Goal: Task Accomplishment & Management: Manage account settings

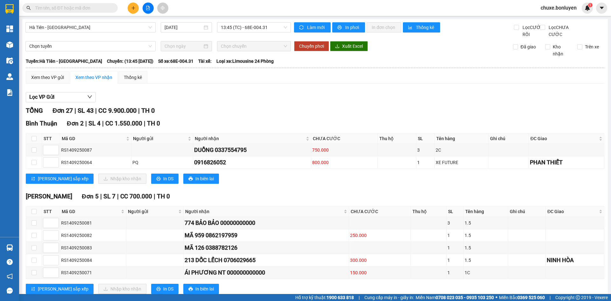
click at [67, 8] on input "text" at bounding box center [72, 7] width 75 height 7
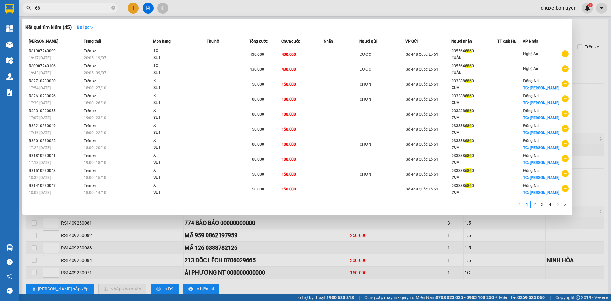
type input "6"
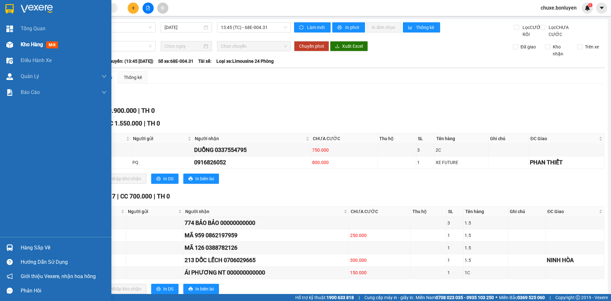
click at [9, 41] on img at bounding box center [9, 44] width 7 height 7
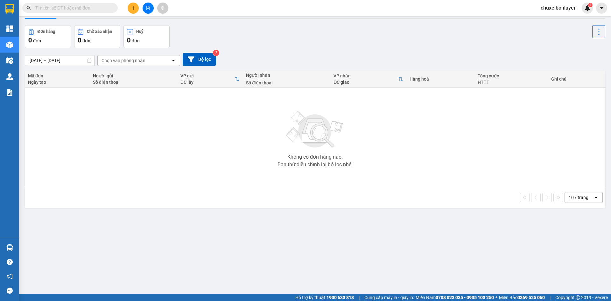
scroll to position [29, 0]
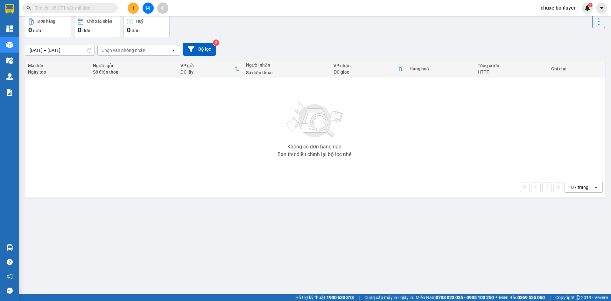
click at [575, 184] on div "10 / trang" at bounding box center [578, 187] width 20 height 6
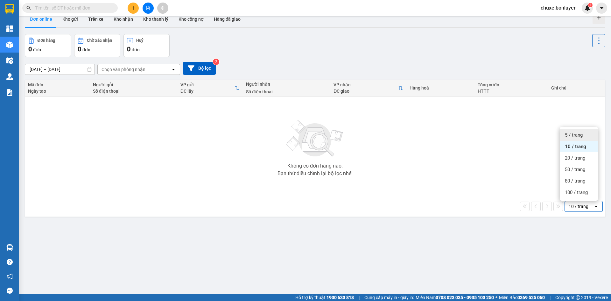
scroll to position [0, 0]
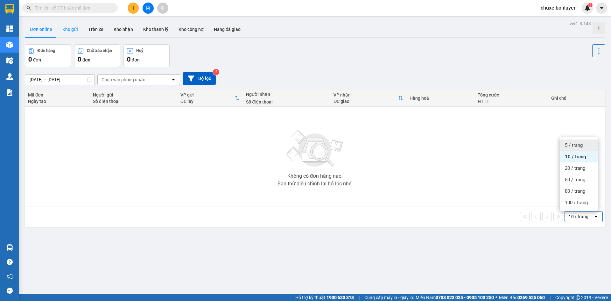
click at [65, 27] on button "Kho gửi" at bounding box center [70, 29] width 26 height 15
type input "12/09/2025 – 14/09/2025"
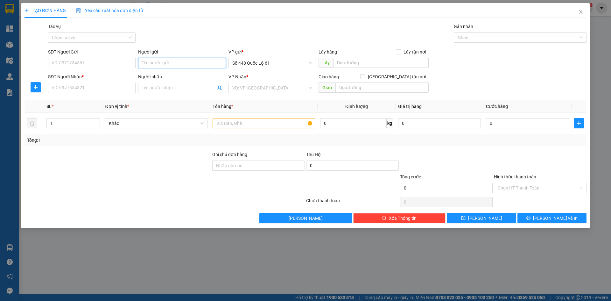
click at [170, 62] on input "Người gửi" at bounding box center [181, 63] width 87 height 10
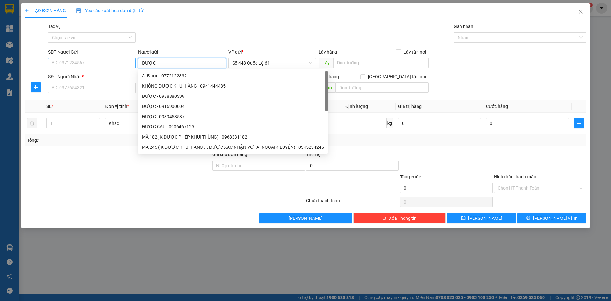
drag, startPoint x: 150, startPoint y: 64, endPoint x: 135, endPoint y: 64, distance: 15.9
click at [134, 64] on div "SĐT Người Gửi VD: 0371234567 Người gửi ĐƯỢC VP gửi * Số 448 Quốc Lộ 61 Lấy hàng…" at bounding box center [317, 59] width 541 height 22
type input "ĐƯỢC"
click at [111, 92] on input "SĐT Người Nhận *" at bounding box center [91, 88] width 87 height 10
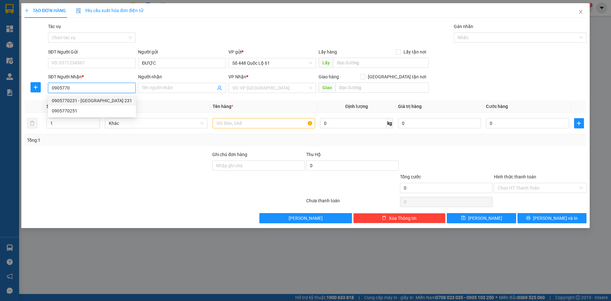
click at [101, 99] on div "0905770231 - [GEOGRAPHIC_DATA] 231" at bounding box center [92, 100] width 80 height 7
type input "0905770231"
type input "NAM PHƯỚC 231"
checkbox input "true"
type input "NAM PHƯỚC"
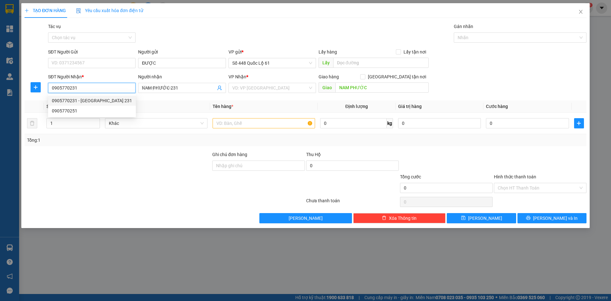
type input "1.000"
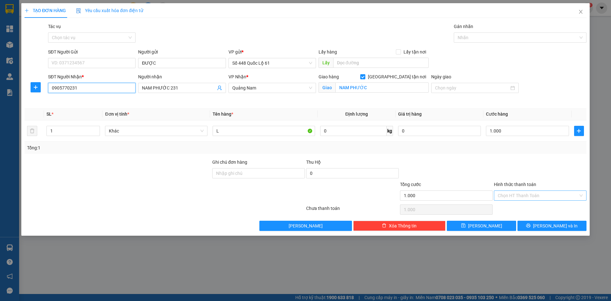
type input "0905770231"
click at [522, 198] on input "Hình thức thanh toán" at bounding box center [537, 196] width 80 height 10
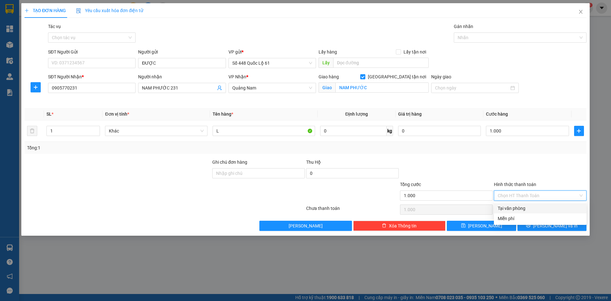
click at [522, 205] on div "Tại văn phòng" at bounding box center [539, 208] width 85 height 7
type input "0"
click at [481, 226] on span "[PERSON_NAME]" at bounding box center [485, 225] width 34 height 7
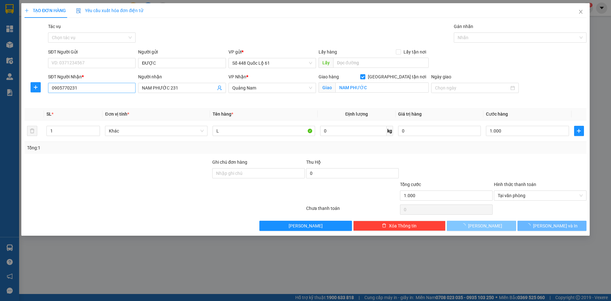
checkbox input "false"
type input "0"
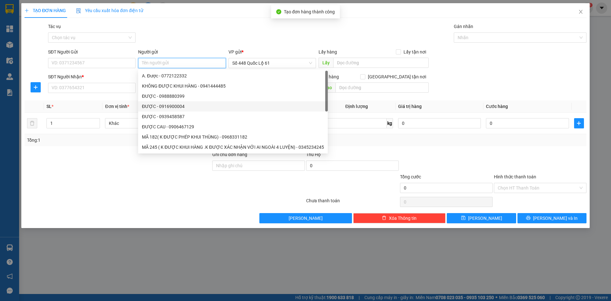
paste input "ĐƯỢC"
type input "ĐƯỢC"
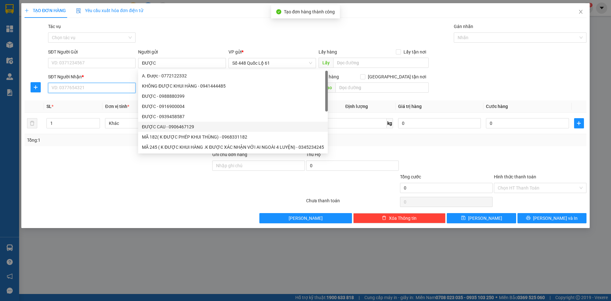
click at [83, 85] on input "SĐT Người Nhận *" at bounding box center [91, 88] width 87 height 10
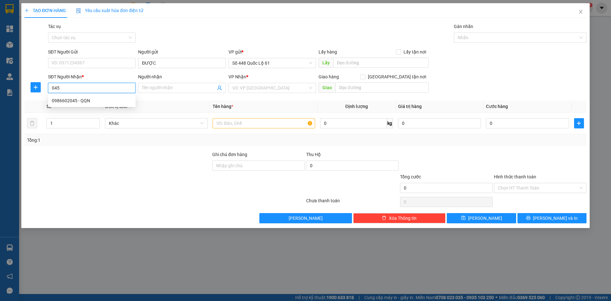
click at [84, 101] on div "0986602045 - QQN" at bounding box center [92, 100] width 80 height 7
type input "0986602045"
type input "QQN"
type input "550.000"
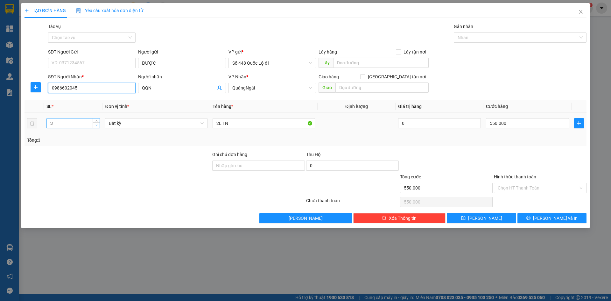
type input "0986602045"
type input "2"
click at [98, 126] on span "down" at bounding box center [96, 125] width 4 height 4
click at [235, 122] on input "2L 1N" at bounding box center [263, 123] width 102 height 10
type input "0"
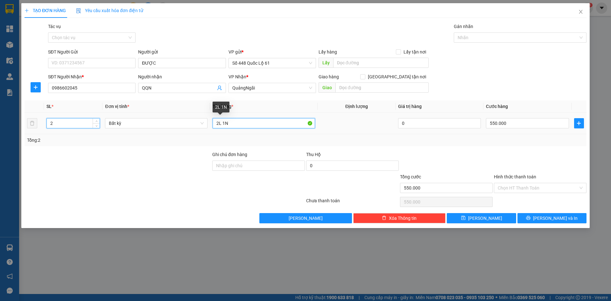
type input "0"
type input "2"
type input "L"
click at [518, 124] on input "0" at bounding box center [527, 123] width 83 height 10
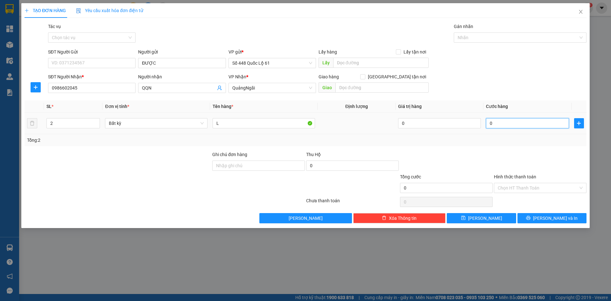
type input "4"
type input "004"
type input "40"
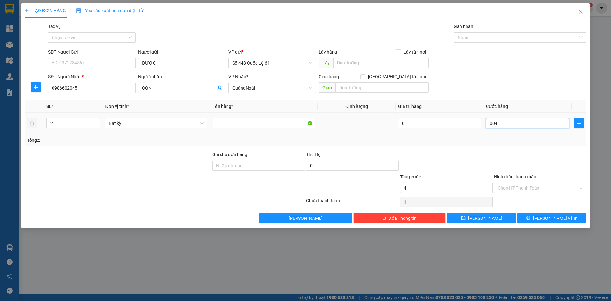
type input "0.040"
type input "40"
type input "0.040"
type input "400"
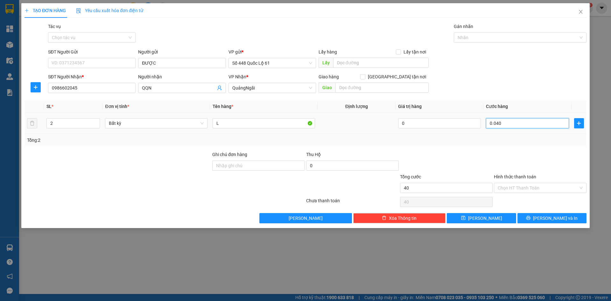
type input "400"
type input "000.400"
type input "400.000"
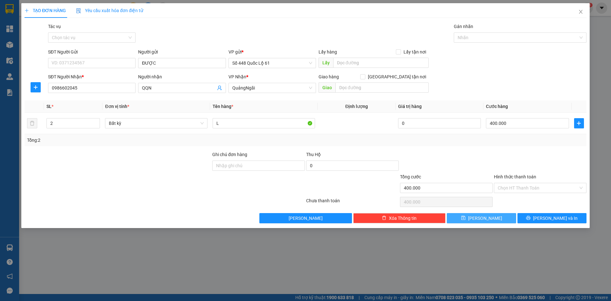
click at [500, 214] on button "Lưu" at bounding box center [481, 218] width 69 height 10
type input "0"
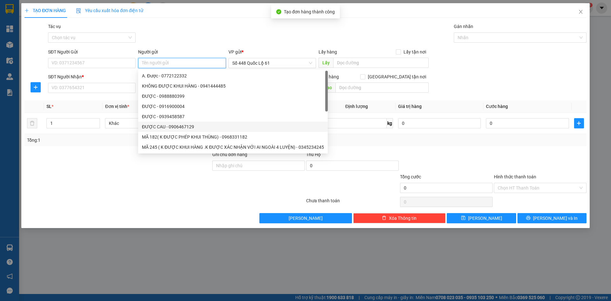
paste input "ĐƯỢC"
type input "ĐƯỢC"
click at [86, 87] on input "SĐT Người Nhận *" at bounding box center [91, 88] width 87 height 10
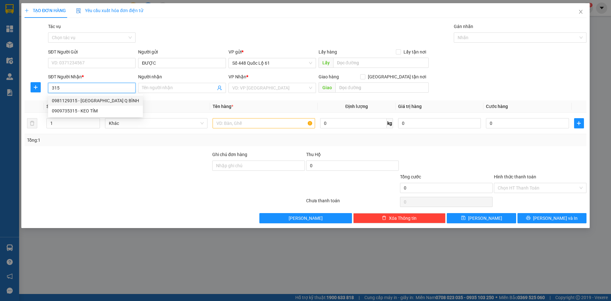
click at [91, 99] on div "0981129315 - QUẢNG HÀU Q BÌNH" at bounding box center [95, 100] width 87 height 7
type input "0981129315"
type input "QUẢNG HÀU Q BÌNH"
type input "430.000"
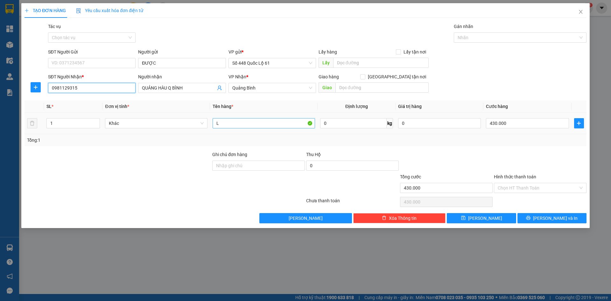
type input "0981129315"
click at [248, 122] on input "L" at bounding box center [263, 123] width 102 height 10
type input "L +N"
type input "2"
click at [97, 118] on span "Increase Value" at bounding box center [96, 121] width 7 height 6
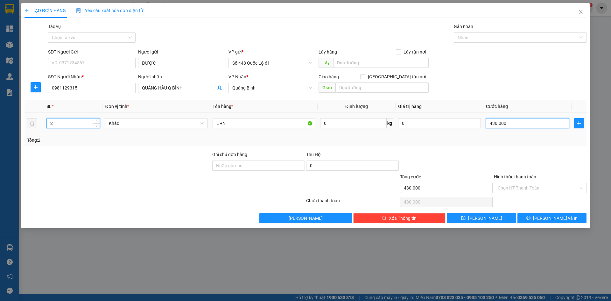
click at [509, 125] on input "430.000" at bounding box center [527, 123] width 83 height 10
type input "0"
type input "7"
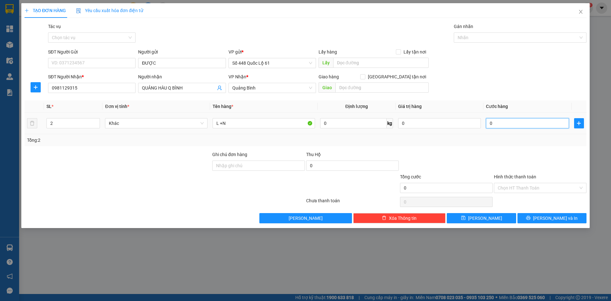
type input "7"
type input "007"
type input "73"
type input "0.073"
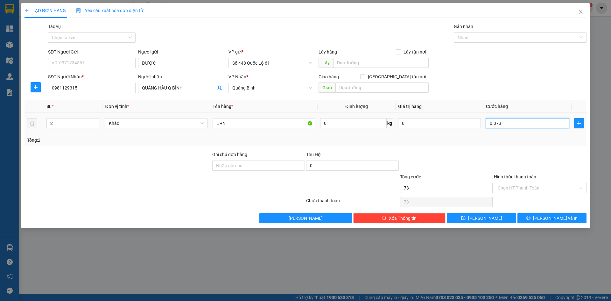
type input "730"
type input "00.730"
type input "730.000"
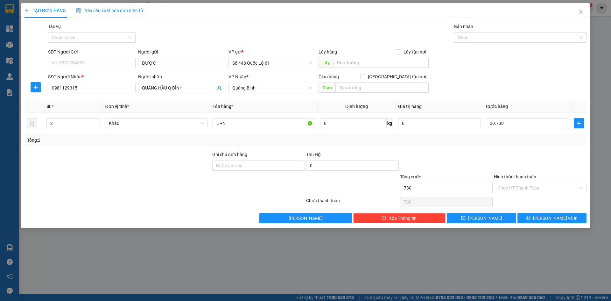
type input "730.000"
click at [516, 155] on div at bounding box center [540, 162] width 94 height 22
click at [491, 215] on button "Lưu" at bounding box center [481, 218] width 69 height 10
type input "0"
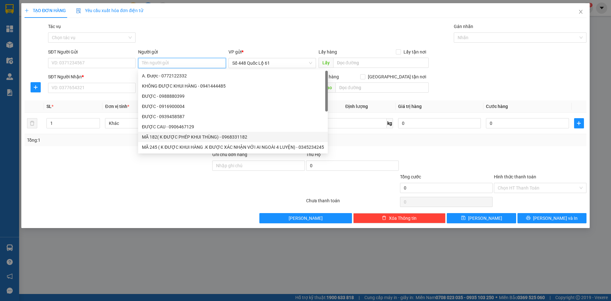
paste input "ĐƯỢC"
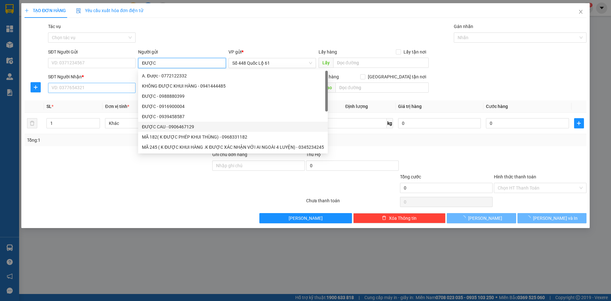
type input "ĐƯỢC"
click at [103, 86] on input "SĐT Người Nhận *" at bounding box center [91, 88] width 87 height 10
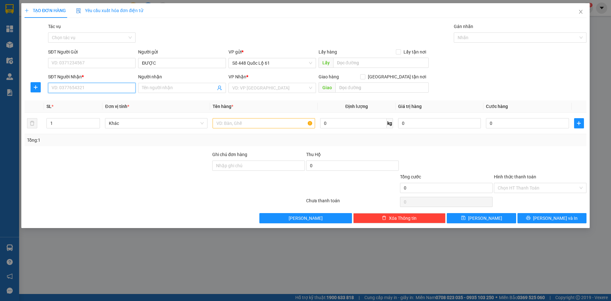
click at [118, 87] on input "SĐT Người Nhận *" at bounding box center [91, 88] width 87 height 10
click at [104, 98] on div "0354900965 - ĐÈO CẢ" at bounding box center [92, 100] width 80 height 7
type input "0354900965"
type input "ĐÈO CẢ"
checkbox input "true"
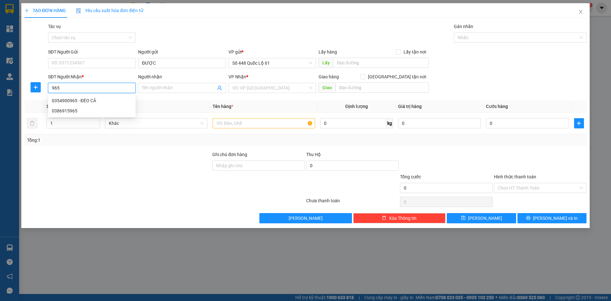
type input "ĐÔNG HÒA"
type input "5.200.000"
type input "200.000"
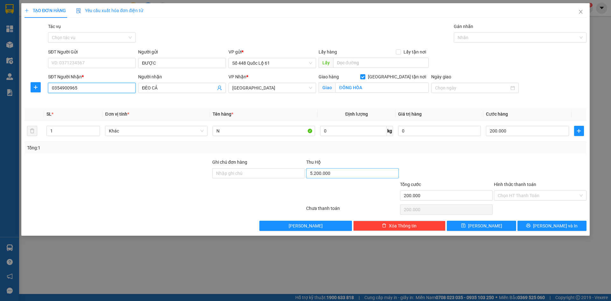
type input "0354900965"
click at [348, 172] on input "5.200.000" at bounding box center [352, 173] width 93 height 10
type input "2.250.000"
click at [357, 156] on div "Transit Pickup Surcharge Ids Transit Deliver Surcharge Ids Transit Deliver Surc…" at bounding box center [305, 127] width 562 height 208
drag, startPoint x: 225, startPoint y: 133, endPoint x: 198, endPoint y: 136, distance: 26.8
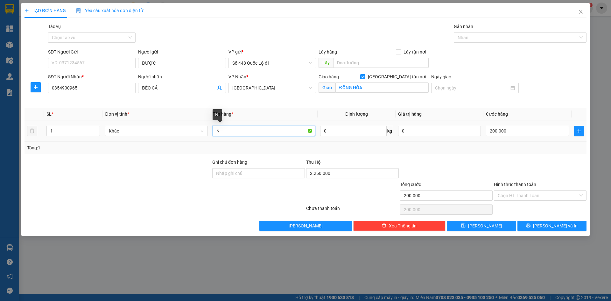
click at [198, 136] on tr "1 Khác N 0 kg 0 200.000" at bounding box center [305, 130] width 562 height 21
type input "G4"
click at [518, 135] on input "200.000" at bounding box center [527, 131] width 83 height 10
type input "1"
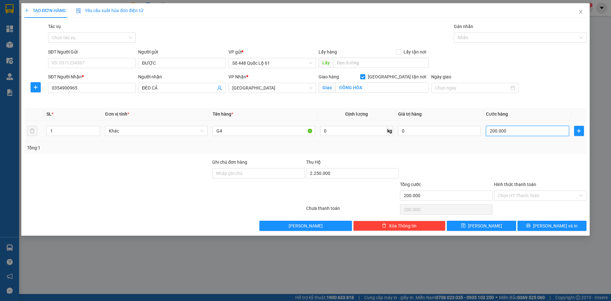
type input "00.001"
type input "15"
type input "0.000.015"
type input "150"
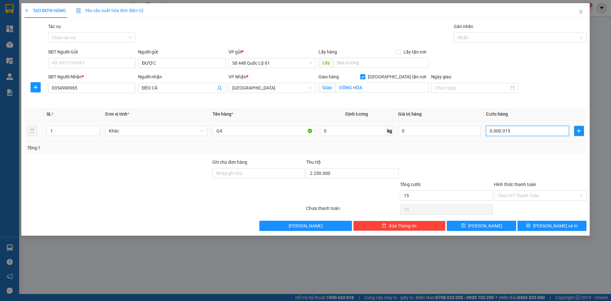
type input "150"
type input "000.000.150"
type input "150.000"
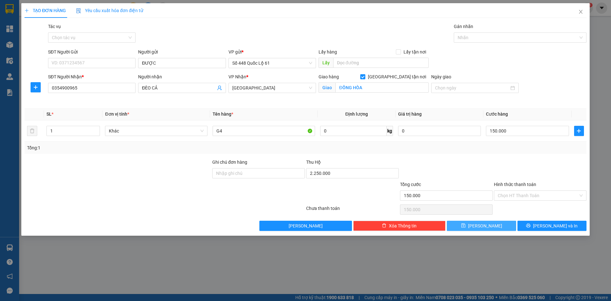
drag, startPoint x: 486, startPoint y: 222, endPoint x: 242, endPoint y: 115, distance: 266.9
click at [485, 223] on span "Lưu" at bounding box center [485, 225] width 34 height 7
checkbox input "false"
type input "0"
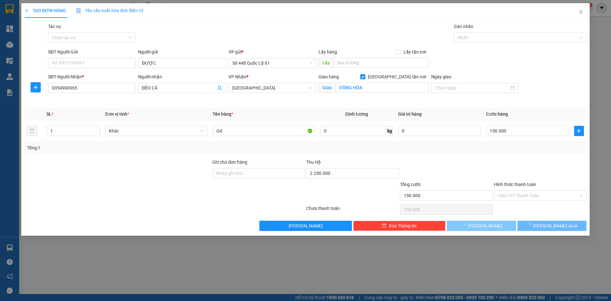
type input "0"
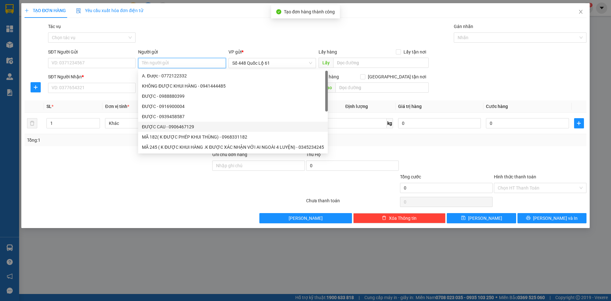
paste input "ĐƯỢC"
type input "ĐƯỢC"
click at [122, 88] on input "SĐT Người Nhận *" at bounding box center [91, 88] width 87 height 10
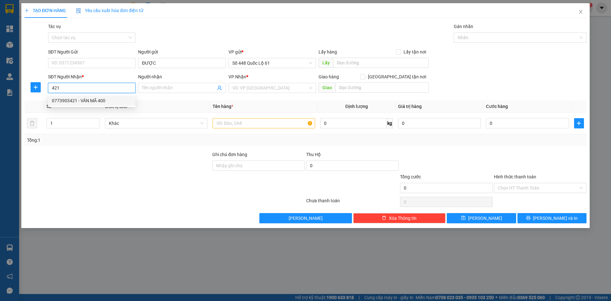
click at [116, 100] on div "0773903421 - VÂN MÃ 400" at bounding box center [92, 100] width 80 height 7
type input "0773903421"
type input "VÂN MÃ 400"
type input "530.000"
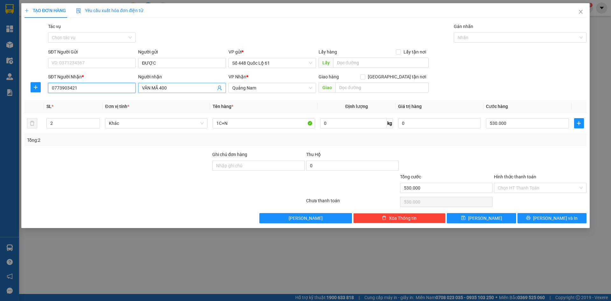
type input "0773903421"
click at [174, 87] on input "VÂN MÃ 400" at bounding box center [178, 87] width 73 height 7
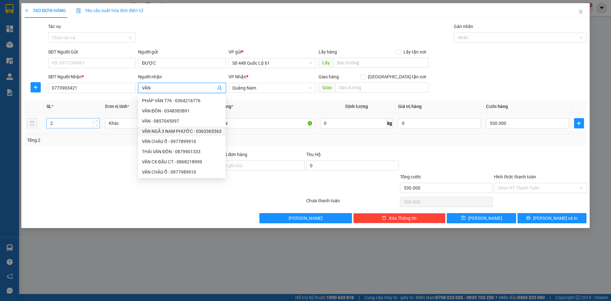
type input "VÂN"
type input "1"
click at [97, 126] on icon "down" at bounding box center [96, 125] width 2 height 2
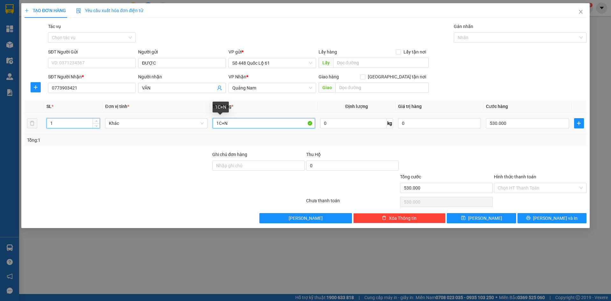
type input "0"
drag, startPoint x: 239, startPoint y: 124, endPoint x: 135, endPoint y: 129, distance: 104.1
click at [135, 129] on tr "1 Khác 1C+N 0 kg 0 0" at bounding box center [305, 123] width 562 height 21
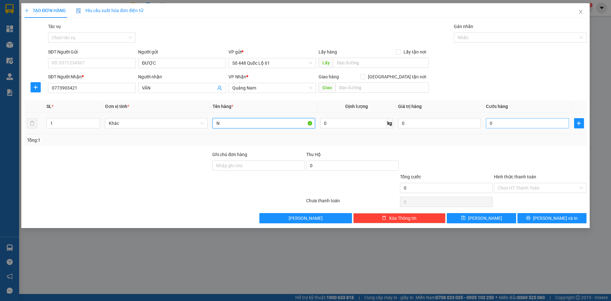
type input "N"
click at [492, 126] on input "0" at bounding box center [527, 123] width 83 height 10
type input "2"
type input "002"
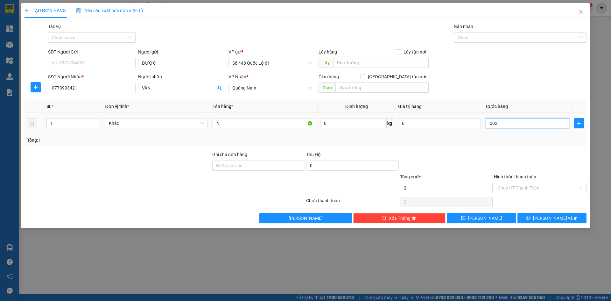
type input "20"
type input "0.020"
type input "200"
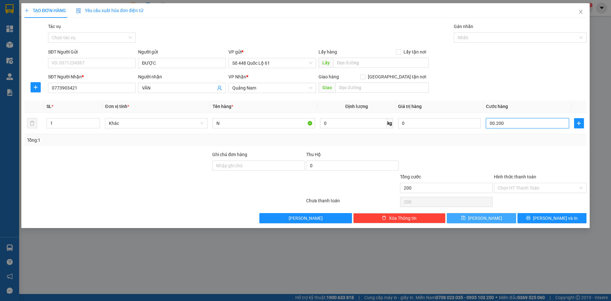
type input "00.200"
type input "200.000"
click at [490, 216] on button "Lưu" at bounding box center [481, 218] width 69 height 10
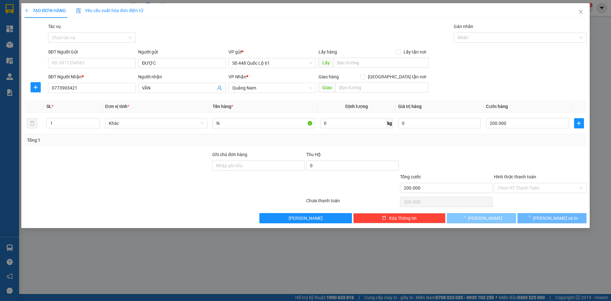
type input "0"
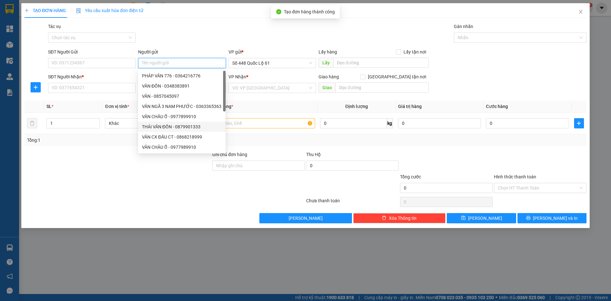
paste input "ĐƯỢC"
type input "ĐƯỢC"
click at [111, 88] on input "SĐT Người Nhận *" at bounding box center [91, 88] width 87 height 10
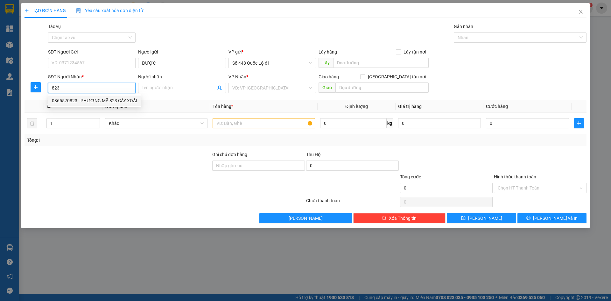
click at [104, 99] on div "0865570823 - PHƯƠNG MÃ 823 CÂY XOÀI" at bounding box center [94, 100] width 85 height 7
type input "0865570823"
type input "PHƯƠNG MÃ 823 CÂY XOÀI"
checkbox input "true"
type input "QUY NHON"
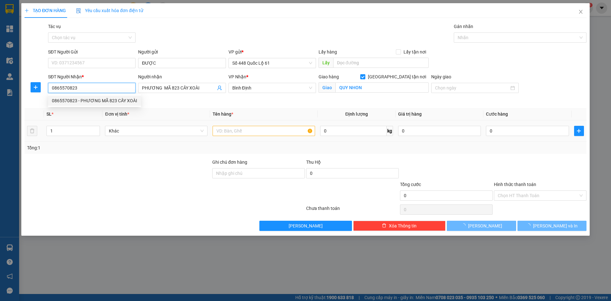
type input "200.000"
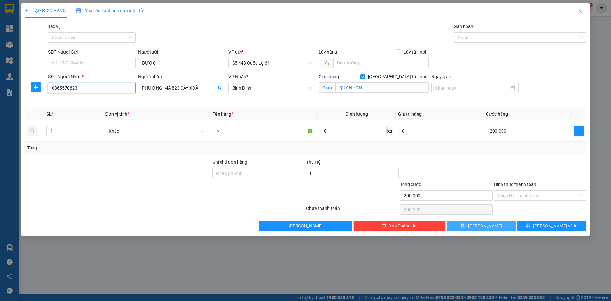
type input "0865570823"
click at [487, 228] on span "Lưu" at bounding box center [485, 225] width 34 height 7
checkbox input "false"
type input "0"
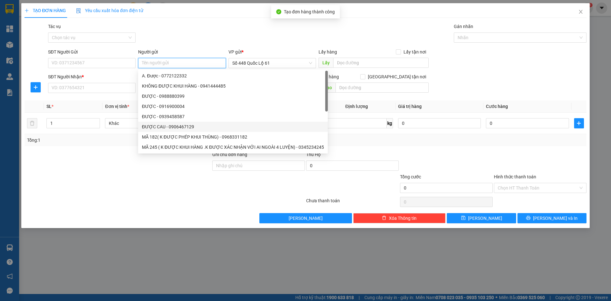
paste input "ĐƯỢC"
type input "ĐƯỢC"
click at [90, 90] on input "SĐT Người Nhận *" at bounding box center [91, 88] width 87 height 10
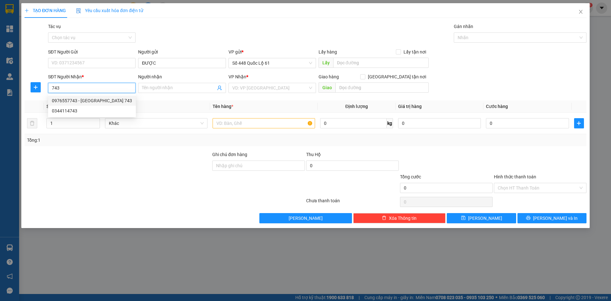
drag, startPoint x: 91, startPoint y: 100, endPoint x: 212, endPoint y: 149, distance: 131.0
click at [92, 101] on div "0976557743 - PHÚ THÀNH 743" at bounding box center [92, 100] width 80 height 7
type input "0976557743"
type input "PHÚ THÀNH 743"
checkbox input "true"
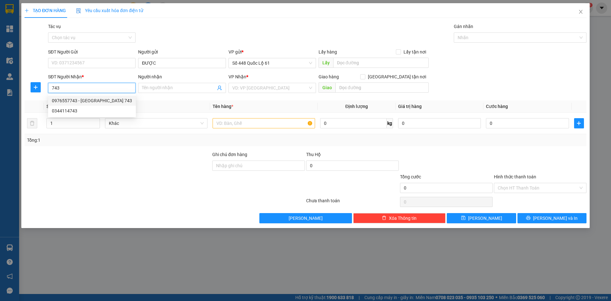
type input "BÌNH LONG"
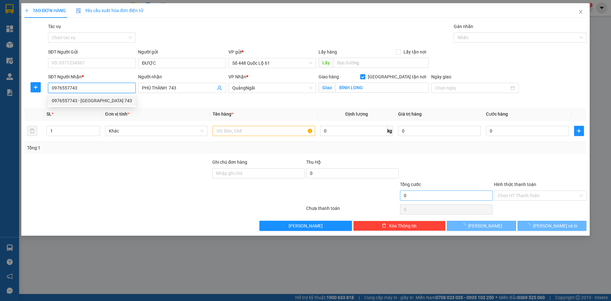
type input "200.000"
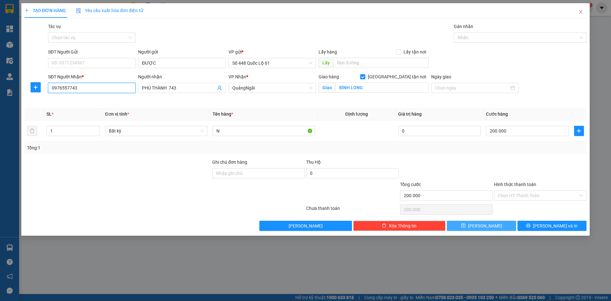
type input "0976557743"
click at [480, 223] on button "Lưu" at bounding box center [481, 225] width 69 height 10
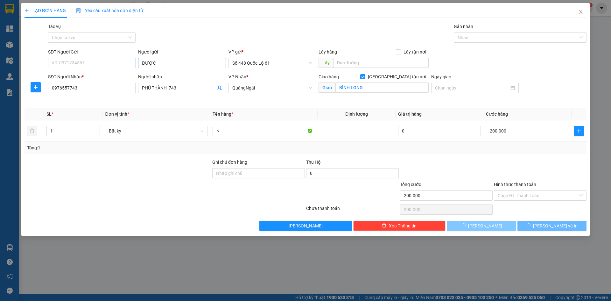
checkbox input "false"
type input "0"
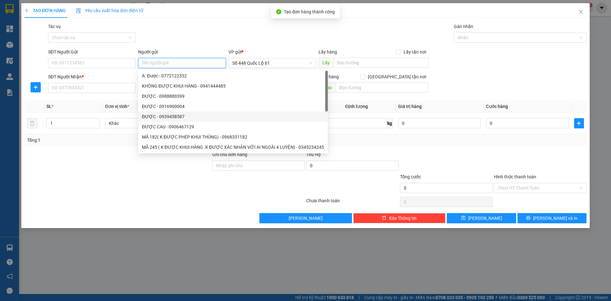
paste input "ĐƯỢC"
type input "ĐƯỢC"
click at [105, 85] on input "SĐT Người Nhận *" at bounding box center [91, 88] width 87 height 10
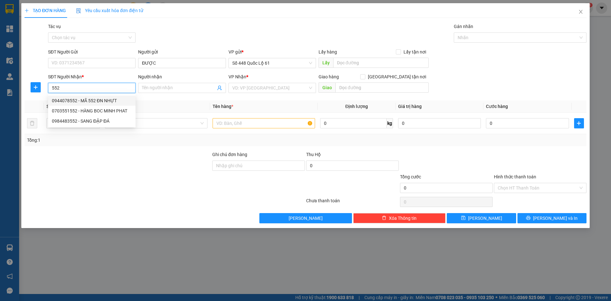
drag, startPoint x: 101, startPoint y: 101, endPoint x: 129, endPoint y: 104, distance: 28.8
click at [101, 101] on div "0944078552 - MÃ 552 ĐN NHỰT" at bounding box center [92, 100] width 80 height 7
type input "0944078552"
type input "MÃ 552 ĐN NHỰT"
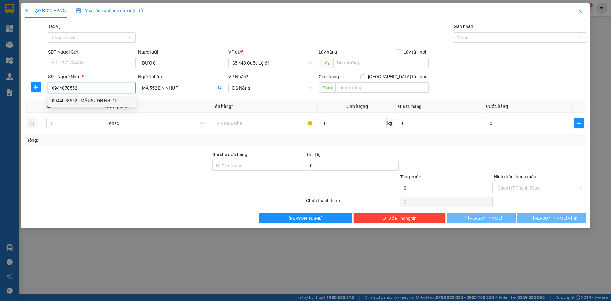
type input "250.000"
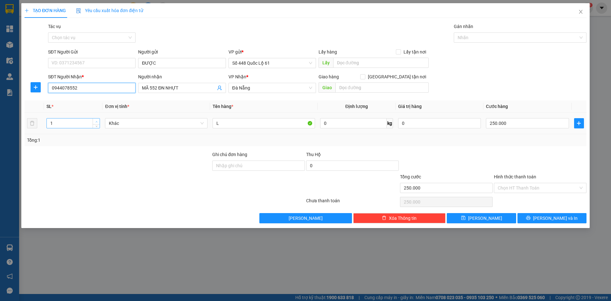
type input "0944078552"
type input "2"
click at [97, 118] on span "Increase Value" at bounding box center [96, 121] width 7 height 6
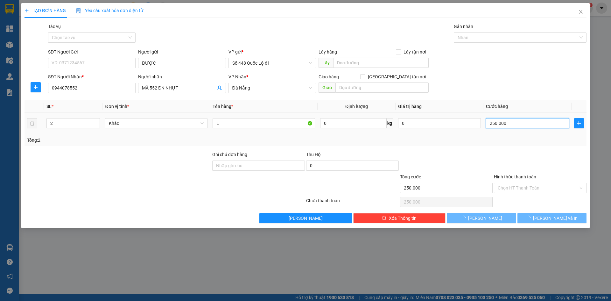
click at [549, 124] on input "250.000" at bounding box center [527, 123] width 83 height 10
type input "0"
type input "5"
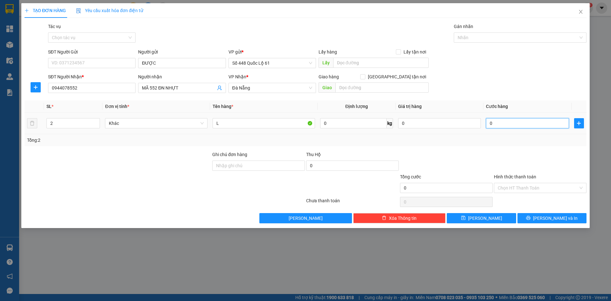
type input "5"
type input "005"
type input "50"
type input "0.050"
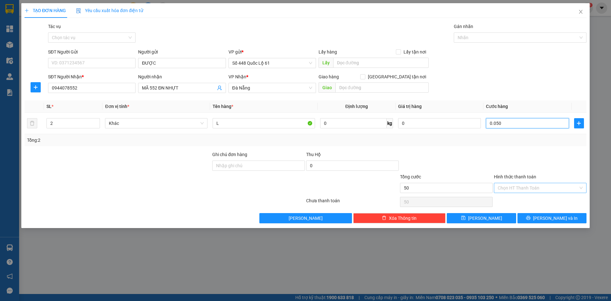
type input "500"
type input "00.500"
type input "500.000"
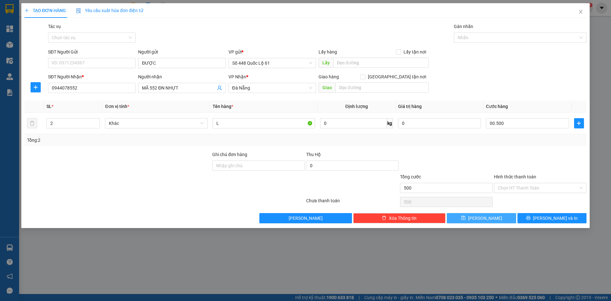
type input "500.000"
click at [489, 219] on button "Lưu" at bounding box center [481, 218] width 69 height 10
type input "0"
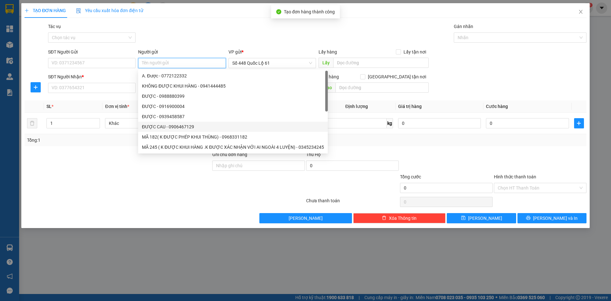
paste input "ĐƯỢC"
type input "ĐƯỢC"
click at [118, 94] on div "SĐT Người Nhận * VD: 0377654321" at bounding box center [91, 84] width 87 height 22
click at [118, 90] on input "SĐT Người Nhận *" at bounding box center [91, 88] width 87 height 10
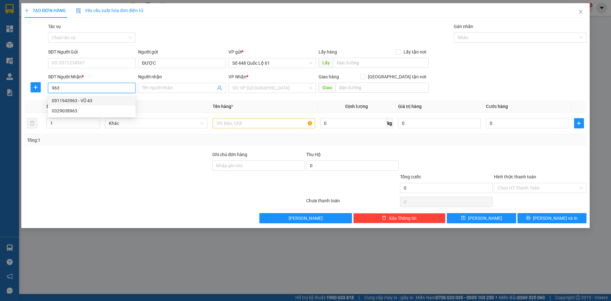
click at [105, 99] on div "0911943963 - VŨ 43" at bounding box center [92, 100] width 80 height 7
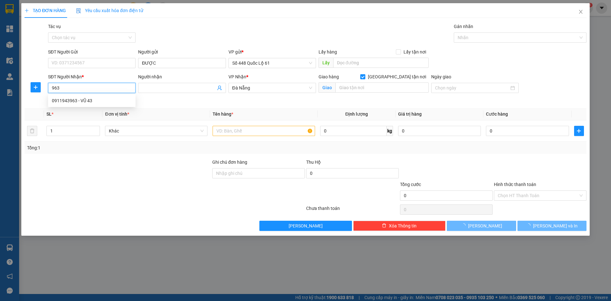
type input "0911943963"
type input "VŨ 43"
checkbox input "true"
type input "CX 16"
type input "1.000"
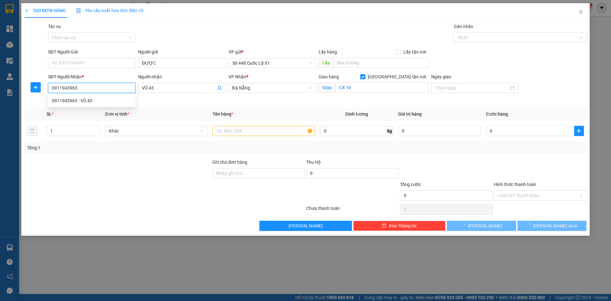
type input "1.000"
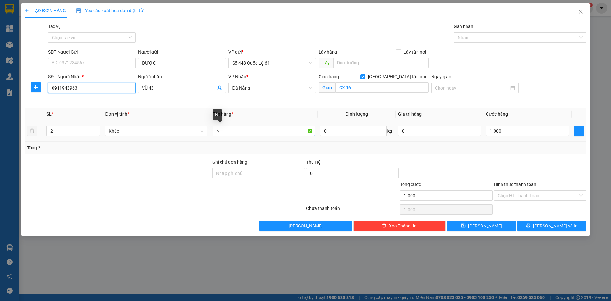
type input "0911943963"
click at [222, 131] on input "N" at bounding box center [263, 131] width 102 height 10
click at [519, 195] on input "Hình thức thanh toán" at bounding box center [537, 196] width 80 height 10
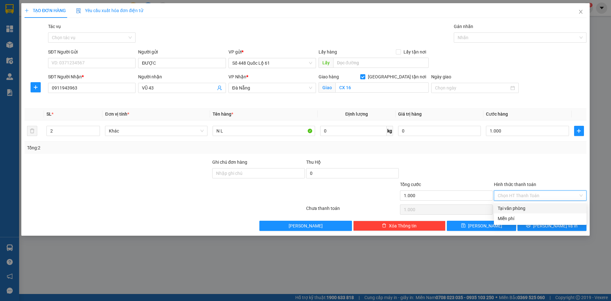
click at [520, 205] on div "Tại văn phòng" at bounding box center [539, 208] width 85 height 7
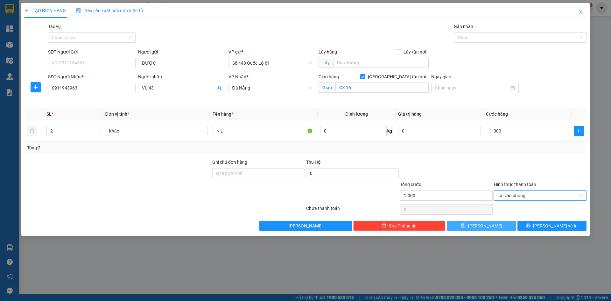
click at [502, 221] on button "Lưu" at bounding box center [481, 225] width 69 height 10
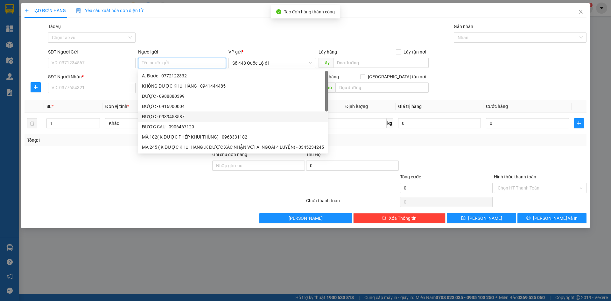
paste input "ĐƯỢC"
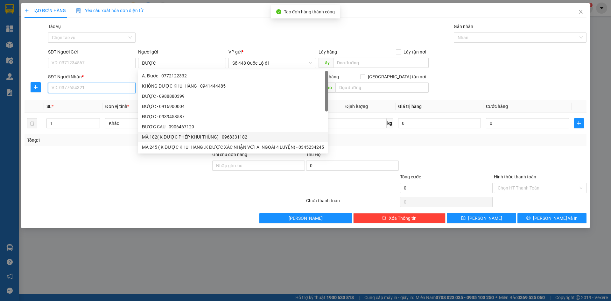
click at [98, 88] on input "SĐT Người Nhận *" at bounding box center [91, 88] width 87 height 10
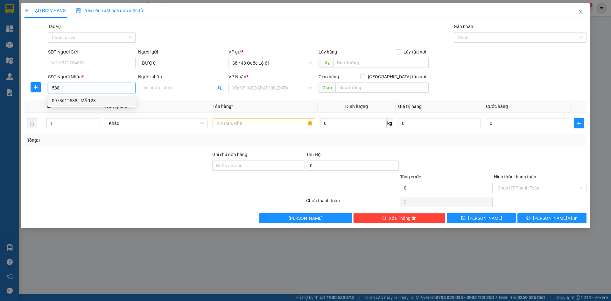
click at [97, 101] on div "0973612588 - MÃ 123" at bounding box center [92, 100] width 80 height 7
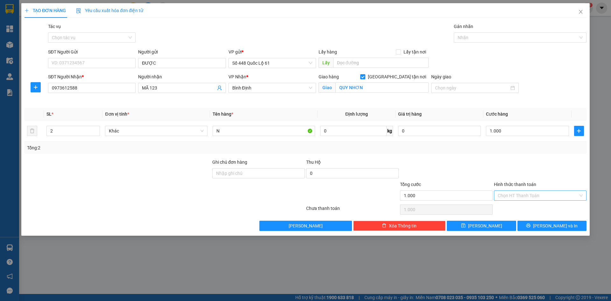
click at [527, 198] on input "Hình thức thanh toán" at bounding box center [537, 196] width 80 height 10
drag, startPoint x: 527, startPoint y: 205, endPoint x: 527, endPoint y: 210, distance: 5.1
click at [527, 205] on div "Tại văn phòng" at bounding box center [539, 208] width 85 height 7
drag, startPoint x: 511, startPoint y: 226, endPoint x: 360, endPoint y: 194, distance: 154.0
click at [510, 226] on button "Lưu" at bounding box center [481, 225] width 69 height 10
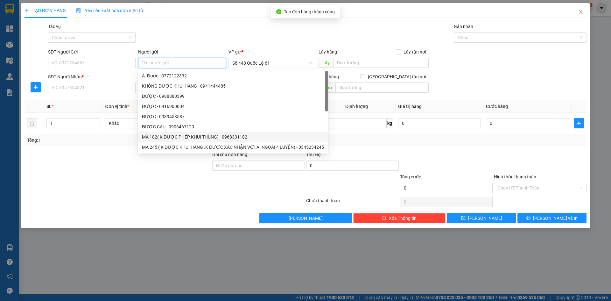
paste input "ĐƯỢC"
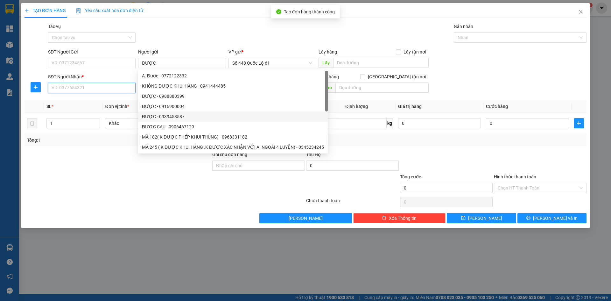
click at [103, 86] on input "SĐT Người Nhận *" at bounding box center [91, 88] width 87 height 10
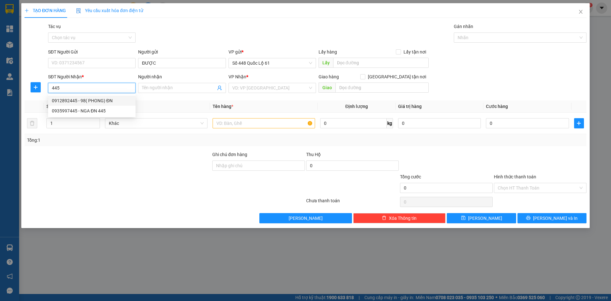
click at [98, 100] on div "0912892445 - 98( PHONG) ĐN" at bounding box center [92, 100] width 80 height 7
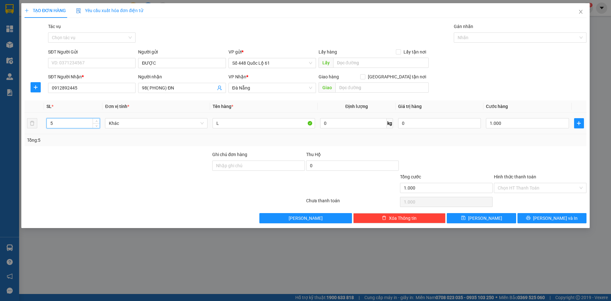
drag, startPoint x: 54, startPoint y: 123, endPoint x: 0, endPoint y: 106, distance: 56.9
click at [0, 106] on div "TẠO ĐƠN HÀNG Yêu cầu xuất hóa đơn điện tử Transit Pickup Surcharge Ids Transit …" at bounding box center [305, 150] width 611 height 301
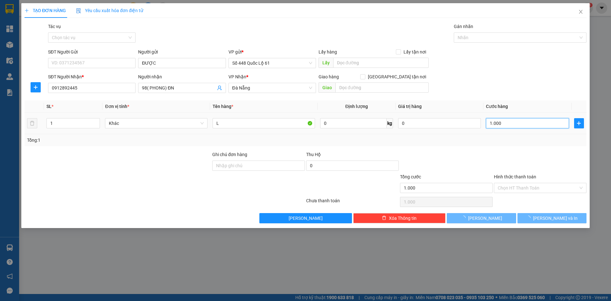
drag, startPoint x: 545, startPoint y: 122, endPoint x: 522, endPoint y: 164, distance: 48.7
click at [545, 122] on input "1.000" at bounding box center [527, 123] width 83 height 10
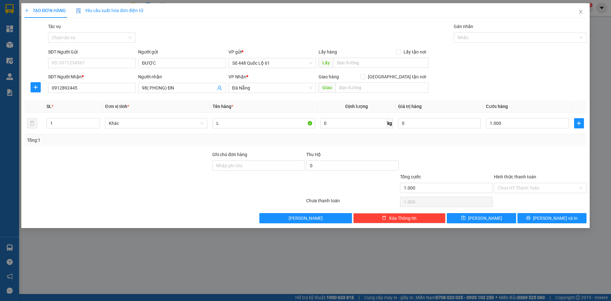
drag, startPoint x: 522, startPoint y: 164, endPoint x: 522, endPoint y: 168, distance: 3.5
click at [522, 165] on div at bounding box center [540, 162] width 94 height 22
drag, startPoint x: 520, startPoint y: 189, endPoint x: 520, endPoint y: 198, distance: 8.9
click at [520, 190] on input "Hình thức thanh toán" at bounding box center [537, 188] width 80 height 10
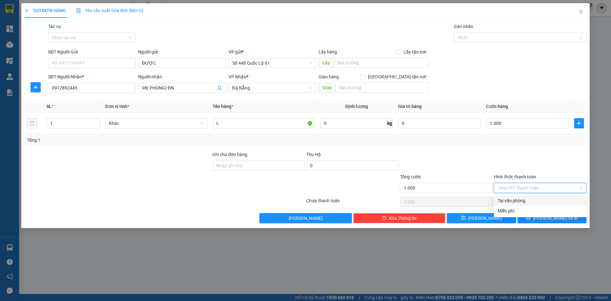
click at [520, 200] on div "Tại văn phòng" at bounding box center [539, 200] width 85 height 7
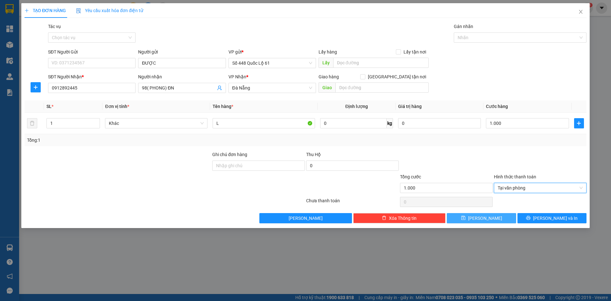
click at [502, 214] on button "Lưu" at bounding box center [481, 218] width 69 height 10
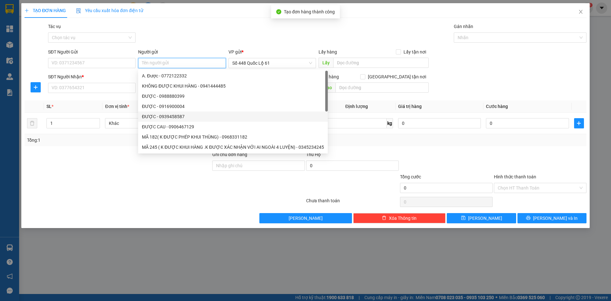
paste input "ĐƯỢC"
click at [105, 85] on input "SĐT Người Nhận *" at bounding box center [91, 88] width 87 height 10
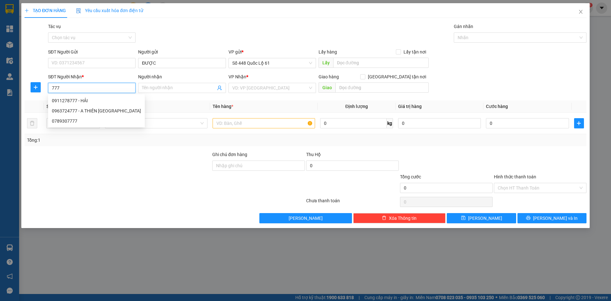
click at [92, 96] on div "0911278777 - HẢI" at bounding box center [96, 100] width 97 height 10
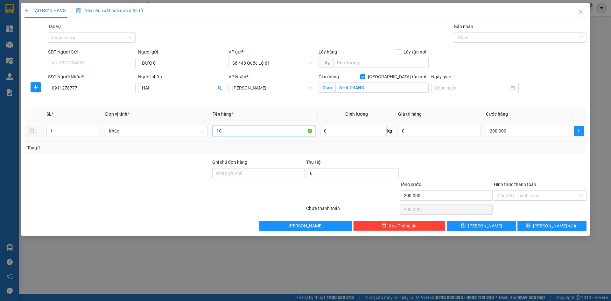
drag, startPoint x: 253, startPoint y: 132, endPoint x: 150, endPoint y: 137, distance: 102.9
click at [150, 137] on tr "1 Khác 1C 0 kg 0 200.000" at bounding box center [305, 130] width 562 height 21
click at [501, 131] on input "200.000" at bounding box center [527, 131] width 83 height 10
click at [487, 226] on span "Lưu" at bounding box center [485, 225] width 34 height 7
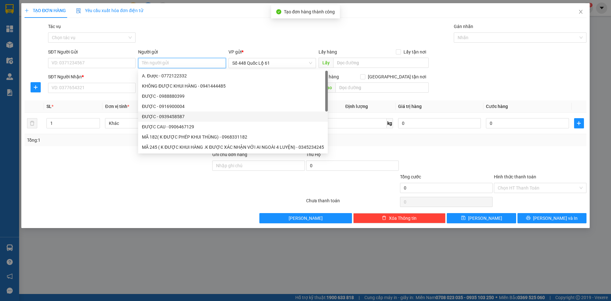
paste input "ĐƯỢC"
click at [90, 85] on input "SĐT Người Nhận *" at bounding box center [91, 88] width 87 height 10
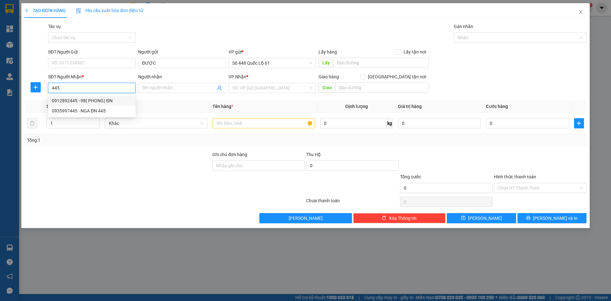
click at [83, 100] on div "0912892445 - 98( PHONG) ĐN" at bounding box center [92, 100] width 80 height 7
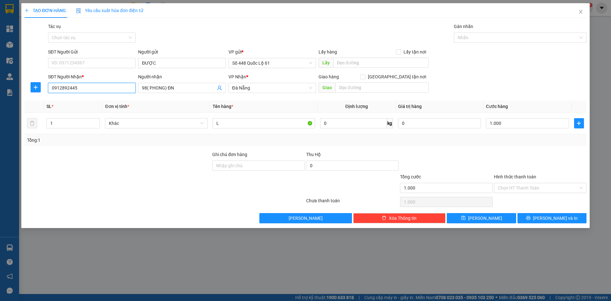
drag, startPoint x: 35, startPoint y: 92, endPoint x: 0, endPoint y: 110, distance: 39.4
click at [0, 94] on div "TẠO ĐƠN HÀNG Yêu cầu xuất hóa đơn điện tử Transit Pickup Surcharge Ids Transit …" at bounding box center [305, 150] width 611 height 301
click at [83, 98] on div "0853540676 - HÀ ĐỒNG HỚI" at bounding box center [92, 100] width 80 height 7
drag, startPoint x: 497, startPoint y: 226, endPoint x: 489, endPoint y: 218, distance: 11.5
click at [496, 226] on div "TẠO ĐƠN HÀNG Yêu cầu xuất hóa đơn điện tử Transit Pickup Surcharge Ids Transit …" at bounding box center [305, 115] width 568 height 225
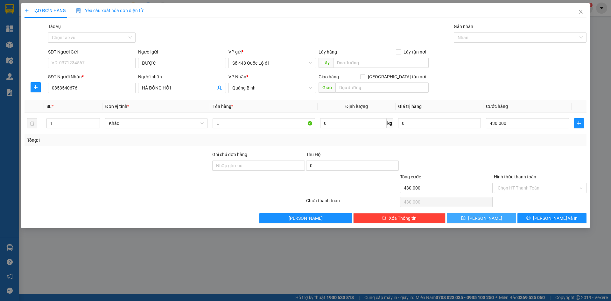
click at [488, 217] on span "Lưu" at bounding box center [485, 217] width 34 height 7
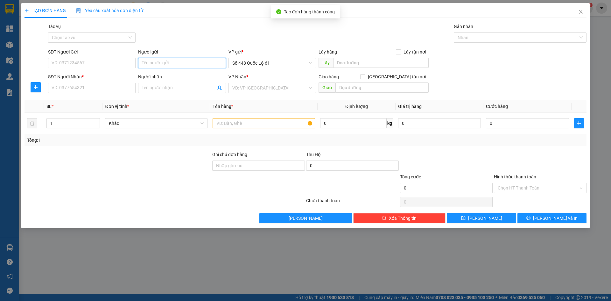
drag, startPoint x: 166, startPoint y: 54, endPoint x: 152, endPoint y: 60, distance: 15.7
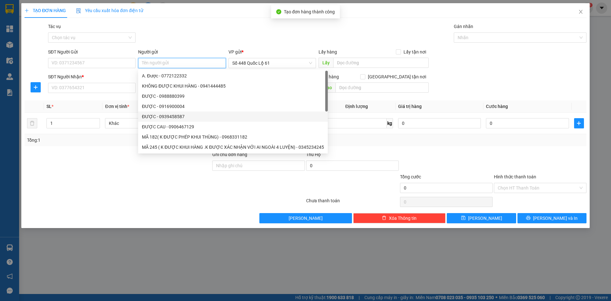
paste input "ĐƯỢC"
click at [101, 87] on input "SĐT Người Nhận *" at bounding box center [91, 88] width 87 height 10
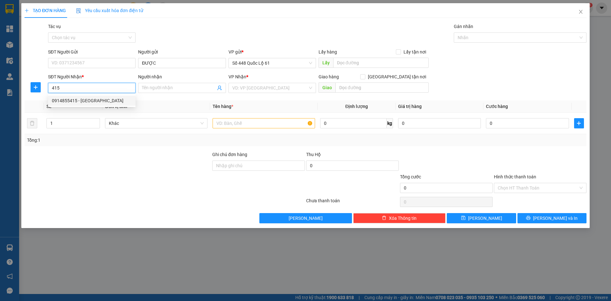
click at [100, 101] on div "0914855415 - NHUNG CHỢ VINH" at bounding box center [92, 100] width 80 height 7
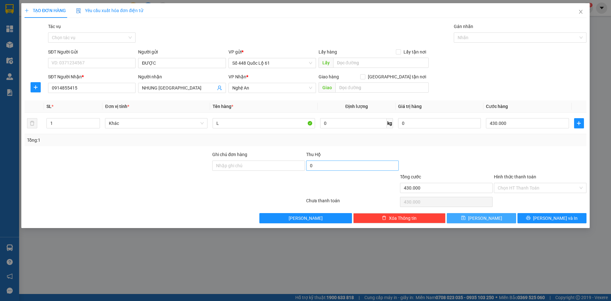
drag, startPoint x: 495, startPoint y: 214, endPoint x: 347, endPoint y: 170, distance: 154.7
click at [495, 213] on button "Lưu" at bounding box center [481, 218] width 69 height 10
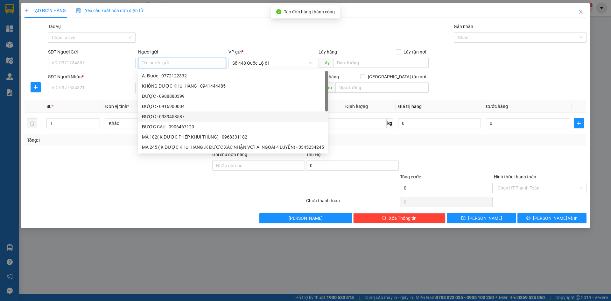
paste input "ĐƯỢC"
click at [117, 87] on input "SĐT Người Nhận *" at bounding box center [91, 88] width 87 height 10
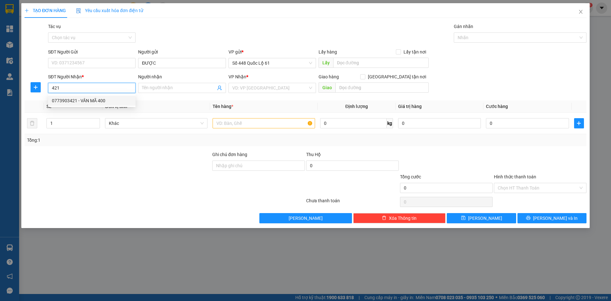
click at [110, 100] on div "0773903421 - VÂN MÃ 400" at bounding box center [92, 100] width 80 height 7
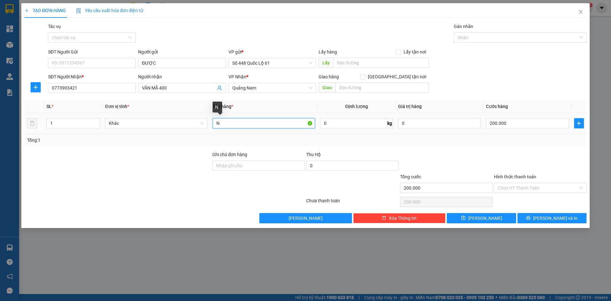
drag, startPoint x: 233, startPoint y: 122, endPoint x: 136, endPoint y: 133, distance: 97.0
click at [134, 133] on tr "1 Khác N 0 kg 0 200.000" at bounding box center [305, 123] width 562 height 21
click at [521, 124] on input "200.000" at bounding box center [527, 123] width 83 height 10
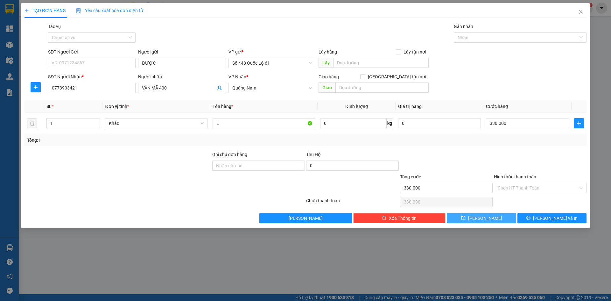
click at [465, 219] on icon "save" at bounding box center [463, 217] width 4 height 4
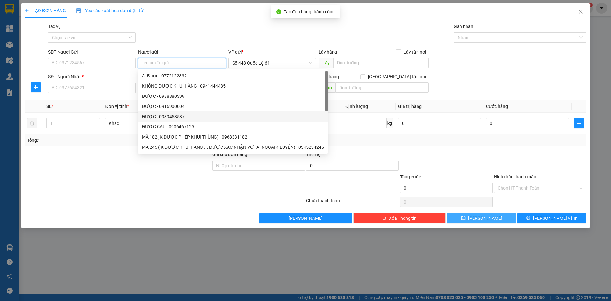
paste input "ĐƯỢC"
click at [116, 88] on input "SĐT Người Nhận *" at bounding box center [91, 88] width 87 height 10
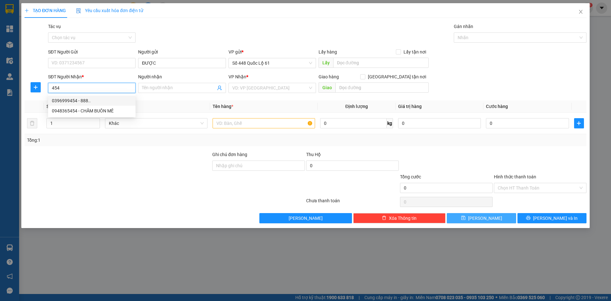
drag, startPoint x: 105, startPoint y: 102, endPoint x: 108, endPoint y: 106, distance: 4.1
click at [106, 102] on div "0396999454 - 888.." at bounding box center [92, 100] width 80 height 7
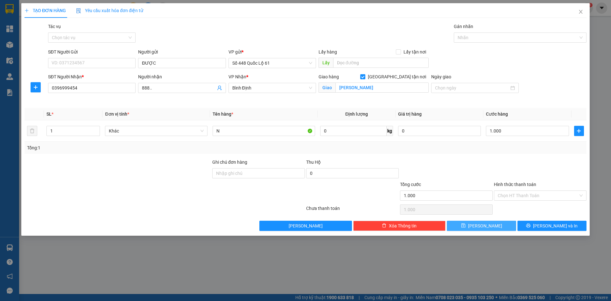
drag, startPoint x: 531, startPoint y: 198, endPoint x: 532, endPoint y: 204, distance: 6.4
click at [531, 198] on input "Hình thức thanh toán" at bounding box center [537, 196] width 80 height 10
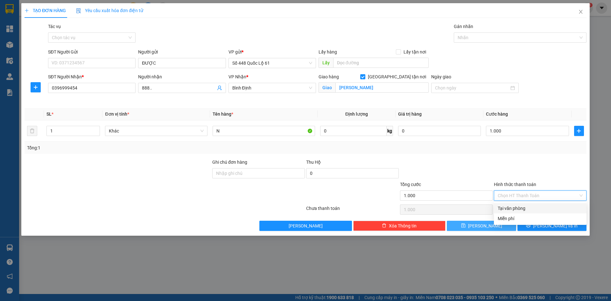
click at [532, 207] on div "Tại văn phòng" at bounding box center [539, 208] width 85 height 7
drag, startPoint x: 491, startPoint y: 228, endPoint x: 158, endPoint y: 64, distance: 371.1
click at [491, 228] on button "Lưu" at bounding box center [481, 225] width 69 height 10
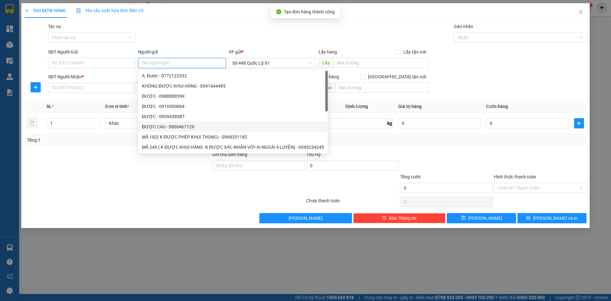
paste input "ĐƯỢC"
click at [107, 90] on input "SĐT Người Nhận *" at bounding box center [91, 88] width 87 height 10
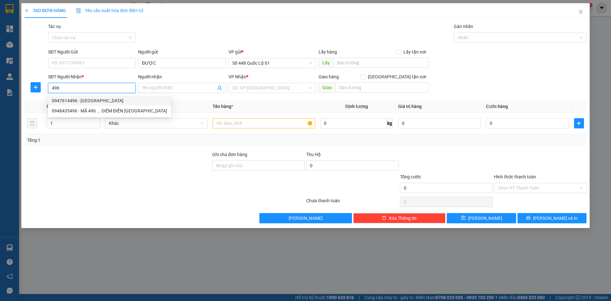
click at [101, 100] on div "0947614496 - TRUNG NINH HÒA" at bounding box center [109, 100] width 115 height 7
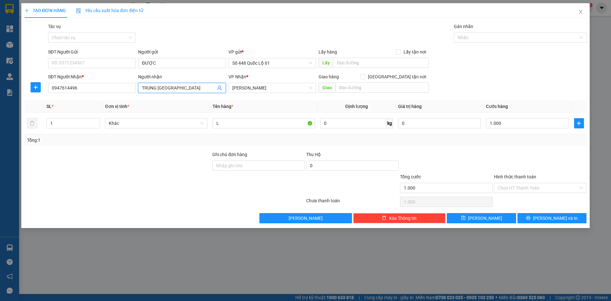
click at [156, 88] on input "TRUNG NINH HÒA" at bounding box center [178, 87] width 73 height 7
click at [515, 120] on input "1.000" at bounding box center [527, 123] width 83 height 10
click at [496, 216] on button "Lưu" at bounding box center [481, 218] width 69 height 10
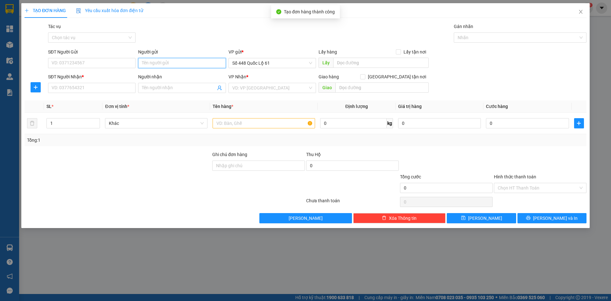
paste input "ĐƯỢC"
click at [122, 91] on input "SĐT Người Nhận *" at bounding box center [91, 88] width 87 height 10
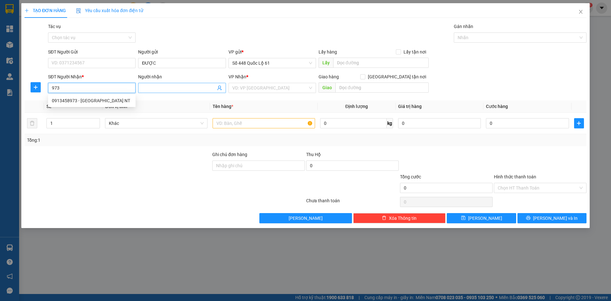
drag, startPoint x: 85, startPoint y: 102, endPoint x: 165, endPoint y: 87, distance: 81.4
click at [86, 101] on div "0913458973 - BÉ TƯN NT" at bounding box center [92, 100] width 80 height 7
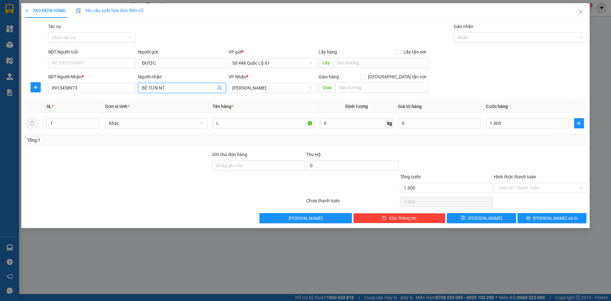
drag, startPoint x: 174, startPoint y: 84, endPoint x: 170, endPoint y: 86, distance: 4.4
click at [170, 86] on span "BÉ TƯN NT" at bounding box center [181, 88] width 87 height 10
click at [169, 86] on input "BÉ TƯN NT" at bounding box center [178, 87] width 73 height 7
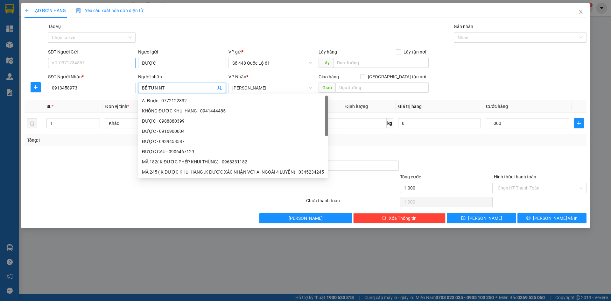
drag, startPoint x: 172, startPoint y: 90, endPoint x: 50, endPoint y: 67, distance: 124.3
click at [63, 69] on form "SĐT Người Gửi VD: 0371234567 Người gửi ĐƯỢC VP gửi * Số 448 Quốc Lộ 61 Lấy hàng…" at bounding box center [305, 71] width 562 height 47
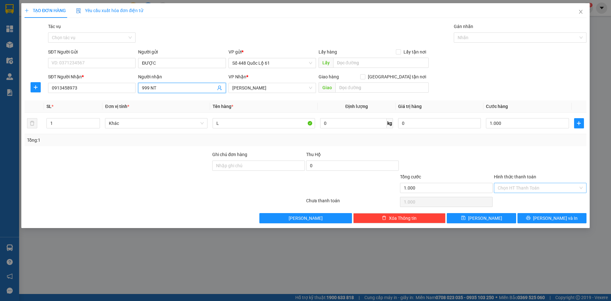
drag, startPoint x: 502, startPoint y: 188, endPoint x: 508, endPoint y: 197, distance: 10.8
click at [503, 188] on input "Hình thức thanh toán" at bounding box center [537, 188] width 80 height 10
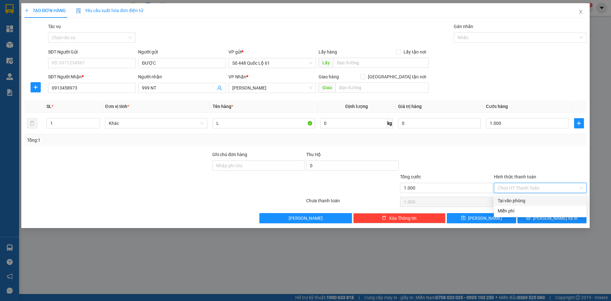
click at [509, 202] on div "Tại văn phòng" at bounding box center [539, 200] width 85 height 7
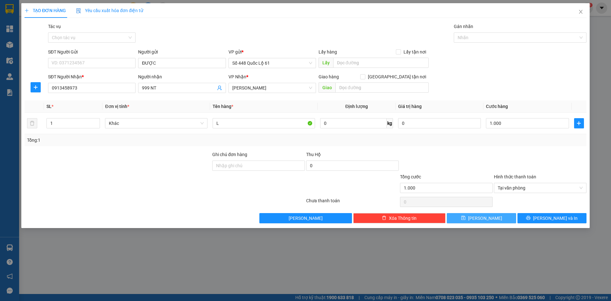
click at [462, 214] on button "Lưu" at bounding box center [481, 218] width 69 height 10
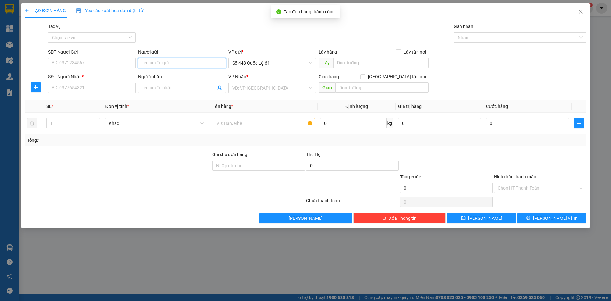
paste input "ĐƯỢC"
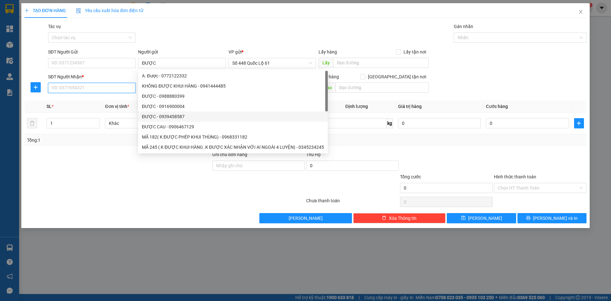
click at [103, 84] on input "SĐT Người Nhận *" at bounding box center [91, 88] width 87 height 10
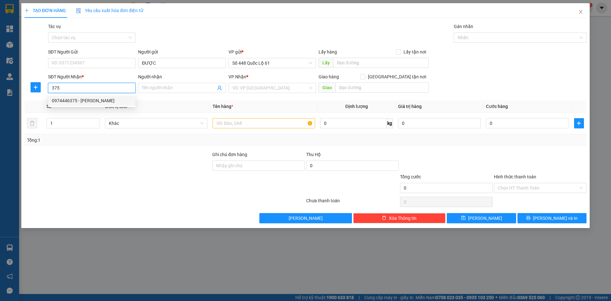
click at [110, 104] on div "0974446375 - NGUYỄN CX DUY THÀNH" at bounding box center [92, 100] width 80 height 7
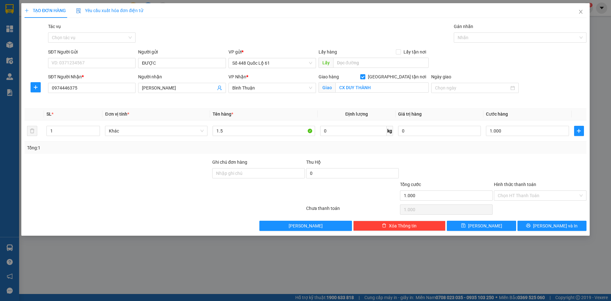
drag, startPoint x: 510, startPoint y: 195, endPoint x: 513, endPoint y: 213, distance: 18.4
click at [509, 198] on input "Hình thức thanh toán" at bounding box center [537, 196] width 80 height 10
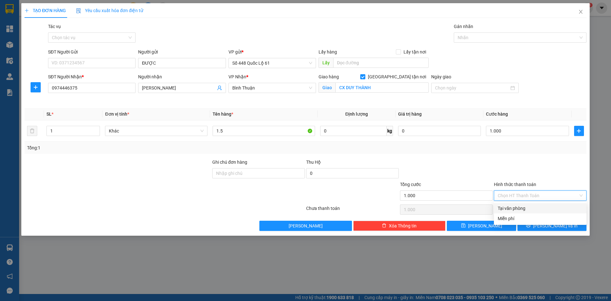
click at [513, 209] on div "Tại văn phòng" at bounding box center [539, 208] width 85 height 7
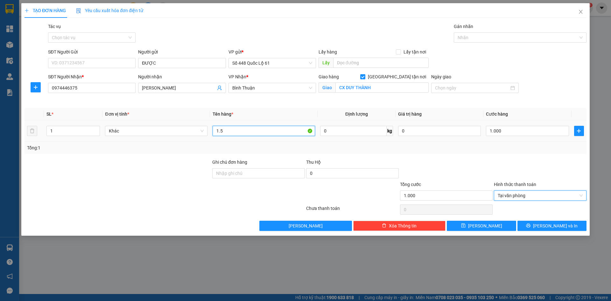
click at [224, 129] on input "1.5" at bounding box center [263, 131] width 102 height 10
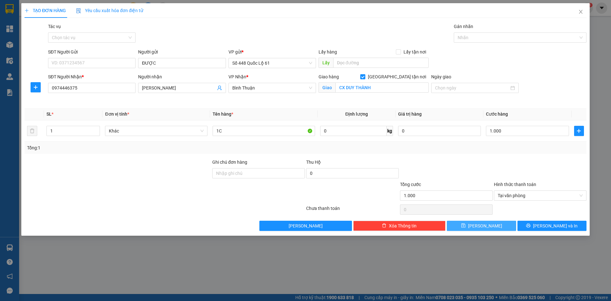
click at [479, 229] on button "Lưu" at bounding box center [481, 225] width 69 height 10
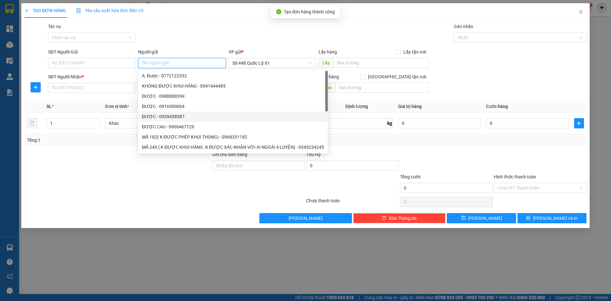
paste input "ĐƯỢC"
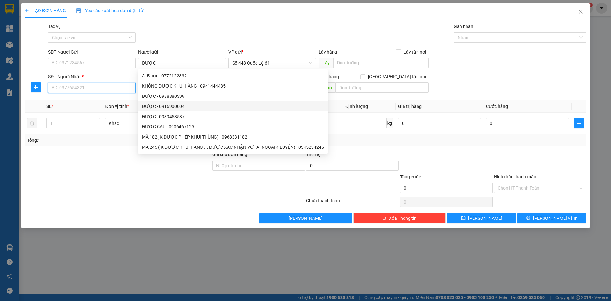
click at [107, 88] on input "SĐT Người Nhận *" at bounding box center [91, 88] width 87 height 10
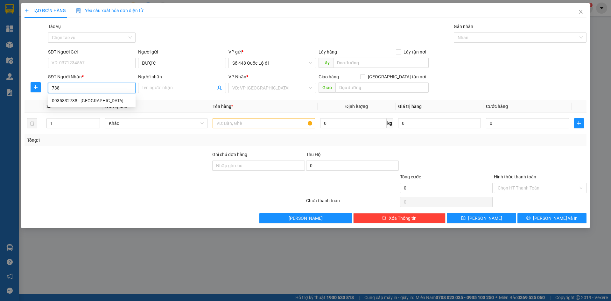
drag, startPoint x: 111, startPoint y: 96, endPoint x: 132, endPoint y: 115, distance: 27.9
click at [111, 98] on div "0935832738 - NHA TRANG" at bounding box center [91, 100] width 87 height 10
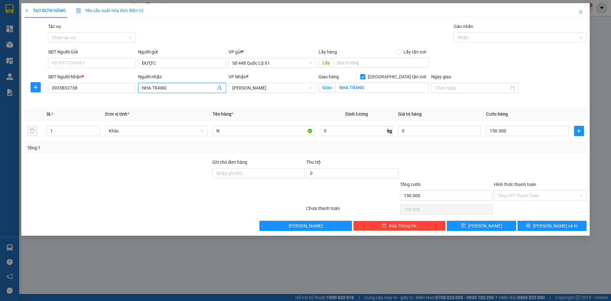
click at [142, 91] on input "NHA TRANG" at bounding box center [178, 87] width 73 height 7
click at [406, 156] on div "Transit Pickup Surcharge Ids Transit Deliver Surcharge Ids Transit Deliver Surc…" at bounding box center [305, 127] width 562 height 208
click at [503, 227] on button "Lưu" at bounding box center [481, 225] width 69 height 10
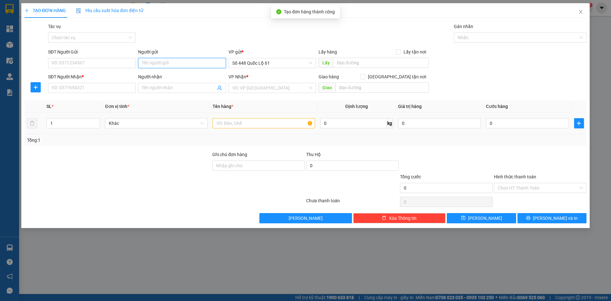
paste input "ĐƯỢC"
click at [103, 90] on input "SĐT Người Nhận *" at bounding box center [91, 88] width 87 height 10
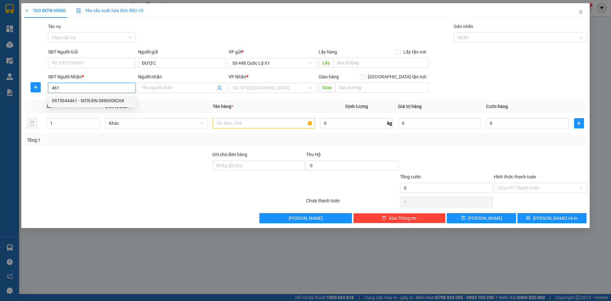
click at [107, 101] on div "0975944461 - SƠN ĐN 0886908268" at bounding box center [92, 100] width 80 height 7
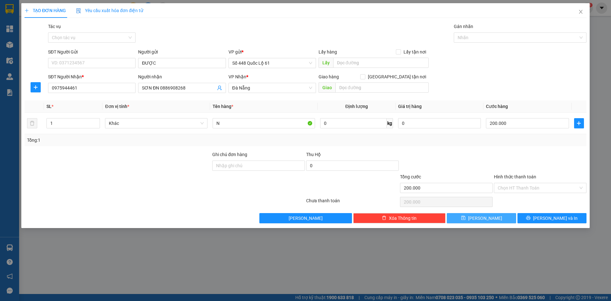
click at [504, 215] on button "Lưu" at bounding box center [481, 218] width 69 height 10
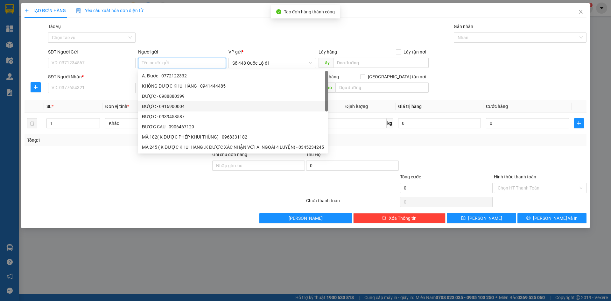
paste input "ĐƯỢC"
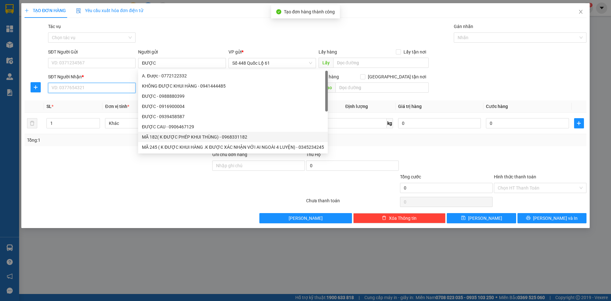
click at [83, 88] on input "SĐT Người Nhận *" at bounding box center [91, 88] width 87 height 10
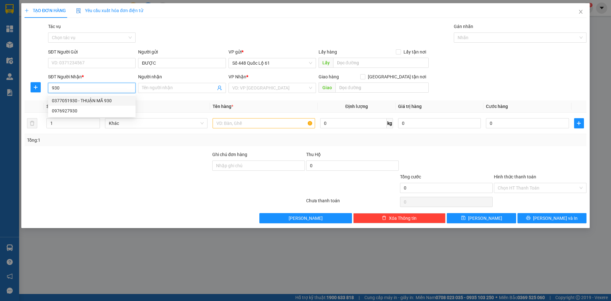
drag, startPoint x: 94, startPoint y: 101, endPoint x: 97, endPoint y: 107, distance: 6.1
click at [94, 102] on div "0377051930 - THUẬN MÃ 930" at bounding box center [92, 100] width 80 height 7
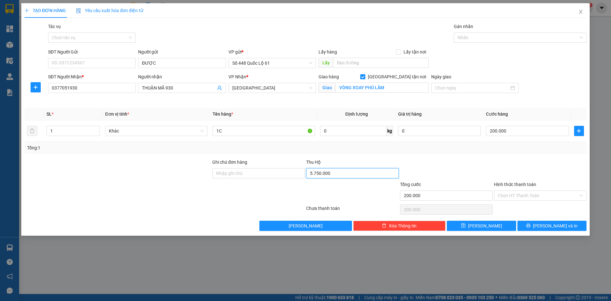
click at [353, 175] on input "5.750.000" at bounding box center [352, 173] width 93 height 10
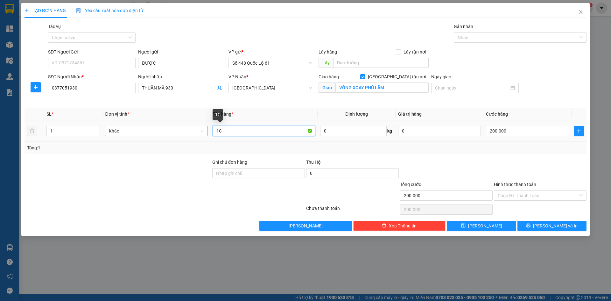
drag, startPoint x: 228, startPoint y: 130, endPoint x: 196, endPoint y: 134, distance: 32.1
click at [196, 134] on tr "1 Khác 1C 0 kg 0 200.000" at bounding box center [305, 130] width 562 height 21
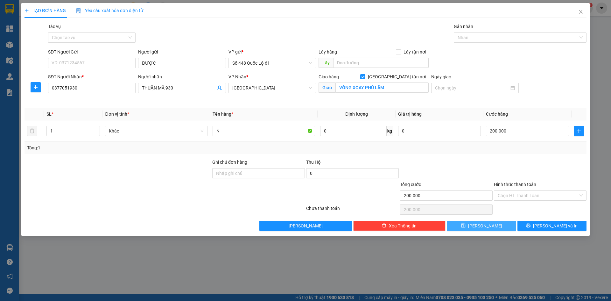
click at [497, 227] on button "Lưu" at bounding box center [481, 225] width 69 height 10
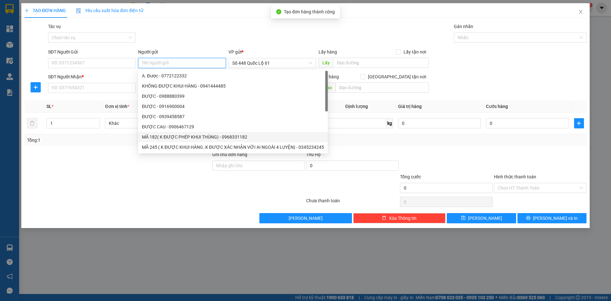
paste input "ĐƯỢC"
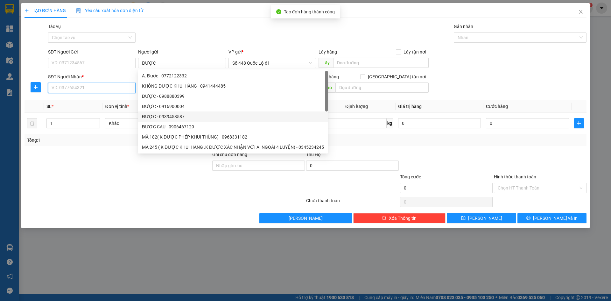
click at [107, 85] on input "SĐT Người Nhận *" at bounding box center [91, 88] width 87 height 10
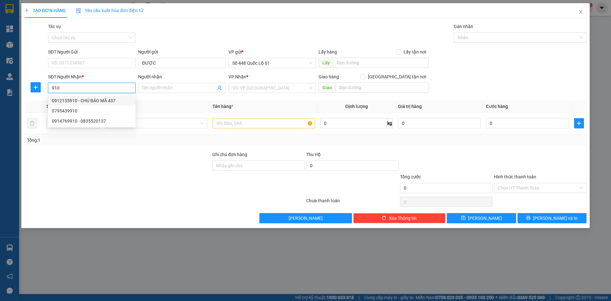
click at [110, 99] on div "0912155910 - CHÚ BẢO MÃ 437" at bounding box center [92, 100] width 80 height 7
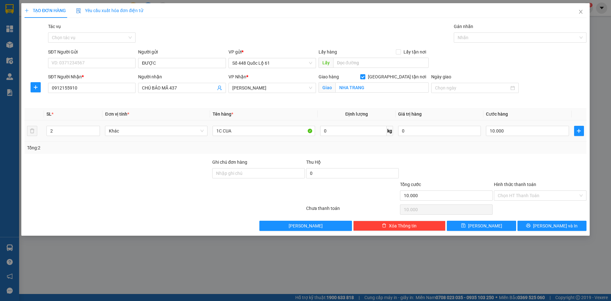
drag, startPoint x: 68, startPoint y: 132, endPoint x: 27, endPoint y: 129, distance: 41.1
click at [27, 129] on tr "2 Khác 1C CUA 0 kg 0 10.000" at bounding box center [305, 130] width 562 height 21
click at [513, 133] on input "10.000" at bounding box center [527, 131] width 83 height 10
click at [522, 192] on input "Hình thức thanh toán" at bounding box center [537, 196] width 80 height 10
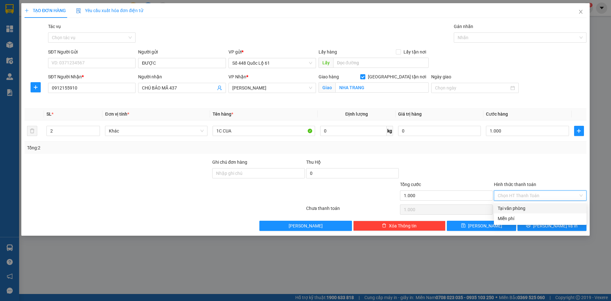
click at [519, 204] on div "Tại văn phòng" at bounding box center [540, 208] width 93 height 10
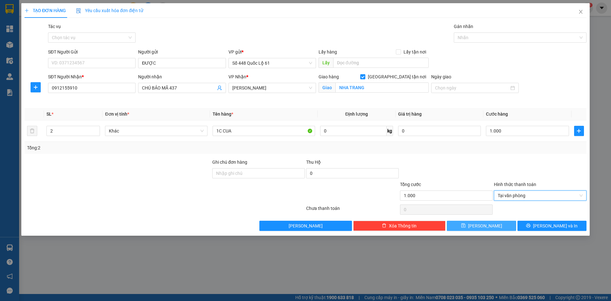
click at [485, 225] on span "Lưu" at bounding box center [485, 225] width 34 height 7
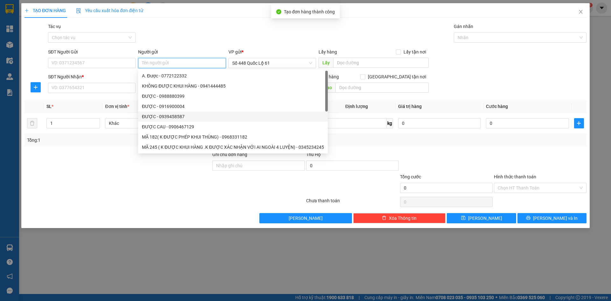
paste input "ĐƯỢC"
click at [107, 85] on input "SĐT Người Nhận *" at bounding box center [91, 88] width 87 height 10
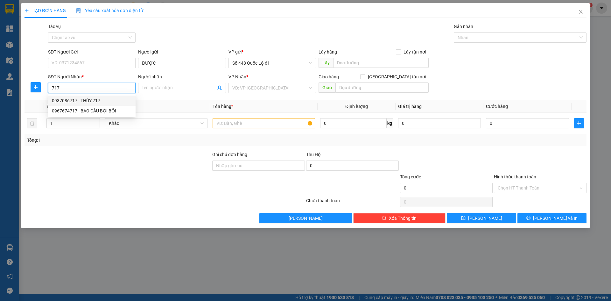
click at [97, 102] on div "0937086717 - THÚY 717" at bounding box center [92, 100] width 80 height 7
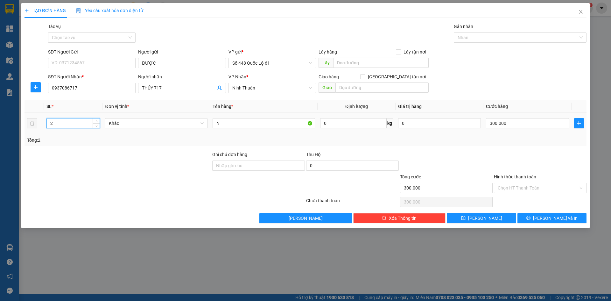
drag, startPoint x: 55, startPoint y: 123, endPoint x: 11, endPoint y: 123, distance: 43.9
click at [11, 123] on div "TẠO ĐƠN HÀNG Yêu cầu xuất hóa đơn điện tử Transit Pickup Surcharge Ids Transit …" at bounding box center [305, 150] width 611 height 301
click at [524, 122] on input "300.000" at bounding box center [527, 123] width 83 height 10
click at [491, 221] on button "Lưu" at bounding box center [481, 218] width 69 height 10
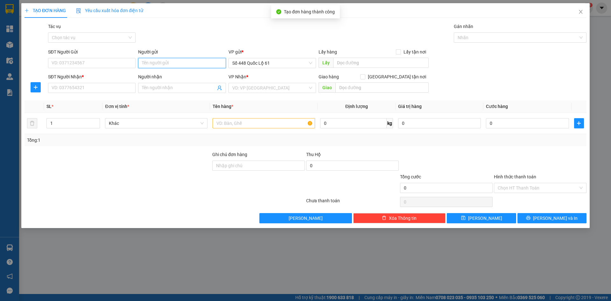
click at [154, 62] on input "Người gửi" at bounding box center [181, 63] width 87 height 10
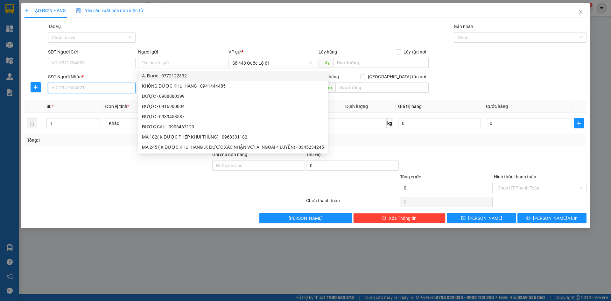
click at [90, 91] on input "SĐT Người Nhận *" at bounding box center [91, 88] width 87 height 10
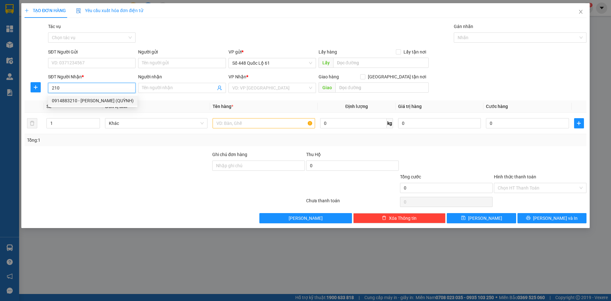
click at [123, 101] on div "0914883210 - PHAN RANG (QUỲNH)" at bounding box center [93, 100] width 82 height 7
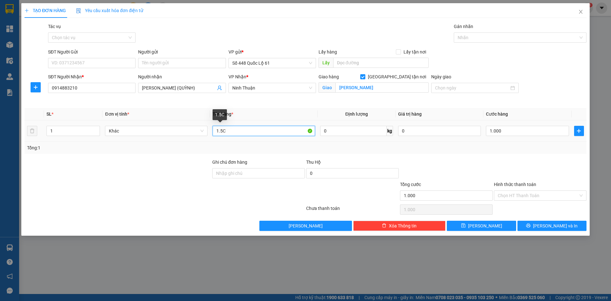
drag, startPoint x: 237, startPoint y: 130, endPoint x: 107, endPoint y: 139, distance: 130.4
click at [107, 139] on tr "1 Khác 1.5C 0 kg 0 1.000" at bounding box center [305, 130] width 562 height 21
click at [537, 201] on div "Hình thức thanh toán Chọn HT Thanh Toán" at bounding box center [540, 192] width 93 height 22
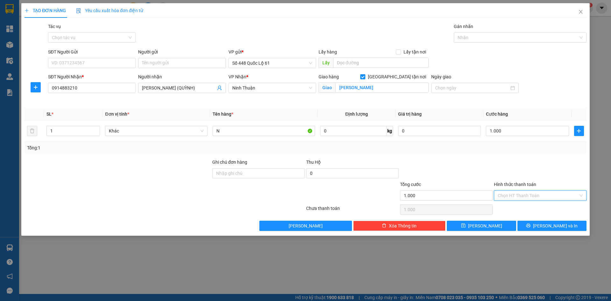
drag, startPoint x: 527, startPoint y: 192, endPoint x: 527, endPoint y: 198, distance: 6.4
click at [527, 192] on input "Hình thức thanh toán" at bounding box center [537, 196] width 80 height 10
click at [527, 205] on div "Tại văn phòng" at bounding box center [539, 208] width 85 height 7
drag, startPoint x: 501, startPoint y: 225, endPoint x: 411, endPoint y: 208, distance: 91.6
click at [500, 225] on button "Lưu" at bounding box center [481, 225] width 69 height 10
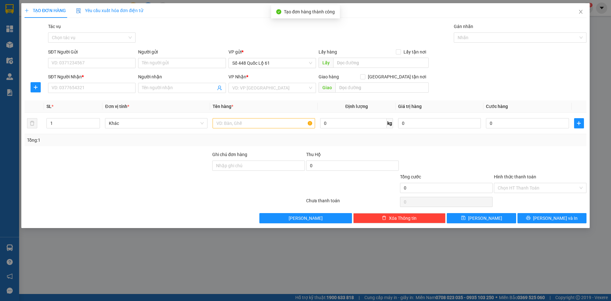
click at [79, 94] on div "SĐT Người Nhận * VD: 0377654321" at bounding box center [91, 84] width 87 height 22
click at [119, 90] on input "SĐT Người Nhận *" at bounding box center [91, 88] width 87 height 10
click at [204, 90] on input "Người nhận" at bounding box center [178, 87] width 73 height 7
click at [240, 93] on div "VP Nhận * VD: VP Sài Gòn" at bounding box center [271, 84] width 87 height 22
click at [243, 90] on input "B" at bounding box center [269, 88] width 75 height 10
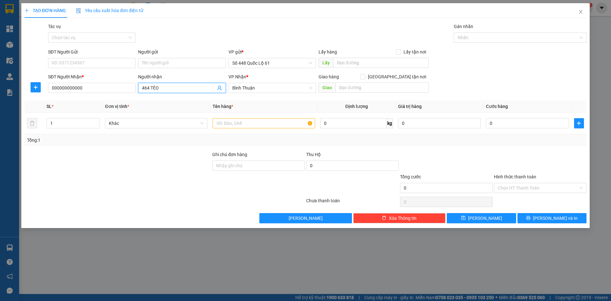
click at [191, 91] on input "464 TÈO" at bounding box center [178, 87] width 73 height 7
click at [234, 120] on input "text" at bounding box center [263, 123] width 102 height 10
click at [542, 124] on input "0" at bounding box center [527, 123] width 83 height 10
drag, startPoint x: 528, startPoint y: 159, endPoint x: 525, endPoint y: 196, distance: 36.7
click at [528, 162] on div at bounding box center [540, 162] width 94 height 22
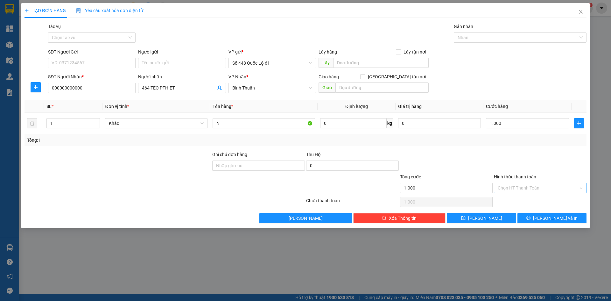
click at [525, 186] on input "Hình thức thanh toán" at bounding box center [537, 188] width 80 height 10
drag, startPoint x: 525, startPoint y: 197, endPoint x: 522, endPoint y: 200, distance: 4.5
click at [525, 197] on div "Tại văn phòng" at bounding box center [539, 200] width 85 height 7
click at [492, 217] on button "Lưu" at bounding box center [481, 218] width 69 height 10
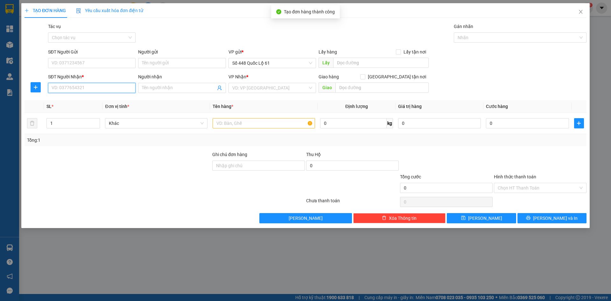
click at [101, 86] on input "SĐT Người Nhận *" at bounding box center [91, 88] width 87 height 10
click at [86, 91] on input "SĐT Người Nhận *" at bounding box center [91, 88] width 87 height 10
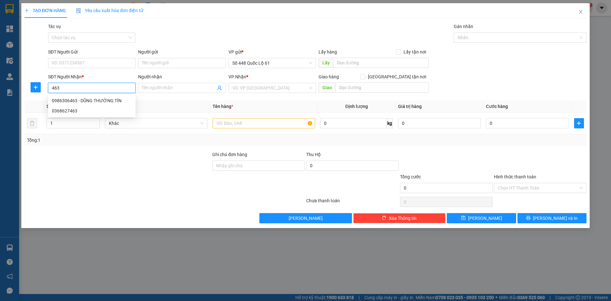
click at [90, 101] on div "0986306463 - DŨNG THƯỜNG TÍN" at bounding box center [92, 100] width 80 height 7
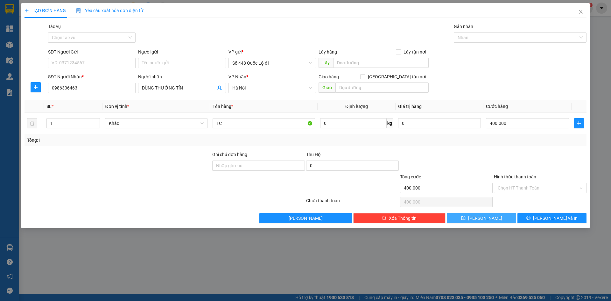
click at [465, 219] on icon "save" at bounding box center [463, 217] width 4 height 4
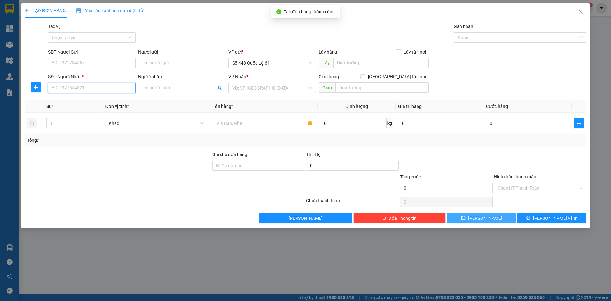
click at [118, 90] on input "SĐT Người Nhận *" at bounding box center [91, 88] width 87 height 10
drag, startPoint x: 106, startPoint y: 98, endPoint x: 128, endPoint y: 125, distance: 34.8
click at [106, 99] on div "0902530256 - PHƯƠNG" at bounding box center [92, 100] width 80 height 7
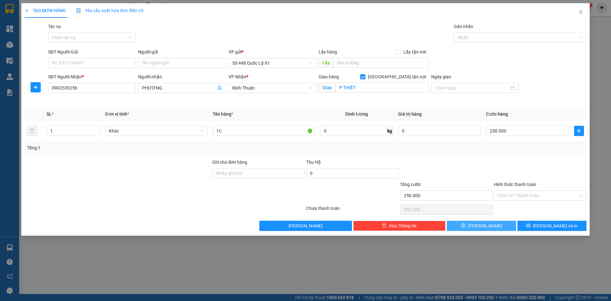
drag, startPoint x: 487, startPoint y: 225, endPoint x: 367, endPoint y: 185, distance: 126.1
click at [485, 225] on span "Lưu" at bounding box center [485, 225] width 34 height 7
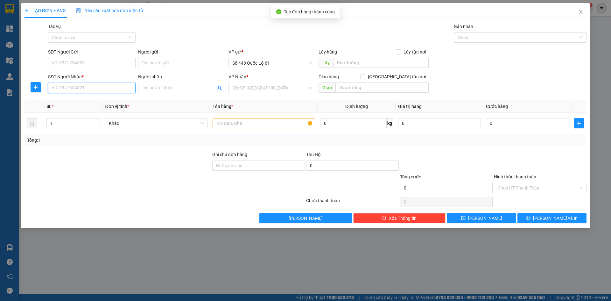
click at [98, 88] on input "SĐT Người Nhận *" at bounding box center [91, 88] width 87 height 10
drag, startPoint x: 97, startPoint y: 100, endPoint x: 190, endPoint y: 100, distance: 93.2
click at [98, 100] on div "0797387174 - 174 TRANG Q NHƠN" at bounding box center [92, 100] width 80 height 7
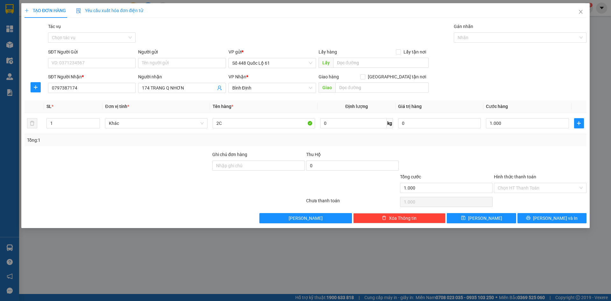
drag, startPoint x: 190, startPoint y: 90, endPoint x: 0, endPoint y: 79, distance: 190.5
click at [0, 80] on div "TẠO ĐƠN HÀNG Yêu cầu xuất hóa đơn điện tử Transit Pickup Surcharge Ids Transit …" at bounding box center [305, 150] width 611 height 301
click at [290, 89] on span "Bình Định" at bounding box center [272, 88] width 80 height 10
click at [511, 190] on input "Hình thức thanh toán" at bounding box center [537, 188] width 80 height 10
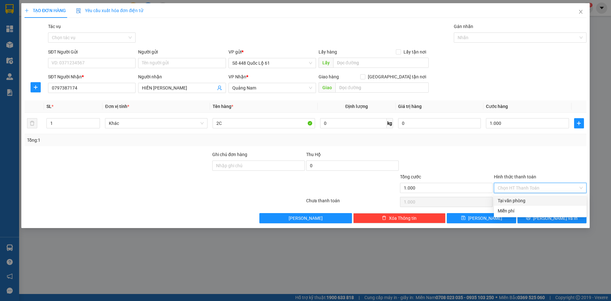
click at [513, 201] on div "Tại văn phòng" at bounding box center [539, 200] width 85 height 7
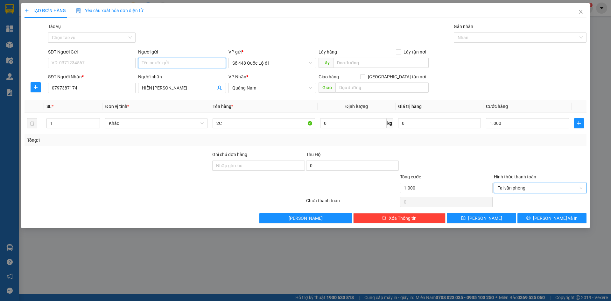
click at [169, 66] on input "Người gửi" at bounding box center [181, 63] width 87 height 10
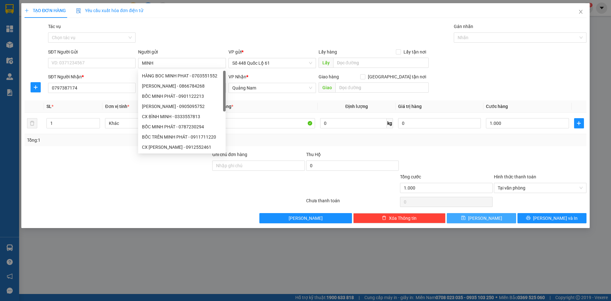
click at [496, 219] on button "Lưu" at bounding box center [481, 218] width 69 height 10
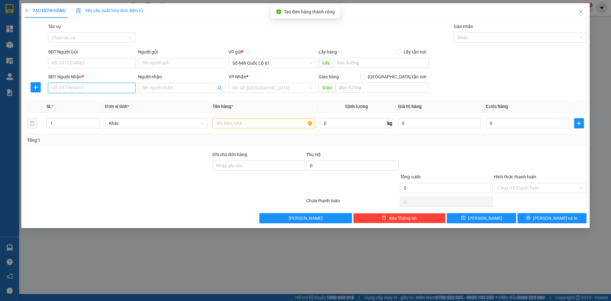
click at [119, 91] on input "SĐT Người Nhận *" at bounding box center [91, 88] width 87 height 10
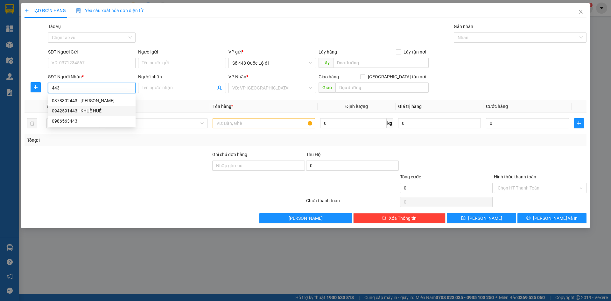
click at [102, 108] on div "0942591443 - KHUÊ HUẾ" at bounding box center [92, 110] width 80 height 7
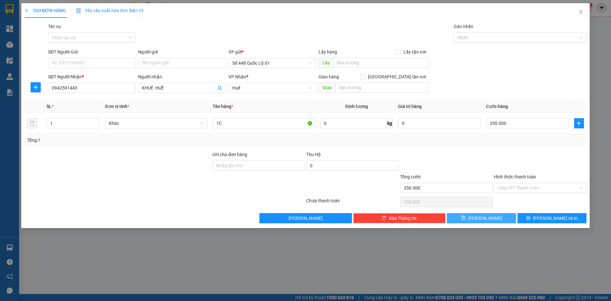
click at [460, 219] on button "Lưu" at bounding box center [481, 218] width 69 height 10
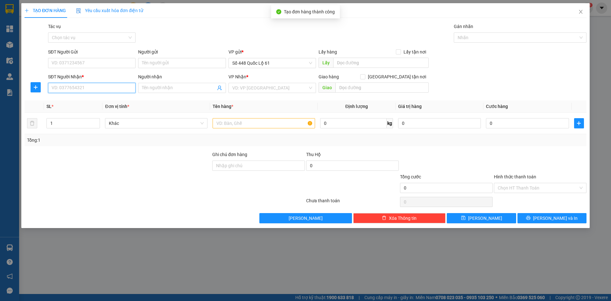
click at [129, 88] on input "SĐT Người Nhận *" at bounding box center [91, 88] width 87 height 10
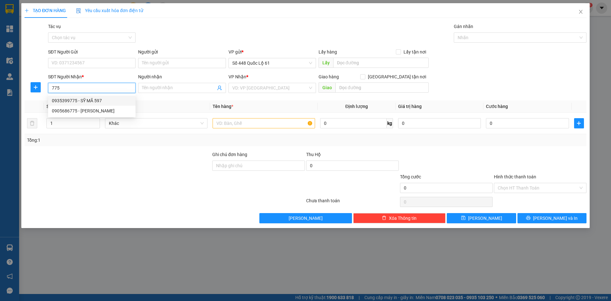
click at [94, 100] on div "0935399775 - SỸ MÃ 597" at bounding box center [92, 100] width 80 height 7
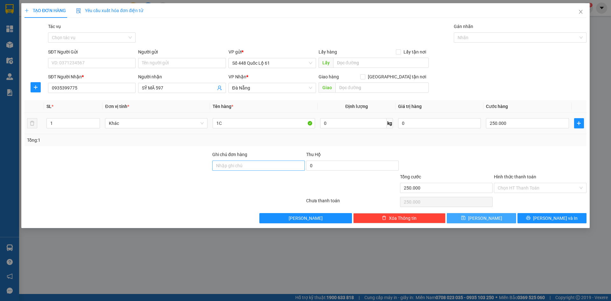
drag, startPoint x: 474, startPoint y: 219, endPoint x: 277, endPoint y: 168, distance: 203.4
click at [472, 220] on button "Lưu" at bounding box center [481, 218] width 69 height 10
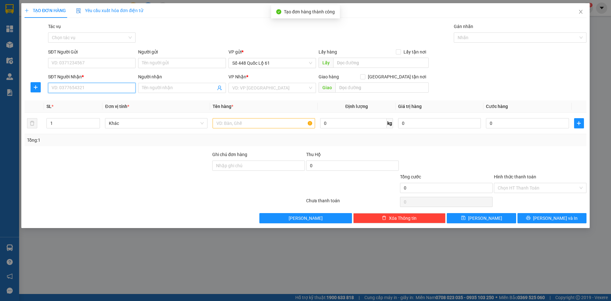
click at [117, 89] on input "SĐT Người Nhận *" at bounding box center [91, 88] width 87 height 10
click at [106, 102] on div "0962736865" at bounding box center [92, 100] width 80 height 7
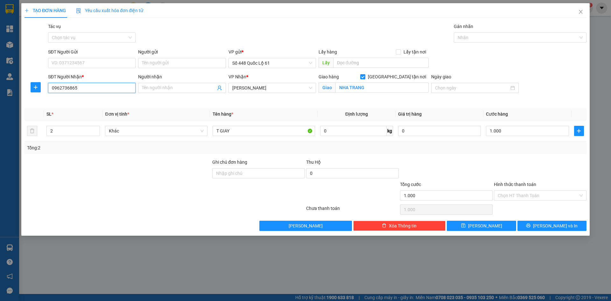
drag, startPoint x: 88, startPoint y: 88, endPoint x: 0, endPoint y: 86, distance: 87.8
click at [0, 86] on div "TẠO ĐƠN HÀNG Yêu cầu xuất hóa đơn điện tử Transit Pickup Surcharge Ids Transit …" at bounding box center [305, 150] width 611 height 301
click at [89, 100] on div "0353208297 - THANH HÓA" at bounding box center [92, 100] width 80 height 7
click at [471, 225] on button "Lưu" at bounding box center [481, 225] width 69 height 10
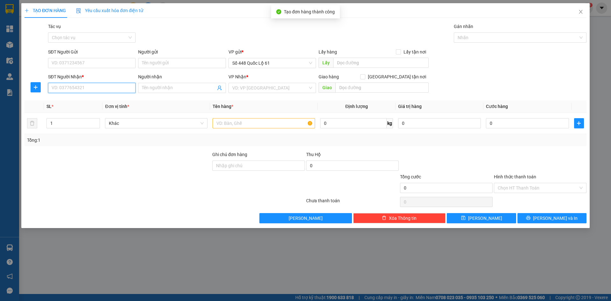
click at [92, 89] on input "SĐT Người Nhận *" at bounding box center [91, 88] width 87 height 10
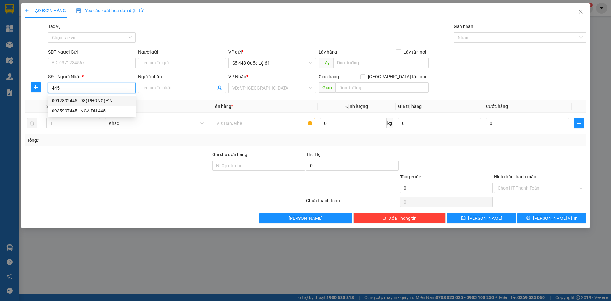
click at [110, 99] on div "0912892445 - 98( PHONG) ĐN" at bounding box center [92, 100] width 80 height 7
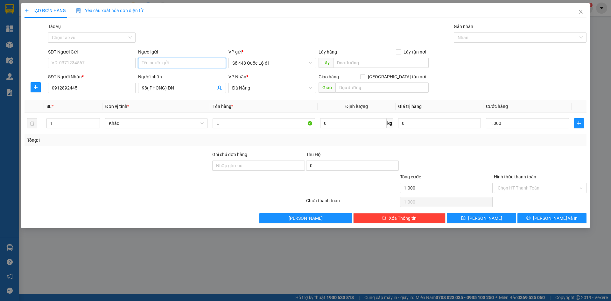
click at [170, 59] on input "Người gửi" at bounding box center [181, 63] width 87 height 10
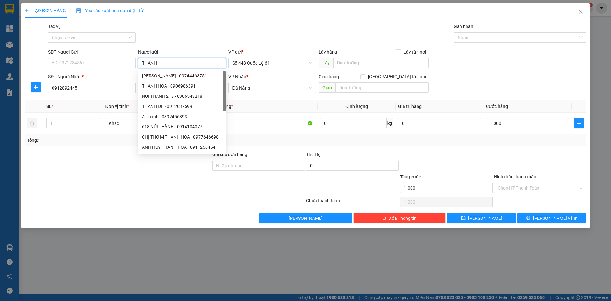
drag, startPoint x: 171, startPoint y: 59, endPoint x: 142, endPoint y: 63, distance: 29.0
click at [141, 64] on input "THANH" at bounding box center [181, 63] width 87 height 10
drag, startPoint x: 198, startPoint y: 30, endPoint x: 194, endPoint y: 105, distance: 75.2
click at [198, 31] on div "Gói vận chuyển * Tiêu chuẩn Tác vụ Chọn tác vụ Gán nhãn Nhãn" at bounding box center [317, 34] width 541 height 22
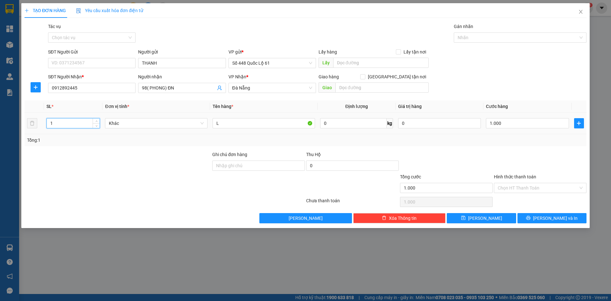
drag, startPoint x: 72, startPoint y: 126, endPoint x: 18, endPoint y: 121, distance: 54.3
click at [18, 121] on div "TẠO ĐƠN HÀNG Yêu cầu xuất hóa đơn điện tử Transit Pickup Surcharge Ids Transit …" at bounding box center [305, 150] width 611 height 301
drag, startPoint x: 536, startPoint y: 128, endPoint x: 525, endPoint y: 160, distance: 34.3
click at [536, 128] on div "1.000" at bounding box center [527, 123] width 83 height 13
drag, startPoint x: 525, startPoint y: 160, endPoint x: 524, endPoint y: 176, distance: 15.9
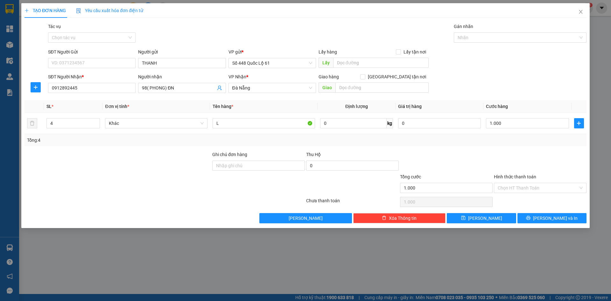
click at [525, 164] on div at bounding box center [540, 162] width 94 height 22
click at [522, 200] on div "Chọn HT Thanh Toán" at bounding box center [540, 201] width 94 height 13
click at [518, 193] on div "Hình thức thanh toán Chọn HT Thanh Toán" at bounding box center [540, 184] width 93 height 22
drag, startPoint x: 518, startPoint y: 183, endPoint x: 518, endPoint y: 211, distance: 28.0
click at [518, 184] on input "Hình thức thanh toán" at bounding box center [537, 188] width 80 height 10
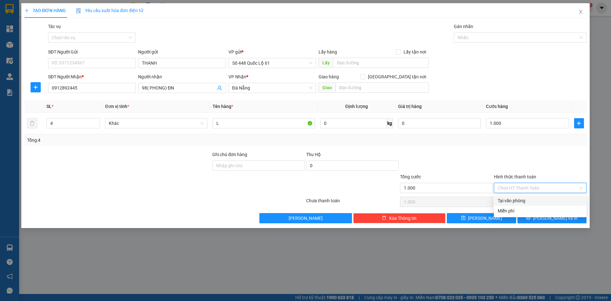
click at [517, 198] on div "Tại văn phòng" at bounding box center [539, 200] width 85 height 7
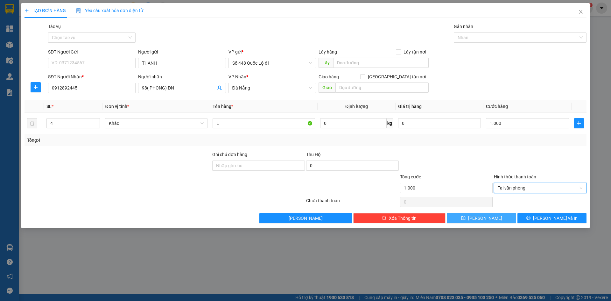
click at [497, 217] on button "Lưu" at bounding box center [481, 218] width 69 height 10
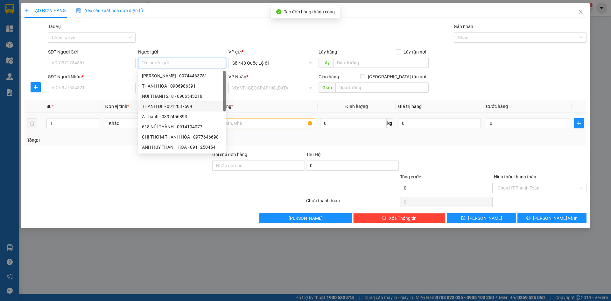
paste input "THANH"
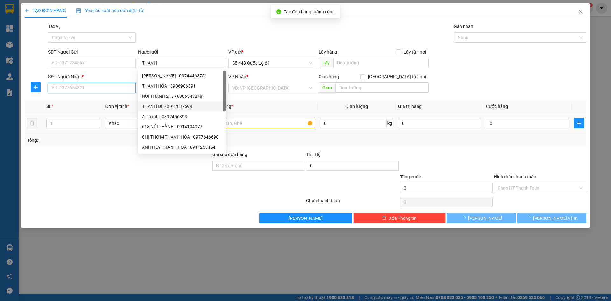
click at [98, 91] on input "SĐT Người Nhận *" at bounding box center [91, 88] width 87 height 10
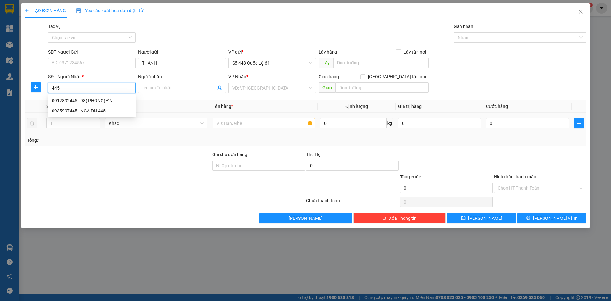
click at [109, 99] on div "0912892445 - 98( PHONG) ĐN" at bounding box center [92, 100] width 80 height 7
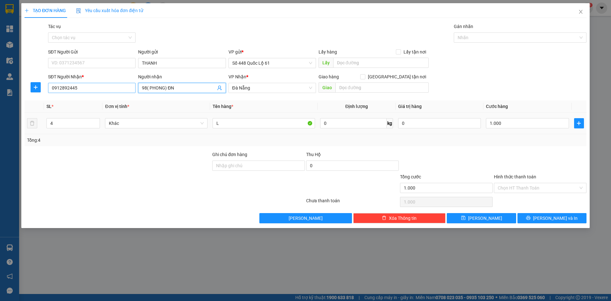
drag, startPoint x: 147, startPoint y: 89, endPoint x: 129, endPoint y: 91, distance: 17.9
click at [130, 90] on div "SĐT Người Nhận * 0912892445 Người nhận 98( PHONG) ĐN 98( PHONG) ĐN VP Nhận * Đa…" at bounding box center [317, 84] width 541 height 22
drag, startPoint x: 42, startPoint y: 120, endPoint x: 53, endPoint y: 112, distance: 13.0
click at [0, 105] on div "TẠO ĐƠN HÀNG Yêu cầu xuất hóa đơn điện tử Transit Pickup Surcharge Ids Transit …" at bounding box center [305, 150] width 611 height 301
click at [526, 188] on input "Hình thức thanh toán" at bounding box center [537, 188] width 80 height 10
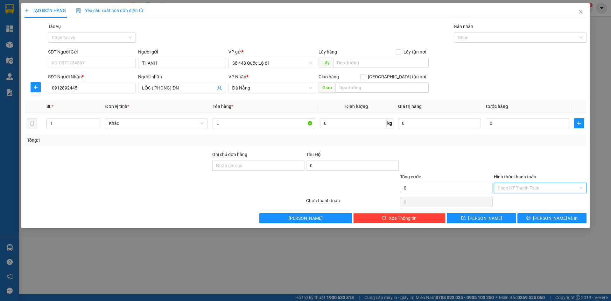
click at [524, 199] on div "Tại văn phòng" at bounding box center [539, 200] width 85 height 7
drag, startPoint x: 516, startPoint y: 124, endPoint x: 516, endPoint y: 151, distance: 27.0
click at [516, 125] on input "0" at bounding box center [527, 123] width 83 height 10
drag, startPoint x: 515, startPoint y: 153, endPoint x: 483, endPoint y: 231, distance: 84.1
click at [515, 155] on div at bounding box center [540, 162] width 94 height 22
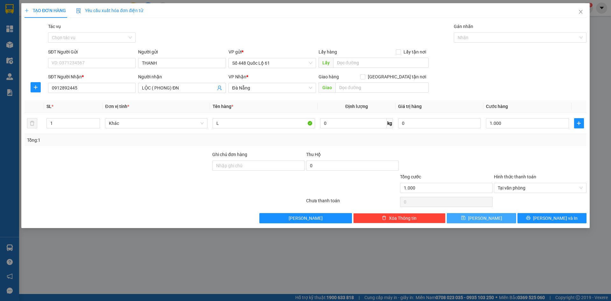
click at [487, 220] on span "Lưu" at bounding box center [485, 217] width 34 height 7
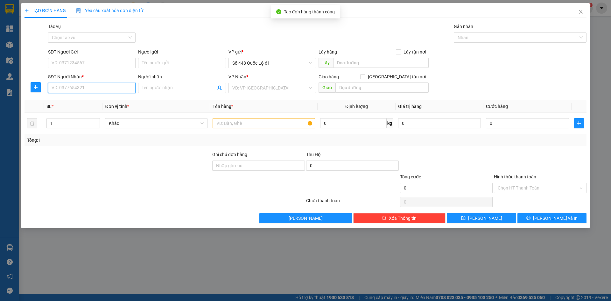
drag, startPoint x: 120, startPoint y: 87, endPoint x: 134, endPoint y: 100, distance: 19.2
click at [121, 87] on input "SĐT Người Nhận *" at bounding box center [91, 88] width 87 height 10
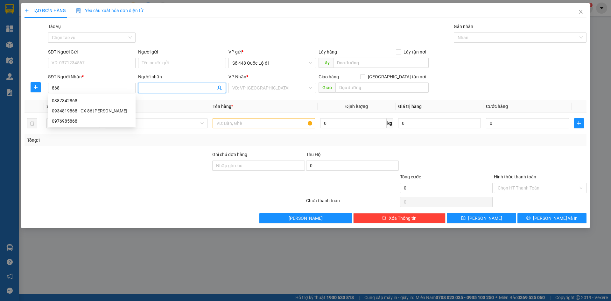
click at [173, 88] on input "Người nhận" at bounding box center [178, 87] width 73 height 7
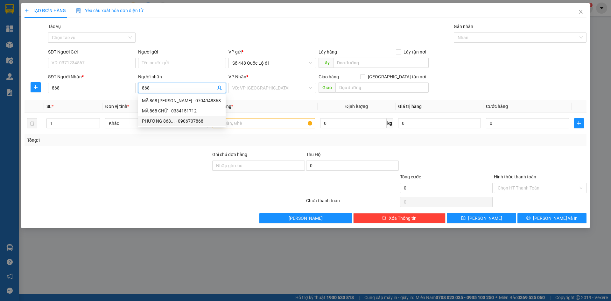
click at [200, 121] on div "PHƯƠNG 868... - 0906707868" at bounding box center [182, 120] width 80 height 7
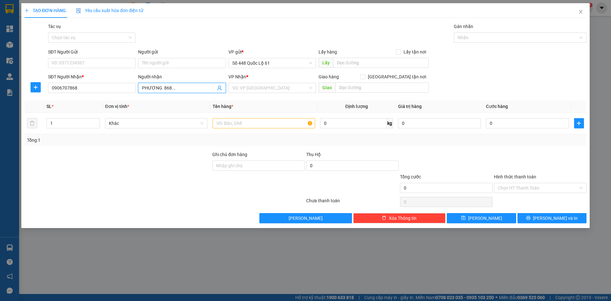
click at [193, 88] on input "PHƯƠNG 868..." at bounding box center [178, 87] width 73 height 7
click at [245, 85] on input "search" at bounding box center [269, 88] width 75 height 10
click at [233, 122] on input "text" at bounding box center [263, 123] width 102 height 10
drag, startPoint x: 19, startPoint y: 115, endPoint x: 5, endPoint y: 113, distance: 14.4
click at [5, 113] on div "TẠO ĐƠN HÀNG Yêu cầu xuất hóa đơn điện tử Transit Pickup Surcharge Ids Transit …" at bounding box center [305, 150] width 611 height 301
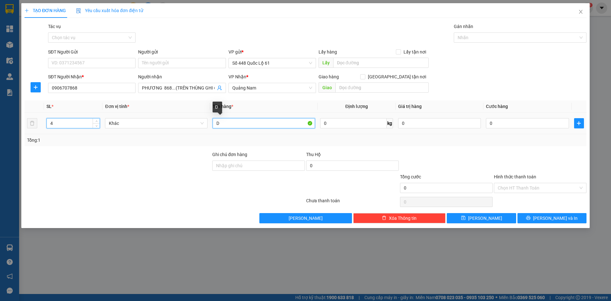
click at [280, 127] on input "D" at bounding box center [263, 123] width 102 height 10
drag, startPoint x: 531, startPoint y: 117, endPoint x: 530, endPoint y: 128, distance: 10.3
click at [530, 119] on div "0" at bounding box center [527, 123] width 83 height 13
click at [529, 128] on input "0" at bounding box center [527, 123] width 83 height 10
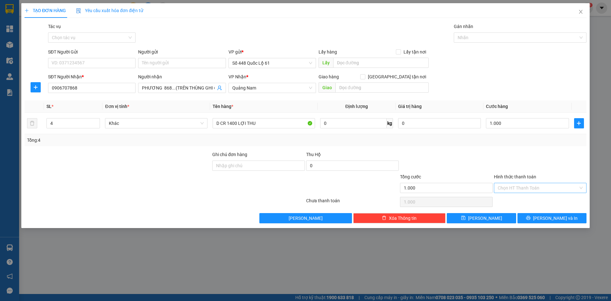
drag, startPoint x: 528, startPoint y: 153, endPoint x: 523, endPoint y: 184, distance: 31.3
click at [528, 157] on div at bounding box center [540, 162] width 94 height 22
click at [521, 187] on input "Hình thức thanh toán" at bounding box center [537, 188] width 80 height 10
drag, startPoint x: 520, startPoint y: 200, endPoint x: 507, endPoint y: 212, distance: 18.3
click at [520, 201] on div "Tại văn phòng" at bounding box center [539, 200] width 85 height 7
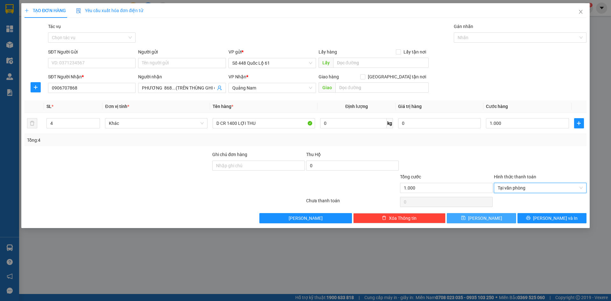
drag, startPoint x: 489, startPoint y: 222, endPoint x: 149, endPoint y: 112, distance: 357.7
click at [476, 216] on button "Lưu" at bounding box center [481, 218] width 69 height 10
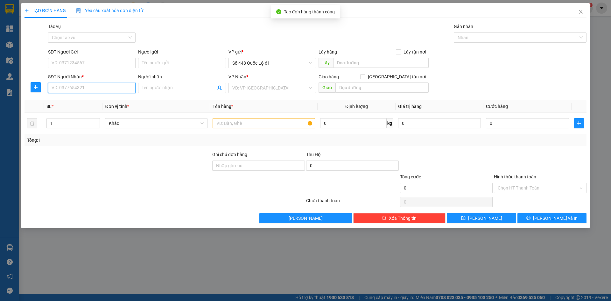
click at [108, 90] on input "SĐT Người Nhận *" at bounding box center [91, 88] width 87 height 10
click at [96, 100] on div "0975944461 - SƠN ĐN 0886908268" at bounding box center [92, 100] width 80 height 7
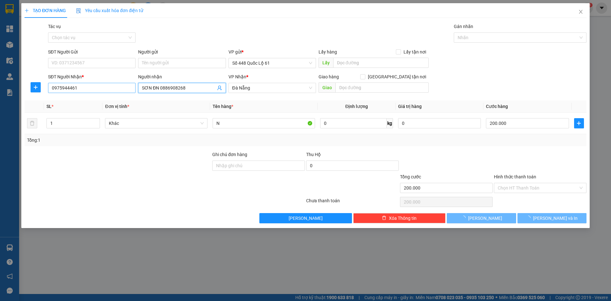
drag, startPoint x: 149, startPoint y: 87, endPoint x: 133, endPoint y: 87, distance: 16.6
click at [133, 87] on div "SĐT Người Nhận * 0975944461 Người nhận SƠN ĐN 0886908268 SƠN ĐN 0886908268 VP N…" at bounding box center [317, 84] width 541 height 22
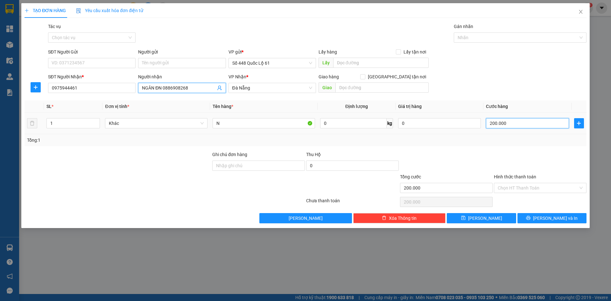
click at [514, 123] on input "200.000" at bounding box center [527, 123] width 83 height 10
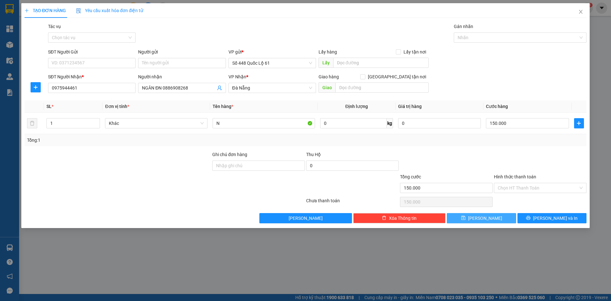
click at [495, 217] on button "Lưu" at bounding box center [481, 218] width 69 height 10
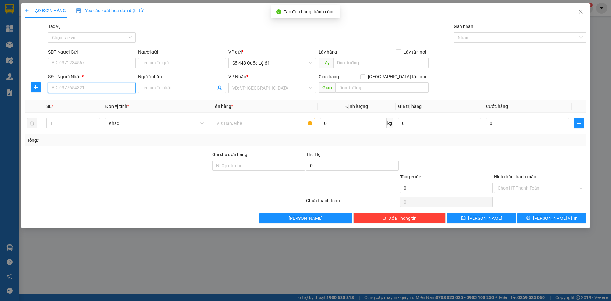
click at [95, 85] on input "SĐT Người Nhận *" at bounding box center [91, 88] width 87 height 10
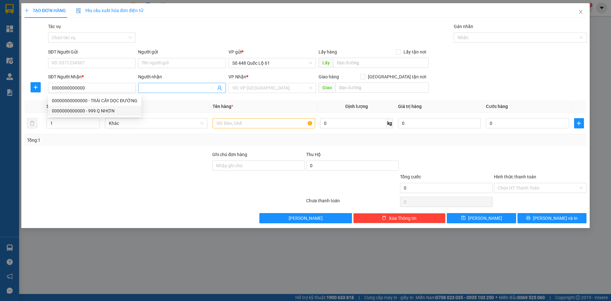
click at [151, 89] on input "Người nhận" at bounding box center [178, 87] width 73 height 7
click at [267, 88] on input "search" at bounding box center [269, 88] width 75 height 10
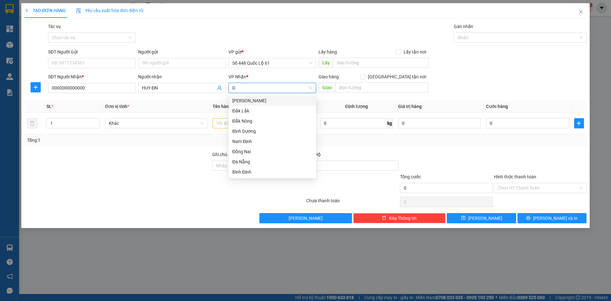
click at [251, 159] on div "Đà Nẵng" at bounding box center [272, 161] width 80 height 7
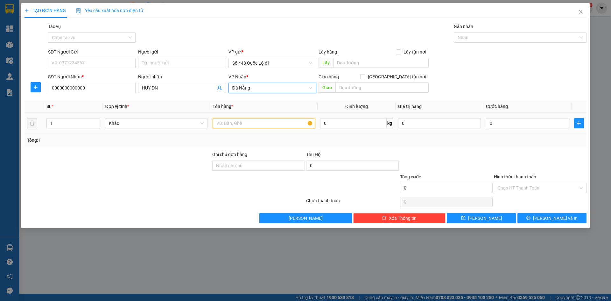
click at [226, 124] on input "text" at bounding box center [263, 123] width 102 height 10
drag, startPoint x: 17, startPoint y: 126, endPoint x: 2, endPoint y: 127, distance: 15.9
click at [2, 127] on div "TẠO ĐƠN HÀNG Yêu cầu xuất hóa đơn điện tử Transit Pickup Surcharge Ids Transit …" at bounding box center [305, 150] width 611 height 301
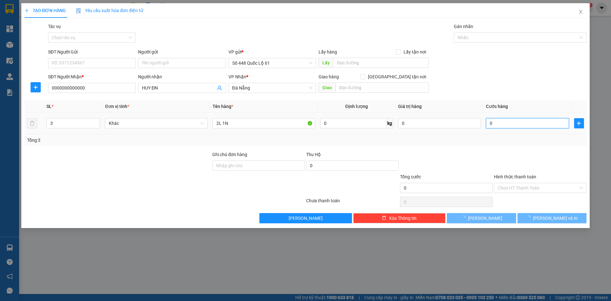
click at [495, 123] on input "0" at bounding box center [527, 123] width 83 height 10
click at [495, 169] on div at bounding box center [540, 162] width 94 height 22
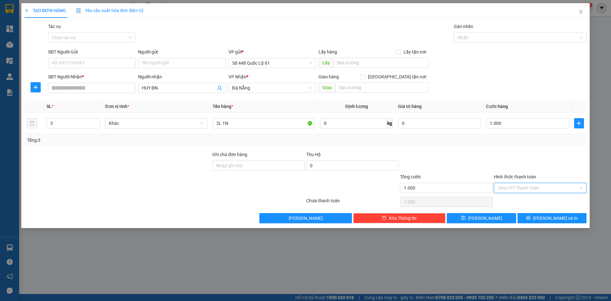
drag, startPoint x: 503, startPoint y: 191, endPoint x: 505, endPoint y: 199, distance: 8.7
click at [503, 191] on input "Hình thức thanh toán" at bounding box center [537, 188] width 80 height 10
click at [505, 200] on div "Tại văn phòng" at bounding box center [539, 200] width 85 height 7
drag, startPoint x: 489, startPoint y: 214, endPoint x: 308, endPoint y: 171, distance: 186.3
click at [488, 215] on button "Lưu" at bounding box center [481, 218] width 69 height 10
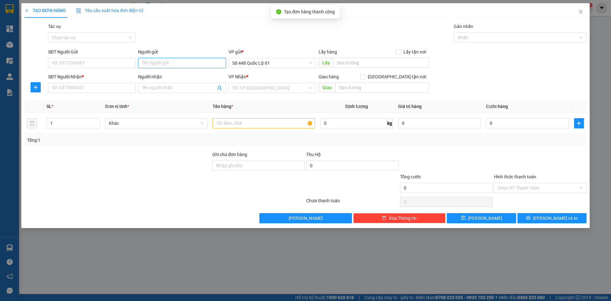
click at [166, 62] on input "Người gửi" at bounding box center [181, 63] width 87 height 10
paste input "THANH"
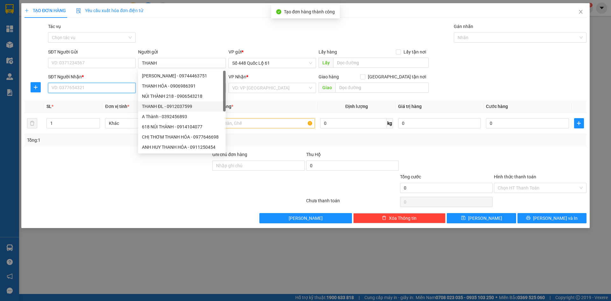
click at [92, 91] on input "SĐT Người Nhận *" at bounding box center [91, 88] width 87 height 10
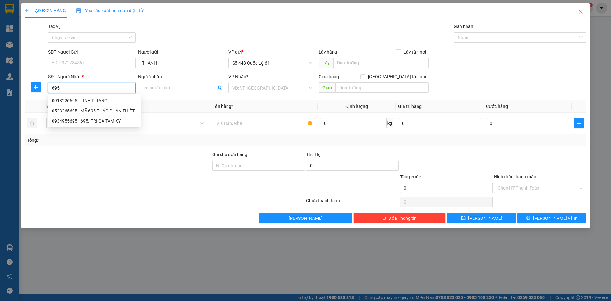
click at [94, 100] on div "0918226695 - LINH P RANG" at bounding box center [94, 100] width 85 height 7
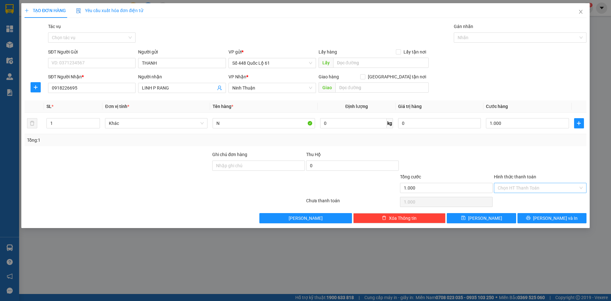
click at [512, 188] on input "Hình thức thanh toán" at bounding box center [537, 188] width 80 height 10
click at [511, 199] on div "Tại văn phòng" at bounding box center [539, 200] width 85 height 7
drag, startPoint x: 487, startPoint y: 218, endPoint x: 396, endPoint y: 198, distance: 93.7
click at [486, 219] on span "Lưu" at bounding box center [485, 217] width 34 height 7
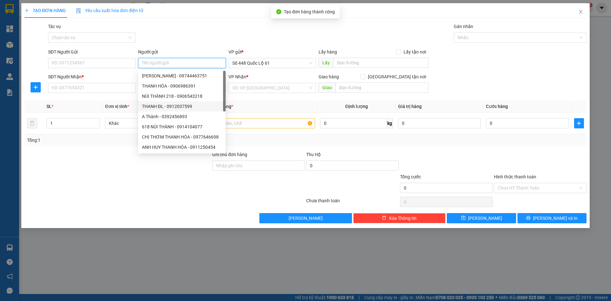
paste input "THANH"
click at [91, 86] on input "SĐT Người Nhận *" at bounding box center [91, 88] width 87 height 10
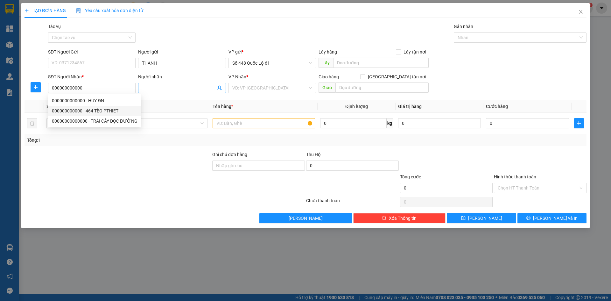
click at [159, 92] on span at bounding box center [181, 88] width 87 height 10
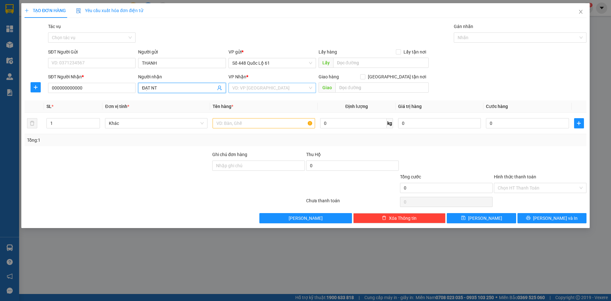
drag, startPoint x: 255, startPoint y: 93, endPoint x: 259, endPoint y: 87, distance: 7.1
click at [256, 91] on div "VP Nhận * VD: VP Sài Gòn" at bounding box center [271, 84] width 87 height 22
click at [259, 87] on input "search" at bounding box center [269, 88] width 75 height 10
click at [235, 120] on input "text" at bounding box center [263, 123] width 102 height 10
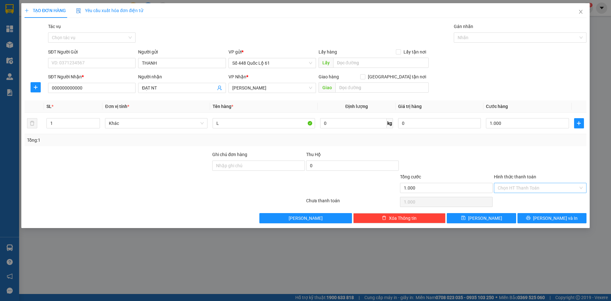
drag, startPoint x: 534, startPoint y: 155, endPoint x: 524, endPoint y: 186, distance: 33.3
click at [534, 157] on div at bounding box center [540, 162] width 94 height 22
drag, startPoint x: 523, startPoint y: 188, endPoint x: 521, endPoint y: 195, distance: 7.3
click at [523, 189] on input "Hình thức thanh toán" at bounding box center [537, 188] width 80 height 10
click at [520, 201] on div "Tại văn phòng" at bounding box center [539, 200] width 85 height 7
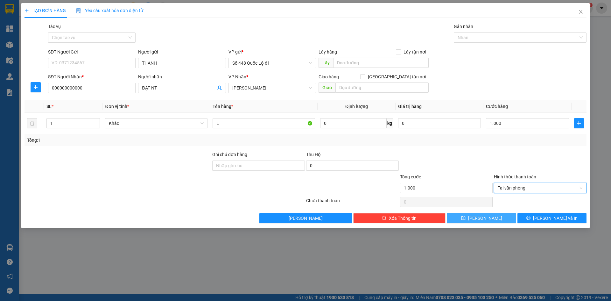
click at [466, 218] on button "Lưu" at bounding box center [481, 218] width 69 height 10
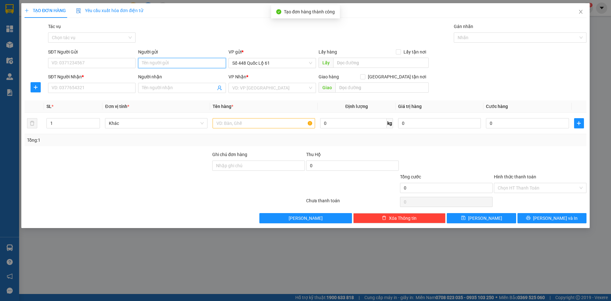
paste input "THANH"
click at [105, 86] on input "SĐT Người Nhận *" at bounding box center [91, 88] width 87 height 10
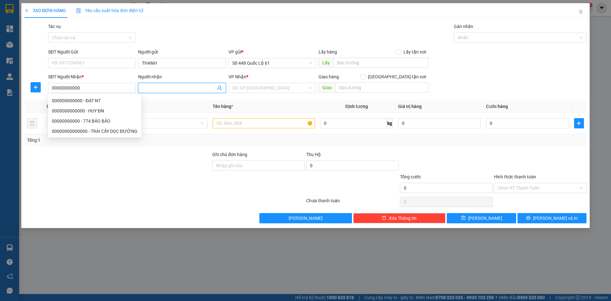
click at [159, 90] on input "Người nhận" at bounding box center [178, 87] width 73 height 7
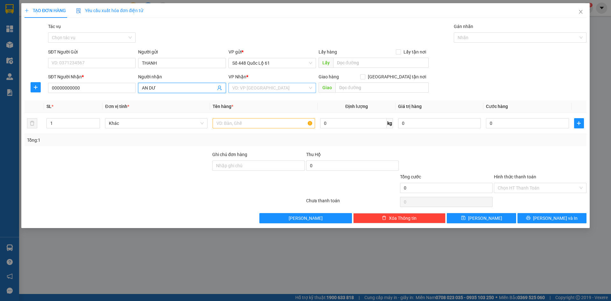
click at [269, 89] on input "search" at bounding box center [269, 88] width 75 height 10
click at [241, 126] on input "text" at bounding box center [263, 123] width 102 height 10
click at [529, 120] on input "0" at bounding box center [527, 123] width 83 height 10
click at [490, 218] on button "Lưu" at bounding box center [481, 218] width 69 height 10
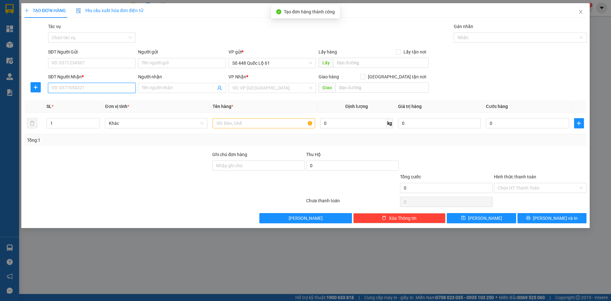
click at [127, 89] on input "SĐT Người Nhận *" at bounding box center [91, 88] width 87 height 10
click at [117, 101] on div "0908735137 - KHÔ LIÊN HƯƠNG" at bounding box center [92, 100] width 80 height 7
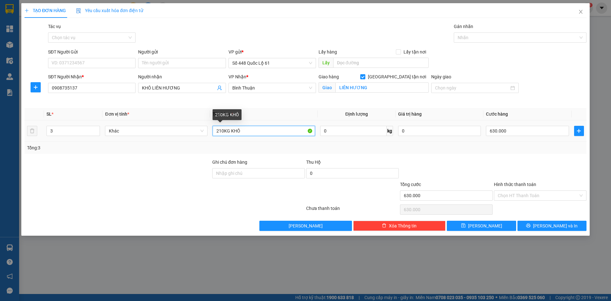
drag, startPoint x: 219, startPoint y: 134, endPoint x: 213, endPoint y: 134, distance: 5.7
click at [213, 134] on input "210KG KHÔ" at bounding box center [263, 131] width 102 height 10
drag, startPoint x: 63, startPoint y: 136, endPoint x: 0, endPoint y: 160, distance: 67.4
click at [0, 160] on div "TẠO ĐƠN HÀNG Yêu cầu xuất hóa đơn điện tử Transit Pickup Surcharge Ids Transit …" at bounding box center [305, 150] width 611 height 301
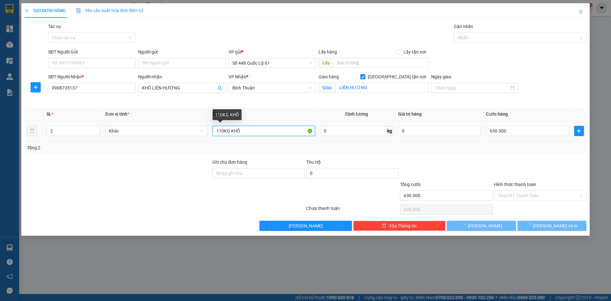
click at [248, 133] on input "110KG KHÔ" at bounding box center [263, 131] width 102 height 10
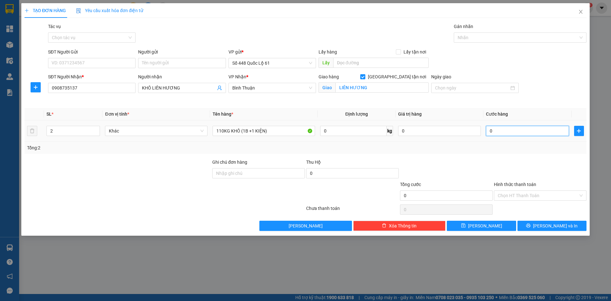
click at [490, 131] on input "0" at bounding box center [527, 131] width 83 height 10
click at [492, 223] on button "Lưu" at bounding box center [481, 225] width 69 height 10
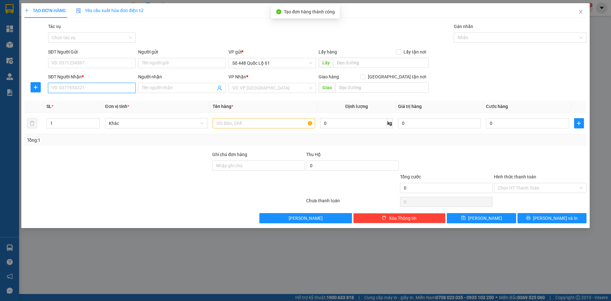
click at [75, 86] on input "SĐT Người Nhận *" at bounding box center [91, 88] width 87 height 10
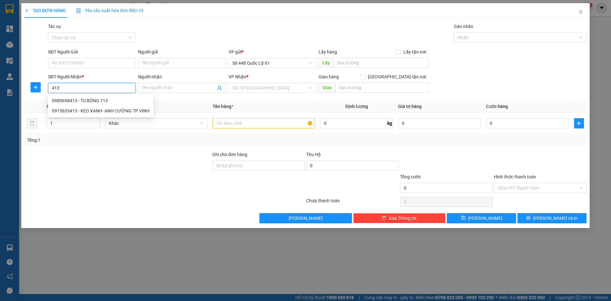
click at [94, 100] on div "0989698413 - TU BÔNG 713" at bounding box center [101, 100] width 98 height 7
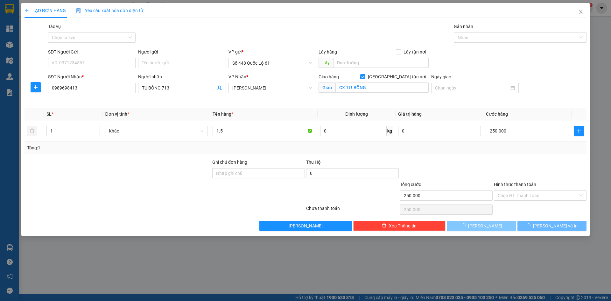
click at [462, 223] on button "Lưu" at bounding box center [481, 225] width 69 height 10
click at [72, 90] on input "0989698413" at bounding box center [91, 88] width 87 height 10
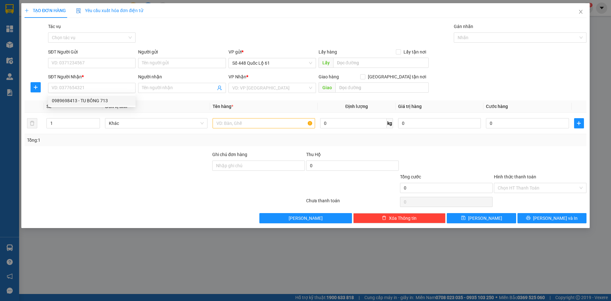
click at [480, 226] on div "TẠO ĐƠN HÀNG Yêu cầu xuất hóa đơn điện tử Transit Pickup Surcharge Ids Transit …" at bounding box center [305, 115] width 568 height 225
click at [79, 87] on input "SĐT Người Nhận *" at bounding box center [91, 88] width 87 height 10
click at [87, 111] on div "0977653084 - MÃ 084 P RANG" at bounding box center [92, 110] width 80 height 7
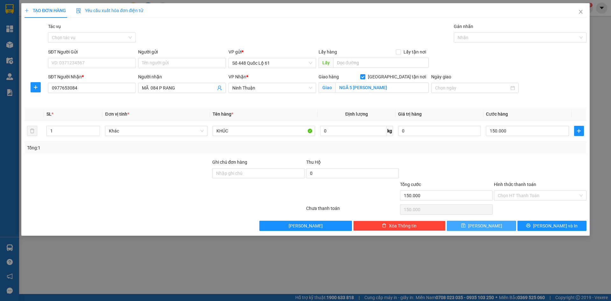
drag, startPoint x: 490, startPoint y: 222, endPoint x: 449, endPoint y: 217, distance: 41.0
click at [490, 222] on button "Lưu" at bounding box center [481, 225] width 69 height 10
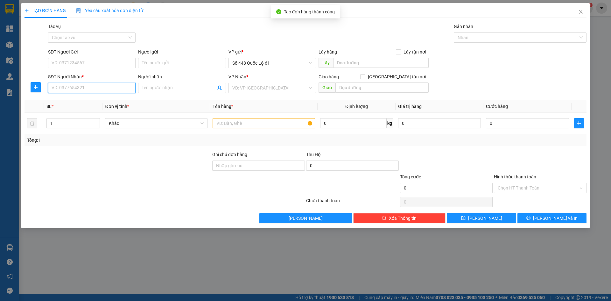
click at [93, 85] on input "SĐT Người Nhận *" at bounding box center [91, 88] width 87 height 10
click at [101, 97] on div "0393257972 - MÃ 972" at bounding box center [92, 100] width 80 height 7
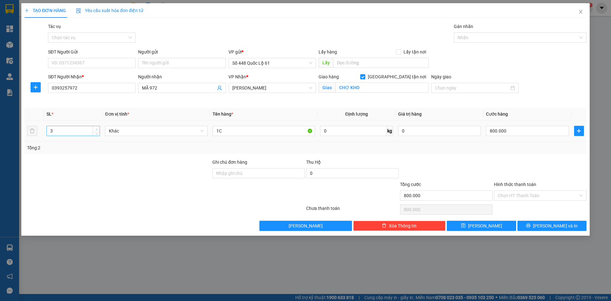
click at [97, 128] on icon "up" at bounding box center [96, 129] width 2 height 2
drag, startPoint x: 227, startPoint y: 130, endPoint x: 166, endPoint y: 129, distance: 60.8
click at [166, 129] on tr "3 Khác 1C 0 kg 0 800.000" at bounding box center [305, 130] width 562 height 21
click at [547, 129] on input "0" at bounding box center [527, 131] width 83 height 10
drag, startPoint x: 508, startPoint y: 132, endPoint x: 453, endPoint y: 132, distance: 55.3
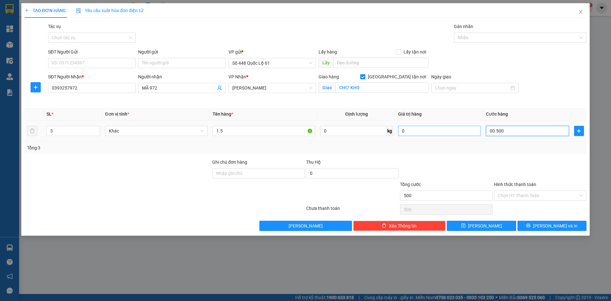
click at [453, 132] on tr "3 Khác 1.5 0 kg 0 00.500" at bounding box center [305, 130] width 562 height 21
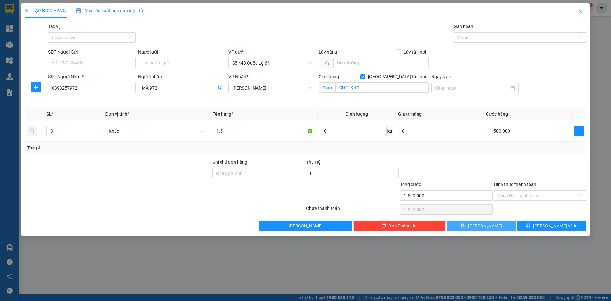
click at [499, 228] on button "Lưu" at bounding box center [481, 225] width 69 height 10
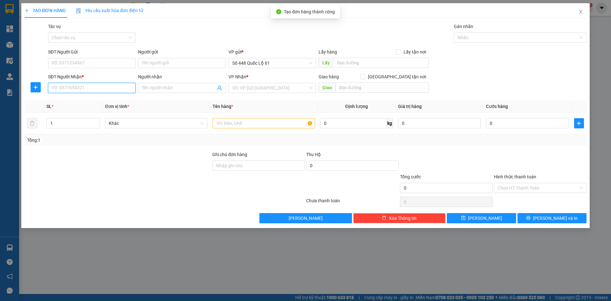
click at [95, 89] on input "SĐT Người Nhận *" at bounding box center [91, 88] width 87 height 10
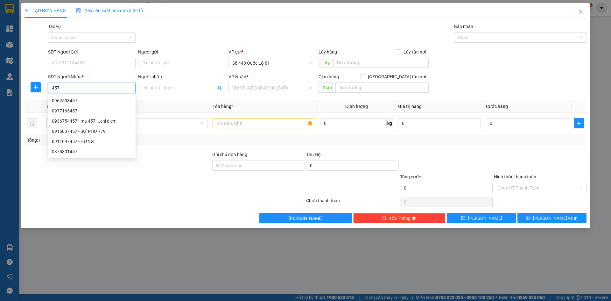
drag, startPoint x: 95, startPoint y: 89, endPoint x: 19, endPoint y: 92, distance: 76.1
click at [9, 89] on div "TẠO ĐƠN HÀNG Yêu cầu xuất hóa đơn điện tử Transit Pickup Surcharge Ids Transit …" at bounding box center [305, 150] width 611 height 301
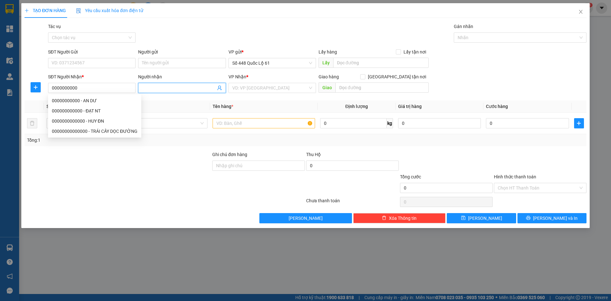
click at [144, 90] on input "Người nhận" at bounding box center [178, 87] width 73 height 7
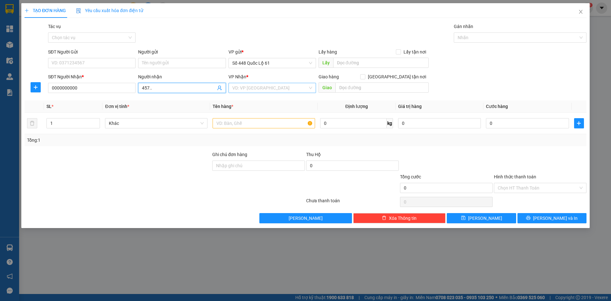
click at [266, 86] on input "search" at bounding box center [269, 88] width 75 height 10
click at [217, 124] on input "text" at bounding box center [263, 123] width 102 height 10
drag, startPoint x: 59, startPoint y: 123, endPoint x: 40, endPoint y: 122, distance: 18.8
click at [40, 122] on tr "1 Khác 1.5 0 kg 0 0" at bounding box center [305, 123] width 562 height 21
click at [266, 87] on input "search" at bounding box center [269, 88] width 75 height 10
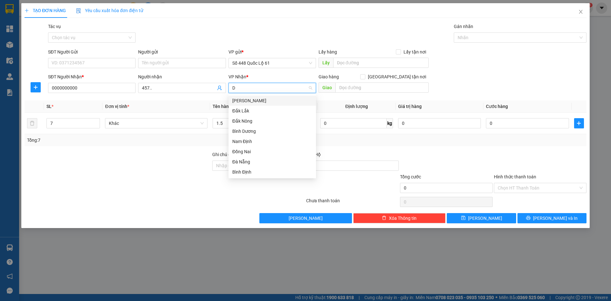
click at [244, 158] on div "Đà Nẵng" at bounding box center [272, 161] width 80 height 7
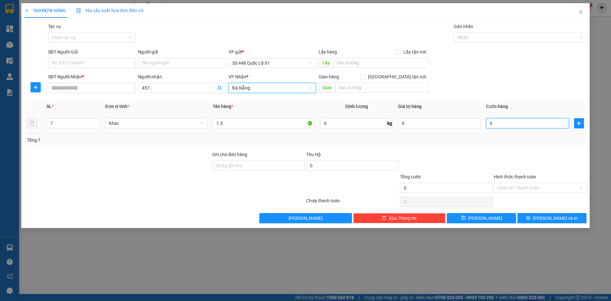
click at [547, 126] on input "0" at bounding box center [527, 123] width 83 height 10
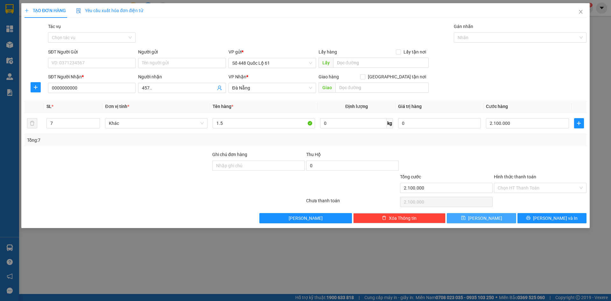
click at [495, 219] on button "Lưu" at bounding box center [481, 218] width 69 height 10
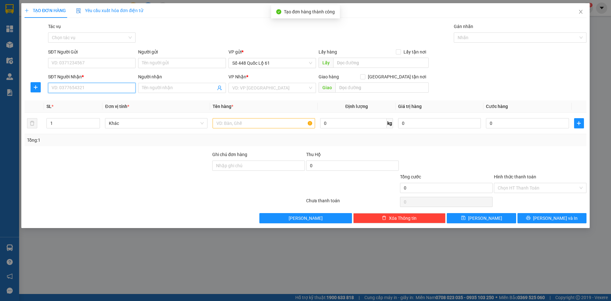
click at [104, 83] on input "SĐT Người Nhận *" at bounding box center [91, 88] width 87 height 10
click at [103, 96] on div "0366005107" at bounding box center [91, 100] width 87 height 10
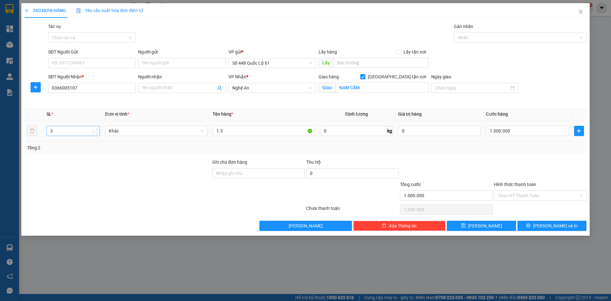
click at [97, 129] on icon "up" at bounding box center [96, 129] width 2 height 2
drag, startPoint x: 228, startPoint y: 127, endPoint x: 176, endPoint y: 127, distance: 51.8
click at [176, 127] on tr "3 Khác 1.5 0 kg 0 1.000.000" at bounding box center [305, 130] width 562 height 21
click at [524, 130] on input "0" at bounding box center [527, 131] width 83 height 10
click at [480, 225] on button "Lưu" at bounding box center [481, 225] width 69 height 10
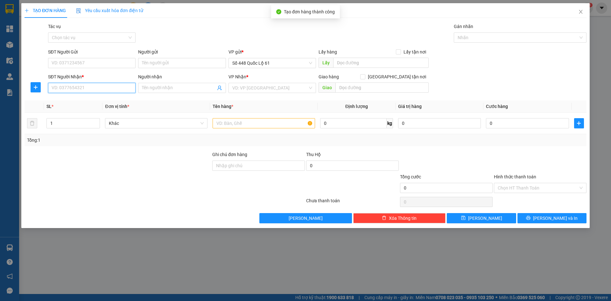
click at [107, 92] on input "SĐT Người Nhận *" at bounding box center [91, 88] width 87 height 10
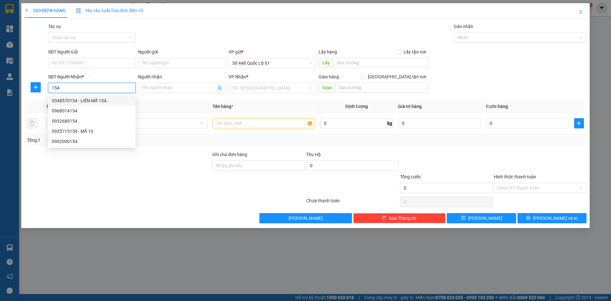
click at [103, 101] on div "0348570154 - LIÊN MÃ 154.." at bounding box center [92, 100] width 80 height 7
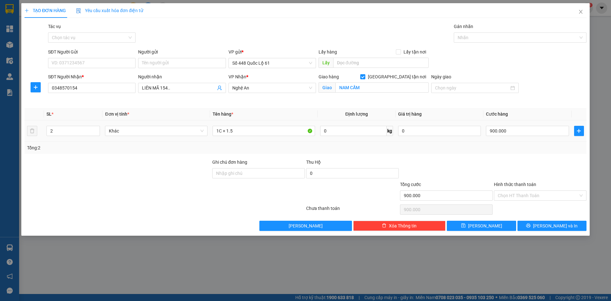
drag, startPoint x: 59, startPoint y: 130, endPoint x: 26, endPoint y: 135, distance: 33.4
click at [26, 134] on tr "2 Khác 1C + 1.5 0 kg 0 900.000" at bounding box center [305, 130] width 562 height 21
drag, startPoint x: 248, startPoint y: 132, endPoint x: 224, endPoint y: 137, distance: 25.0
click at [224, 137] on div "1C + 1.5" at bounding box center [263, 130] width 102 height 13
click at [508, 128] on input "0" at bounding box center [527, 131] width 83 height 10
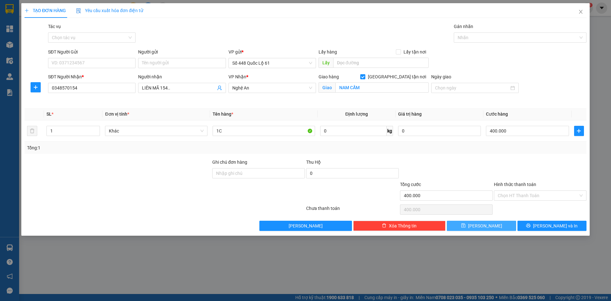
click at [494, 224] on button "Lưu" at bounding box center [481, 225] width 69 height 10
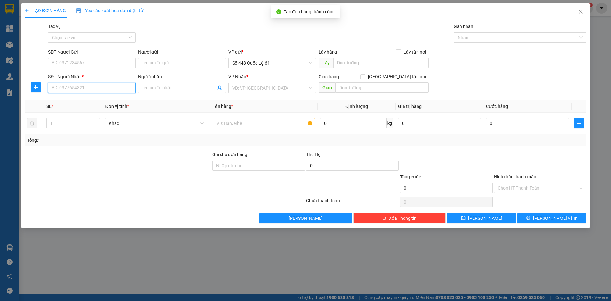
click at [94, 91] on input "SĐT Người Nhận *" at bounding box center [91, 88] width 87 height 10
click at [93, 97] on div "0978386185 - MÃ 185" at bounding box center [92, 100] width 80 height 7
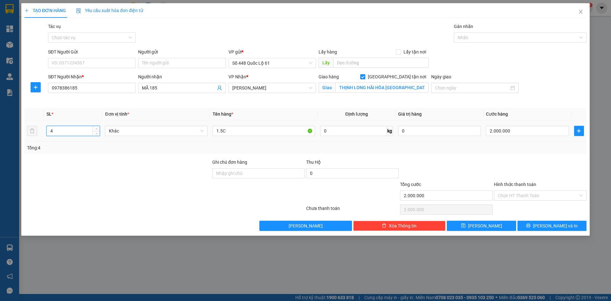
drag, startPoint x: 65, startPoint y: 129, endPoint x: 51, endPoint y: 130, distance: 14.0
click at [51, 130] on input "4" at bounding box center [73, 131] width 53 height 10
drag, startPoint x: 229, startPoint y: 135, endPoint x: 171, endPoint y: 132, distance: 57.6
click at [171, 132] on tr "1 Khác 04001 0 kg 0 0" at bounding box center [305, 130] width 562 height 21
drag, startPoint x: 246, startPoint y: 129, endPoint x: 103, endPoint y: 128, distance: 142.8
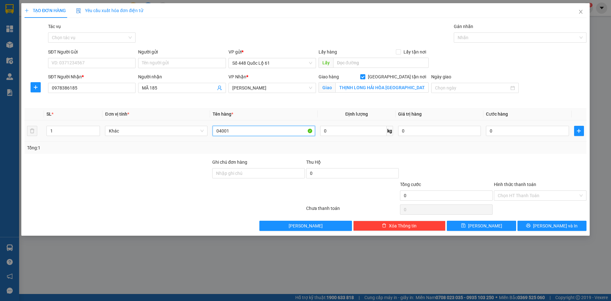
click at [103, 128] on tr "1 Khác 04001 0 kg 0 0" at bounding box center [305, 130] width 562 height 21
click at [497, 130] on input "0" at bounding box center [527, 131] width 83 height 10
click at [490, 230] on button "Lưu" at bounding box center [481, 225] width 69 height 10
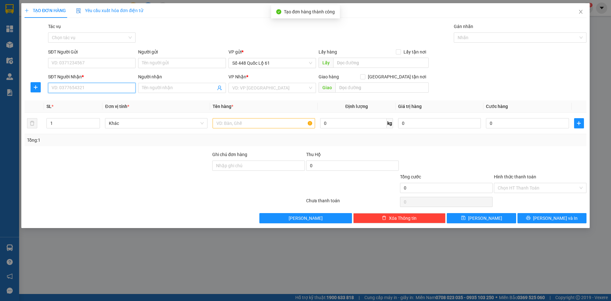
click at [103, 90] on input "SĐT Người Nhận *" at bounding box center [91, 88] width 87 height 10
click at [102, 107] on div "0915633413 - KEO XANH- ANH CƯỜNG TP VINH" at bounding box center [100, 111] width 105 height 10
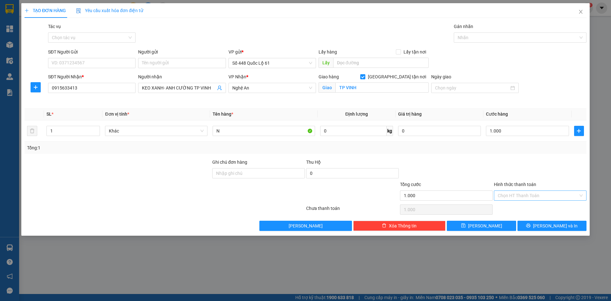
click at [519, 198] on input "Hình thức thanh toán" at bounding box center [537, 196] width 80 height 10
click at [525, 210] on div "Tại văn phòng" at bounding box center [539, 208] width 85 height 7
click at [491, 218] on div "Transit Pickup Surcharge Ids Transit Deliver Surcharge Ids Transit Deliver Surc…" at bounding box center [305, 127] width 562 height 208
drag, startPoint x: 490, startPoint y: 216, endPoint x: 490, endPoint y: 219, distance: 3.8
click at [490, 219] on div "Transit Pickup Surcharge Ids Transit Deliver Surcharge Ids Transit Deliver Surc…" at bounding box center [305, 127] width 562 height 208
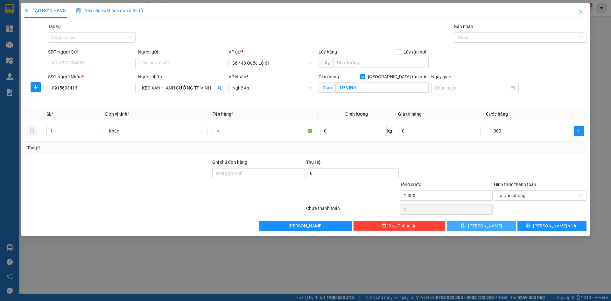
drag, startPoint x: 490, startPoint y: 222, endPoint x: 494, endPoint y: 224, distance: 5.3
click at [490, 223] on button "Lưu" at bounding box center [481, 225] width 69 height 10
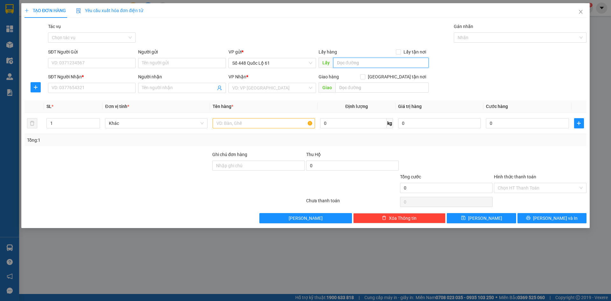
click at [369, 63] on input "text" at bounding box center [380, 63] width 95 height 10
drag, startPoint x: 116, startPoint y: 88, endPoint x: 123, endPoint y: 90, distance: 8.0
click at [120, 88] on input "SĐT Người Nhận *" at bounding box center [91, 88] width 87 height 10
drag, startPoint x: 99, startPoint y: 94, endPoint x: 106, endPoint y: 105, distance: 12.3
click at [100, 97] on div "0876597261 0876597261 - MÓT TP VINH , 0925913261 - CỔNG XANH" at bounding box center [91, 105] width 87 height 23
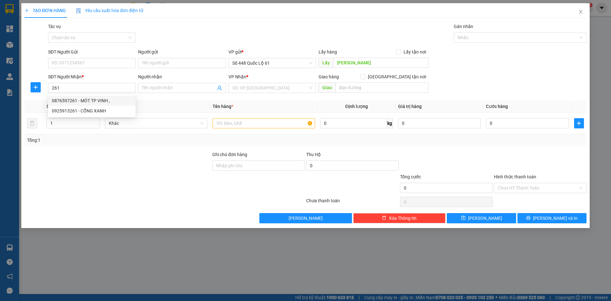
click at [106, 99] on div "Transit Pickup Surcharge Ids Transit Deliver Surcharge Ids Transit Deliver Surc…" at bounding box center [305, 123] width 562 height 200
drag, startPoint x: 132, startPoint y: 88, endPoint x: 107, endPoint y: 107, distance: 31.1
click at [132, 88] on input "261" at bounding box center [91, 88] width 87 height 10
drag, startPoint x: 106, startPoint y: 99, endPoint x: 123, endPoint y: 120, distance: 27.1
click at [107, 99] on div "0876597261 - MÓT TP VINH ," at bounding box center [92, 100] width 80 height 7
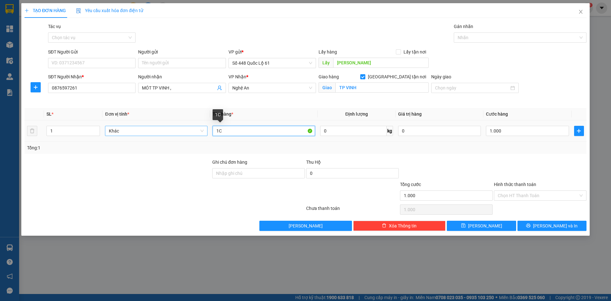
drag, startPoint x: 245, startPoint y: 132, endPoint x: 195, endPoint y: 133, distance: 50.3
click at [195, 133] on tr "1 Khác 1C 0 kg 0 1.000" at bounding box center [305, 130] width 562 height 21
drag, startPoint x: 527, startPoint y: 193, endPoint x: 526, endPoint y: 205, distance: 11.8
click at [527, 198] on input "Hình thức thanh toán" at bounding box center [537, 196] width 80 height 10
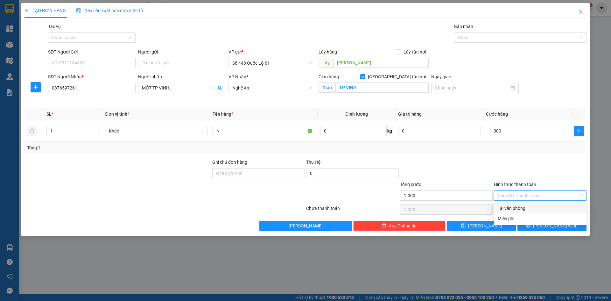
click at [526, 207] on div "Tại văn phòng" at bounding box center [539, 208] width 85 height 7
click at [493, 224] on button "Lưu" at bounding box center [481, 225] width 69 height 10
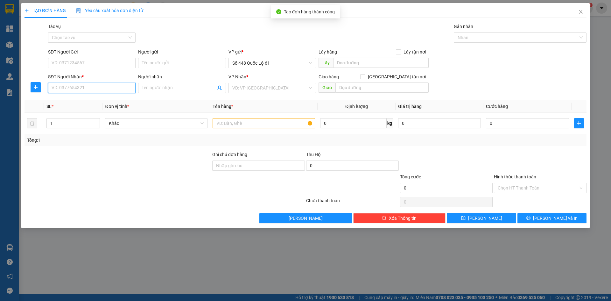
click at [108, 90] on input "SĐT Người Nhận *" at bounding box center [91, 88] width 87 height 10
click at [104, 100] on div "0962587886 - MÃ 886" at bounding box center [92, 100] width 80 height 7
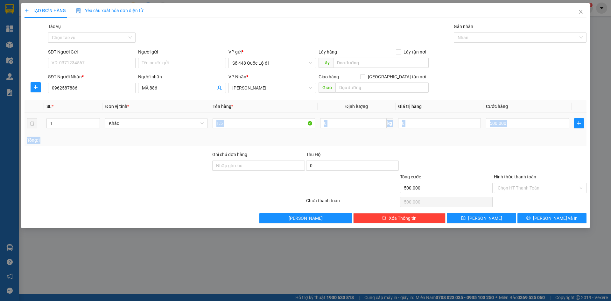
drag, startPoint x: 281, startPoint y: 131, endPoint x: 252, endPoint y: 130, distance: 29.0
click at [252, 130] on div "SL * Đơn vị tính * Tên hàng * Định lượng Giá trị hàng Cước hàng 1 Khác 1.5 0 kg…" at bounding box center [305, 123] width 562 height 46
drag, startPoint x: 242, startPoint y: 122, endPoint x: 206, endPoint y: 117, distance: 37.0
click at [206, 117] on tr "1 Khác 1.5 0 kg 0 500.000" at bounding box center [305, 123] width 562 height 21
drag, startPoint x: 527, startPoint y: 126, endPoint x: 523, endPoint y: 126, distance: 4.1
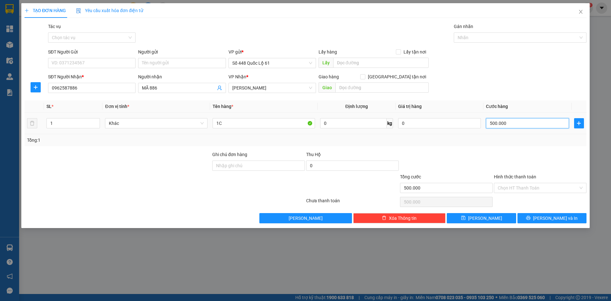
click at [526, 126] on input "500.000" at bounding box center [527, 123] width 83 height 10
click at [482, 222] on button "Lưu" at bounding box center [481, 218] width 69 height 10
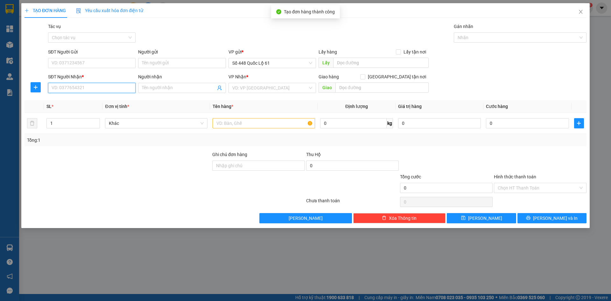
click at [75, 88] on input "SĐT Người Nhận *" at bounding box center [91, 88] width 87 height 10
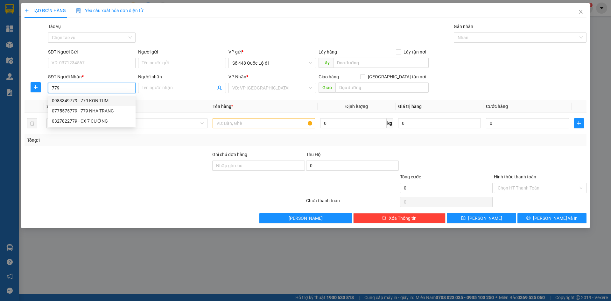
click at [83, 99] on div "0983349779 - 779 KON TUM" at bounding box center [92, 100] width 80 height 7
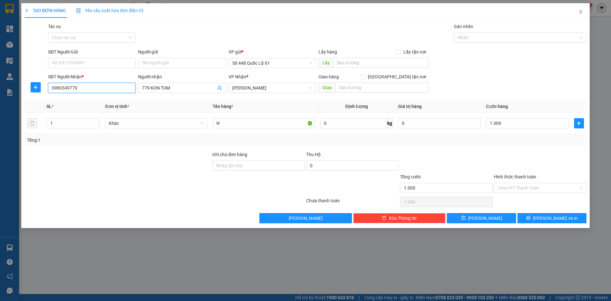
click at [83, 100] on body "Kết quả tìm kiếm ( 0 ) Bộ lọc No Data chuxe.bonluyen 1 Tổng Quan Kho hàng mới Đ…" at bounding box center [305, 150] width 611 height 301
drag, startPoint x: 82, startPoint y: 88, endPoint x: 0, endPoint y: 45, distance: 92.9
click at [0, 47] on div "TẠO ĐƠN HÀNG Yêu cầu xuất hóa đơn điện tử Transit Pickup Surcharge Ids Transit …" at bounding box center [305, 150] width 611 height 301
click at [110, 111] on div "0775575779 - 779 NHA TRANG" at bounding box center [92, 110] width 80 height 7
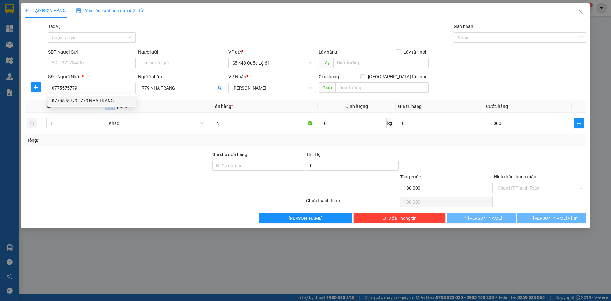
click at [110, 111] on th "Đơn vị tính *" at bounding box center [156, 106] width 108 height 12
drag, startPoint x: 89, startPoint y: 91, endPoint x: 0, endPoint y: 56, distance: 95.8
click at [0, 47] on div "TẠO ĐƠN HÀNG Yêu cầu xuất hóa đơn điện tử Transit Pickup Surcharge Ids Transit …" at bounding box center [305, 150] width 611 height 301
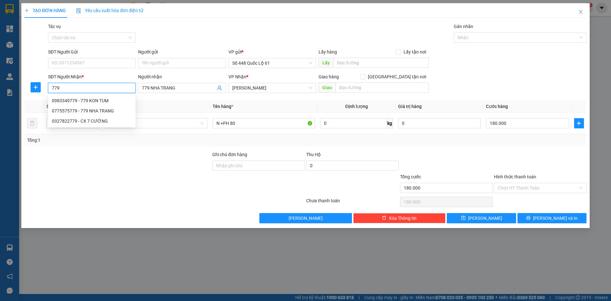
click at [83, 115] on div "0775575779 - 779 NHA TRANG" at bounding box center [91, 111] width 87 height 10
click at [83, 115] on td "1" at bounding box center [73, 123] width 59 height 21
drag, startPoint x: 73, startPoint y: 88, endPoint x: 27, endPoint y: 60, distance: 54.1
click at [27, 60] on form "SĐT Người Gửi VD: 0371234567 Người gửi Tên người gửi VP gửi * Số 448 Quốc Lộ 61…" at bounding box center [305, 71] width 562 height 47
drag, startPoint x: 77, startPoint y: 85, endPoint x: 19, endPoint y: 80, distance: 58.1
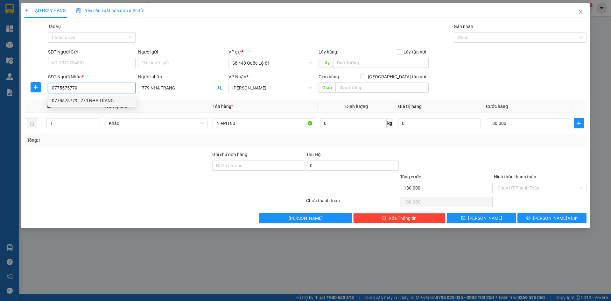
click at [19, 80] on div "TẠO ĐƠN HÀNG Yêu cầu xuất hóa đơn điện tử Transit Pickup Surcharge Ids Transit …" at bounding box center [305, 150] width 611 height 301
click at [108, 123] on div "0327822779 - CX 7 CƯỜNG" at bounding box center [92, 120] width 80 height 7
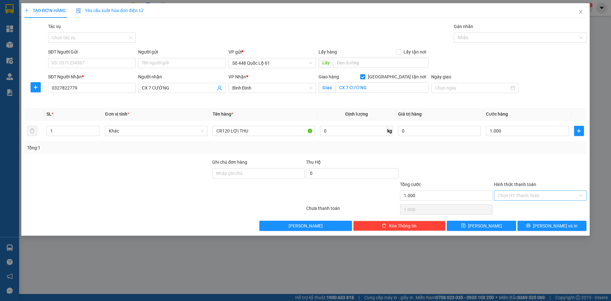
drag, startPoint x: 519, startPoint y: 192, endPoint x: 519, endPoint y: 200, distance: 7.7
click at [519, 194] on input "Hình thức thanh toán" at bounding box center [537, 196] width 80 height 10
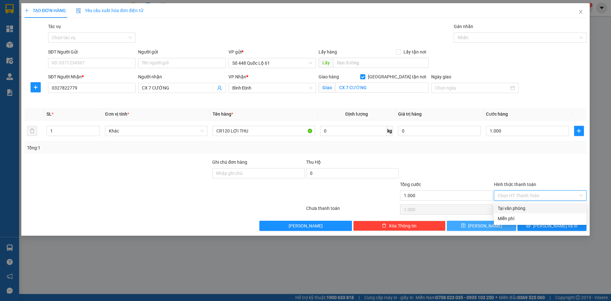
drag, startPoint x: 521, startPoint y: 211, endPoint x: 513, endPoint y: 222, distance: 14.1
click at [521, 212] on div "Tại văn phòng" at bounding box center [540, 208] width 93 height 10
click at [504, 227] on button "Lưu" at bounding box center [481, 225] width 69 height 10
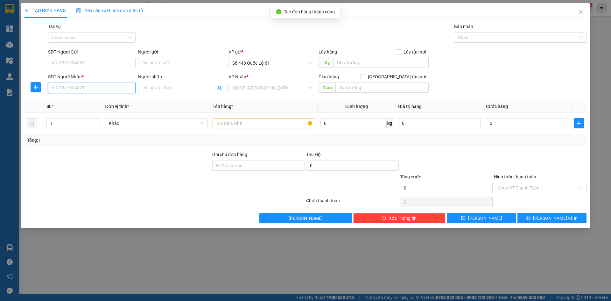
click at [79, 89] on input "SĐT Người Nhận *" at bounding box center [91, 88] width 87 height 10
click at [63, 90] on input "09222305834" at bounding box center [91, 88] width 87 height 10
click at [115, 99] on div "0922305834" at bounding box center [92, 100] width 80 height 7
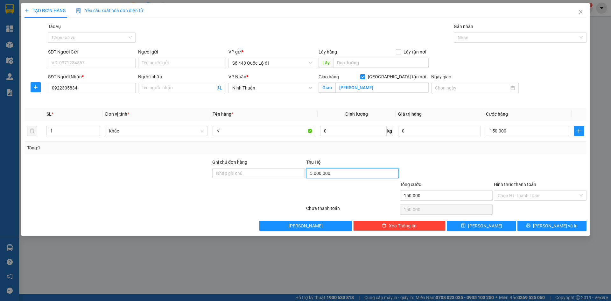
click at [357, 176] on input "5.000.000" at bounding box center [352, 173] width 93 height 10
drag, startPoint x: 330, startPoint y: 173, endPoint x: 244, endPoint y: 160, distance: 86.2
click at [244, 160] on div "Ghi chú đơn hàng Thu Hộ 33.620" at bounding box center [305, 169] width 563 height 22
click at [559, 188] on div "Hình thức thanh toán" at bounding box center [540, 186] width 93 height 10
click at [481, 229] on button "Lưu" at bounding box center [481, 225] width 69 height 10
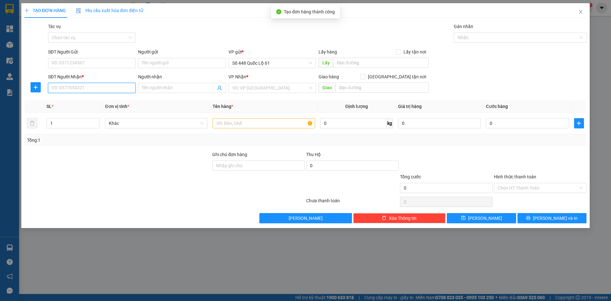
click at [110, 90] on input "SĐT Người Nhận *" at bounding box center [91, 88] width 87 height 10
click at [112, 100] on div "0705908535" at bounding box center [92, 100] width 80 height 7
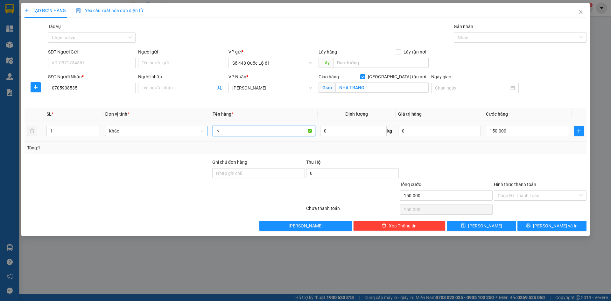
drag, startPoint x: 219, startPoint y: 133, endPoint x: 193, endPoint y: 130, distance: 26.3
click at [193, 130] on tr "1 Khác N 0 kg 0 150.000" at bounding box center [305, 130] width 562 height 21
click at [500, 132] on input "150.000" at bounding box center [527, 131] width 83 height 10
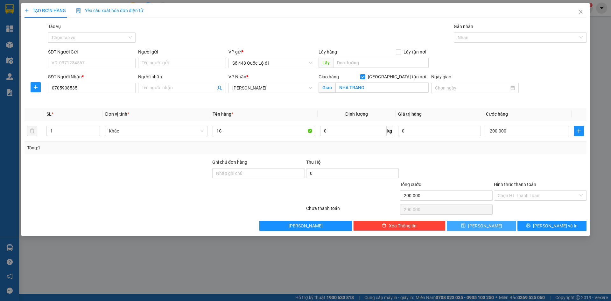
click at [494, 229] on button "Lưu" at bounding box center [481, 225] width 69 height 10
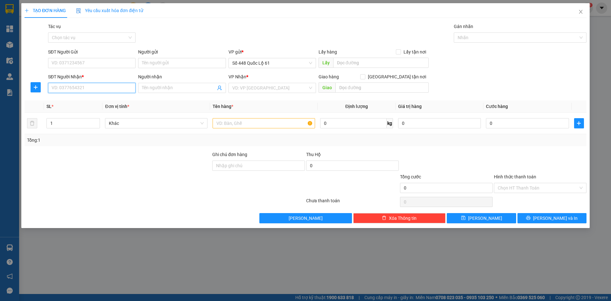
click at [87, 89] on input "SĐT Người Nhận *" at bounding box center [91, 88] width 87 height 10
click at [217, 66] on input "Người gửi" at bounding box center [181, 63] width 87 height 10
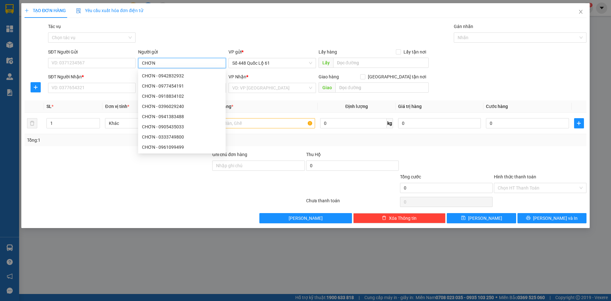
drag, startPoint x: 156, startPoint y: 63, endPoint x: 138, endPoint y: 63, distance: 18.4
click at [130, 62] on div "SĐT Người Gửi VD: 0371234567 Người gửi CHƠN VP gửi * Số 448 Quốc Lộ 61 Lấy hàng…" at bounding box center [317, 59] width 541 height 22
click at [78, 89] on input "SĐT Người Nhận *" at bounding box center [91, 88] width 87 height 10
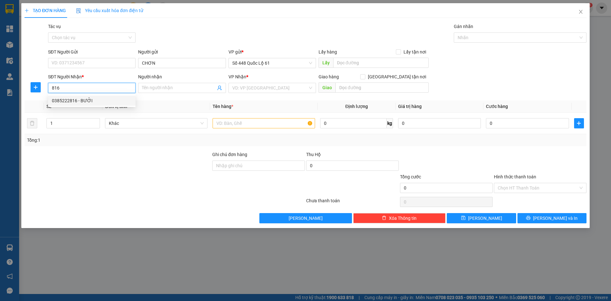
drag, startPoint x: 96, startPoint y: 97, endPoint x: 96, endPoint y: 104, distance: 7.6
click at [96, 97] on div "0385222816 - BƯỞI" at bounding box center [91, 100] width 87 height 10
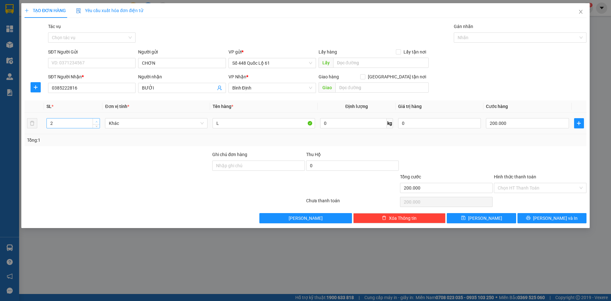
click at [96, 120] on span "up" at bounding box center [96, 122] width 4 height 4
click at [538, 127] on input "200.000" at bounding box center [527, 123] width 83 height 10
drag, startPoint x: 219, startPoint y: 121, endPoint x: 207, endPoint y: 127, distance: 12.5
click at [207, 126] on tr "2 Khác L 0 kg 0 300.000" at bounding box center [305, 123] width 562 height 21
click at [482, 216] on span "Lưu" at bounding box center [485, 217] width 34 height 7
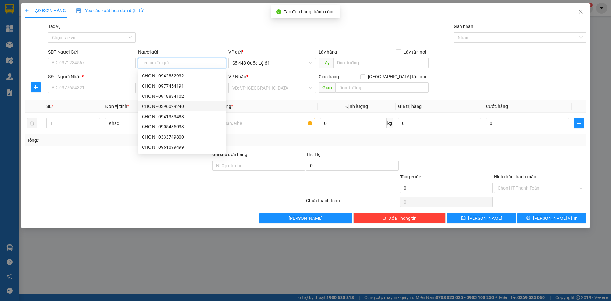
paste input "CHƠN"
click at [84, 90] on input "SĐT Người Nhận *" at bounding box center [91, 88] width 87 height 10
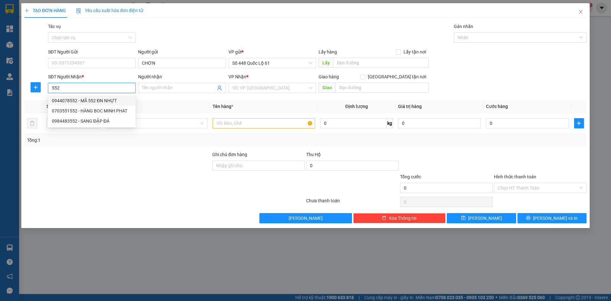
click at [93, 101] on div "0944078552 - MÃ 552 ĐN NHỰT" at bounding box center [92, 100] width 80 height 7
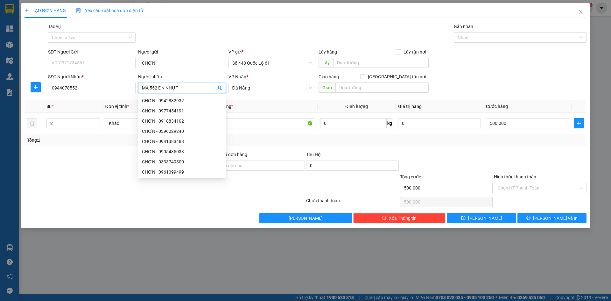
drag, startPoint x: 156, startPoint y: 88, endPoint x: 164, endPoint y: 91, distance: 9.1
click at [163, 91] on input "MÃ 552 ĐN NHỰT" at bounding box center [178, 87] width 73 height 7
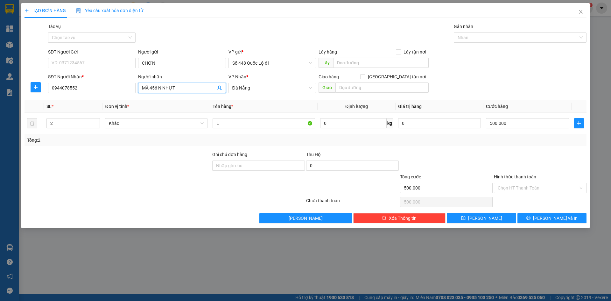
click at [163, 87] on input "MÃ 456 N NHỰT" at bounding box center [178, 87] width 73 height 7
click at [97, 120] on span "up" at bounding box center [96, 122] width 4 height 4
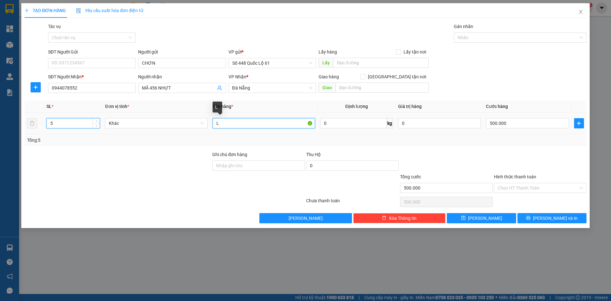
click at [215, 123] on input "L" at bounding box center [263, 123] width 102 height 10
click at [226, 121] on input "4L" at bounding box center [263, 123] width 102 height 10
click at [500, 121] on input "0" at bounding box center [527, 123] width 83 height 10
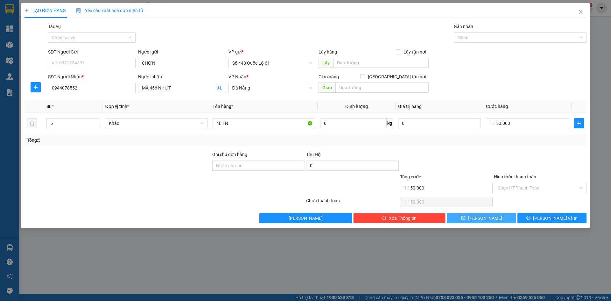
drag, startPoint x: 477, startPoint y: 217, endPoint x: 459, endPoint y: 218, distance: 18.8
click at [465, 217] on icon "save" at bounding box center [463, 217] width 4 height 4
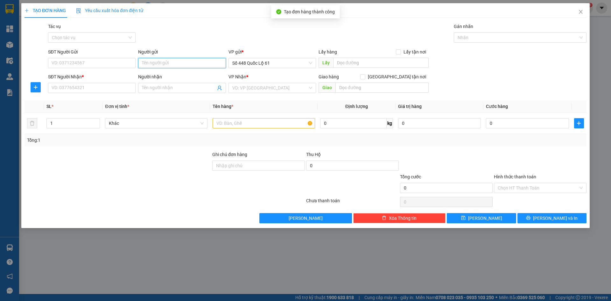
paste input "CHƠN"
click at [114, 87] on input "SĐT Người Nhận *" at bounding box center [91, 88] width 87 height 10
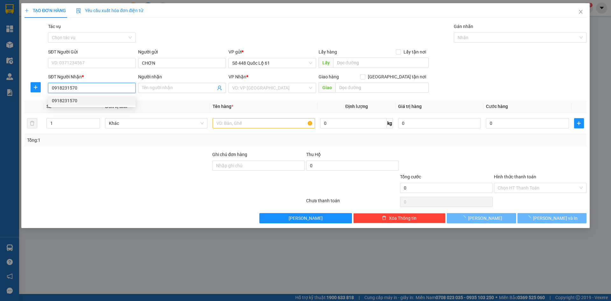
click at [103, 99] on div "0918231570" at bounding box center [92, 100] width 80 height 7
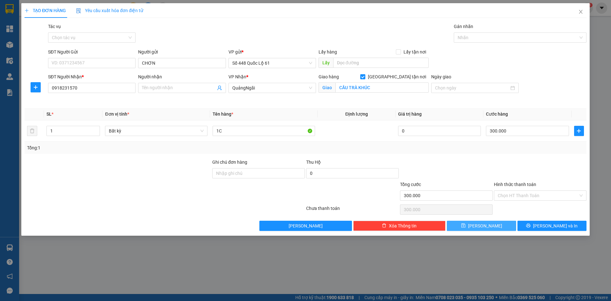
drag, startPoint x: 489, startPoint y: 225, endPoint x: 245, endPoint y: 153, distance: 254.4
click at [487, 226] on button "Lưu" at bounding box center [481, 225] width 69 height 10
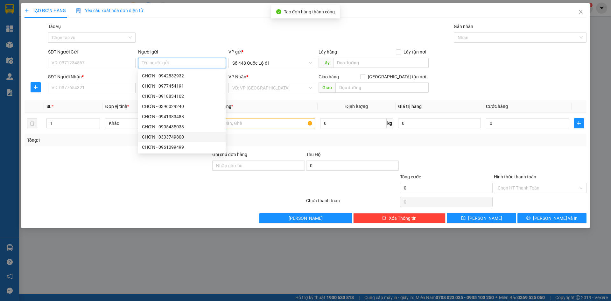
paste input "CHƠN"
click at [108, 88] on input "SĐT Người Nhận *" at bounding box center [91, 88] width 87 height 10
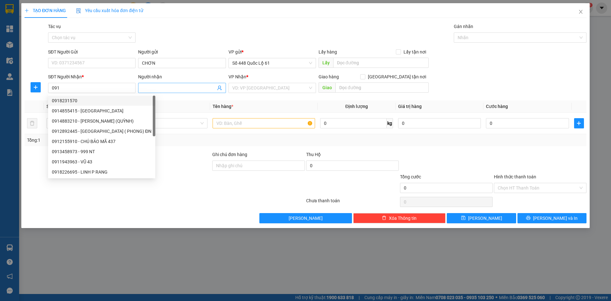
click at [148, 89] on input "Người nhận" at bounding box center [178, 87] width 73 height 7
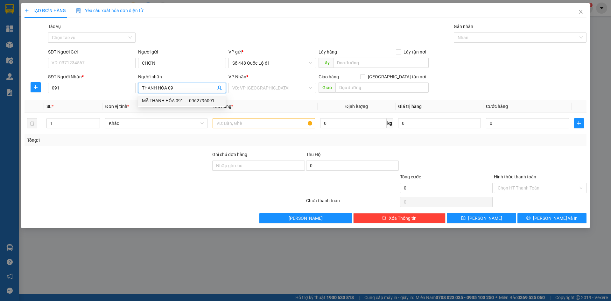
drag, startPoint x: 192, startPoint y: 99, endPoint x: 196, endPoint y: 99, distance: 3.5
click at [193, 99] on div "MÃ THANH HÓA 091.. - 0962796091" at bounding box center [182, 100] width 80 height 7
click at [262, 86] on input "search" at bounding box center [269, 88] width 75 height 10
click at [235, 124] on input "text" at bounding box center [263, 123] width 102 height 10
drag, startPoint x: 490, startPoint y: 118, endPoint x: 461, endPoint y: 121, distance: 28.8
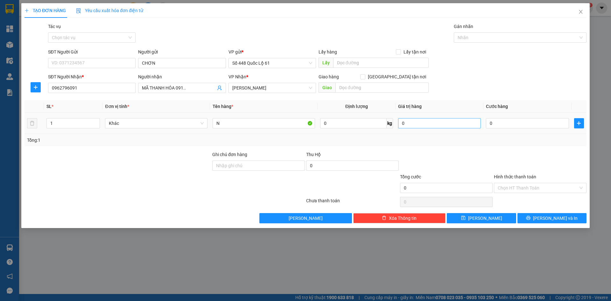
click at [489, 118] on div "0" at bounding box center [527, 123] width 83 height 13
click at [511, 126] on input "0" at bounding box center [527, 123] width 83 height 10
drag, startPoint x: 523, startPoint y: 156, endPoint x: 532, endPoint y: 196, distance: 40.7
click at [523, 163] on div at bounding box center [540, 162] width 94 height 22
drag, startPoint x: 531, startPoint y: 190, endPoint x: 529, endPoint y: 196, distance: 6.2
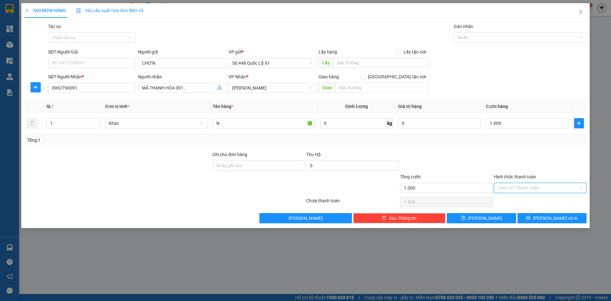
click at [530, 190] on input "Hình thức thanh toán" at bounding box center [537, 188] width 80 height 10
drag, startPoint x: 529, startPoint y: 196, endPoint x: 501, endPoint y: 212, distance: 32.3
click at [529, 197] on div "Tại văn phòng" at bounding box center [540, 200] width 93 height 10
drag, startPoint x: 487, startPoint y: 214, endPoint x: 136, endPoint y: 110, distance: 365.9
click at [486, 214] on span "Lưu" at bounding box center [485, 217] width 34 height 7
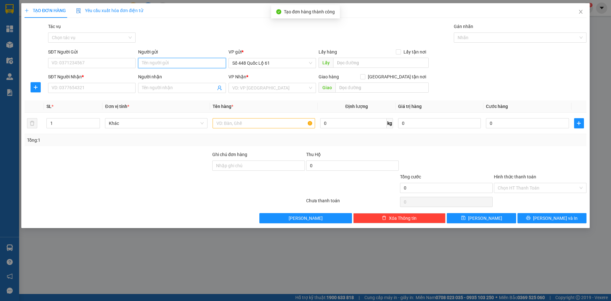
click at [160, 63] on input "Người gửi" at bounding box center [181, 63] width 87 height 10
paste input "CHƠN"
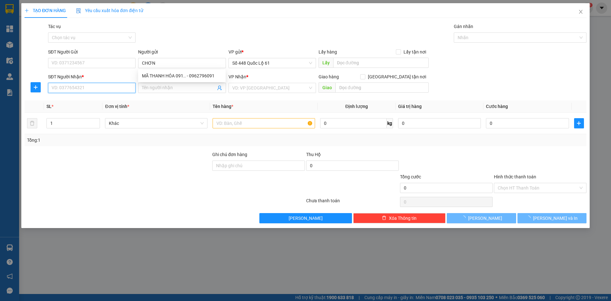
click at [115, 90] on input "SĐT Người Nhận *" at bounding box center [91, 88] width 87 height 10
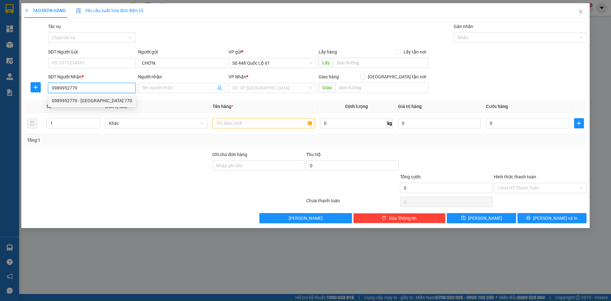
click at [119, 100] on div "0989952770 - HÀ TĨNH 770" at bounding box center [92, 100] width 80 height 7
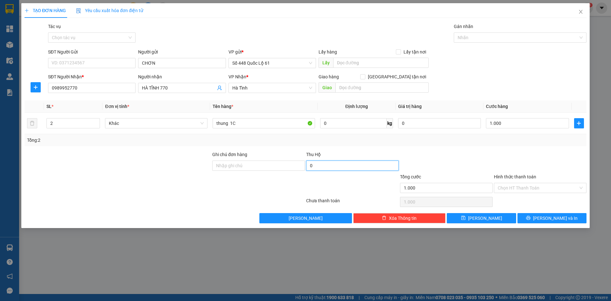
click at [356, 166] on input "0" at bounding box center [352, 165] width 93 height 10
click at [516, 124] on input "1.000" at bounding box center [527, 123] width 83 height 10
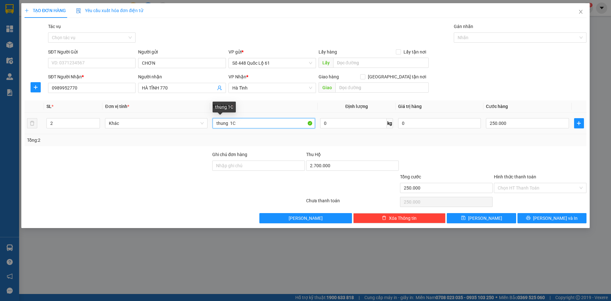
drag, startPoint x: 244, startPoint y: 122, endPoint x: 229, endPoint y: 123, distance: 14.3
click at [229, 122] on input "thung 1C" at bounding box center [263, 123] width 102 height 10
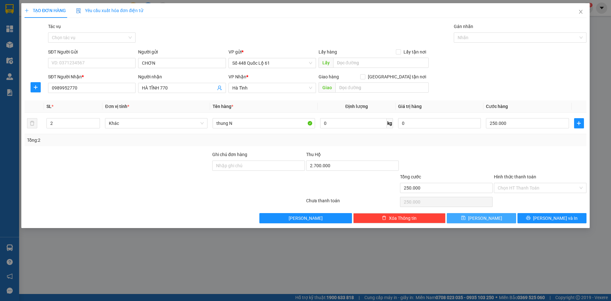
click at [482, 221] on button "Lưu" at bounding box center [481, 218] width 69 height 10
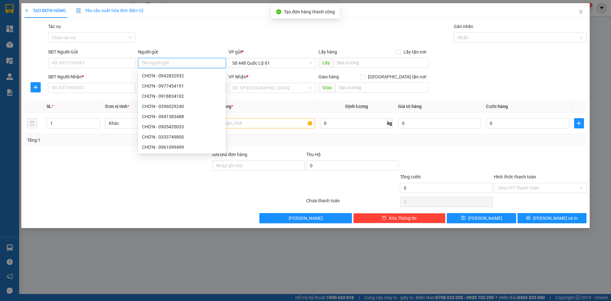
paste input "CHƠN"
click at [94, 89] on input "SĐT Người Nhận *" at bounding box center [91, 88] width 87 height 10
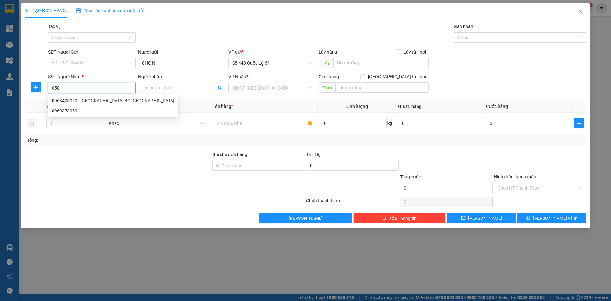
click at [92, 101] on div "0963405050 - PHÚ THỌ BỎ BÃI DƯƠNG CHÂU" at bounding box center [113, 100] width 122 height 7
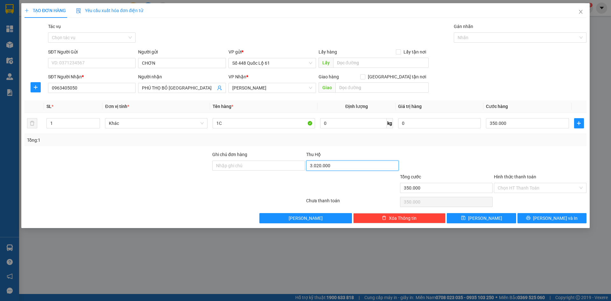
click at [331, 168] on input "3.020.000" at bounding box center [352, 165] width 93 height 10
click at [505, 216] on button "Lưu" at bounding box center [481, 218] width 69 height 10
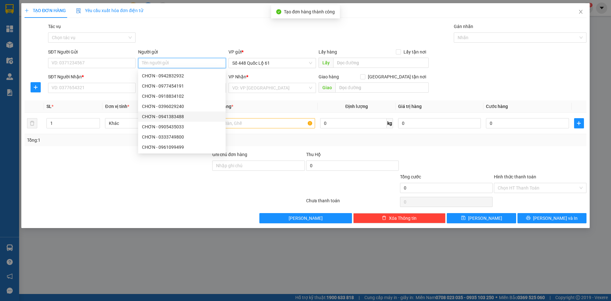
paste input "CHƠN"
click at [103, 84] on input "SĐT Người Nhận *" at bounding box center [91, 88] width 87 height 10
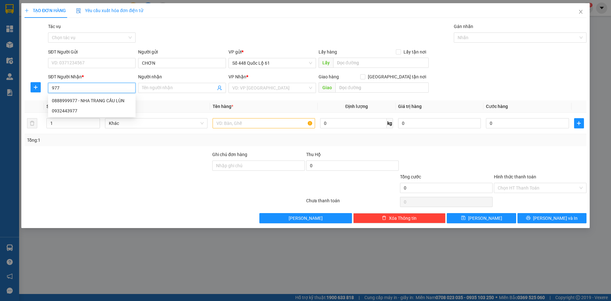
click at [99, 100] on div "0888999977 - NHA TRANG CẦU LÙN" at bounding box center [92, 100] width 80 height 7
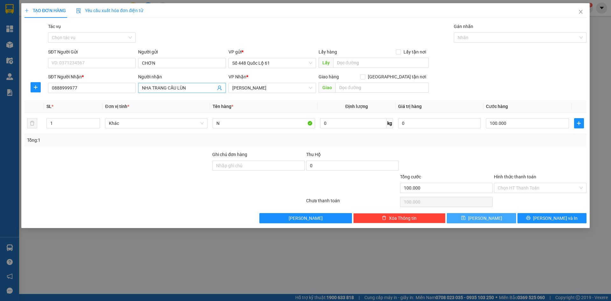
drag, startPoint x: 469, startPoint y: 220, endPoint x: 200, endPoint y: 89, distance: 298.8
click at [468, 219] on button "Lưu" at bounding box center [481, 218] width 69 height 10
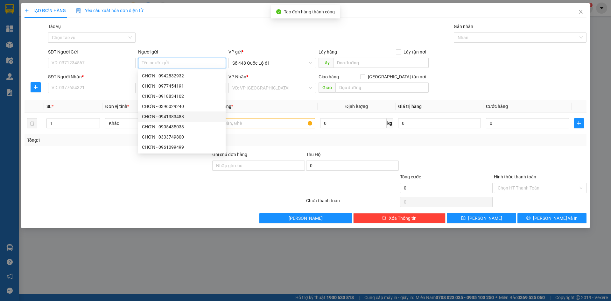
paste input "CHƠN"
click at [108, 88] on input "SĐT Người Nhận *" at bounding box center [91, 88] width 87 height 10
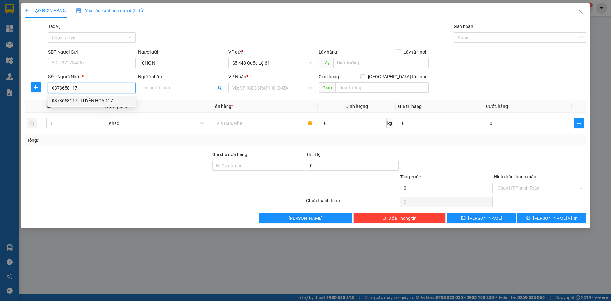
click at [109, 99] on div "0373658117 - TUYÊN HÓA 117" at bounding box center [92, 100] width 80 height 7
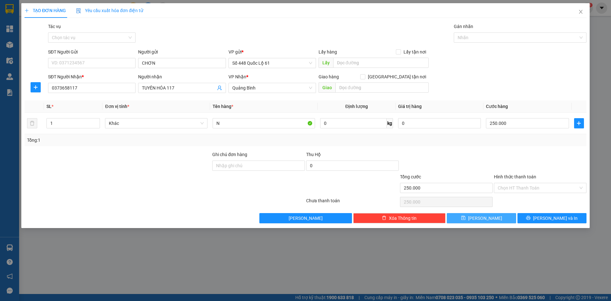
click at [492, 220] on button "Lưu" at bounding box center [481, 218] width 69 height 10
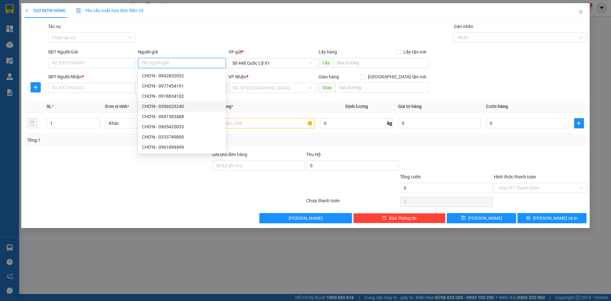
paste input "CHƠN"
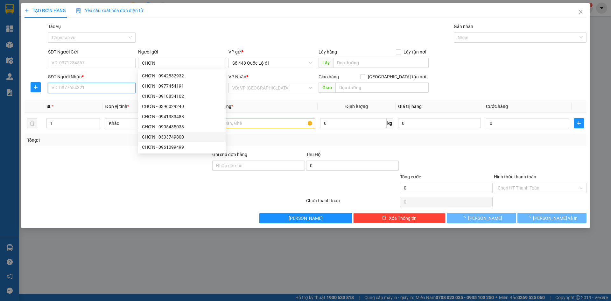
click at [79, 88] on input "SĐT Người Nhận *" at bounding box center [91, 88] width 87 height 10
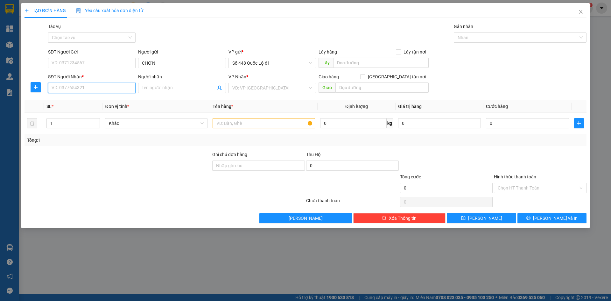
click at [74, 88] on input "SĐT Người Nhận *" at bounding box center [91, 88] width 87 height 10
click at [80, 102] on div "0912495179 - NGHỆ AN" at bounding box center [92, 100] width 80 height 7
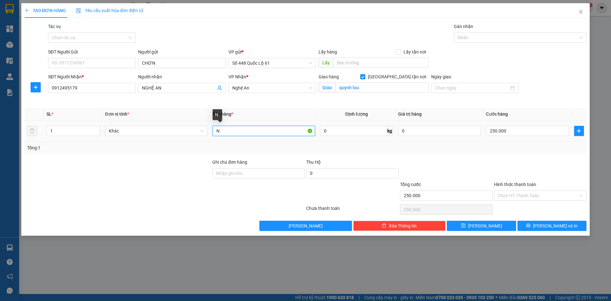
drag, startPoint x: 237, startPoint y: 135, endPoint x: 197, endPoint y: 140, distance: 40.6
click at [197, 140] on tr "1 Khác N 0 kg 0 250.000" at bounding box center [305, 130] width 562 height 21
click at [533, 130] on input "250.000" at bounding box center [527, 131] width 83 height 10
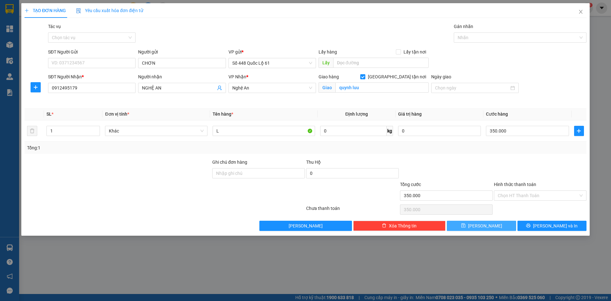
click at [496, 223] on button "Lưu" at bounding box center [481, 225] width 69 height 10
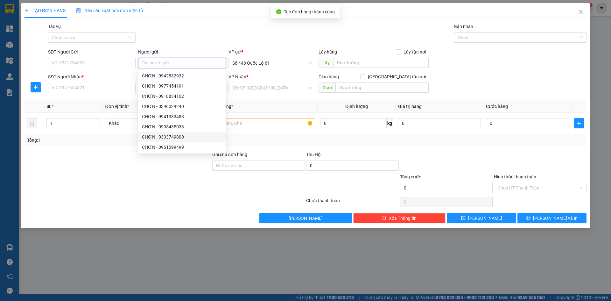
paste input "CHƠN"
click at [110, 92] on input "SĐT Người Nhận *" at bounding box center [91, 88] width 87 height 10
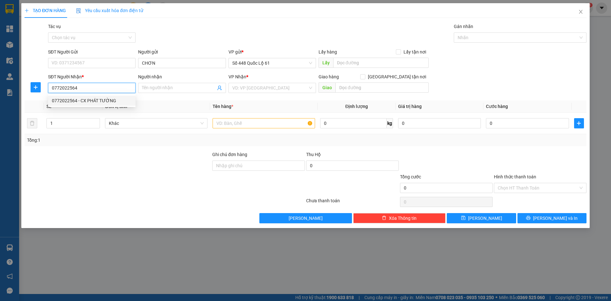
click at [111, 101] on div "0772022564 - CX PHÁT TƯỜNG" at bounding box center [92, 100] width 80 height 7
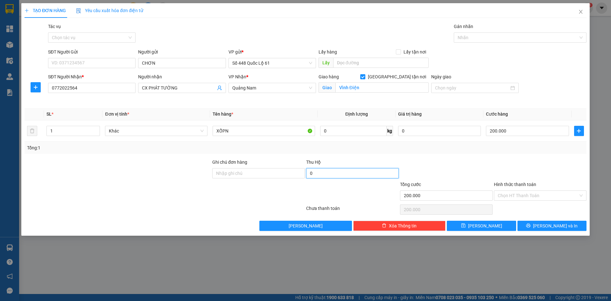
click at [366, 171] on input "0" at bounding box center [352, 173] width 93 height 10
click at [371, 149] on div "Tổng: 1" at bounding box center [305, 147] width 557 height 7
click at [519, 137] on div "200.000" at bounding box center [527, 130] width 83 height 13
click at [521, 132] on input "200.000" at bounding box center [527, 131] width 83 height 10
click at [489, 228] on button "Lưu" at bounding box center [481, 225] width 69 height 10
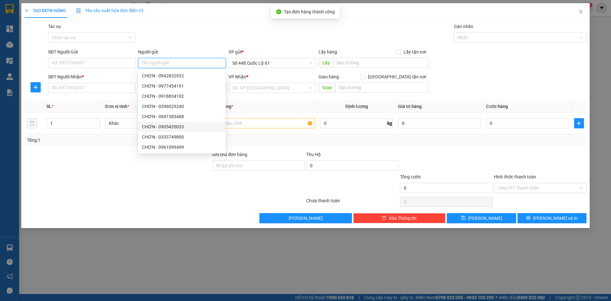
paste input "CHƠN"
click at [101, 87] on input "SĐT Người Nhận *" at bounding box center [91, 88] width 87 height 10
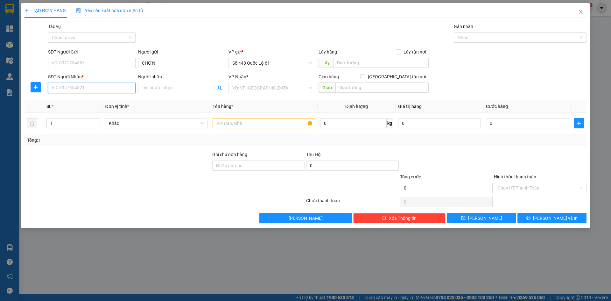
click at [94, 90] on input "SĐT Người Nhận *" at bounding box center [91, 88] width 87 height 10
click at [93, 100] on div "0382411790 - VŨ MẬP" at bounding box center [92, 100] width 80 height 7
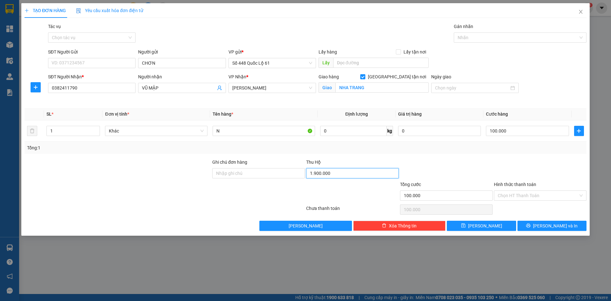
click at [378, 175] on input "1.900.000" at bounding box center [352, 173] width 93 height 10
click at [501, 225] on button "Lưu" at bounding box center [481, 225] width 69 height 10
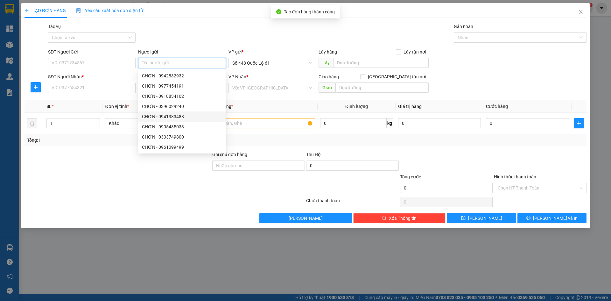
paste input "CHƠN"
click at [108, 84] on input "SĐT Người Nhận *" at bounding box center [91, 88] width 87 height 10
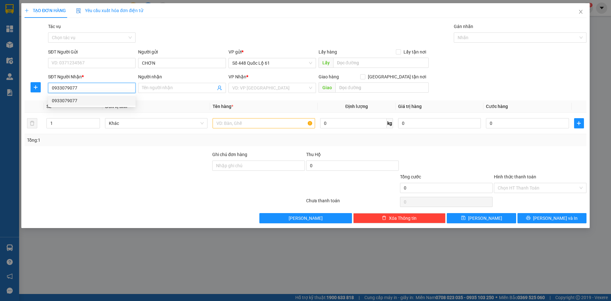
click at [112, 99] on div "0933079077" at bounding box center [92, 100] width 80 height 7
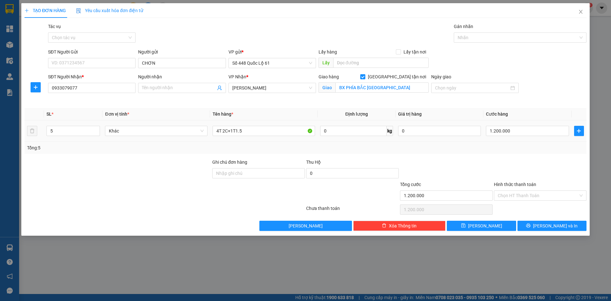
drag, startPoint x: 54, startPoint y: 143, endPoint x: 37, endPoint y: 144, distance: 17.2
click at [38, 143] on div "SL * Đơn vị tính * Tên hàng * Định lượng Giá trị hàng Cước hàng 5 Khác 4T 2C+1T…" at bounding box center [305, 131] width 562 height 46
drag, startPoint x: 255, startPoint y: 130, endPoint x: 70, endPoint y: 133, distance: 184.5
click at [71, 133] on tr "4 Khác 4T 2C+1T1.5 0 kg 0 1.200.000" at bounding box center [305, 130] width 562 height 21
click at [490, 132] on input "0" at bounding box center [527, 131] width 83 height 10
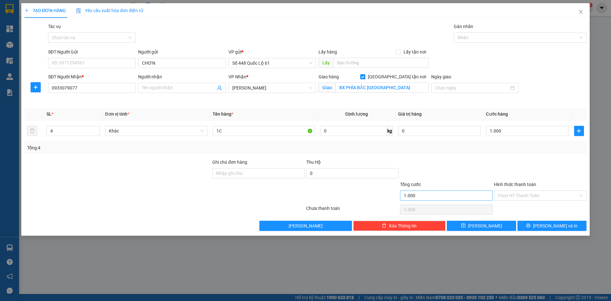
drag, startPoint x: 490, startPoint y: 160, endPoint x: 488, endPoint y: 199, distance: 39.5
click at [490, 162] on div at bounding box center [446, 169] width 94 height 22
click at [496, 200] on div "Chọn HT Thanh Toán" at bounding box center [540, 195] width 93 height 10
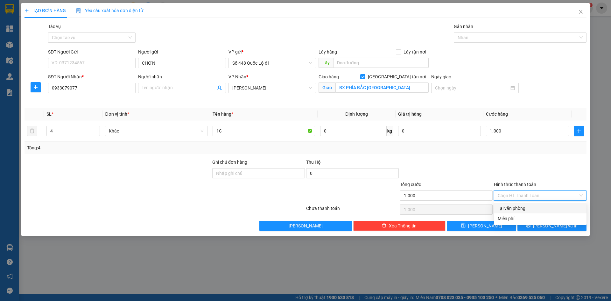
click at [504, 208] on div "Tại văn phòng" at bounding box center [539, 208] width 85 height 7
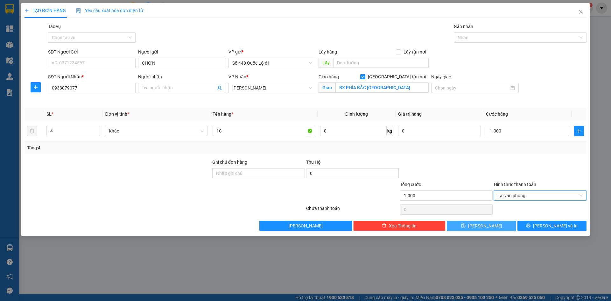
drag, startPoint x: 484, startPoint y: 229, endPoint x: 467, endPoint y: 228, distance: 16.6
click at [483, 230] on button "Lưu" at bounding box center [481, 225] width 69 height 10
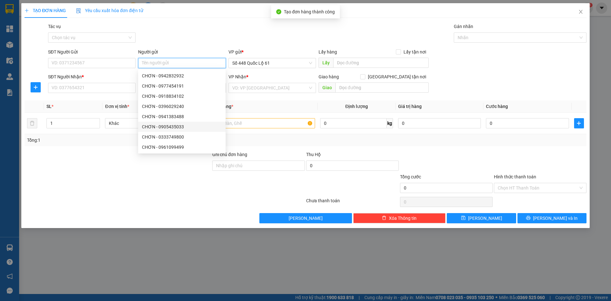
paste input "CHƠN"
click at [85, 86] on input "SĐT Người Nhận *" at bounding box center [91, 88] width 87 height 10
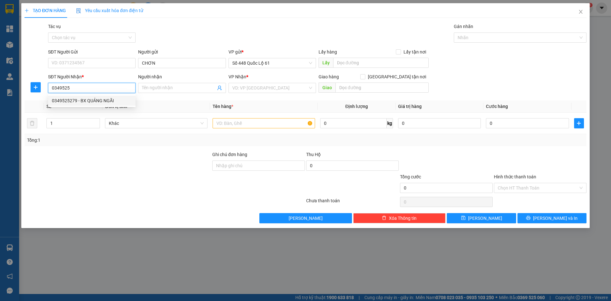
click at [95, 98] on div "0349525279 - BX QUẢNG NGÃI" at bounding box center [92, 100] width 80 height 7
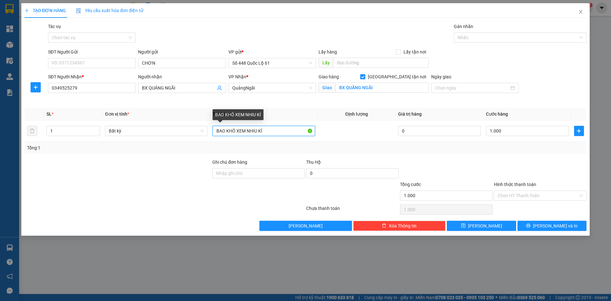
drag, startPoint x: 275, startPoint y: 134, endPoint x: 0, endPoint y: 174, distance: 278.1
click at [0, 174] on div "TẠO ĐƠN HÀNG Yêu cầu xuất hóa đơn điện tử Transit Pickup Surcharge Ids Transit …" at bounding box center [305, 150] width 611 height 301
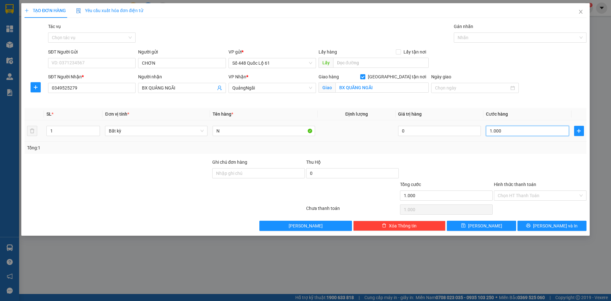
drag, startPoint x: 529, startPoint y: 132, endPoint x: 515, endPoint y: 132, distance: 13.7
click at [529, 132] on input "1.000" at bounding box center [527, 131] width 83 height 10
click at [473, 224] on button "Lưu" at bounding box center [481, 225] width 69 height 10
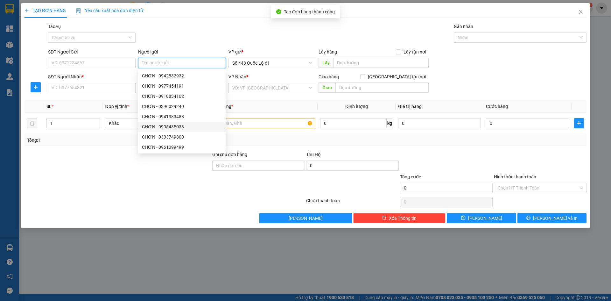
paste input "CHƠN"
click at [96, 88] on input "SĐT Người Nhận *" at bounding box center [91, 88] width 87 height 10
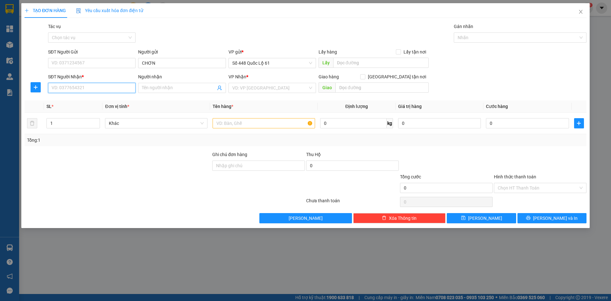
click at [93, 89] on input "SĐT Người Nhận *" at bounding box center [91, 88] width 87 height 10
click at [94, 100] on div "0905368656 - THẢO NAM PHƯỚC" at bounding box center [94, 100] width 84 height 7
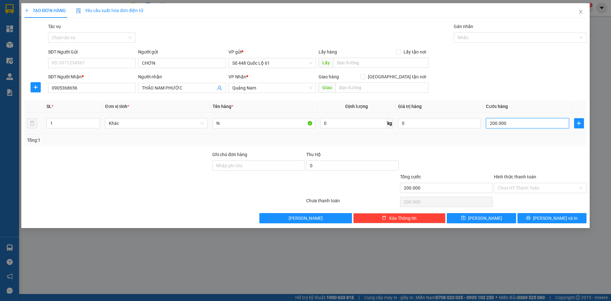
click at [524, 121] on input "200.000" at bounding box center [527, 123] width 83 height 10
click at [485, 220] on span "Lưu" at bounding box center [485, 217] width 34 height 7
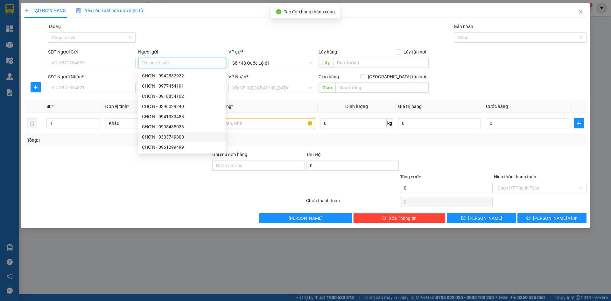
paste input "CHƠN"
click at [86, 87] on input "SĐT Người Nhận *" at bounding box center [91, 88] width 87 height 10
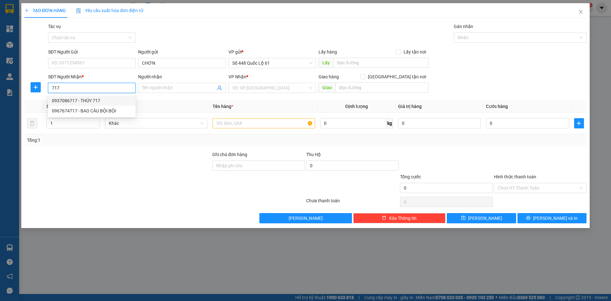
click at [88, 98] on div "0937086717 - THÚY 717" at bounding box center [92, 100] width 80 height 7
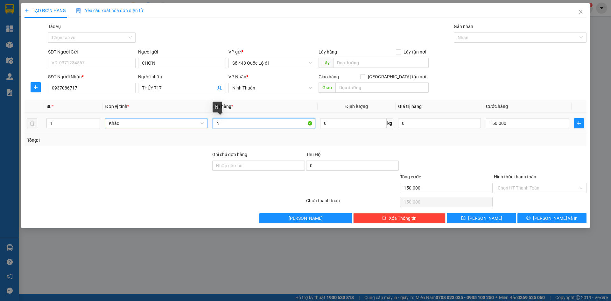
drag, startPoint x: 222, startPoint y: 124, endPoint x: 196, endPoint y: 124, distance: 26.1
click at [196, 124] on tr "1 Khác N 0 kg 0 150.000" at bounding box center [305, 123] width 562 height 21
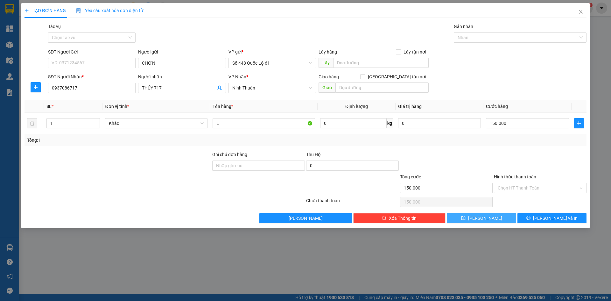
click at [478, 221] on button "Lưu" at bounding box center [481, 218] width 69 height 10
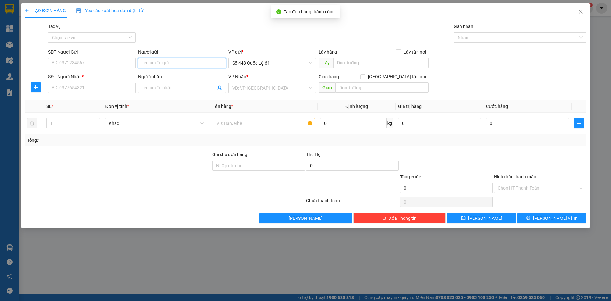
drag, startPoint x: 164, startPoint y: 67, endPoint x: 164, endPoint y: 64, distance: 3.8
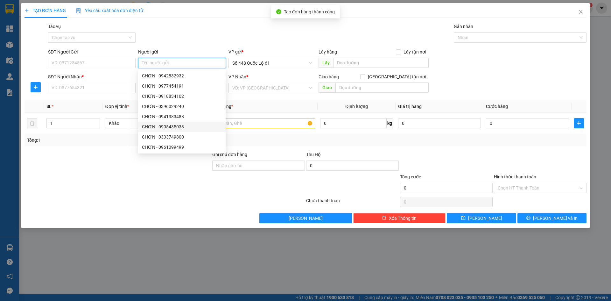
paste input "CHƠN"
click at [98, 84] on input "SĐT Người Nhận *" at bounding box center [91, 88] width 87 height 10
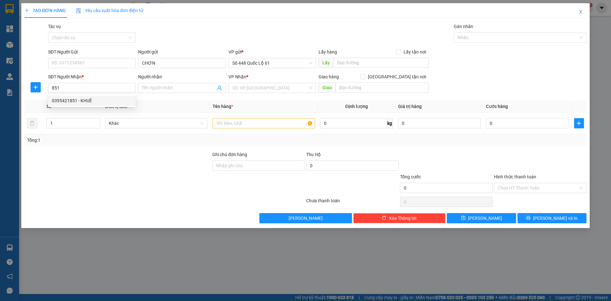
click at [99, 96] on div "0395421851 0395421851 - KHUÊ" at bounding box center [91, 100] width 87 height 13
click at [99, 97] on div "Transit Pickup Surcharge Ids Transit Deliver Surcharge Ids Transit Deliver Surc…" at bounding box center [305, 123] width 562 height 200
click at [99, 91] on input "851" at bounding box center [91, 88] width 87 height 10
click at [0, 0] on div "0395421851 - KHUÊ" at bounding box center [0, 0] width 0 height 0
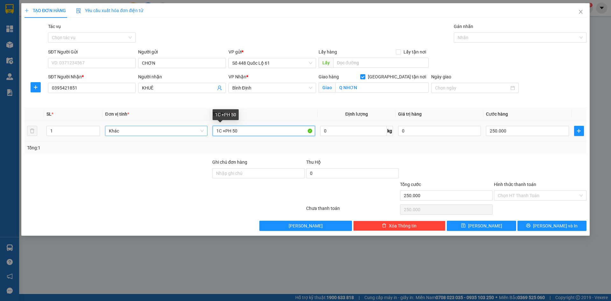
drag, startPoint x: 232, startPoint y: 130, endPoint x: 114, endPoint y: 134, distance: 118.1
click at [114, 134] on tr "1 Khác 1C +PH 50 0 kg 0 250.000" at bounding box center [305, 130] width 562 height 21
click at [530, 132] on input "250.000" at bounding box center [527, 131] width 83 height 10
drag, startPoint x: 526, startPoint y: 137, endPoint x: 419, endPoint y: 138, distance: 107.2
click at [423, 138] on tr "1 Khác 1C 0 kg 0 300.000" at bounding box center [305, 130] width 562 height 21
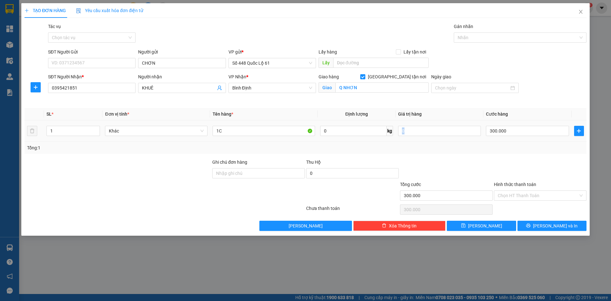
click at [420, 138] on td "0" at bounding box center [439, 130] width 88 height 21
click at [522, 130] on input "300.000" at bounding box center [527, 131] width 83 height 10
click at [513, 147] on div "Tổng: 1" at bounding box center [305, 147] width 557 height 7
click at [513, 129] on input "300.000" at bounding box center [527, 131] width 83 height 10
click at [504, 224] on button "Lưu" at bounding box center [481, 225] width 69 height 10
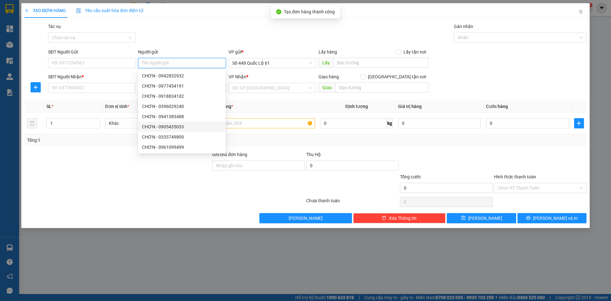
paste input "CHƠN"
click at [95, 87] on input "SĐT Người Nhận *" at bounding box center [91, 88] width 87 height 10
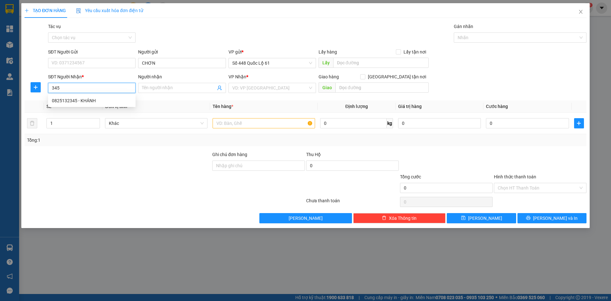
click at [93, 99] on div "0825132345 - KHÁNH" at bounding box center [92, 100] width 80 height 7
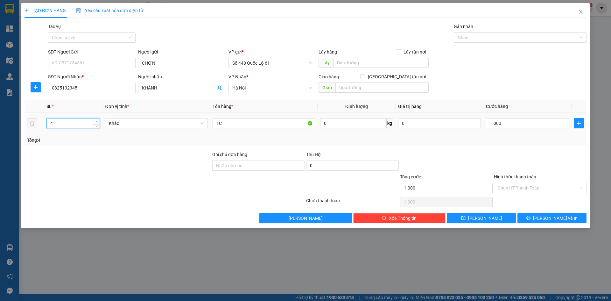
click at [96, 120] on span "up" at bounding box center [96, 122] width 4 height 4
click at [217, 122] on input "1C" at bounding box center [263, 123] width 102 height 10
click at [233, 119] on input "2T1C" at bounding box center [263, 123] width 102 height 10
drag, startPoint x: 533, startPoint y: 115, endPoint x: 533, endPoint y: 125, distance: 10.5
click at [533, 116] on td "0" at bounding box center [527, 123] width 88 height 21
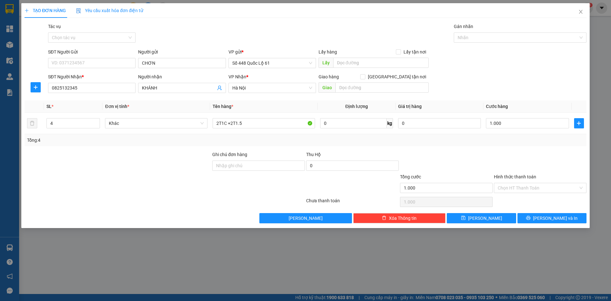
drag, startPoint x: 533, startPoint y: 168, endPoint x: 532, endPoint y: 181, distance: 13.1
click at [533, 170] on div at bounding box center [540, 162] width 94 height 22
drag, startPoint x: 528, startPoint y: 190, endPoint x: 525, endPoint y: 198, distance: 8.3
click at [527, 191] on input "Hình thức thanh toán" at bounding box center [537, 188] width 80 height 10
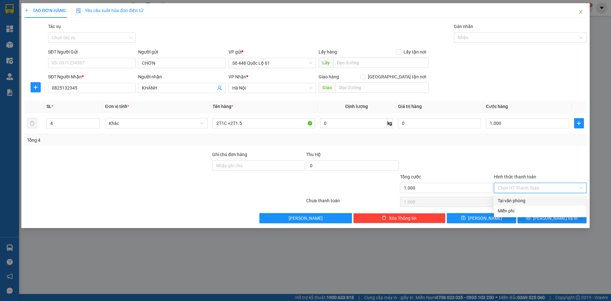
click at [525, 198] on div "Tại văn phòng" at bounding box center [539, 200] width 85 height 7
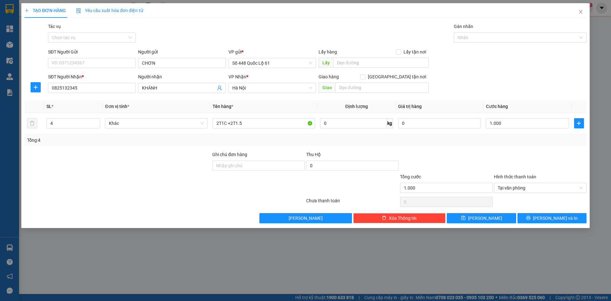
click at [493, 210] on div "Transit Pickup Surcharge Ids Transit Deliver Surcharge Ids Transit Deliver Surc…" at bounding box center [305, 123] width 562 height 200
drag, startPoint x: 493, startPoint y: 214, endPoint x: 488, endPoint y: 210, distance: 6.4
click at [493, 214] on button "Lưu" at bounding box center [481, 218] width 69 height 10
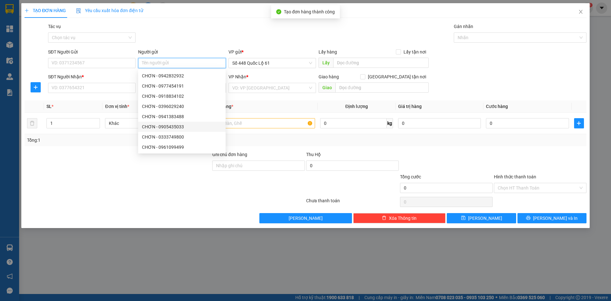
paste input "CHƠN"
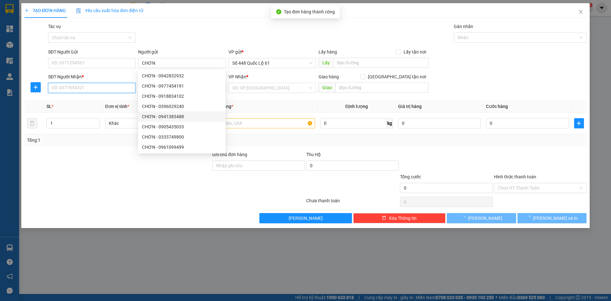
click at [122, 88] on input "SĐT Người Nhận *" at bounding box center [91, 88] width 87 height 10
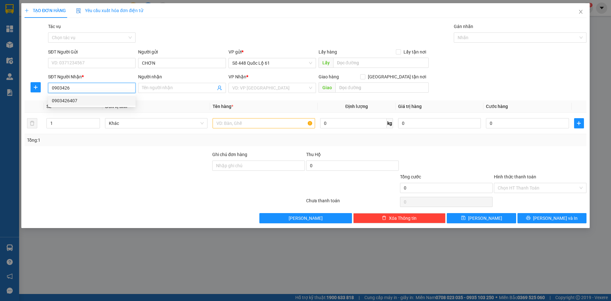
click at [86, 103] on div "0903426407" at bounding box center [92, 100] width 80 height 7
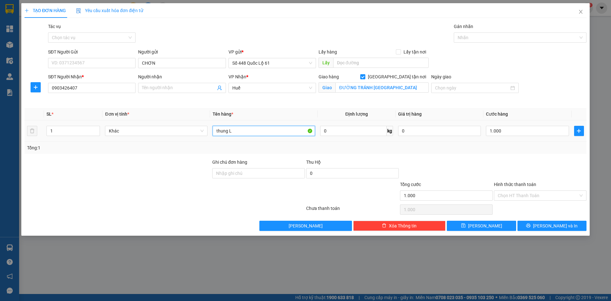
drag, startPoint x: 226, startPoint y: 129, endPoint x: 81, endPoint y: 138, distance: 145.3
click at [86, 137] on tr "1 Khác thung L 0 kg 0 1.000" at bounding box center [305, 130] width 562 height 21
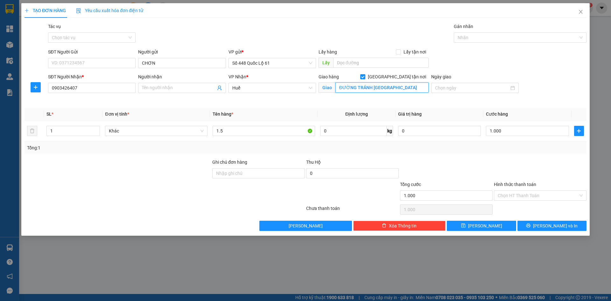
click at [360, 89] on input "ĐƯỜNG TRÁNH HUẾ" at bounding box center [381, 87] width 93 height 10
click at [505, 198] on input "Hình thức thanh toán" at bounding box center [537, 196] width 80 height 10
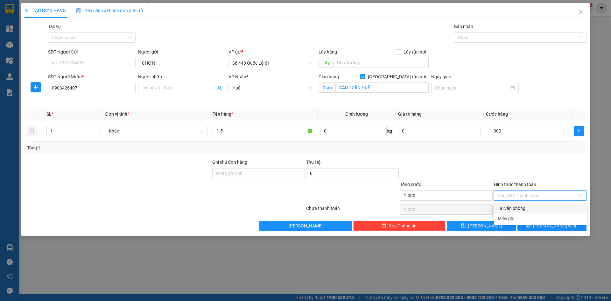
click at [510, 211] on div "Tại văn phòng" at bounding box center [539, 208] width 85 height 7
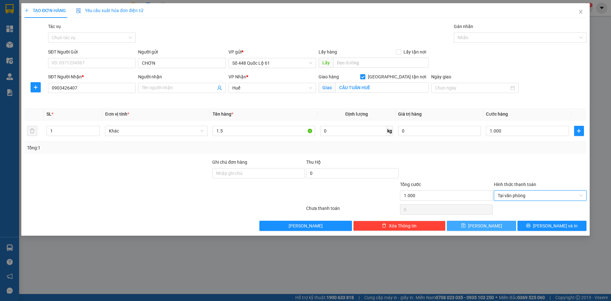
click at [486, 227] on span "Lưu" at bounding box center [485, 225] width 34 height 7
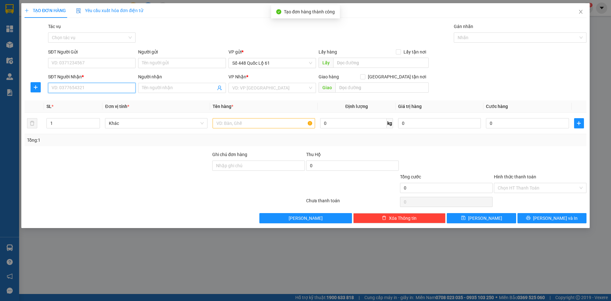
click at [79, 90] on input "SĐT Người Nhận *" at bounding box center [91, 88] width 87 height 10
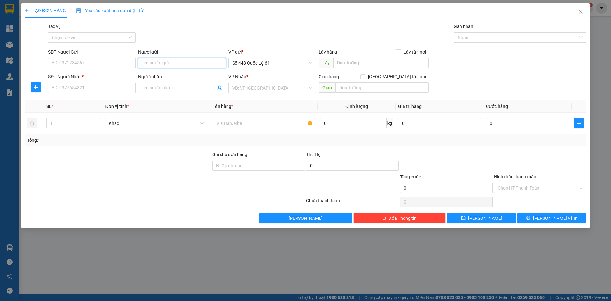
click at [164, 59] on input "Người gửi" at bounding box center [181, 63] width 87 height 10
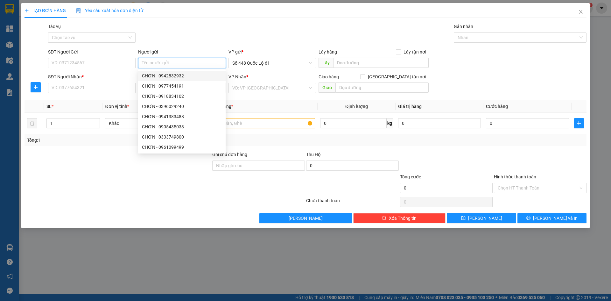
paste input "CHƠN"
click at [86, 88] on input "SĐT Người Nhận *" at bounding box center [91, 88] width 87 height 10
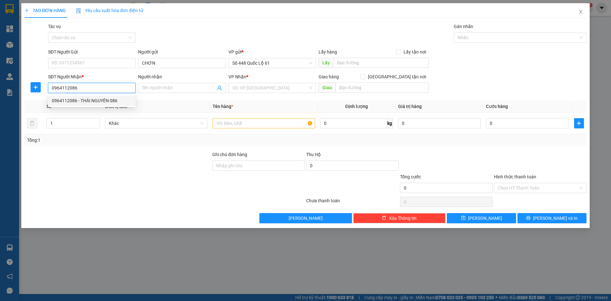
click at [97, 102] on div "0964112086 - THÁI NGUYÊN 086" at bounding box center [92, 100] width 80 height 7
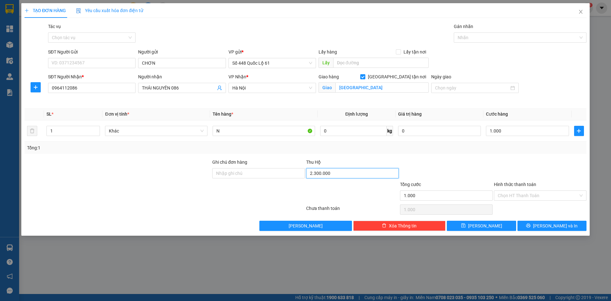
click at [340, 170] on input "2.300.000" at bounding box center [352, 173] width 93 height 10
drag, startPoint x: 523, startPoint y: 193, endPoint x: 524, endPoint y: 204, distance: 11.5
click at [523, 194] on input "Hình thức thanh toán" at bounding box center [537, 196] width 80 height 10
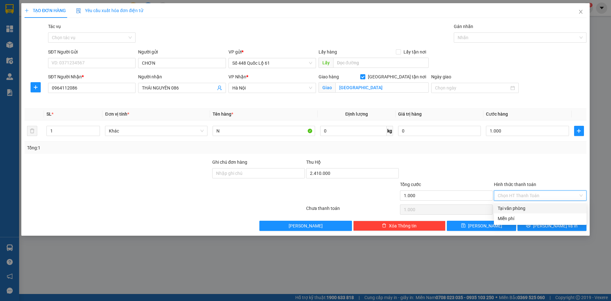
click at [524, 206] on div "Tại văn phòng" at bounding box center [539, 208] width 85 height 7
drag, startPoint x: 473, startPoint y: 225, endPoint x: 431, endPoint y: 219, distance: 42.6
click at [471, 225] on button "Lưu" at bounding box center [481, 225] width 69 height 10
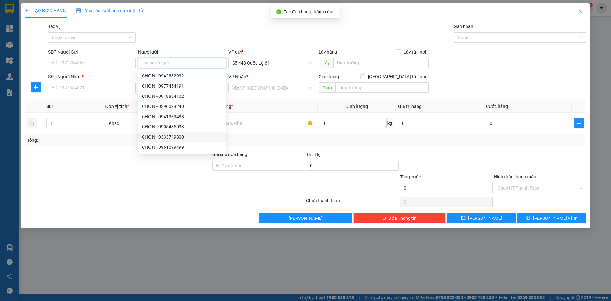
paste input "CHƠN"
click at [122, 91] on input "SĐT Người Nhận *" at bounding box center [91, 88] width 87 height 10
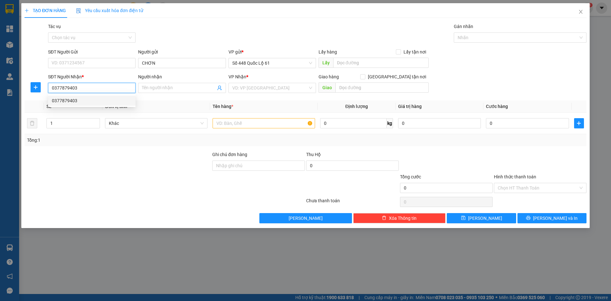
click at [121, 100] on div "0377879403" at bounding box center [92, 100] width 80 height 7
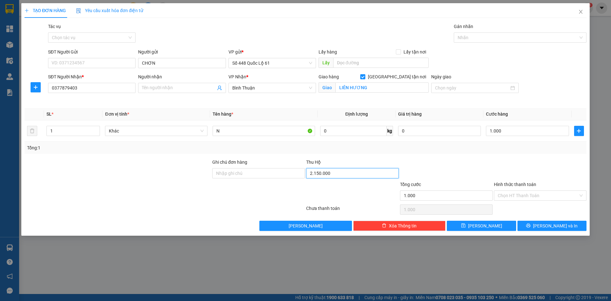
click at [349, 173] on input "2.150.000" at bounding box center [352, 173] width 93 height 10
click at [355, 154] on div "Transit Pickup Surcharge Ids Transit Deliver Surcharge Ids Transit Deliver Surc…" at bounding box center [305, 127] width 562 height 208
drag, startPoint x: 521, startPoint y: 198, endPoint x: 523, endPoint y: 211, distance: 12.8
click at [521, 199] on input "Hình thức thanh toán" at bounding box center [537, 196] width 80 height 10
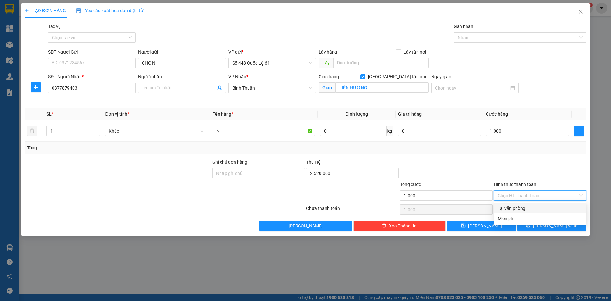
click at [523, 205] on div "Tại văn phòng" at bounding box center [539, 208] width 85 height 7
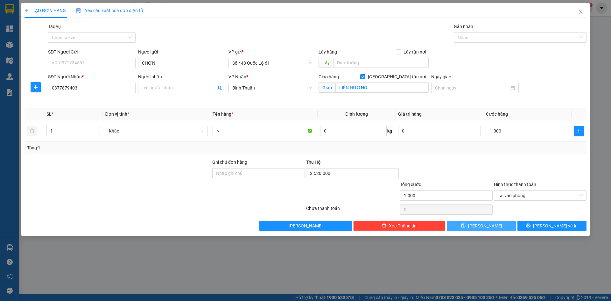
click at [500, 221] on button "Lưu" at bounding box center [481, 225] width 69 height 10
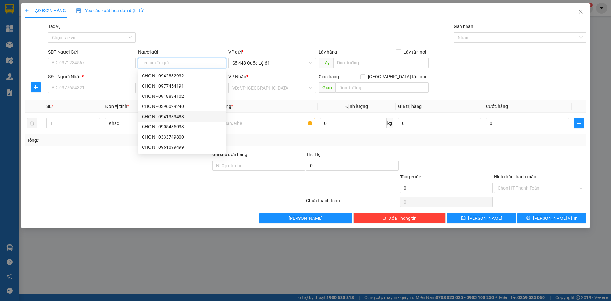
paste input "CHƠN"
click at [99, 86] on input "SĐT Người Nhận *" at bounding box center [91, 88] width 87 height 10
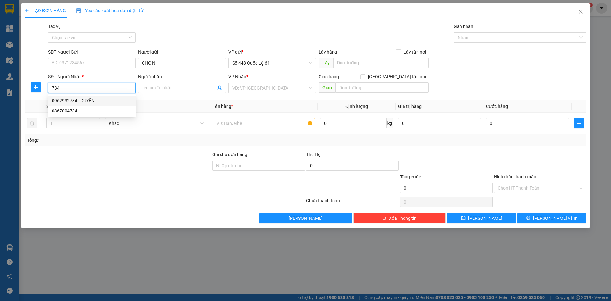
click at [102, 102] on div "0962932734 - DUYÊN" at bounding box center [92, 100] width 80 height 7
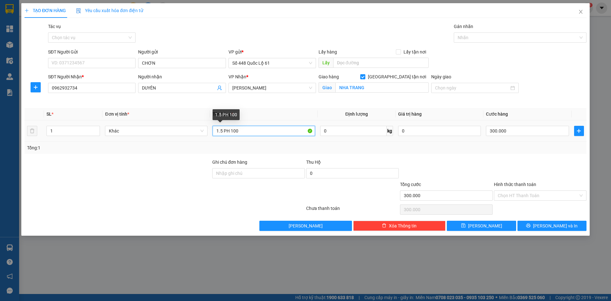
drag, startPoint x: 222, startPoint y: 130, endPoint x: 211, endPoint y: 132, distance: 11.6
click at [211, 132] on td "1.5 PH 100" at bounding box center [264, 130] width 108 height 21
click at [253, 129] on input "1C PH 100" at bounding box center [263, 131] width 102 height 10
click at [546, 128] on input "300.000" at bounding box center [527, 131] width 83 height 10
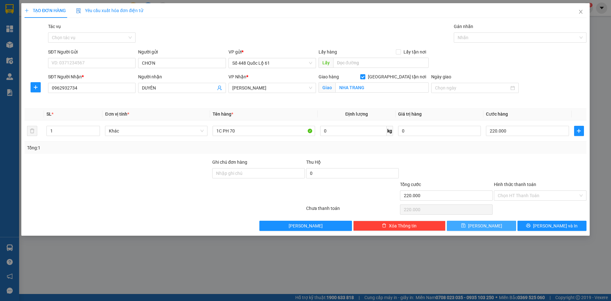
drag, startPoint x: 491, startPoint y: 226, endPoint x: 473, endPoint y: 221, distance: 18.5
click at [491, 226] on button "Lưu" at bounding box center [481, 225] width 69 height 10
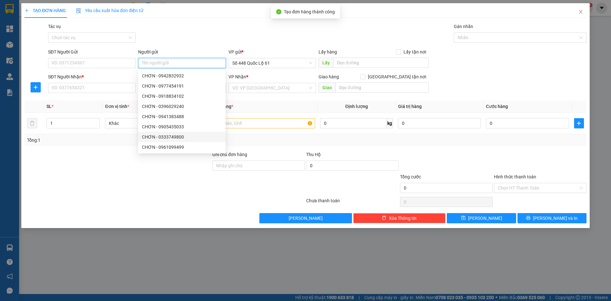
paste input "CHƠN"
click at [109, 85] on input "SĐT Người Nhận *" at bounding box center [91, 88] width 87 height 10
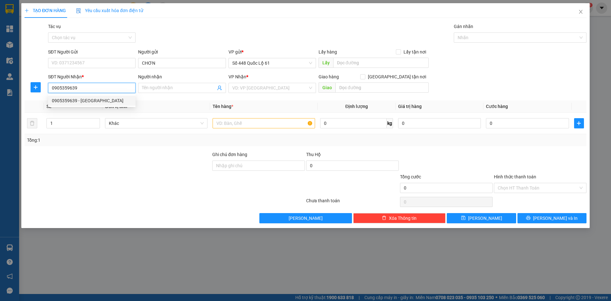
click at [103, 98] on div "0905359639 - LƯƠNG SƠN" at bounding box center [92, 100] width 80 height 7
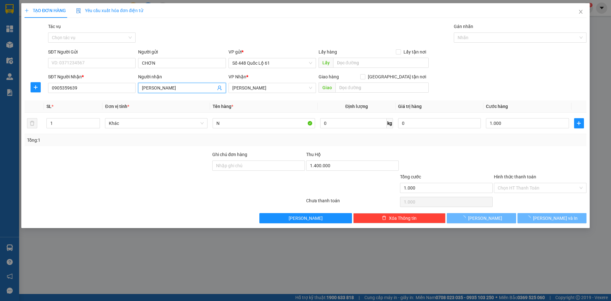
drag, startPoint x: 174, startPoint y: 88, endPoint x: 6, endPoint y: 95, distance: 168.1
click at [14, 96] on div "TẠO ĐƠN HÀNG Yêu cầu xuất hóa đơn điện tử Transit Pickup Surcharge Ids Transit …" at bounding box center [305, 150] width 611 height 301
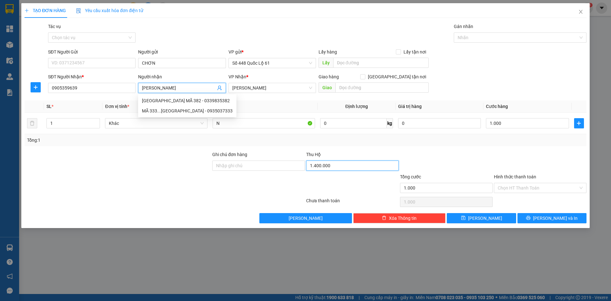
click at [338, 166] on input "1.400.000" at bounding box center [352, 165] width 93 height 10
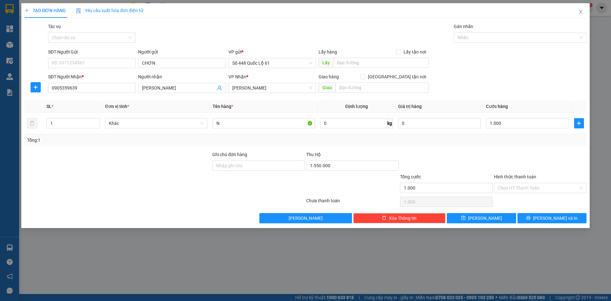
drag, startPoint x: 510, startPoint y: 183, endPoint x: 512, endPoint y: 202, distance: 18.9
click at [511, 185] on input "Hình thức thanh toán" at bounding box center [537, 188] width 80 height 10
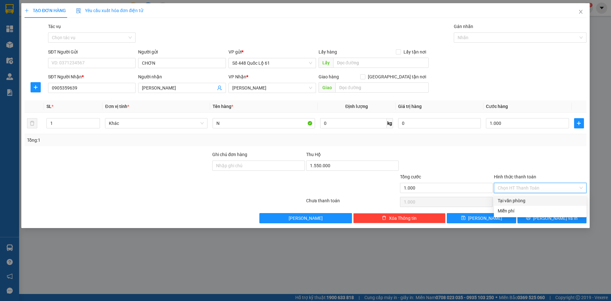
click at [512, 202] on div "Tại văn phòng" at bounding box center [539, 200] width 85 height 7
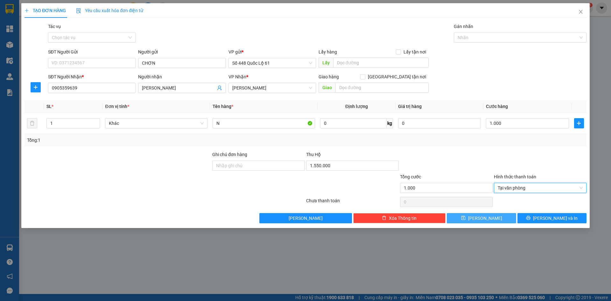
click at [465, 219] on icon "save" at bounding box center [463, 218] width 4 height 4
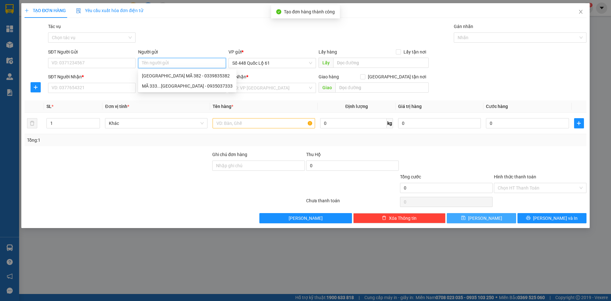
paste input "CHƠN"
click at [116, 82] on div "SĐT Người Nhận *" at bounding box center [91, 78] width 87 height 10
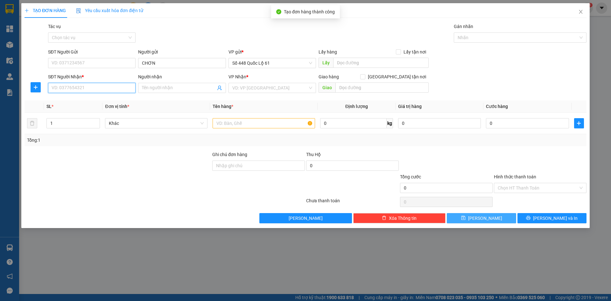
click at [116, 87] on input "SĐT Người Nhận *" at bounding box center [91, 88] width 87 height 10
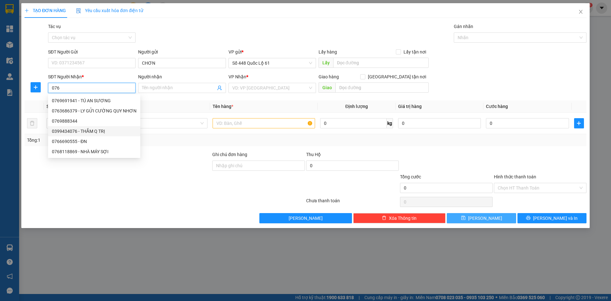
click at [107, 132] on div "0399434076 - THẮM Q TRỊ" at bounding box center [94, 131] width 85 height 7
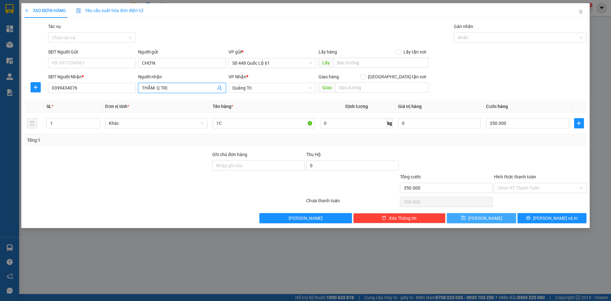
drag, startPoint x: 155, startPoint y: 89, endPoint x: 55, endPoint y: 99, distance: 100.1
click at [55, 92] on div "SĐT Người Nhận * 0399434076 Người nhận THẮM Q TRỊ THẮM Q TRỊ VP Nhận * Quảng T…" at bounding box center [317, 84] width 541 height 22
click at [210, 86] on input "DŨNG LAM 144 (THẮM Q TRỊ" at bounding box center [178, 87] width 73 height 7
click at [500, 217] on button "Lưu" at bounding box center [481, 218] width 69 height 10
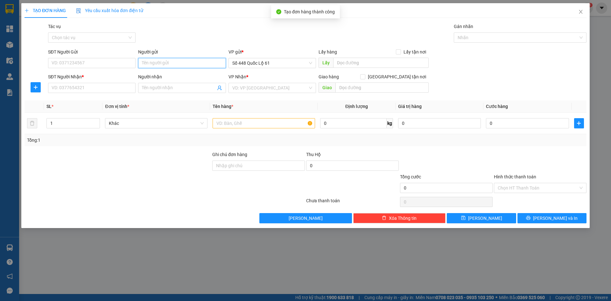
paste input "CHƠN"
click at [77, 86] on input "SĐT Người Nhận *" at bounding box center [91, 88] width 87 height 10
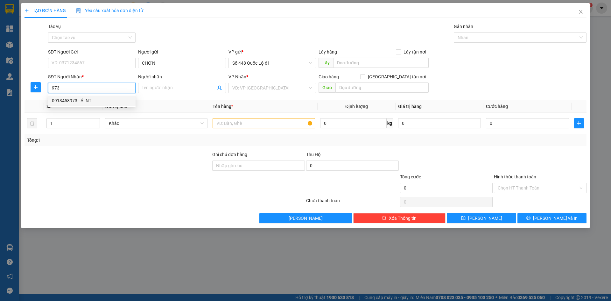
click at [93, 99] on div "0913458973 - ÁI NT" at bounding box center [92, 100] width 80 height 7
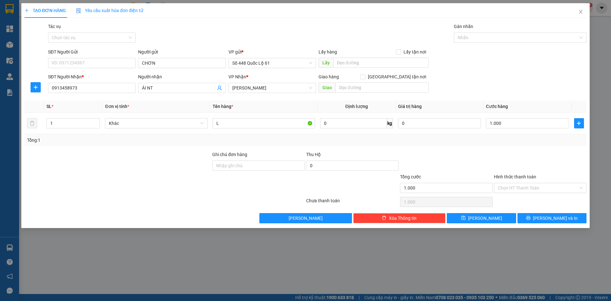
drag, startPoint x: 165, startPoint y: 86, endPoint x: 87, endPoint y: 93, distance: 78.2
click at [87, 93] on div "SĐT Người Nhận * 0913458973 0913458973 Người nhận ÁI NT VP Nhận * Khánh Hoà G…" at bounding box center [317, 84] width 541 height 22
click at [304, 88] on span "[PERSON_NAME]" at bounding box center [272, 88] width 80 height 10
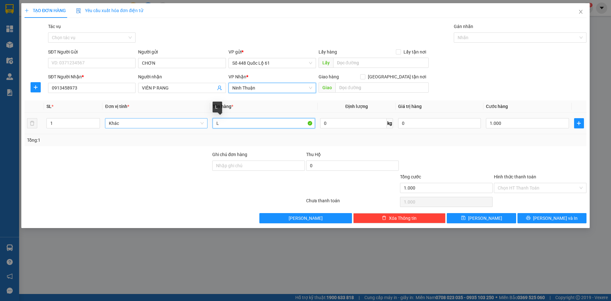
drag, startPoint x: 225, startPoint y: 124, endPoint x: 178, endPoint y: 123, distance: 46.8
click at [178, 123] on tr "1 Khác L 0 kg 0 1.000" at bounding box center [305, 123] width 562 height 21
click at [518, 128] on input "1.000" at bounding box center [527, 123] width 83 height 10
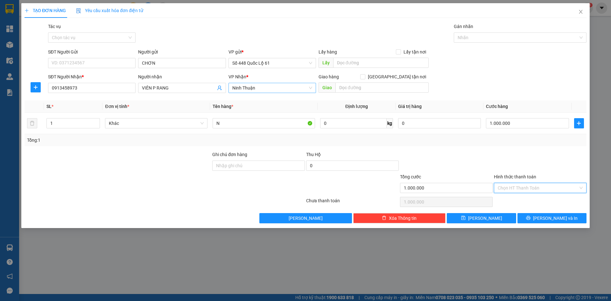
click at [525, 191] on input "Hình thức thanh toán" at bounding box center [537, 188] width 80 height 10
click at [525, 198] on div "Tại văn phòng" at bounding box center [539, 200] width 85 height 7
drag, startPoint x: 516, startPoint y: 118, endPoint x: 516, endPoint y: 125, distance: 7.0
click at [516, 118] on div "1.000.000" at bounding box center [527, 123] width 83 height 13
click at [516, 125] on input "1.000.000" at bounding box center [527, 123] width 83 height 10
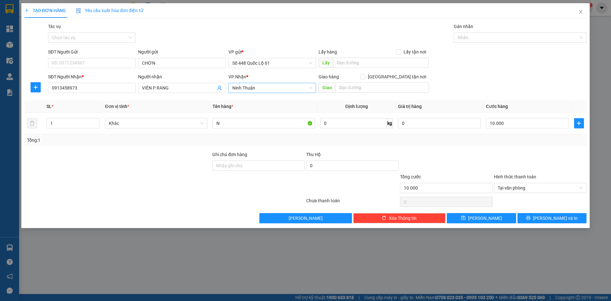
click at [506, 148] on div "Transit Pickup Surcharge Ids Transit Deliver Surcharge Ids Transit Deliver Surc…" at bounding box center [305, 123] width 562 height 200
click at [501, 121] on input "10.000" at bounding box center [527, 123] width 83 height 10
drag, startPoint x: 501, startPoint y: 141, endPoint x: 499, endPoint y: 153, distance: 12.3
click at [501, 145] on div "Tổng: 1" at bounding box center [305, 140] width 562 height 12
click at [483, 217] on span "Lưu" at bounding box center [485, 217] width 34 height 7
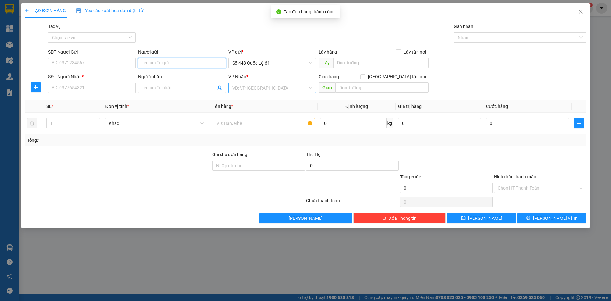
paste input "CHƠN"
click at [109, 93] on div "SĐT Người Nhận * VD: 0377654321" at bounding box center [91, 84] width 87 height 22
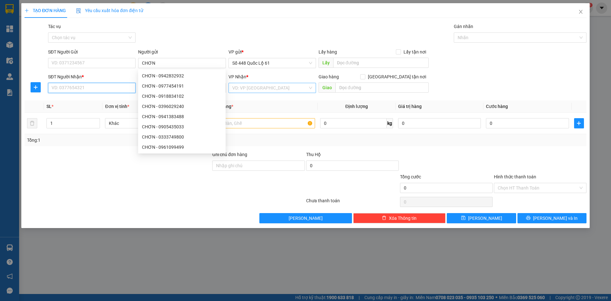
click at [109, 87] on input "SĐT Người Nhận *" at bounding box center [91, 88] width 87 height 10
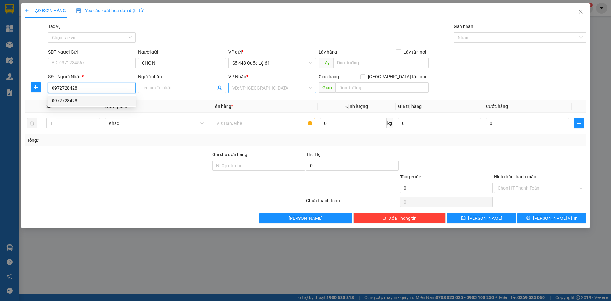
click at [92, 101] on div "0972728428" at bounding box center [92, 100] width 80 height 7
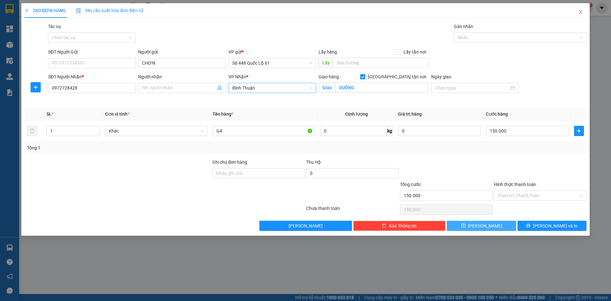
click at [471, 226] on button "Lưu" at bounding box center [481, 225] width 69 height 10
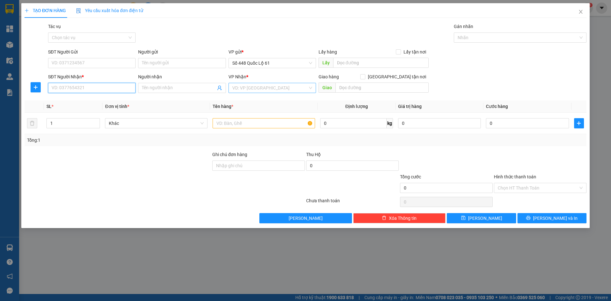
click at [124, 88] on input "SĐT Người Nhận *" at bounding box center [91, 88] width 87 height 10
click at [201, 87] on input "Người nhận" at bounding box center [178, 87] width 73 height 7
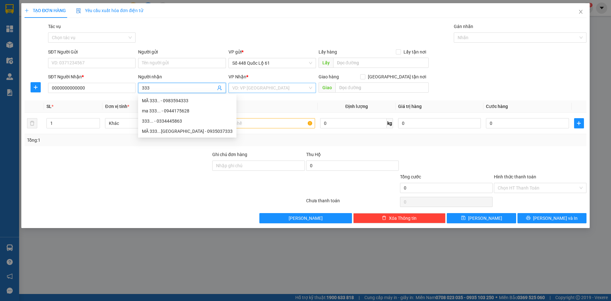
click at [253, 84] on input "search" at bounding box center [269, 88] width 75 height 10
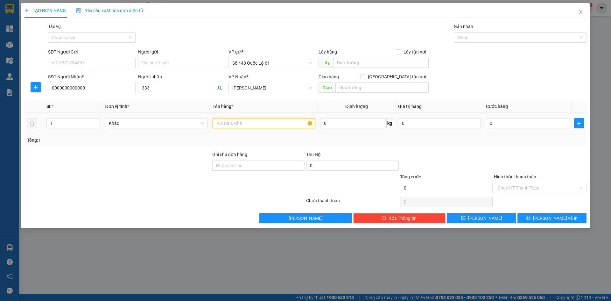
click at [234, 124] on input "text" at bounding box center [263, 123] width 102 height 10
click at [29, 126] on tr "1 Khác 4D LỚN+1D NHỎ 0 kg 0 0" at bounding box center [305, 123] width 562 height 21
drag, startPoint x: 499, startPoint y: 117, endPoint x: 507, endPoint y: 139, distance: 24.2
click at [500, 123] on div "0" at bounding box center [527, 123] width 83 height 13
drag, startPoint x: 507, startPoint y: 122, endPoint x: 509, endPoint y: 150, distance: 27.7
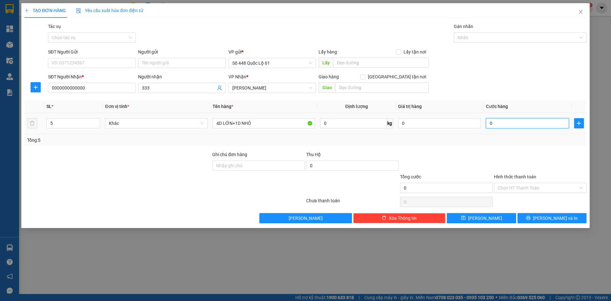
click at [508, 128] on input "0" at bounding box center [527, 123] width 83 height 10
drag, startPoint x: 512, startPoint y: 188, endPoint x: 513, endPoint y: 195, distance: 6.8
click at [512, 191] on input "Hình thức thanh toán" at bounding box center [537, 188] width 80 height 10
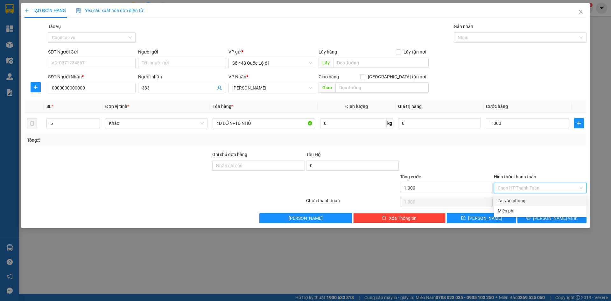
drag, startPoint x: 514, startPoint y: 197, endPoint x: 489, endPoint y: 201, distance: 26.2
click at [514, 197] on div "Tại văn phòng" at bounding box center [539, 200] width 85 height 7
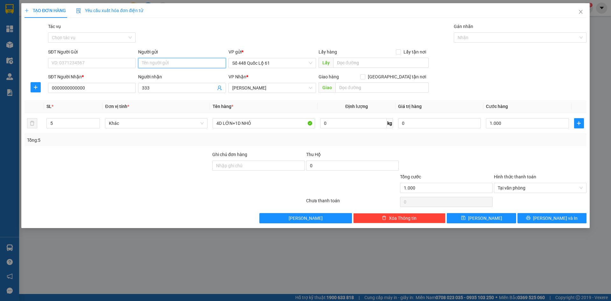
click at [184, 61] on input "Người gửi" at bounding box center [181, 63] width 87 height 10
click at [489, 217] on button "Lưu" at bounding box center [481, 218] width 69 height 10
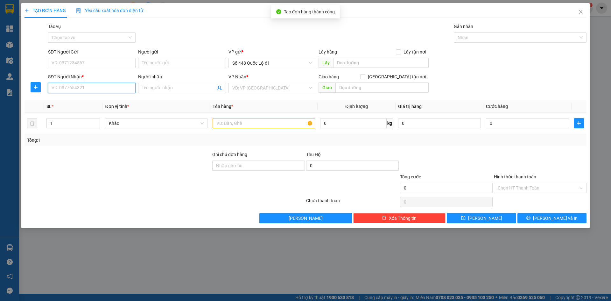
click at [121, 91] on input "SĐT Người Nhận *" at bounding box center [91, 88] width 87 height 10
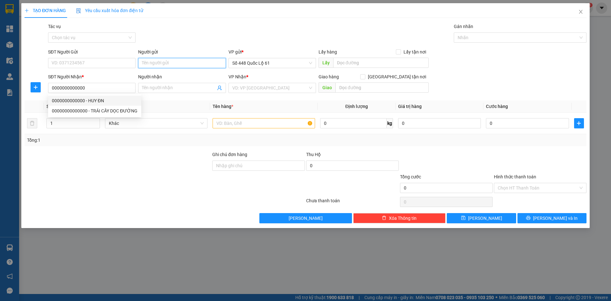
click at [162, 61] on input "Người gửi" at bounding box center [181, 63] width 87 height 10
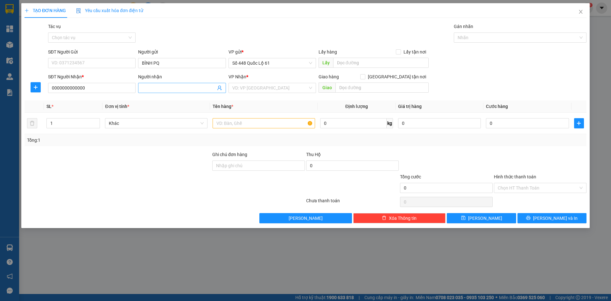
click at [198, 91] on input "Người nhận" at bounding box center [178, 87] width 73 height 7
click at [266, 90] on input "search" at bounding box center [269, 88] width 75 height 10
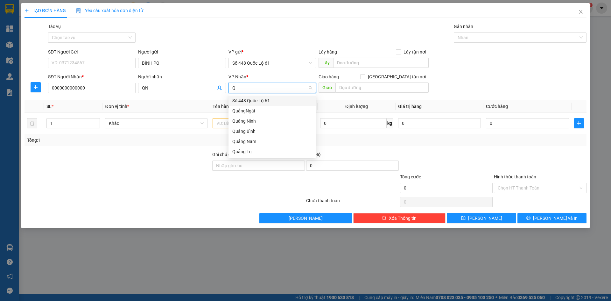
click at [260, 109] on div "QuảngNgãi" at bounding box center [272, 110] width 80 height 7
click at [234, 124] on input "text" at bounding box center [263, 123] width 102 height 10
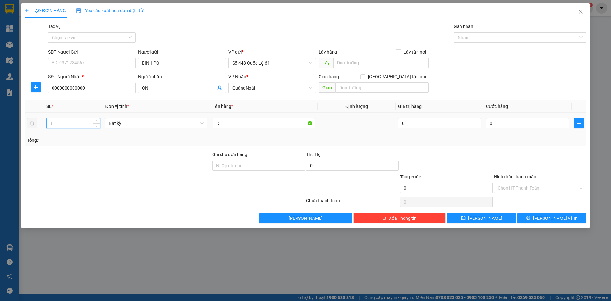
drag, startPoint x: 61, startPoint y: 125, endPoint x: 7, endPoint y: 131, distance: 54.5
click at [0, 129] on div "TẠO ĐƠN HÀNG Yêu cầu xuất hóa đơn điện tử Transit Pickup Surcharge Ids Transit …" at bounding box center [305, 150] width 611 height 301
click at [541, 121] on input "0" at bounding box center [527, 123] width 83 height 10
drag, startPoint x: 539, startPoint y: 152, endPoint x: 530, endPoint y: 186, distance: 35.4
click at [538, 157] on div at bounding box center [540, 162] width 94 height 22
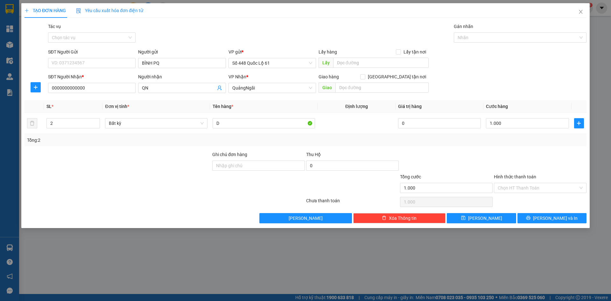
drag, startPoint x: 530, startPoint y: 186, endPoint x: 525, endPoint y: 198, distance: 13.1
click at [530, 187] on input "Hình thức thanh toán" at bounding box center [537, 188] width 80 height 10
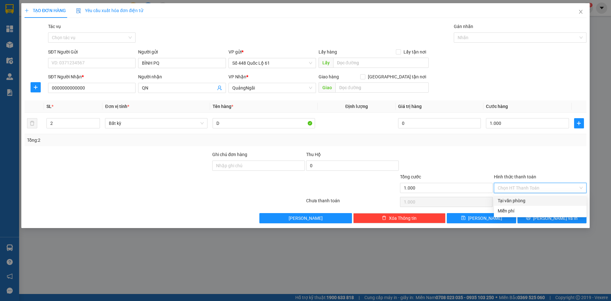
click at [524, 200] on div "Tại văn phòng" at bounding box center [539, 200] width 85 height 7
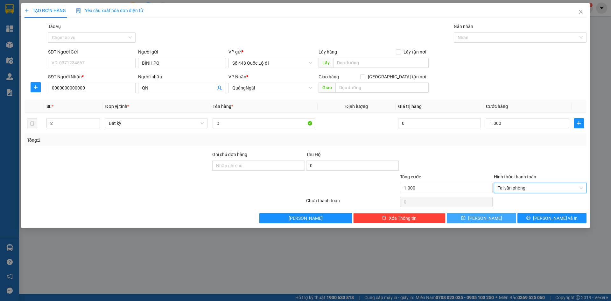
click at [476, 215] on button "Lưu" at bounding box center [481, 218] width 69 height 10
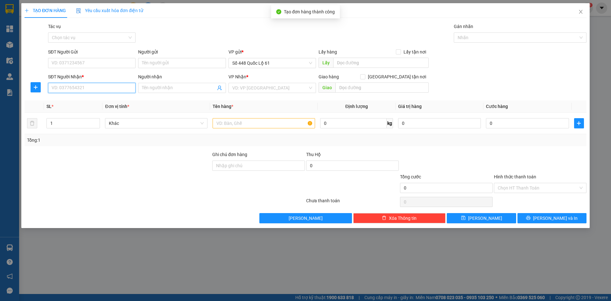
click at [97, 85] on input "SĐT Người Nhận *" at bounding box center [91, 88] width 87 height 10
drag, startPoint x: 78, startPoint y: 100, endPoint x: 80, endPoint y: 108, distance: 8.0
click at [79, 100] on div "0706029665 - 755" at bounding box center [92, 100] width 80 height 7
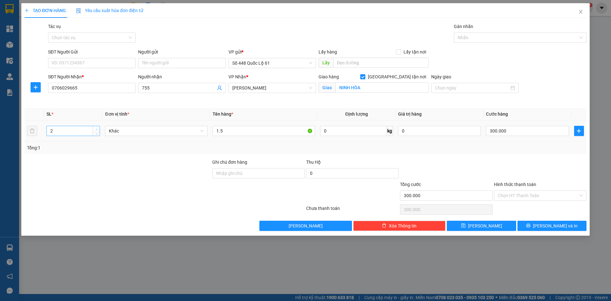
click at [96, 127] on span "up" at bounding box center [96, 129] width 4 height 4
click at [96, 128] on icon "up" at bounding box center [96, 129] width 2 height 2
drag, startPoint x: 511, startPoint y: 129, endPoint x: 500, endPoint y: 165, distance: 37.8
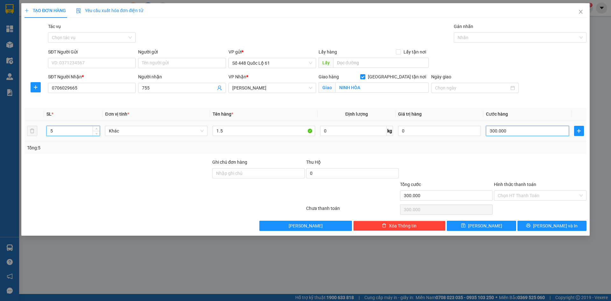
click at [511, 131] on input "300.000" at bounding box center [527, 131] width 83 height 10
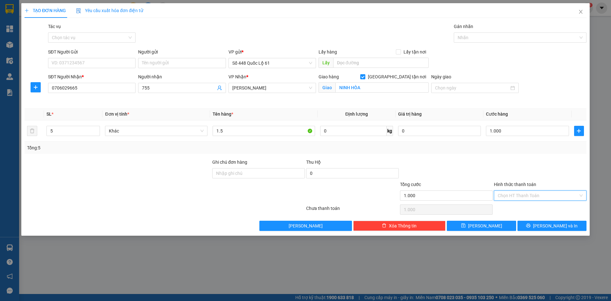
drag, startPoint x: 526, startPoint y: 194, endPoint x: 526, endPoint y: 208, distance: 14.0
click at [526, 195] on input "Hình thức thanh toán" at bounding box center [537, 196] width 80 height 10
click at [526, 208] on div "Tại văn phòng" at bounding box center [539, 208] width 85 height 7
click at [488, 220] on div "Transit Pickup Surcharge Ids Transit Deliver Surcharge Ids Transit Deliver Surc…" at bounding box center [305, 127] width 562 height 208
click at [488, 221] on button "Lưu" at bounding box center [481, 225] width 69 height 10
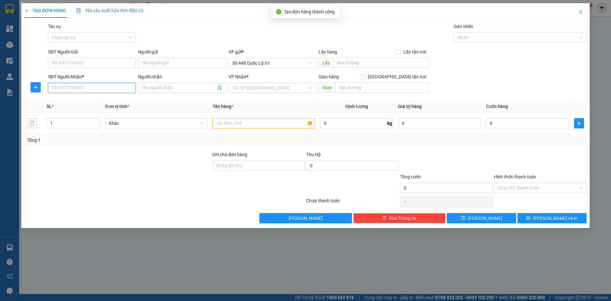
click at [114, 92] on input "SĐT Người Nhận *" at bounding box center [91, 88] width 87 height 10
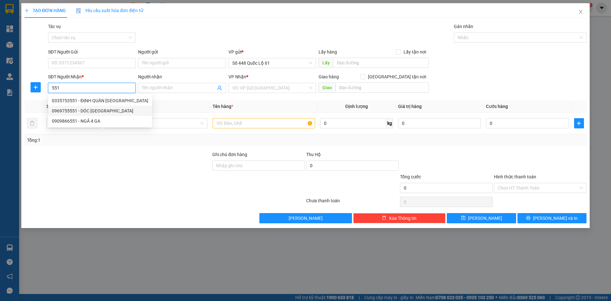
click at [109, 111] on div "0969755551 - DÓC PHÚ TÂN" at bounding box center [100, 110] width 96 height 7
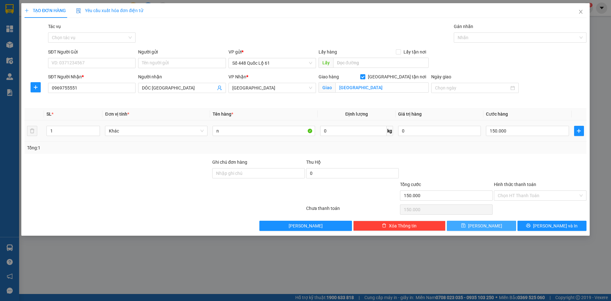
click at [493, 227] on button "Lưu" at bounding box center [481, 225] width 69 height 10
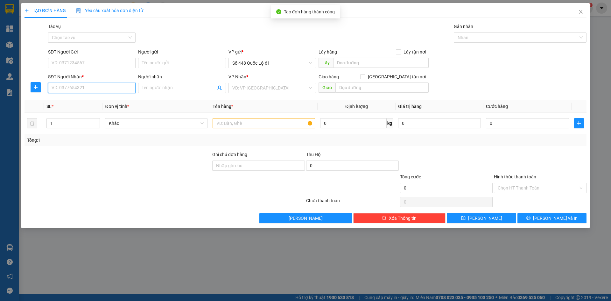
click at [108, 90] on input "SĐT Người Nhận *" at bounding box center [91, 88] width 87 height 10
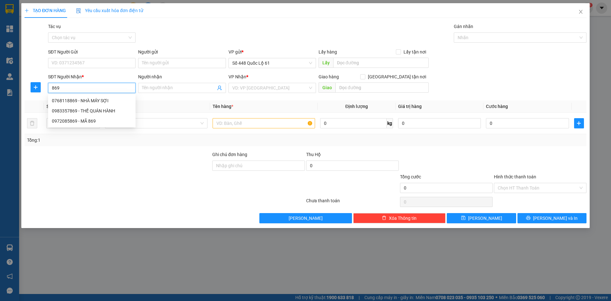
click at [105, 100] on div "0768118869 - NHÀ MÁY SỢI" at bounding box center [92, 100] width 80 height 7
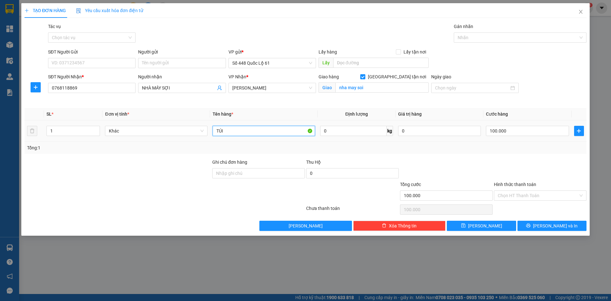
click at [258, 134] on input "TÚI" at bounding box center [263, 131] width 102 height 10
drag, startPoint x: 223, startPoint y: 130, endPoint x: 198, endPoint y: 131, distance: 25.1
click at [198, 131] on tr "1 Khác TÚI +PH 50 0 kg 0 100.000" at bounding box center [305, 130] width 562 height 21
drag, startPoint x: 467, startPoint y: 224, endPoint x: 427, endPoint y: 191, distance: 51.6
click at [468, 224] on button "Lưu" at bounding box center [481, 225] width 69 height 10
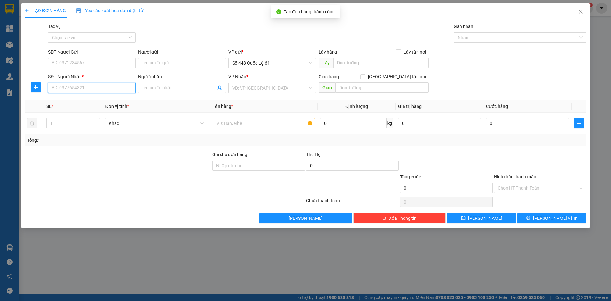
click at [108, 91] on input "SĐT Người Nhận *" at bounding box center [91, 88] width 87 height 10
click at [107, 98] on div "0986943737 - MÃ 737 NGÂN 0966653444" at bounding box center [94, 100] width 84 height 7
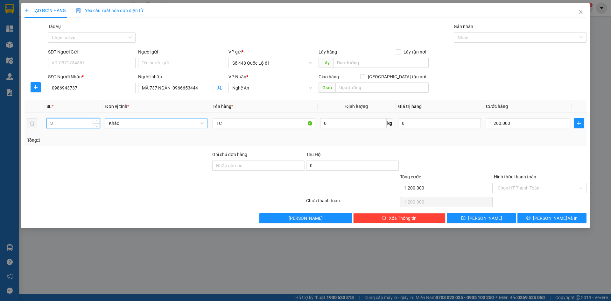
drag, startPoint x: 58, startPoint y: 123, endPoint x: 205, endPoint y: 125, distance: 147.9
click at [33, 135] on div "SL * Đơn vị tính * Tên hàng * Định lượng Giá trị hàng Cước hàng 3 Khác 1C 0 kg …" at bounding box center [305, 123] width 562 height 46
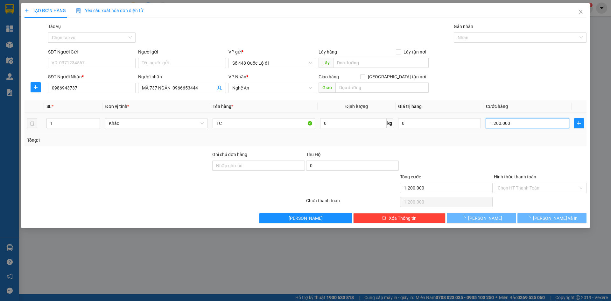
click at [532, 121] on input "1.200.000" at bounding box center [527, 123] width 83 height 10
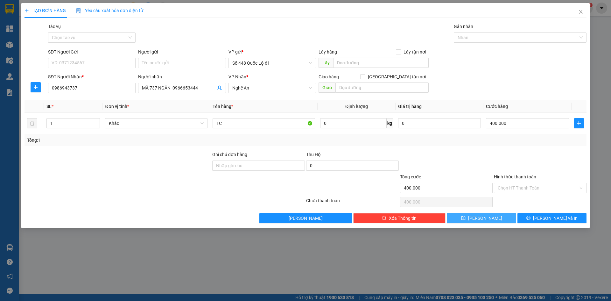
drag, startPoint x: 492, startPoint y: 219, endPoint x: 126, endPoint y: 106, distance: 382.9
click at [491, 220] on button "Lưu" at bounding box center [481, 218] width 69 height 10
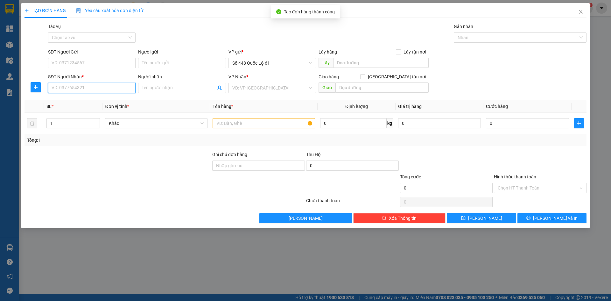
click at [97, 85] on input "SĐT Người Nhận *" at bounding box center [91, 88] width 87 height 10
click at [103, 100] on div "0972333447 - ỐC SUỐI CÁT" at bounding box center [92, 100] width 80 height 7
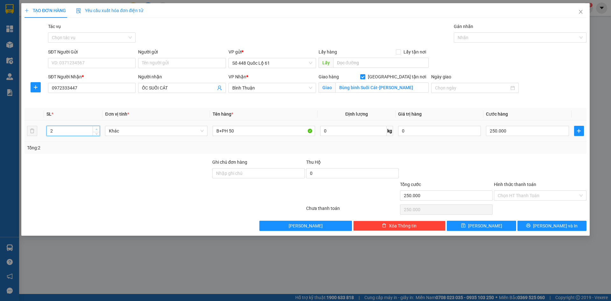
drag, startPoint x: 95, startPoint y: 128, endPoint x: 255, endPoint y: 130, distance: 160.0
click at [96, 128] on span "up" at bounding box center [96, 129] width 4 height 4
click at [221, 131] on input "B+PH 50" at bounding box center [263, 131] width 102 height 10
click at [487, 131] on input "0" at bounding box center [527, 131] width 83 height 10
click at [494, 227] on button "Lưu" at bounding box center [481, 225] width 69 height 10
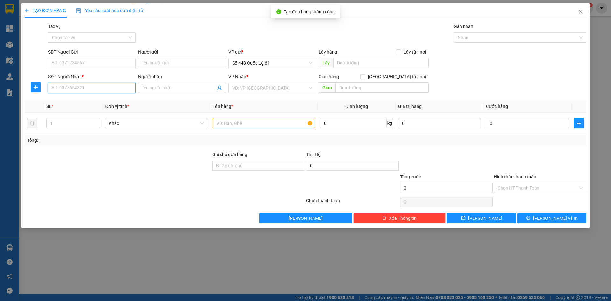
click at [77, 88] on input "SĐT Người Nhận *" at bounding box center [91, 88] width 87 height 10
click at [164, 56] on div "Người gửi" at bounding box center [181, 53] width 87 height 10
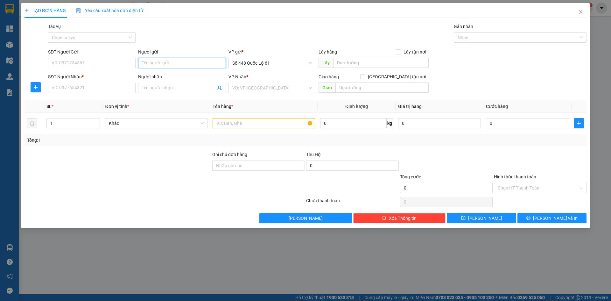
click at [164, 64] on input "Người gửi" at bounding box center [181, 63] width 87 height 10
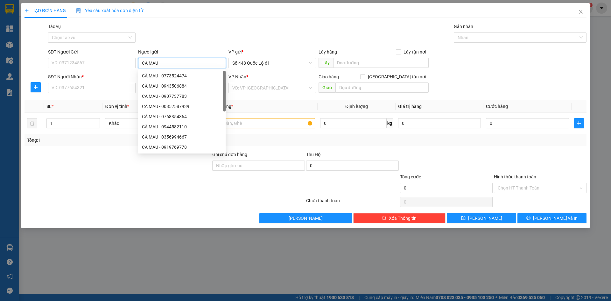
drag, startPoint x: 164, startPoint y: 64, endPoint x: 139, endPoint y: 62, distance: 25.2
click at [139, 62] on input "CÀ MAU" at bounding box center [181, 63] width 87 height 10
click at [115, 87] on input "SĐT Người Nhận *" at bounding box center [91, 88] width 87 height 10
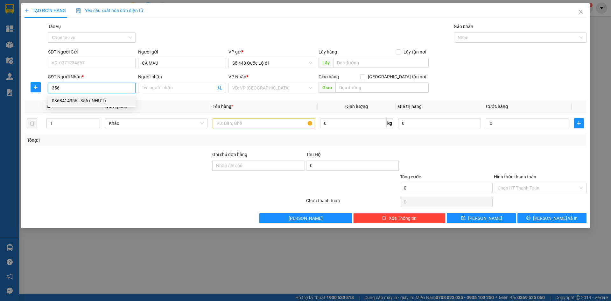
click at [102, 100] on div "0368414356 - 356 ( NHỰT)" at bounding box center [92, 100] width 80 height 7
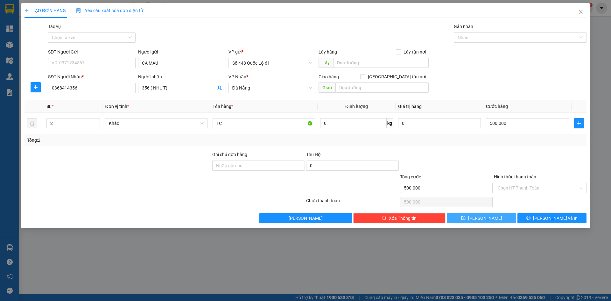
click at [488, 219] on span "Lưu" at bounding box center [485, 217] width 34 height 7
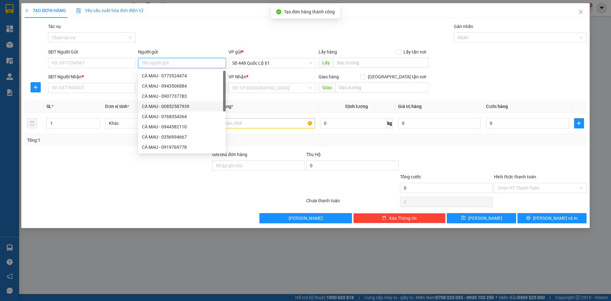
paste input "CÀ MAU"
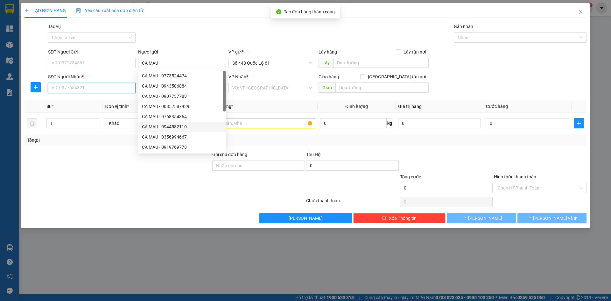
click at [97, 87] on input "SĐT Người Nhận *" at bounding box center [91, 88] width 87 height 10
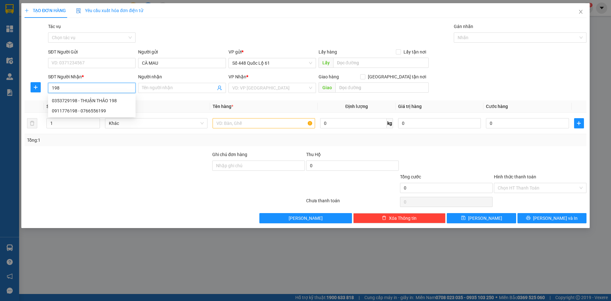
click at [120, 98] on div "0353729198 - THUẬN THẢO 198" at bounding box center [92, 100] width 80 height 7
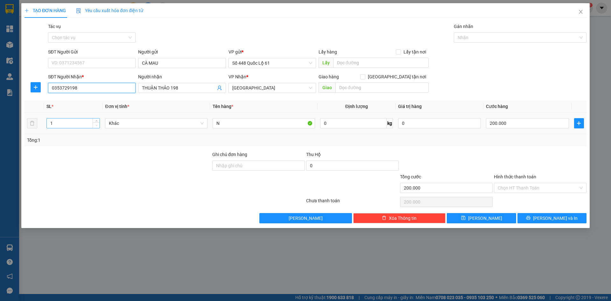
click at [96, 122] on span "Decrease Value" at bounding box center [96, 125] width 7 height 6
click at [96, 120] on span "up" at bounding box center [96, 122] width 4 height 4
click at [236, 123] on input "N" at bounding box center [263, 123] width 102 height 10
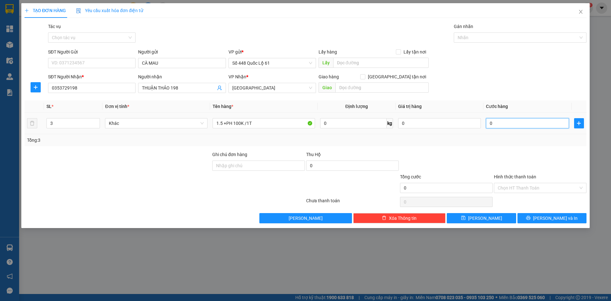
click at [497, 119] on input "0" at bounding box center [527, 123] width 83 height 10
drag, startPoint x: 476, startPoint y: 219, endPoint x: 242, endPoint y: 111, distance: 257.3
click at [465, 220] on icon "save" at bounding box center [463, 217] width 4 height 4
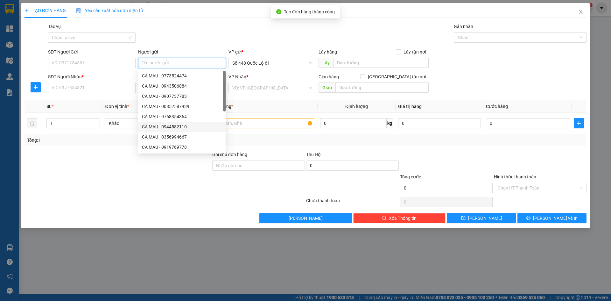
paste input "CÀ MAU"
click at [92, 87] on input "SĐT Người Nhận *" at bounding box center [91, 88] width 87 height 10
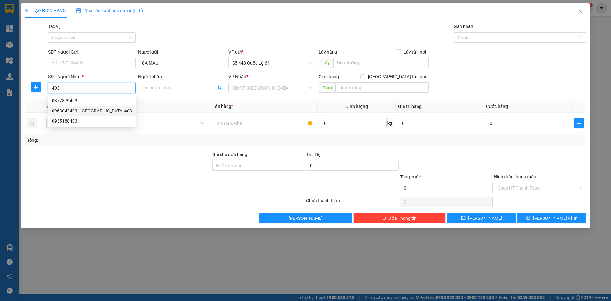
click at [102, 114] on div "0963042403 - PHÚ TÂN 403" at bounding box center [92, 110] width 80 height 7
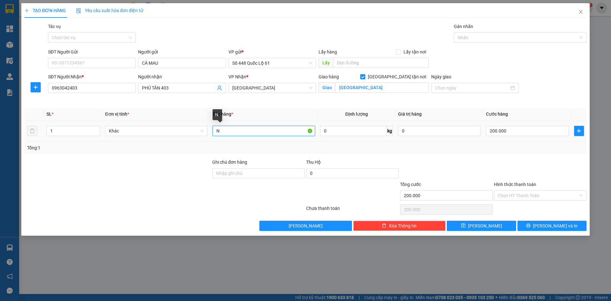
drag, startPoint x: 218, startPoint y: 133, endPoint x: 245, endPoint y: 136, distance: 27.9
click at [245, 136] on div "N" at bounding box center [263, 130] width 102 height 13
click at [499, 128] on input "200.000" at bounding box center [527, 131] width 83 height 10
drag, startPoint x: 488, startPoint y: 229, endPoint x: 83, endPoint y: 69, distance: 435.1
click at [487, 228] on span "Lưu" at bounding box center [485, 225] width 34 height 7
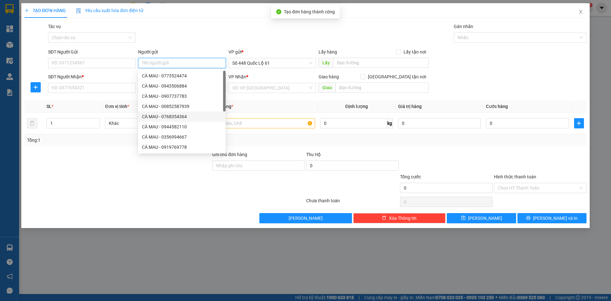
paste input "CÀ MAU"
click at [59, 88] on input "SĐT Người Nhận *" at bounding box center [91, 88] width 87 height 10
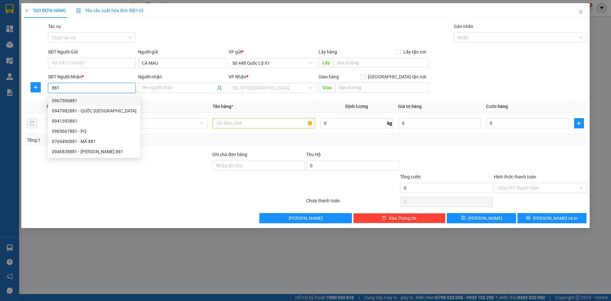
drag, startPoint x: 97, startPoint y: 98, endPoint x: 127, endPoint y: 105, distance: 30.7
click at [98, 98] on div "0967596881" at bounding box center [94, 100] width 85 height 7
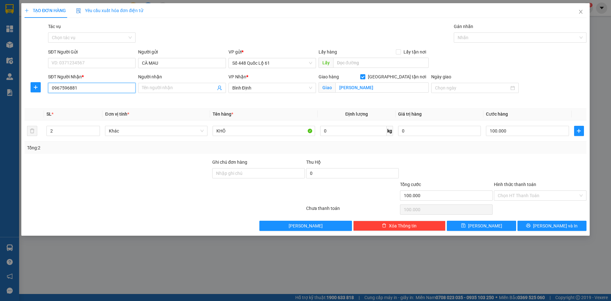
drag, startPoint x: 22, startPoint y: 73, endPoint x: 0, endPoint y: 81, distance: 23.2
click at [0, 76] on div "TẠO ĐƠN HÀNG Yêu cầu xuất hóa đơn điện tử Transit Pickup Surcharge Ids Transit …" at bounding box center [305, 150] width 611 height 301
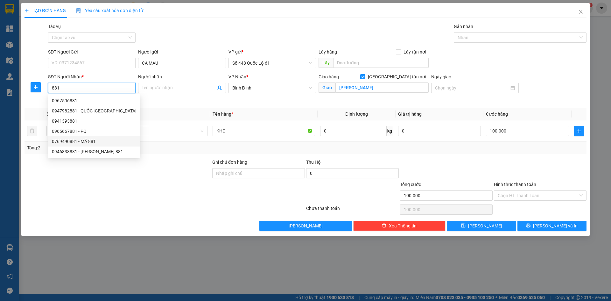
click at [101, 141] on div "0769490881 - MÃ 881" at bounding box center [94, 141] width 85 height 7
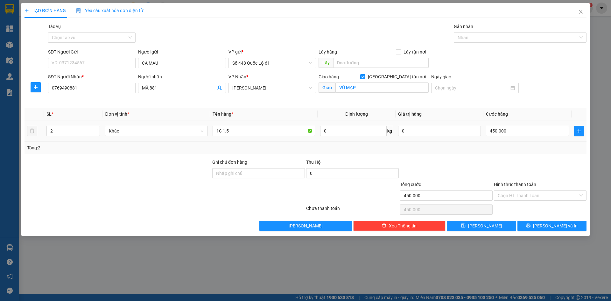
drag, startPoint x: 58, startPoint y: 129, endPoint x: 56, endPoint y: 137, distance: 7.9
click at [36, 136] on tr "2 Khác 1C 1,5 0 kg 0 450.000" at bounding box center [305, 130] width 562 height 21
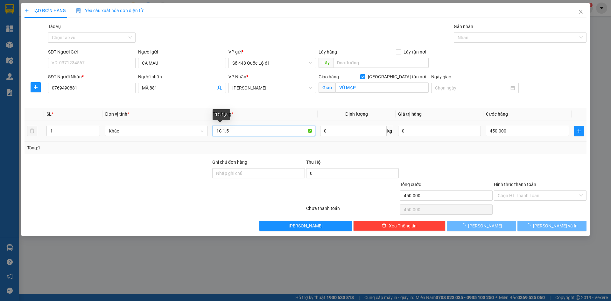
click at [239, 133] on input "1C 1,5" at bounding box center [263, 131] width 102 height 10
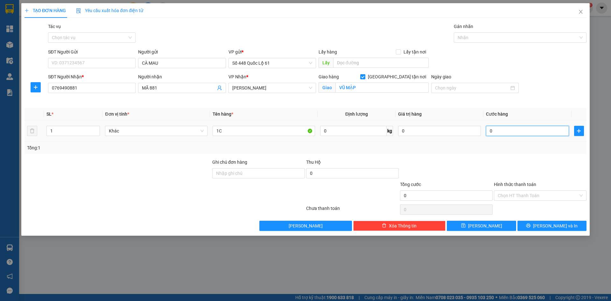
click at [522, 134] on input "0" at bounding box center [527, 131] width 83 height 10
click at [479, 222] on button "Lưu" at bounding box center [481, 225] width 69 height 10
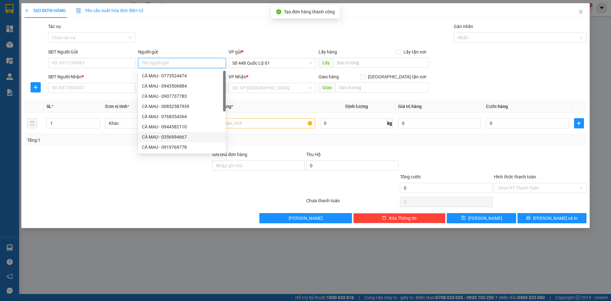
paste input "CÀ MAU"
click at [95, 88] on input "SĐT Người Nhận *" at bounding box center [91, 88] width 87 height 10
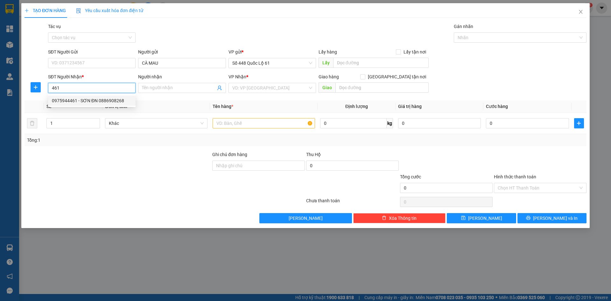
click at [99, 100] on div "0975944461 - SƠN ĐN 0886908268" at bounding box center [92, 100] width 80 height 7
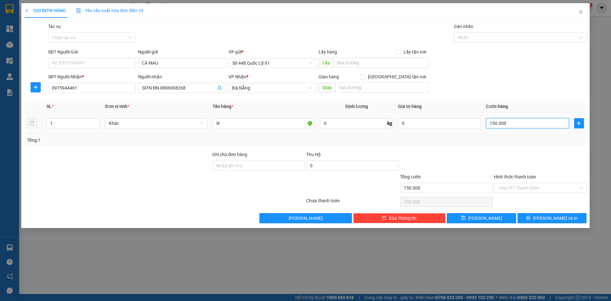
click at [516, 126] on input "150.000" at bounding box center [527, 123] width 83 height 10
click at [484, 219] on span "Lưu" at bounding box center [485, 217] width 34 height 7
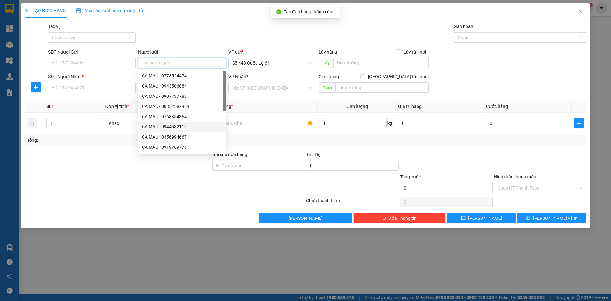
paste input "CÀ MAU"
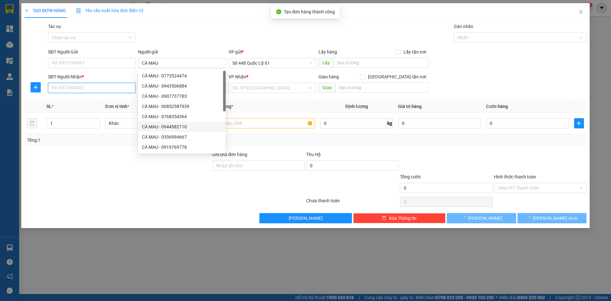
click at [104, 87] on input "SĐT Người Nhận *" at bounding box center [91, 88] width 87 height 10
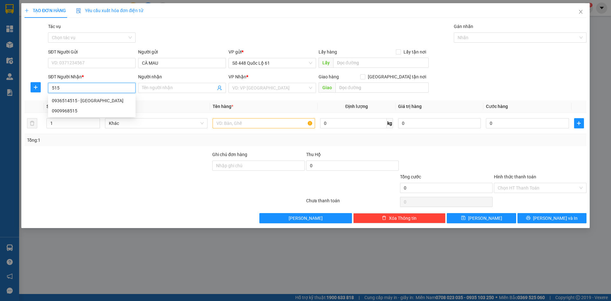
click at [107, 101] on div "0936514515 - ĐỨC Q NAM" at bounding box center [92, 100] width 80 height 7
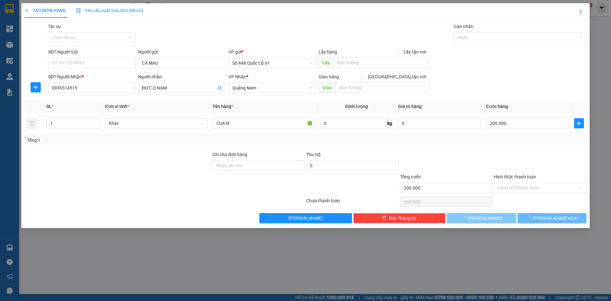
click at [484, 217] on span "Lưu" at bounding box center [485, 217] width 34 height 7
click at [479, 217] on button "Lưu" at bounding box center [481, 218] width 69 height 10
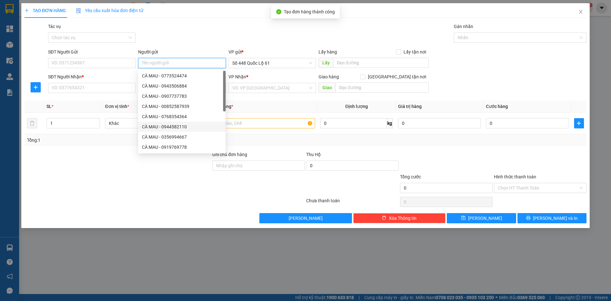
paste input "CÀ MAU"
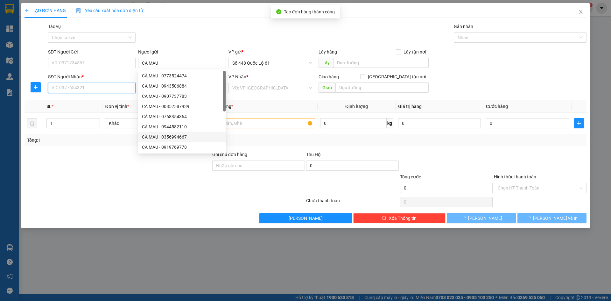
click at [104, 88] on input "SĐT Người Nhận *" at bounding box center [91, 88] width 87 height 10
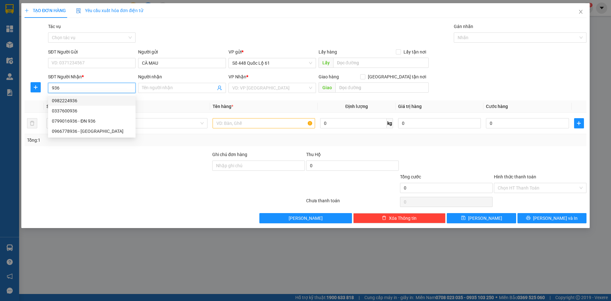
click at [99, 102] on div "0982224936" at bounding box center [92, 100] width 80 height 7
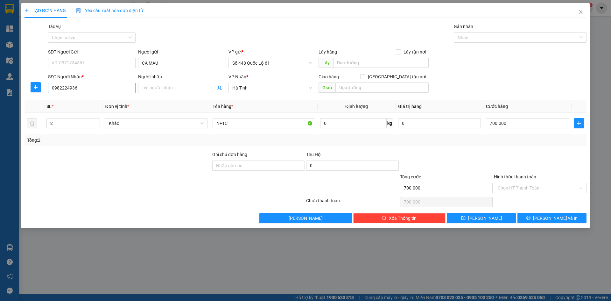
drag, startPoint x: 94, startPoint y: 82, endPoint x: 85, endPoint y: 85, distance: 8.9
click at [85, 85] on div "SĐT Người Nhận * 0982224936" at bounding box center [91, 84] width 87 height 22
drag, startPoint x: 93, startPoint y: 87, endPoint x: 0, endPoint y: 78, distance: 93.7
click at [0, 78] on div "TẠO ĐƠN HÀNG Yêu cầu xuất hóa đơn điện tử Transit Pickup Surcharge Ids Transit …" at bounding box center [305, 150] width 611 height 301
click at [86, 108] on div "0337600936" at bounding box center [92, 110] width 80 height 7
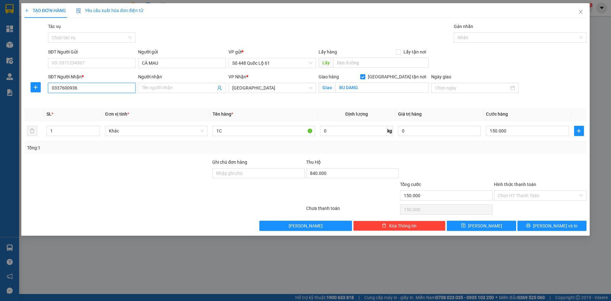
drag, startPoint x: 90, startPoint y: 92, endPoint x: 0, endPoint y: 77, distance: 91.5
click at [0, 78] on div "TẠO ĐƠN HÀNG Yêu cầu xuất hóa đơn điện tử Transit Pickup Surcharge Ids Transit …" at bounding box center [305, 150] width 611 height 301
click at [166, 85] on input "Người nhận" at bounding box center [178, 87] width 73 height 7
click at [291, 91] on span "[GEOGRAPHIC_DATA]" at bounding box center [272, 88] width 80 height 10
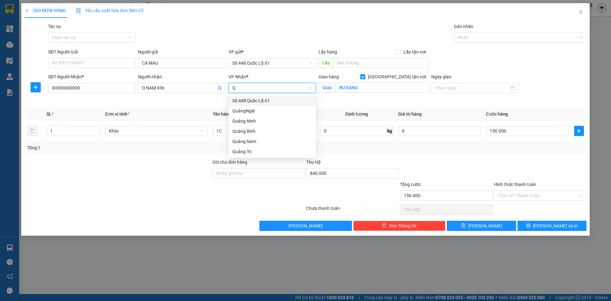
click at [263, 137] on div "Quảng Nam" at bounding box center [271, 141] width 87 height 10
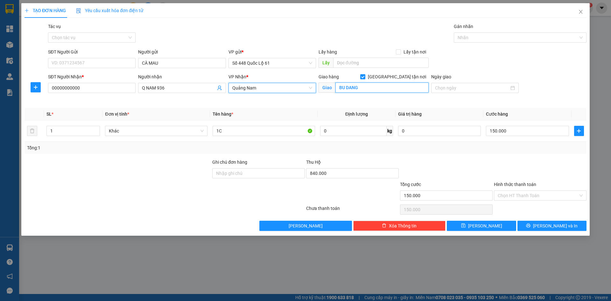
click at [347, 87] on input "BU DANG" at bounding box center [381, 87] width 93 height 10
click at [365, 78] on input "Giao tận nơi" at bounding box center [362, 76] width 4 height 4
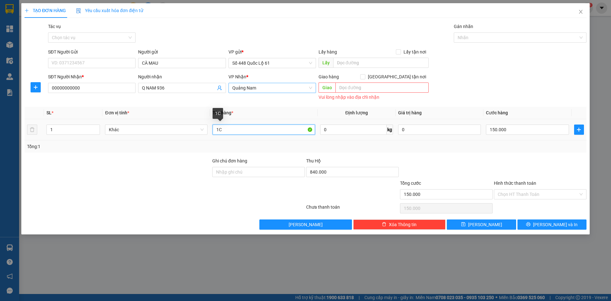
click at [232, 132] on input "1C" at bounding box center [263, 129] width 102 height 10
drag, startPoint x: 232, startPoint y: 132, endPoint x: 193, endPoint y: 131, distance: 38.8
click at [193, 131] on tr "1 Khác 1C 0 kg 0 150.000" at bounding box center [305, 129] width 562 height 21
click at [352, 171] on input "840.000" at bounding box center [352, 172] width 93 height 10
click at [497, 133] on input "150.000" at bounding box center [527, 129] width 83 height 10
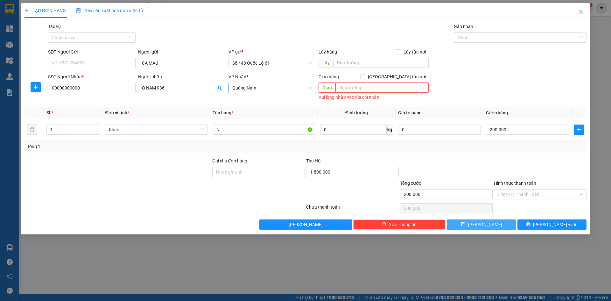
click at [478, 228] on button "Lưu" at bounding box center [481, 224] width 69 height 10
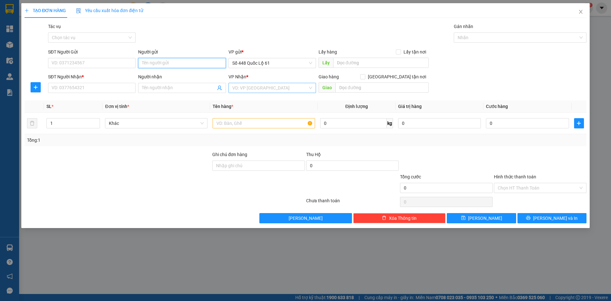
click at [175, 63] on input "Người gửi" at bounding box center [181, 63] width 87 height 10
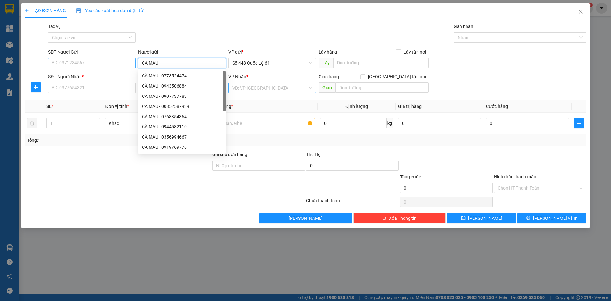
drag, startPoint x: 175, startPoint y: 61, endPoint x: 133, endPoint y: 59, distance: 42.3
click at [129, 60] on div "SĐT Người Gửi VD: 0371234567 Người gửi CÀ MAU VP gửi * Số 448 Quốc Lộ 61 Lấy hà…" at bounding box center [317, 59] width 541 height 22
click at [101, 90] on input "SĐT Người Nhận *" at bounding box center [91, 88] width 87 height 10
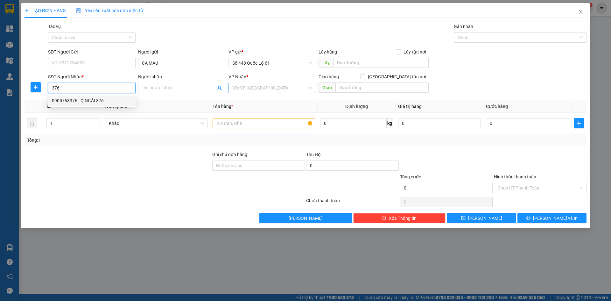
click at [100, 102] on div "0905768376 - Q NGÃI 376" at bounding box center [92, 100] width 80 height 7
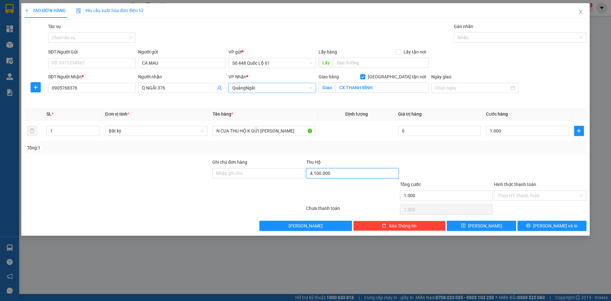
click at [346, 174] on input "4.100.000" at bounding box center [352, 173] width 93 height 10
drag, startPoint x: 354, startPoint y: 143, endPoint x: 369, endPoint y: 156, distance: 19.4
click at [356, 145] on div "Tổng: 1" at bounding box center [305, 148] width 562 height 12
click at [510, 196] on input "Hình thức thanh toán" at bounding box center [537, 196] width 80 height 10
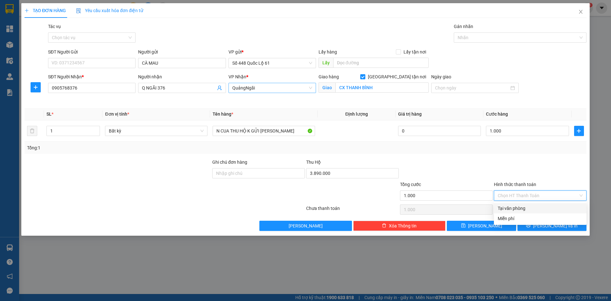
drag, startPoint x: 515, startPoint y: 208, endPoint x: 505, endPoint y: 219, distance: 14.4
click at [515, 209] on div "Tại văn phòng" at bounding box center [539, 208] width 85 height 7
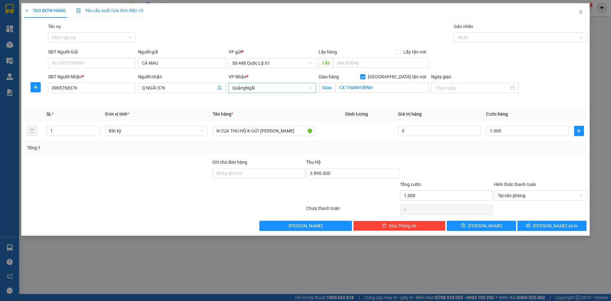
click at [491, 232] on div "TẠO ĐƠN HÀNG Yêu cầu xuất hóa đơn điện tử Transit Pickup Surcharge Ids Transit …" at bounding box center [305, 119] width 568 height 232
click at [474, 226] on button "Lưu" at bounding box center [481, 225] width 69 height 10
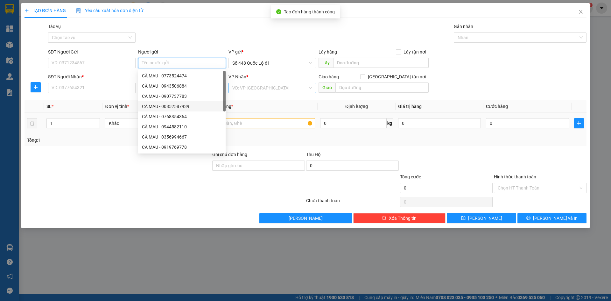
paste input "CÀ MAU"
click at [94, 87] on input "SĐT Người Nhận *" at bounding box center [91, 88] width 87 height 10
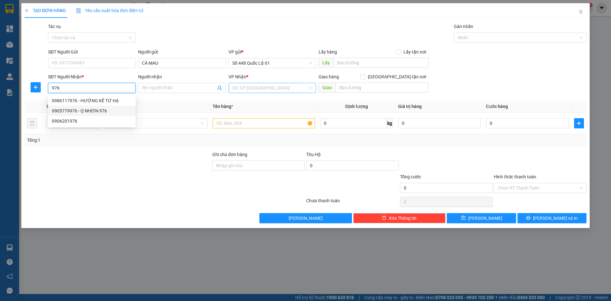
click at [105, 108] on div "0905779976 - Q NHƠN 976" at bounding box center [92, 110] width 80 height 7
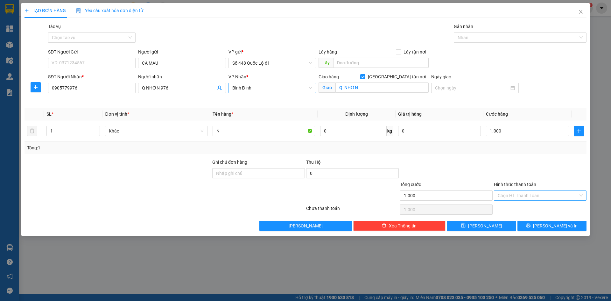
drag, startPoint x: 519, startPoint y: 188, endPoint x: 520, endPoint y: 193, distance: 5.4
click at [520, 190] on div "Hình thức thanh toán Chọn HT Thanh Toán" at bounding box center [540, 192] width 93 height 22
click at [520, 193] on input "Hình thức thanh toán" at bounding box center [537, 196] width 80 height 10
click at [520, 211] on div "Tại văn phòng" at bounding box center [539, 208] width 85 height 7
click at [490, 228] on button "Lưu" at bounding box center [481, 225] width 69 height 10
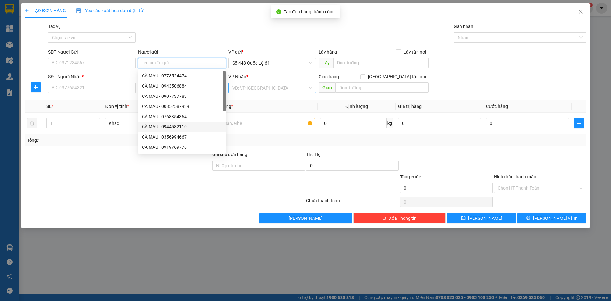
paste input "CÀ MAU"
click at [113, 88] on input "SĐT Người Nhận *" at bounding box center [91, 88] width 87 height 10
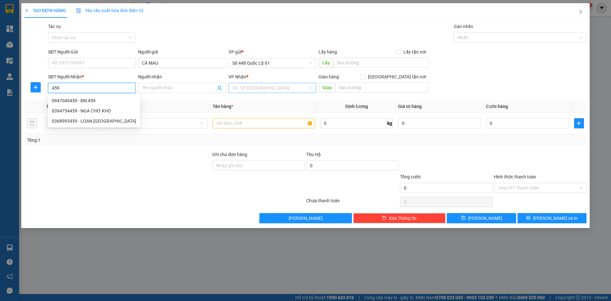
click at [113, 103] on div "0947049459 - ĐN 459" at bounding box center [94, 100] width 84 height 7
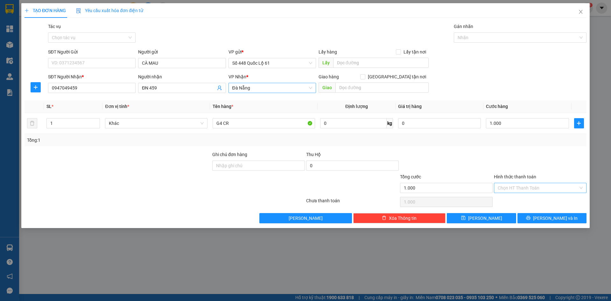
drag, startPoint x: 526, startPoint y: 190, endPoint x: 525, endPoint y: 193, distance: 3.6
click at [526, 190] on input "Hình thức thanh toán" at bounding box center [537, 188] width 80 height 10
click at [522, 203] on div "Tại văn phòng" at bounding box center [539, 200] width 85 height 7
click at [503, 214] on button "Lưu" at bounding box center [481, 218] width 69 height 10
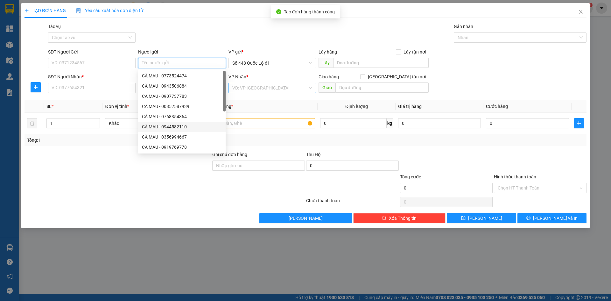
paste input "CÀ MAU"
click at [96, 89] on input "SĐT Người Nhận *" at bounding box center [91, 88] width 87 height 10
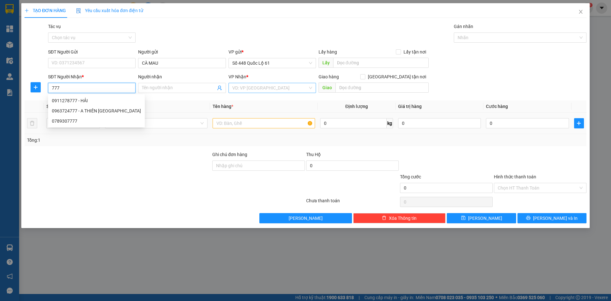
drag, startPoint x: 101, startPoint y: 97, endPoint x: 139, endPoint y: 123, distance: 46.1
click at [101, 97] on div "0911278777 - HẢI" at bounding box center [96, 100] width 89 height 7
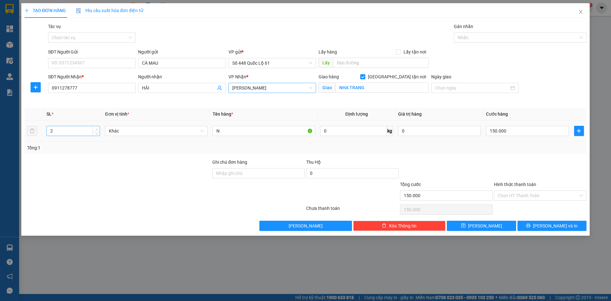
click at [96, 128] on icon "up" at bounding box center [96, 129] width 2 height 2
click at [242, 129] on input "N" at bounding box center [263, 131] width 102 height 10
click at [519, 128] on input "0" at bounding box center [527, 131] width 83 height 10
click at [482, 228] on span "Lưu" at bounding box center [485, 225] width 34 height 7
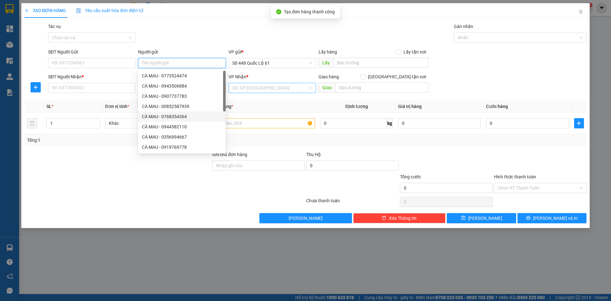
paste input "CÀ MAU"
click at [99, 86] on input "SĐT Người Nhận *" at bounding box center [91, 88] width 87 height 10
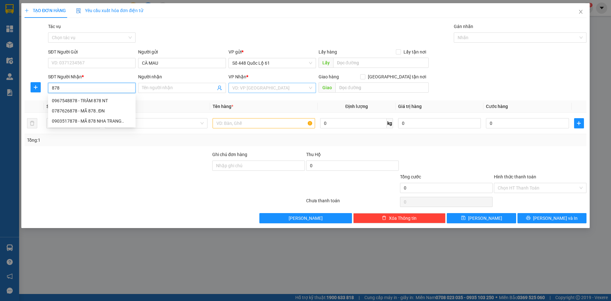
click at [106, 108] on div "0787626878 - MÃ 878..ĐN" at bounding box center [92, 110] width 80 height 7
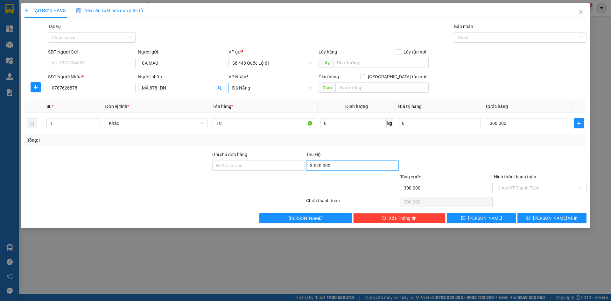
click at [353, 168] on input "3.520.000" at bounding box center [352, 165] width 93 height 10
drag, startPoint x: 510, startPoint y: 162, endPoint x: 510, endPoint y: 176, distance: 14.0
click at [510, 163] on div at bounding box center [540, 162] width 94 height 22
drag, startPoint x: 493, startPoint y: 214, endPoint x: 488, endPoint y: 214, distance: 5.1
click at [493, 214] on button "Lưu" at bounding box center [481, 218] width 69 height 10
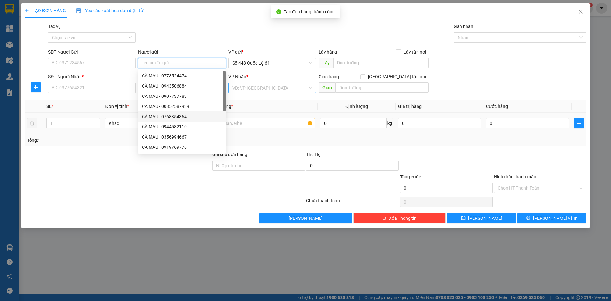
paste input "CÀ MAU"
click at [106, 87] on input "SĐT Người Nhận *" at bounding box center [91, 88] width 87 height 10
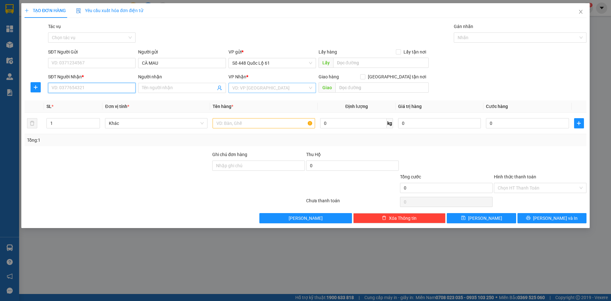
click at [112, 90] on input "SĐT Người Nhận *" at bounding box center [91, 88] width 87 height 10
click at [110, 124] on div "0775575779 - 779 NHA TRANG" at bounding box center [92, 120] width 80 height 7
click at [493, 215] on button "Lưu" at bounding box center [481, 218] width 69 height 10
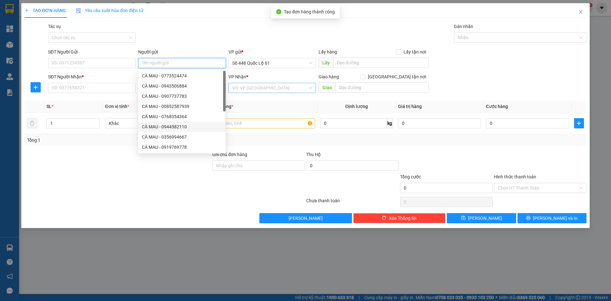
paste input "CÀ MAU"
click at [89, 87] on input "SĐT Người Nhận *" at bounding box center [91, 88] width 87 height 10
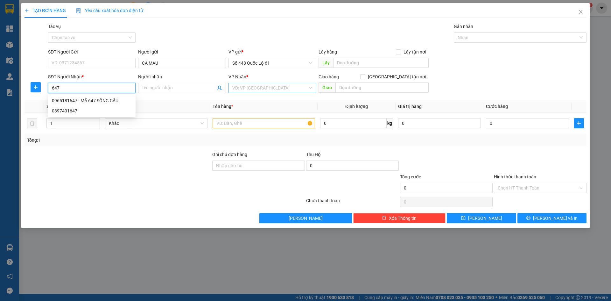
click at [108, 100] on div "0965181647 - MÃ 647 SÔNG CẦU" at bounding box center [92, 100] width 80 height 7
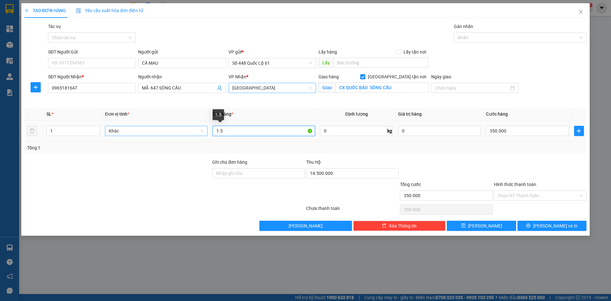
drag, startPoint x: 244, startPoint y: 131, endPoint x: 185, endPoint y: 129, distance: 58.9
click at [185, 129] on tr "1 Khác 1.5 0 kg 0 350.000" at bounding box center [305, 130] width 562 height 21
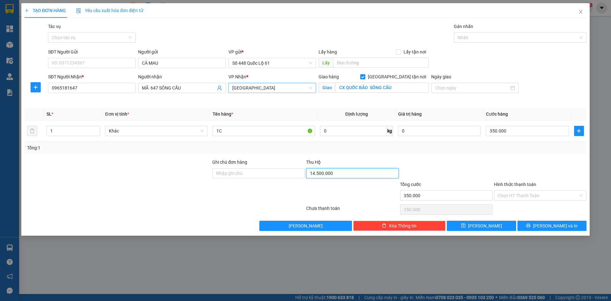
click at [353, 171] on input "14.500.000" at bounding box center [352, 173] width 93 height 10
click at [501, 128] on input "350.000" at bounding box center [527, 131] width 83 height 10
click at [496, 229] on button "Lưu" at bounding box center [481, 225] width 69 height 10
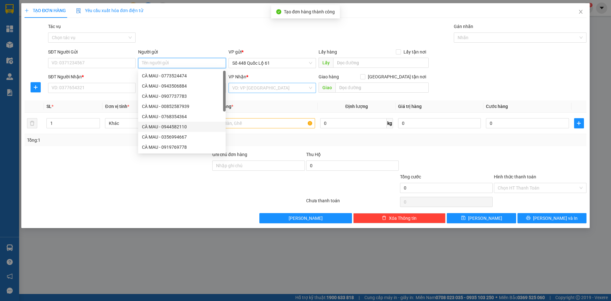
paste input "CÀ MAU"
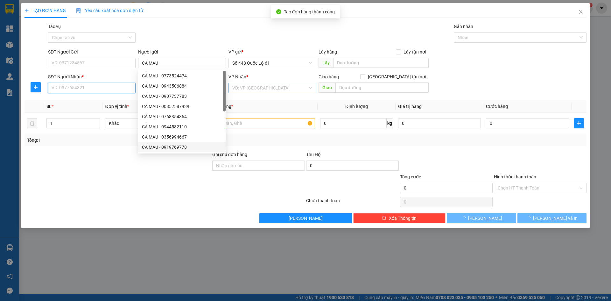
click at [88, 84] on input "SĐT Người Nhận *" at bounding box center [91, 88] width 87 height 10
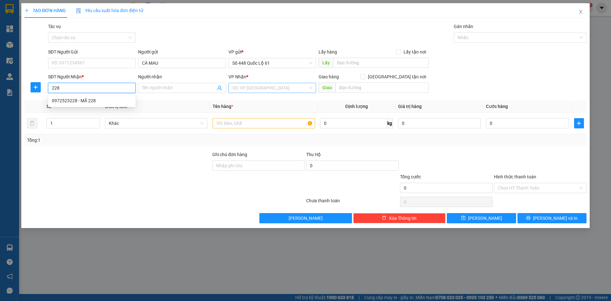
click at [112, 100] on div "0972523228 - MÃ 228" at bounding box center [92, 100] width 80 height 7
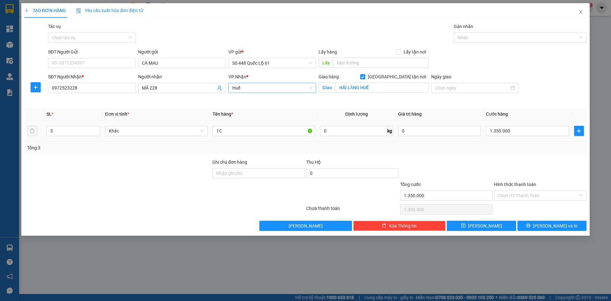
click at [94, 123] on td "3" at bounding box center [73, 130] width 59 height 21
click at [95, 129] on icon "up" at bounding box center [96, 129] width 2 height 2
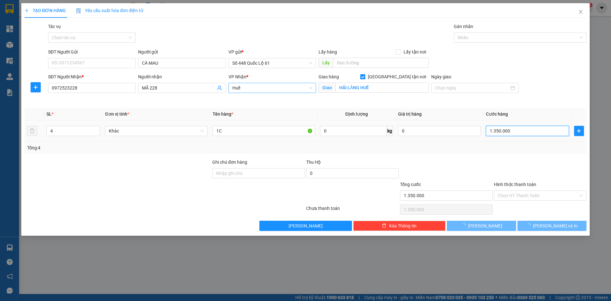
click at [499, 128] on input "1.350.000" at bounding box center [527, 131] width 83 height 10
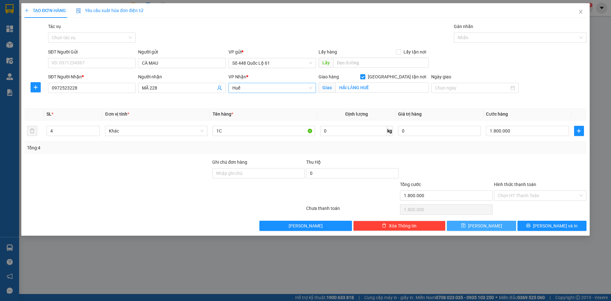
click at [465, 228] on span "save" at bounding box center [463, 225] width 4 height 5
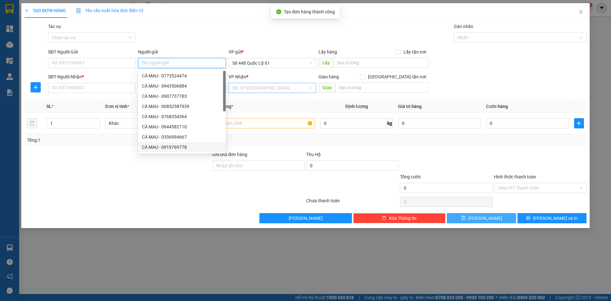
paste input "CÀ MAU"
click at [113, 90] on input "SĐT Người Nhận *" at bounding box center [91, 88] width 87 height 10
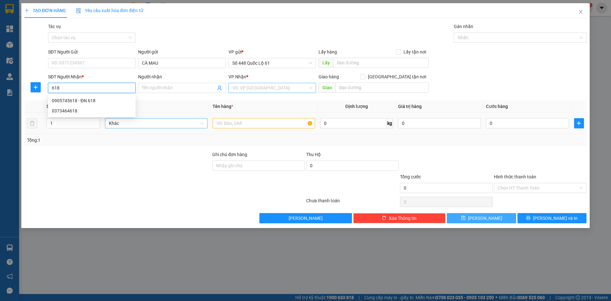
drag, startPoint x: 105, startPoint y: 100, endPoint x: 117, endPoint y: 119, distance: 22.5
click at [104, 100] on div "0905745618 - ĐN 618" at bounding box center [92, 100] width 80 height 7
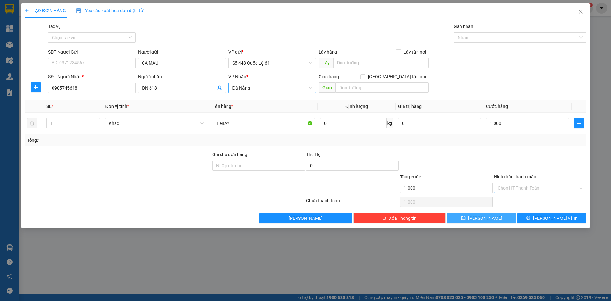
click at [512, 191] on input "Hình thức thanh toán" at bounding box center [537, 188] width 80 height 10
drag, startPoint x: 516, startPoint y: 202, endPoint x: 513, endPoint y: 207, distance: 5.7
click at [516, 202] on div "Tại văn phòng" at bounding box center [539, 200] width 85 height 7
drag, startPoint x: 503, startPoint y: 215, endPoint x: 199, endPoint y: 94, distance: 327.2
click at [502, 215] on button "Lưu" at bounding box center [481, 218] width 69 height 10
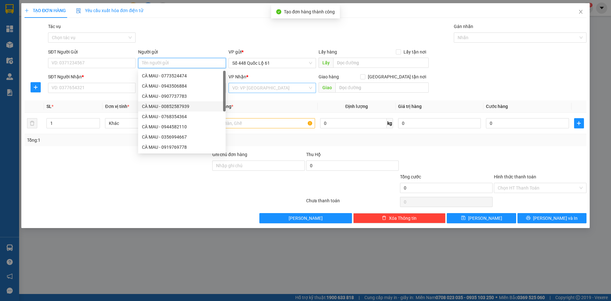
paste input "CÀ MAU"
click at [66, 90] on input "SĐT Người Nhận *" at bounding box center [91, 88] width 87 height 10
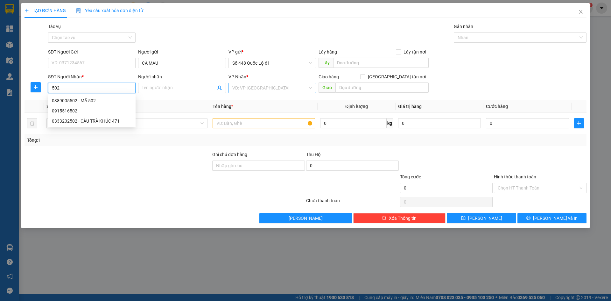
drag, startPoint x: 89, startPoint y: 97, endPoint x: 91, endPoint y: 101, distance: 4.8
click at [90, 97] on div "0389005502 - MÃ 502" at bounding box center [91, 100] width 87 height 10
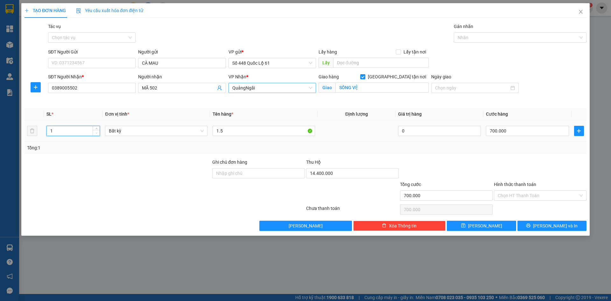
click at [96, 132] on icon "down" at bounding box center [96, 133] width 2 height 2
click at [367, 174] on input "14.400.000" at bounding box center [352, 173] width 93 height 10
click at [504, 133] on input "0" at bounding box center [527, 131] width 83 height 10
click at [488, 226] on span "Lưu" at bounding box center [485, 225] width 34 height 7
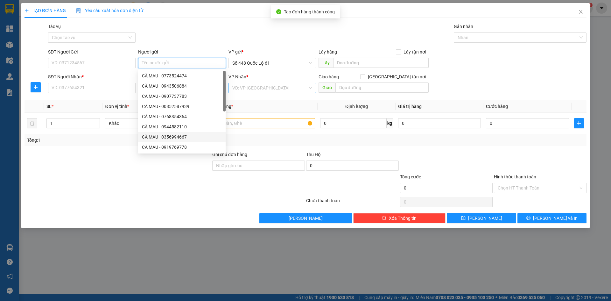
paste input "CÀ MAU"
click at [106, 87] on input "SĐT Người Nhận *" at bounding box center [91, 88] width 87 height 10
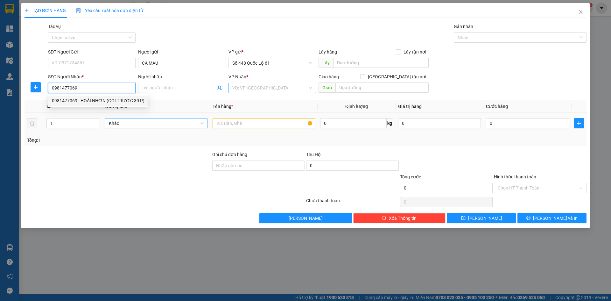
drag, startPoint x: 111, startPoint y: 100, endPoint x: 165, endPoint y: 123, distance: 58.4
click at [111, 101] on div "0981477069 - HOÀI NHƠN (GỌI TRƯỚC 30 P)" at bounding box center [98, 100] width 93 height 7
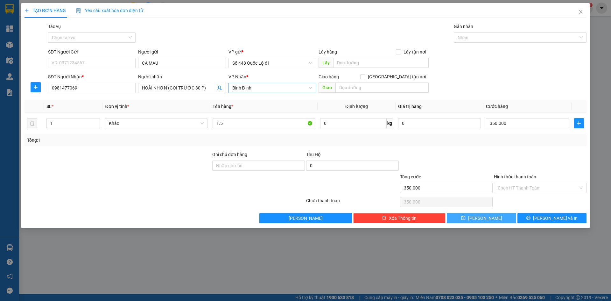
click at [464, 214] on button "Lưu" at bounding box center [481, 218] width 69 height 10
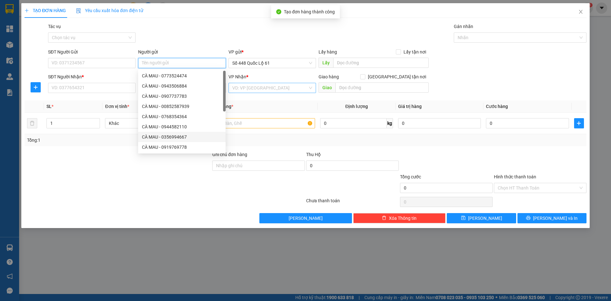
paste input "CÀ MAU"
click at [83, 84] on input "SĐT Người Nhận *" at bounding box center [91, 88] width 87 height 10
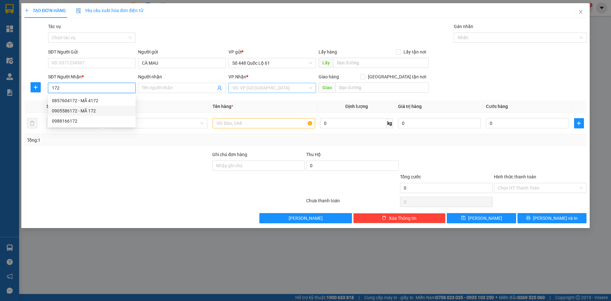
click at [95, 112] on div "0905586172 - MÃ 172" at bounding box center [92, 110] width 80 height 7
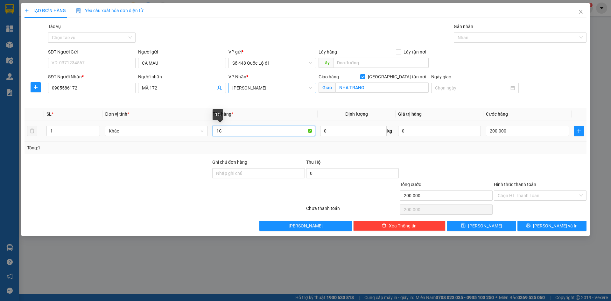
click at [226, 132] on input "1C" at bounding box center [263, 131] width 102 height 10
click at [512, 134] on input "200.000" at bounding box center [527, 131] width 83 height 10
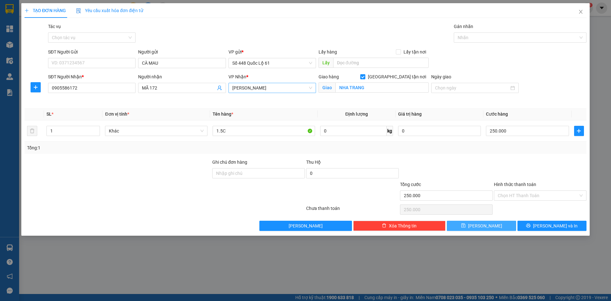
drag, startPoint x: 491, startPoint y: 225, endPoint x: 114, endPoint y: 64, distance: 409.9
click at [490, 225] on button "Lưu" at bounding box center [481, 225] width 69 height 10
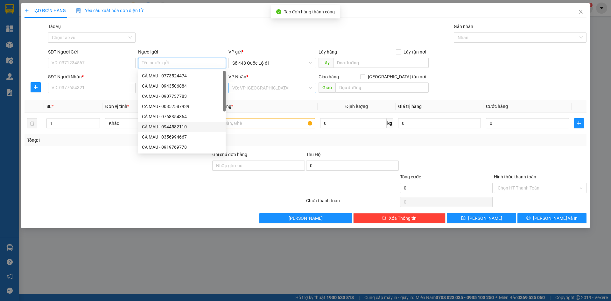
paste input "CÀ MAU"
drag, startPoint x: 86, startPoint y: 89, endPoint x: 92, endPoint y: 92, distance: 7.0
click at [86, 89] on input "SĐT Người Nhận *" at bounding box center [91, 88] width 87 height 10
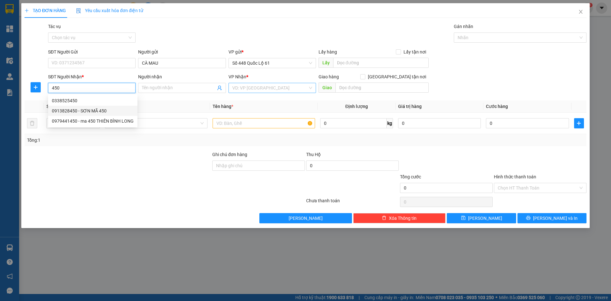
click at [98, 110] on div "0913828450 - SƠN MÃ 450" at bounding box center [93, 110] width 82 height 7
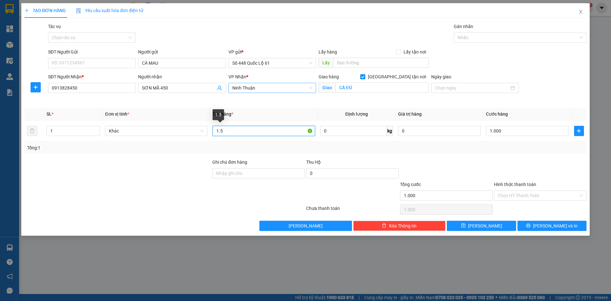
drag, startPoint x: 238, startPoint y: 133, endPoint x: 163, endPoint y: 152, distance: 76.7
click at [163, 152] on div "SL * Đơn vị tính * Tên hàng * Định lượng Giá trị hàng Cước hàng 1 Khác 1.5 0 kg…" at bounding box center [305, 131] width 562 height 46
drag, startPoint x: 532, startPoint y: 193, endPoint x: 532, endPoint y: 205, distance: 11.8
click at [532, 196] on input "Hình thức thanh toán" at bounding box center [537, 196] width 80 height 10
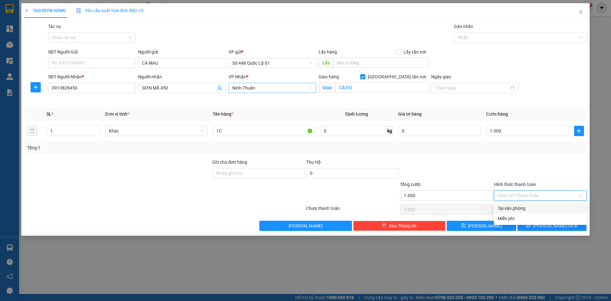
click at [532, 205] on div "Tại văn phòng" at bounding box center [539, 208] width 85 height 7
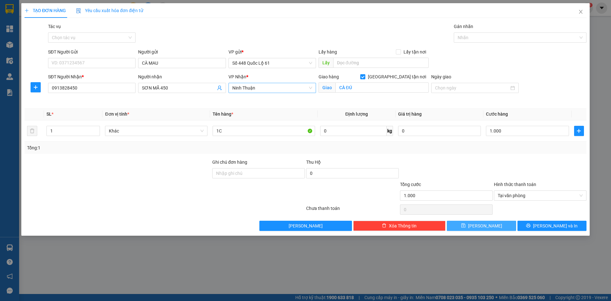
drag, startPoint x: 479, startPoint y: 229, endPoint x: 463, endPoint y: 224, distance: 16.2
click at [478, 229] on button "Lưu" at bounding box center [481, 225] width 69 height 10
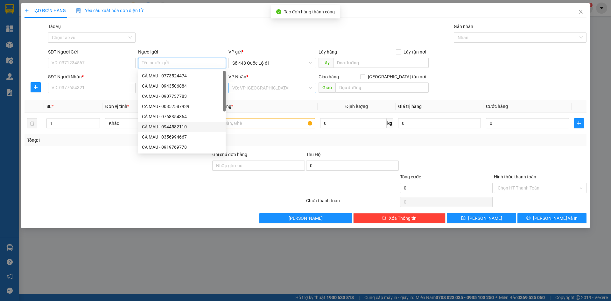
paste input "CÀ MAU"
click at [108, 87] on input "SĐT Người Nhận *" at bounding box center [91, 88] width 87 height 10
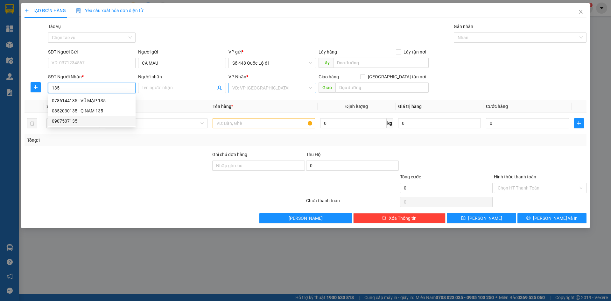
click at [97, 116] on div "0907507135" at bounding box center [91, 121] width 87 height 10
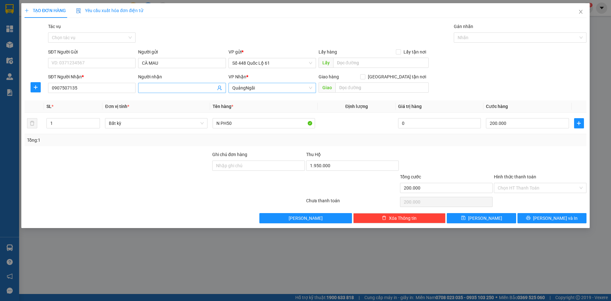
click at [202, 90] on input "Người nhận" at bounding box center [178, 87] width 73 height 7
click at [243, 123] on input "N PH50" at bounding box center [263, 123] width 102 height 10
drag, startPoint x: 332, startPoint y: 165, endPoint x: 389, endPoint y: 168, distance: 57.4
click at [332, 165] on input "1.950.000" at bounding box center [352, 165] width 93 height 10
click at [532, 126] on input "200.000" at bounding box center [527, 123] width 83 height 10
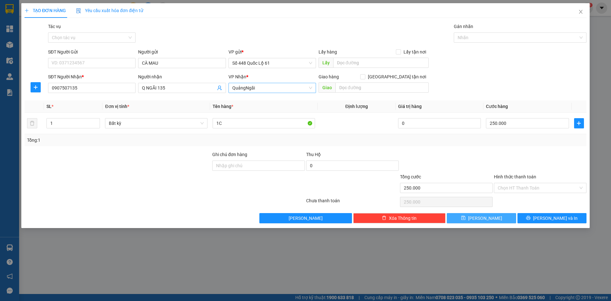
click at [496, 214] on button "Lưu" at bounding box center [481, 218] width 69 height 10
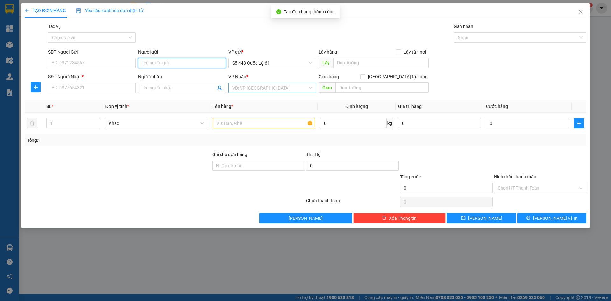
paste input "CÀ MAU"
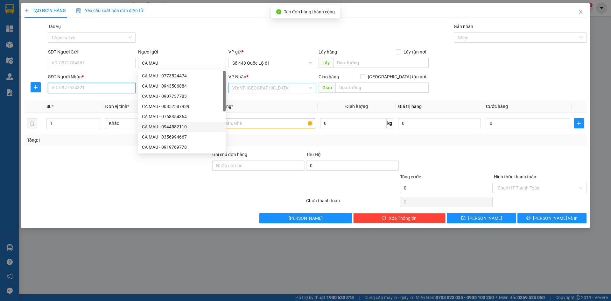
click at [101, 89] on input "SĐT Người Nhận *" at bounding box center [91, 88] width 87 height 10
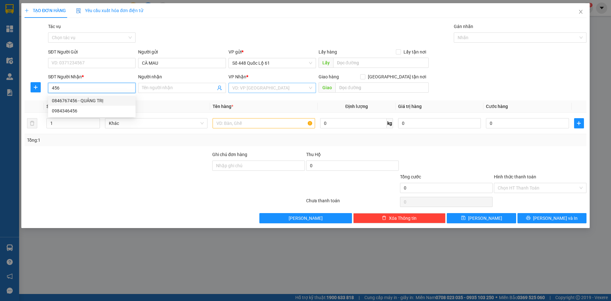
click at [87, 99] on div "0846767456 - QUẢNG TRỊ" at bounding box center [92, 100] width 80 height 7
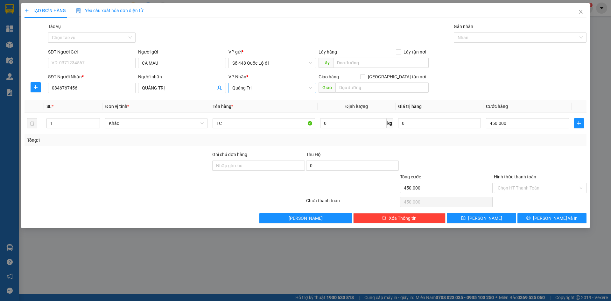
drag, startPoint x: 471, startPoint y: 209, endPoint x: 469, endPoint y: 219, distance: 10.7
click at [471, 209] on div "Transit Pickup Surcharge Ids Transit Deliver Surcharge Ids Transit Deliver Surc…" at bounding box center [305, 123] width 562 height 200
click at [469, 219] on button "Lưu" at bounding box center [481, 218] width 69 height 10
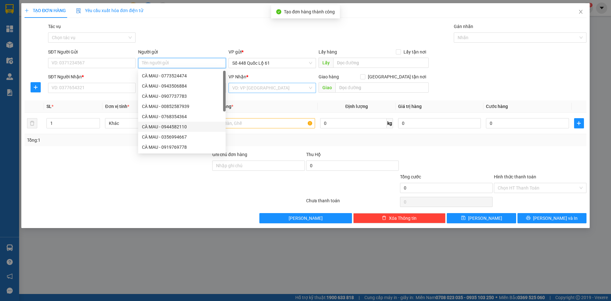
paste input "CÀ MAU"
click at [123, 90] on input "SĐT Người Nhận *" at bounding box center [91, 88] width 87 height 10
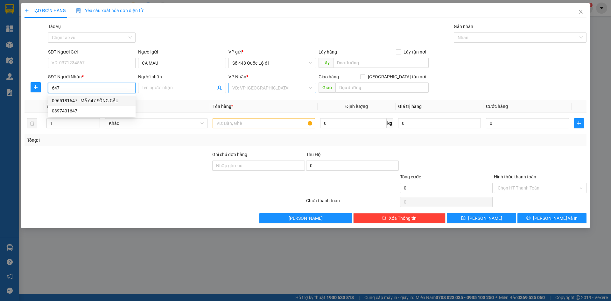
click at [107, 100] on div "0965181647 - MÃ 647 SÔNG CẦU" at bounding box center [92, 100] width 80 height 7
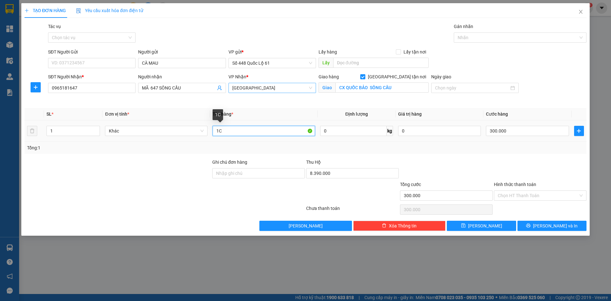
click at [220, 133] on input "1C" at bounding box center [263, 131] width 102 height 10
click at [357, 177] on input "8.390.000" at bounding box center [352, 173] width 93 height 10
drag, startPoint x: 487, startPoint y: 150, endPoint x: 474, endPoint y: 153, distance: 13.9
click at [488, 150] on div "Tổng: 1" at bounding box center [305, 147] width 557 height 7
click at [511, 129] on input "300.000" at bounding box center [527, 131] width 83 height 10
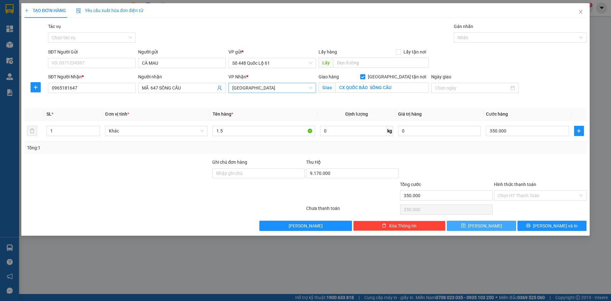
click at [500, 223] on button "Lưu" at bounding box center [481, 225] width 69 height 10
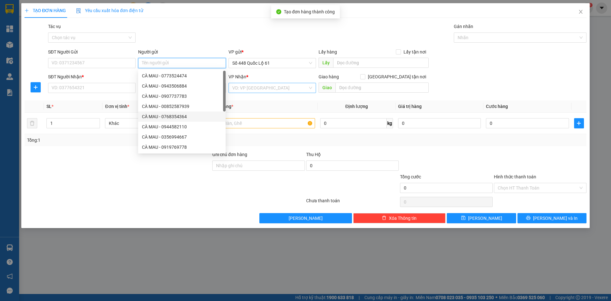
paste input "CÀ MAU"
click at [104, 86] on input "SĐT Người Nhận *" at bounding box center [91, 88] width 87 height 10
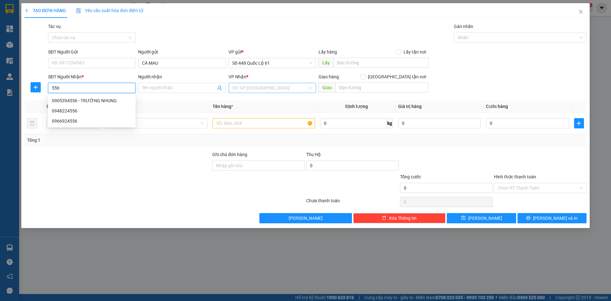
drag, startPoint x: 103, startPoint y: 100, endPoint x: 110, endPoint y: 111, distance: 13.1
click at [103, 100] on div "0905394556 - TRƯỜNG NHUNG" at bounding box center [92, 100] width 80 height 7
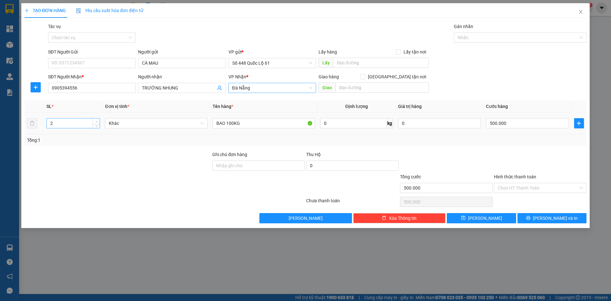
click at [95, 120] on span "up" at bounding box center [96, 122] width 4 height 4
click at [229, 123] on input "BAO 100KG" at bounding box center [263, 123] width 102 height 10
click at [515, 126] on input "0" at bounding box center [527, 123] width 83 height 10
drag, startPoint x: 514, startPoint y: 144, endPoint x: 510, endPoint y: 191, distance: 47.5
click at [513, 148] on div "Transit Pickup Surcharge Ids Transit Deliver Surcharge Ids Transit Deliver Surc…" at bounding box center [305, 123] width 562 height 200
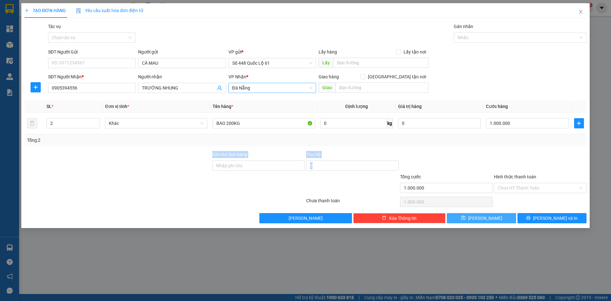
click at [499, 217] on button "Lưu" at bounding box center [481, 218] width 69 height 10
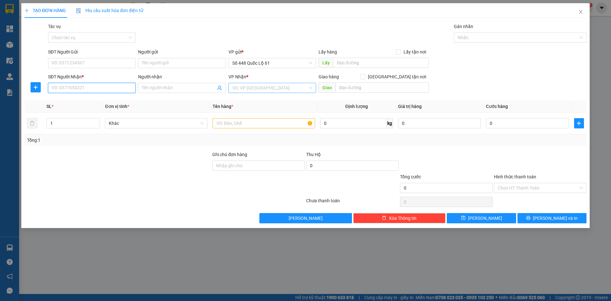
click at [73, 88] on input "SĐT Người Nhận *" at bounding box center [91, 88] width 87 height 10
click at [79, 99] on div "0902214923" at bounding box center [92, 100] width 80 height 7
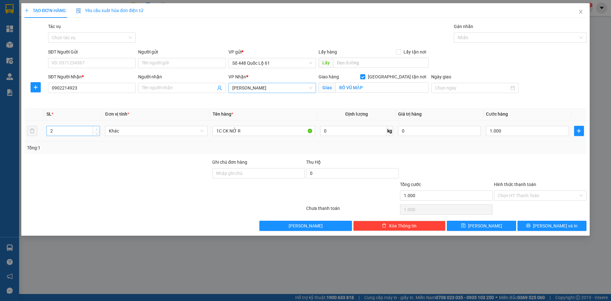
click at [95, 127] on span "up" at bounding box center [96, 129] width 4 height 4
click at [219, 130] on input "1C CK NỞ R" at bounding box center [263, 131] width 102 height 10
drag, startPoint x: 261, startPoint y: 135, endPoint x: 238, endPoint y: 140, distance: 24.0
click at [236, 140] on td "1.5C +2C CK NỞ R" at bounding box center [264, 130] width 108 height 21
drag, startPoint x: 533, startPoint y: 131, endPoint x: 532, endPoint y: 135, distance: 4.2
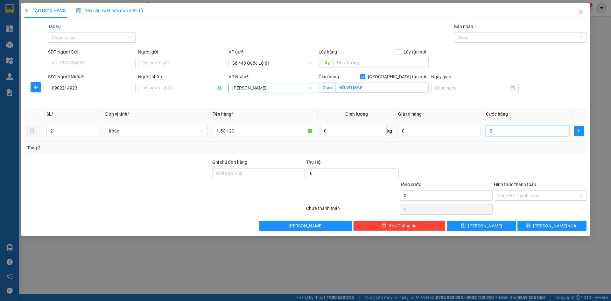
click at [533, 132] on input "0" at bounding box center [527, 131] width 83 height 10
drag, startPoint x: 529, startPoint y: 164, endPoint x: 527, endPoint y: 175, distance: 10.3
click at [528, 170] on div at bounding box center [540, 169] width 94 height 22
drag, startPoint x: 518, startPoint y: 203, endPoint x: 517, endPoint y: 207, distance: 4.0
click at [518, 204] on div "Chọn HT Thanh Toán" at bounding box center [540, 209] width 94 height 13
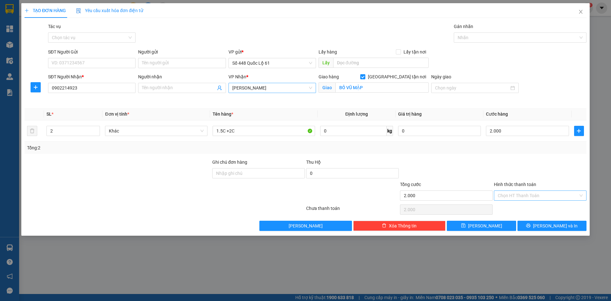
drag, startPoint x: 517, startPoint y: 197, endPoint x: 517, endPoint y: 205, distance: 7.6
click at [517, 199] on input "Hình thức thanh toán" at bounding box center [537, 196] width 80 height 10
drag, startPoint x: 517, startPoint y: 205, endPoint x: 498, endPoint y: 218, distance: 22.5
click at [517, 207] on div "Tại văn phòng" at bounding box center [539, 208] width 85 height 7
drag, startPoint x: 480, startPoint y: 226, endPoint x: 51, endPoint y: 112, distance: 444.3
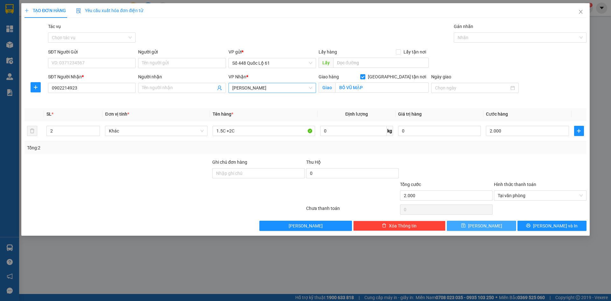
click at [478, 226] on button "Lưu" at bounding box center [481, 225] width 69 height 10
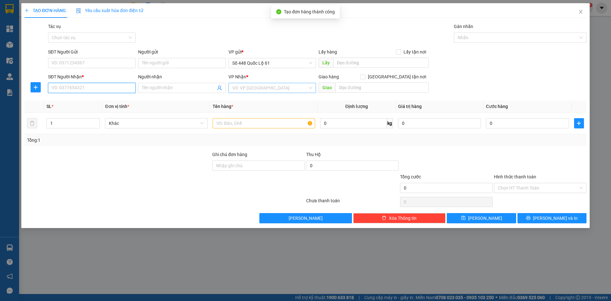
click at [76, 87] on input "SĐT Người Nhận *" at bounding box center [91, 88] width 87 height 10
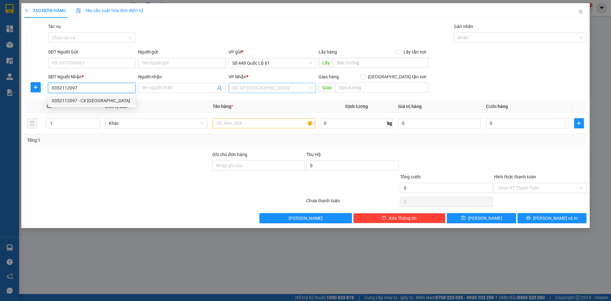
drag, startPoint x: 94, startPoint y: 97, endPoint x: 207, endPoint y: 94, distance: 113.3
click at [94, 97] on div "0352112097 - CX VIỆT HƯNG" at bounding box center [92, 100] width 80 height 7
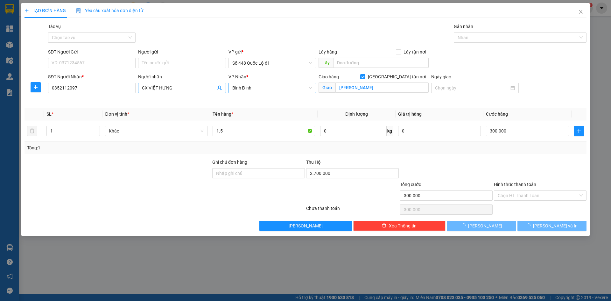
click at [204, 89] on input "CX VIỆT HƯNG" at bounding box center [178, 87] width 73 height 7
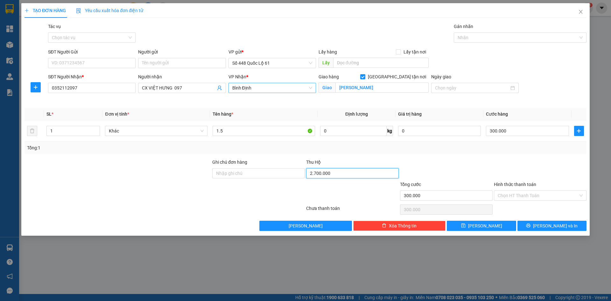
click at [341, 174] on input "2.700.000" at bounding box center [352, 173] width 93 height 10
click at [493, 228] on button "Lưu" at bounding box center [481, 225] width 69 height 10
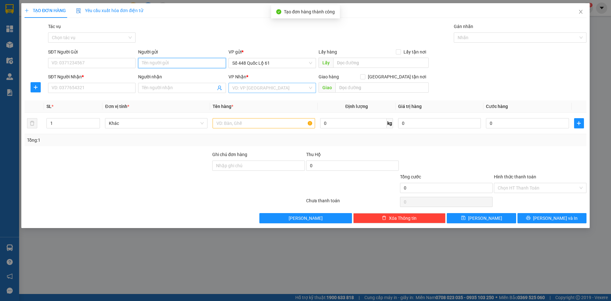
paste input "CÀ MAU"
click at [119, 87] on input "SĐT Người Nhận *" at bounding box center [91, 88] width 87 height 10
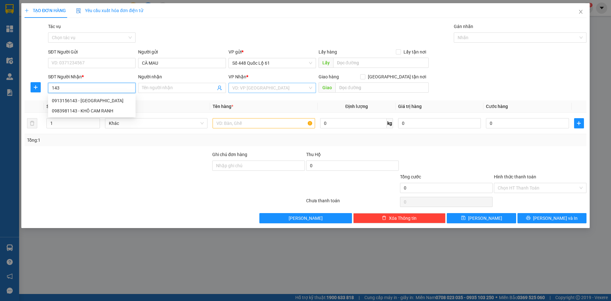
click at [117, 109] on div "0983981143 - KHÔ CAM RANH" at bounding box center [92, 110] width 80 height 7
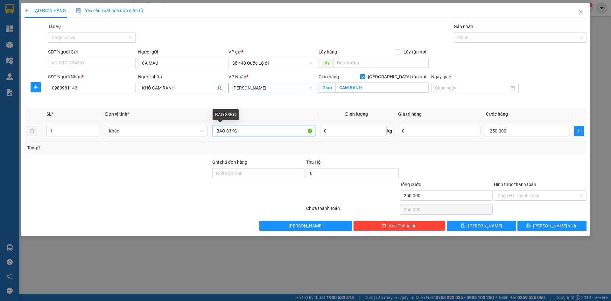
click at [231, 132] on input "BAO 83KG" at bounding box center [263, 131] width 102 height 10
click at [498, 135] on input "250.000" at bounding box center [527, 131] width 83 height 10
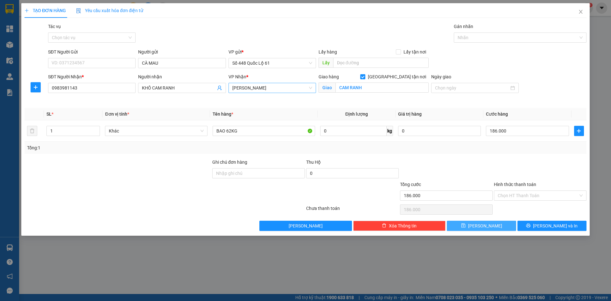
drag, startPoint x: 491, startPoint y: 229, endPoint x: 385, endPoint y: 200, distance: 110.3
click at [491, 229] on button "Lưu" at bounding box center [481, 225] width 69 height 10
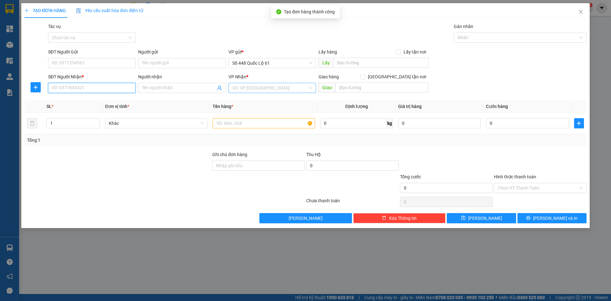
click at [80, 91] on input "SĐT Người Nhận *" at bounding box center [91, 88] width 87 height 10
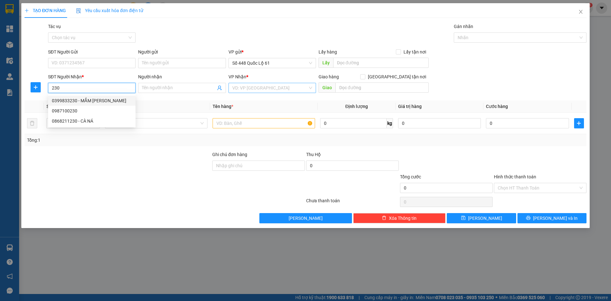
click at [96, 97] on div "0399833230 - MẮM HOÀI THANH" at bounding box center [92, 100] width 80 height 7
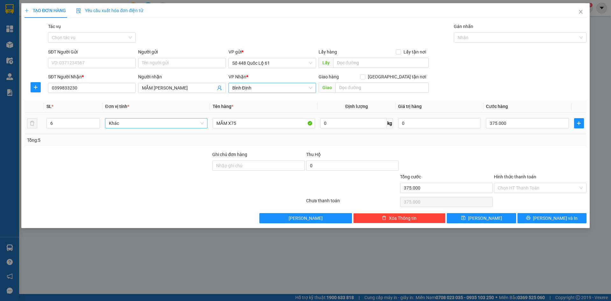
drag, startPoint x: 96, startPoint y: 120, endPoint x: 115, endPoint y: 124, distance: 19.5
click at [96, 120] on icon "up" at bounding box center [96, 121] width 2 height 2
click at [525, 122] on input "375.000" at bounding box center [527, 123] width 83 height 10
drag, startPoint x: 506, startPoint y: 148, endPoint x: 506, endPoint y: 213, distance: 65.5
click at [506, 150] on div "Transit Pickup Surcharge Ids Transit Deliver Surcharge Ids Transit Deliver Surc…" at bounding box center [305, 123] width 562 height 200
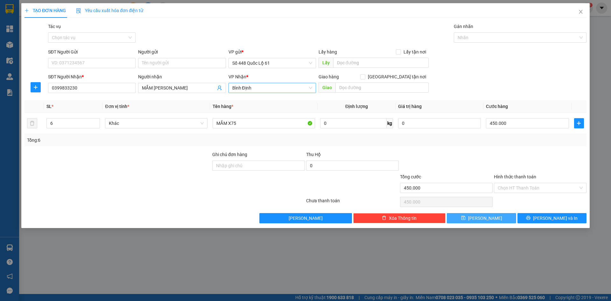
drag, startPoint x: 505, startPoint y: 213, endPoint x: 481, endPoint y: 209, distance: 24.5
click at [504, 213] on button "Lưu" at bounding box center [481, 218] width 69 height 10
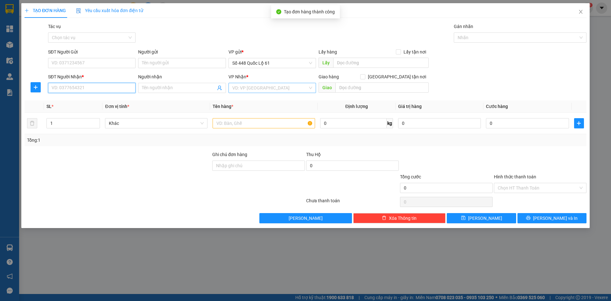
click at [99, 87] on input "SĐT Người Nhận *" at bounding box center [91, 88] width 87 height 10
click at [100, 89] on input "SĐT Người Nhận *" at bounding box center [91, 88] width 87 height 10
click at [90, 101] on div "0399862726 - D26" at bounding box center [92, 100] width 80 height 7
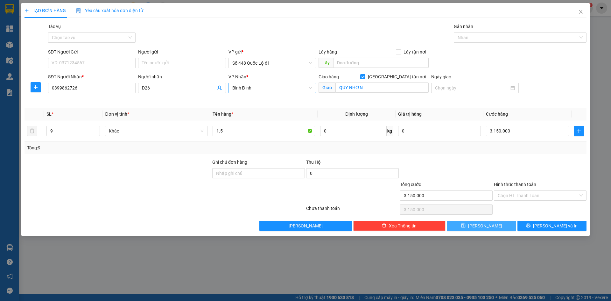
click at [462, 222] on button "Lưu" at bounding box center [481, 225] width 69 height 10
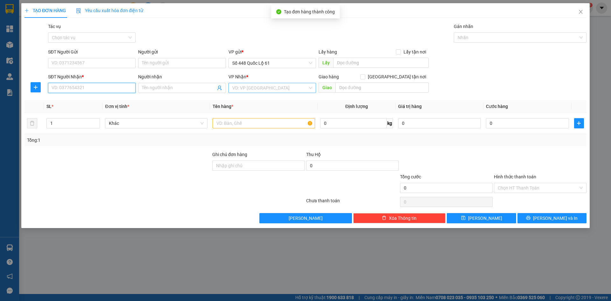
click at [104, 90] on input "SĐT Người Nhận *" at bounding box center [91, 88] width 87 height 10
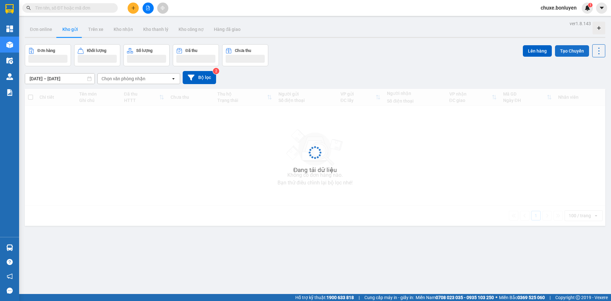
click at [565, 51] on button "Tạo Chuyến" at bounding box center [572, 50] width 34 height 11
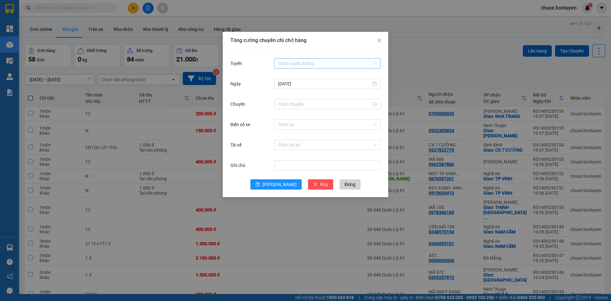
click at [335, 67] on input "Tuyến" at bounding box center [325, 64] width 94 height 10
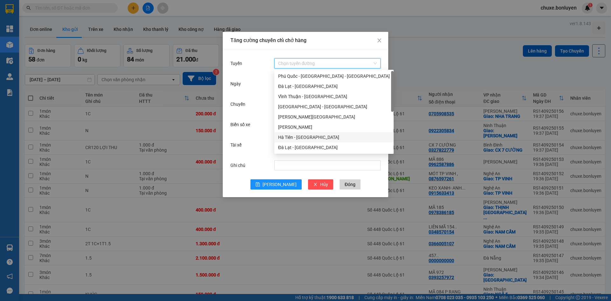
click at [312, 137] on div "Hà Tiên - Đà Nẵng" at bounding box center [334, 137] width 112 height 7
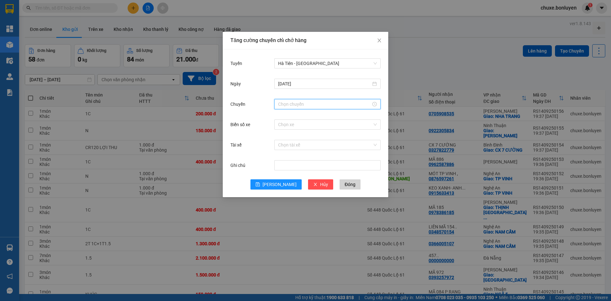
click at [295, 106] on input "Chuyến" at bounding box center [324, 104] width 93 height 7
click at [281, 149] on div "18" at bounding box center [283, 149] width 18 height 9
type input "18:00"
click at [298, 205] on li "OK" at bounding box center [300, 200] width 11 height 11
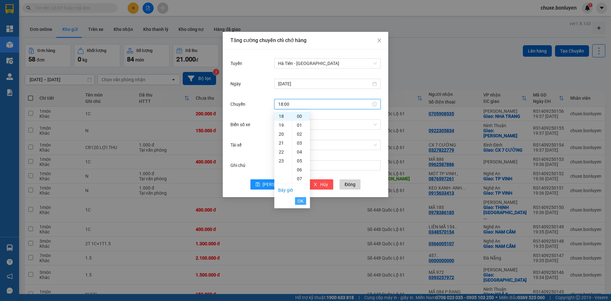
click at [298, 201] on span "OK" at bounding box center [300, 200] width 6 height 7
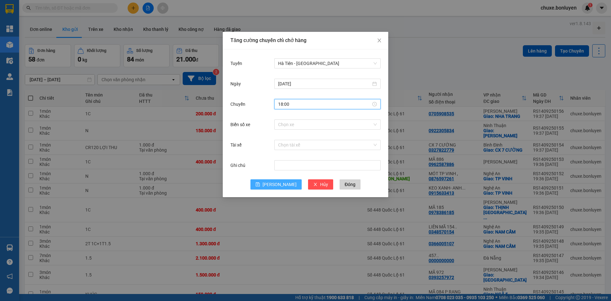
click at [276, 182] on span "[PERSON_NAME]" at bounding box center [279, 184] width 34 height 7
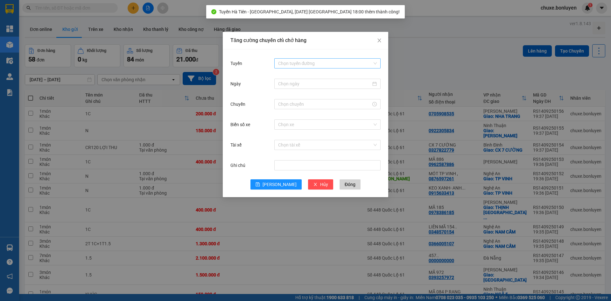
click at [305, 59] on input "Tuyến" at bounding box center [325, 64] width 94 height 10
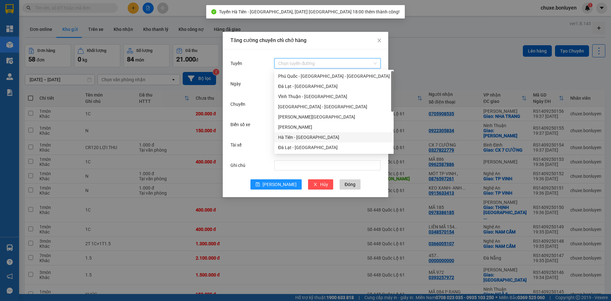
click at [302, 137] on div "Hà Tiên - Đà Nẵng" at bounding box center [334, 137] width 112 height 7
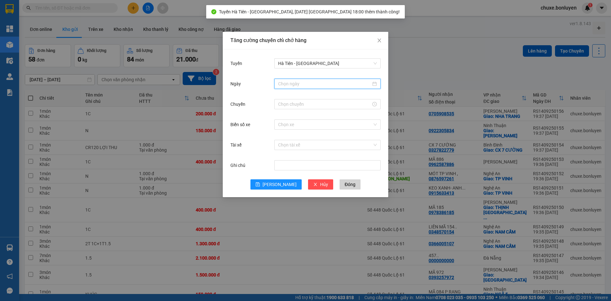
click at [284, 87] on input "Ngày" at bounding box center [324, 83] width 93 height 7
type input "[DATE]"
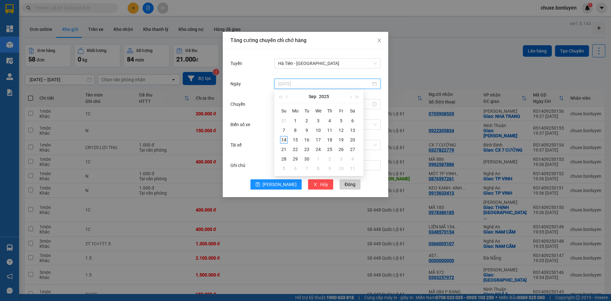
click at [282, 140] on div "14" at bounding box center [284, 140] width 8 height 8
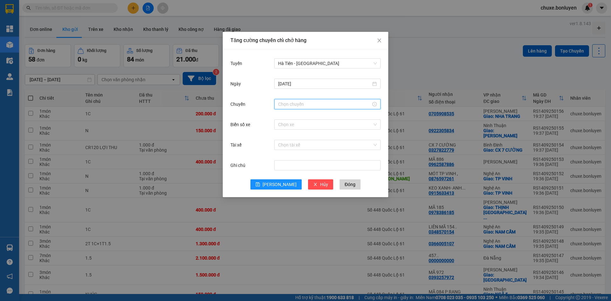
click at [296, 103] on input "Chuyến" at bounding box center [324, 104] width 93 height 7
drag, startPoint x: 282, startPoint y: 117, endPoint x: 289, endPoint y: 137, distance: 21.6
click at [282, 117] on div "18" at bounding box center [283, 116] width 18 height 9
click at [298, 163] on div "05" at bounding box center [300, 160] width 17 height 9
type input "18:05"
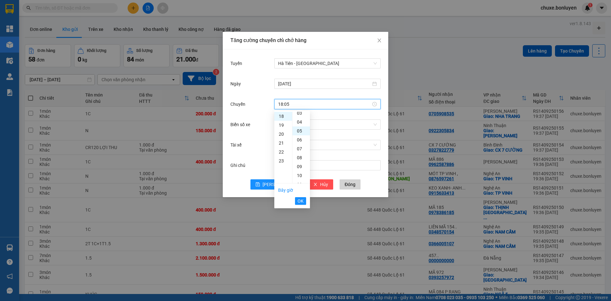
scroll to position [45, 0]
click at [299, 199] on span "OK" at bounding box center [300, 200] width 6 height 7
drag, startPoint x: 279, startPoint y: 180, endPoint x: 275, endPoint y: 177, distance: 5.4
click at [279, 180] on button "Lưu" at bounding box center [275, 184] width 51 height 10
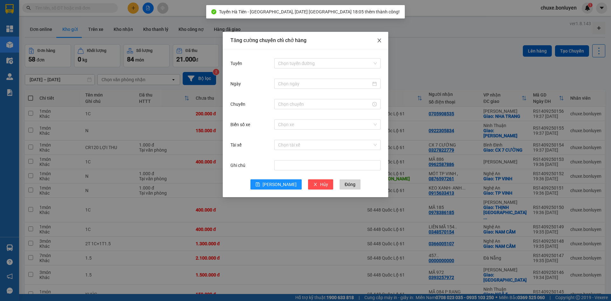
click at [382, 38] on span "Close" at bounding box center [379, 41] width 18 height 18
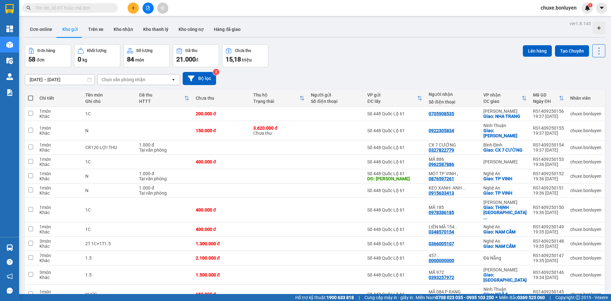
drag, startPoint x: 29, startPoint y: 97, endPoint x: 51, endPoint y: 96, distance: 22.3
click at [29, 97] on span at bounding box center [30, 97] width 5 height 5
click at [31, 95] on input "checkbox" at bounding box center [31, 95] width 0 height 0
checkbox input "true"
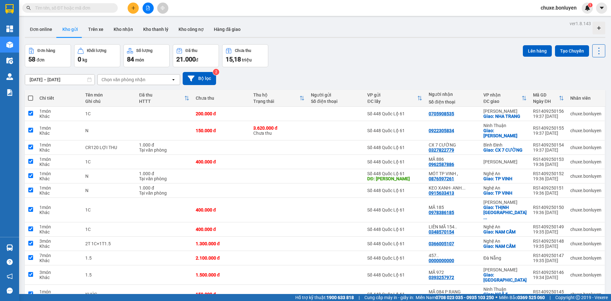
checkbox input "true"
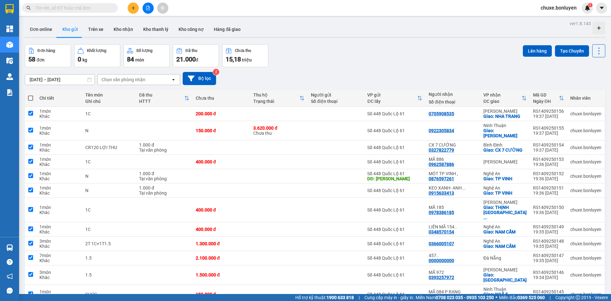
checkbox input "true"
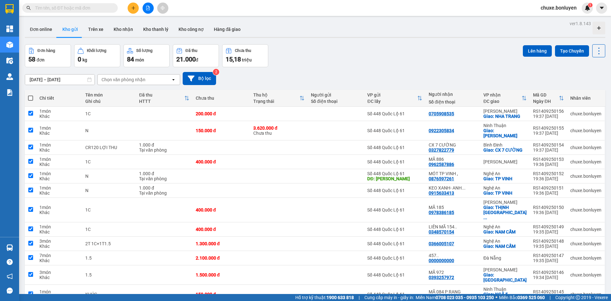
checkbox input "true"
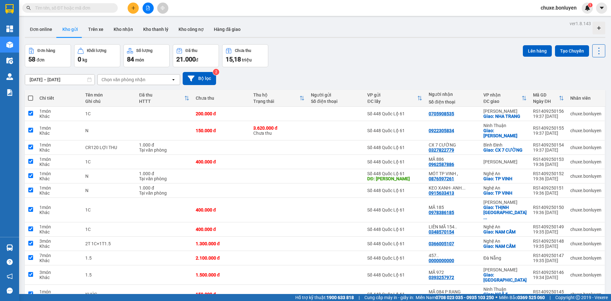
checkbox input "true"
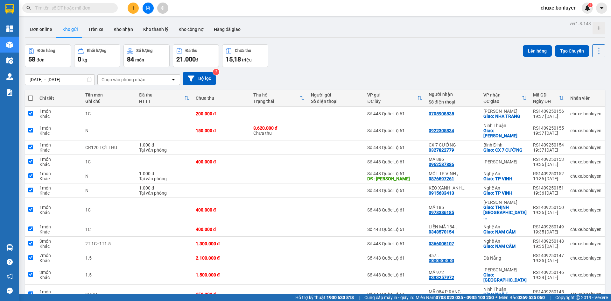
checkbox input "true"
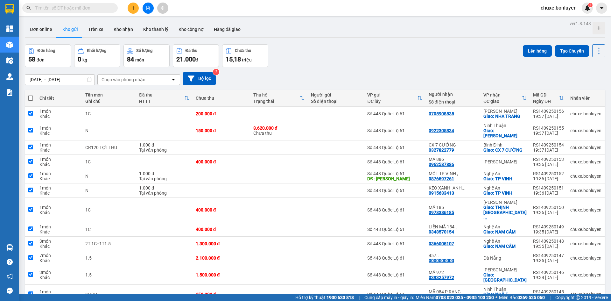
checkbox input "true"
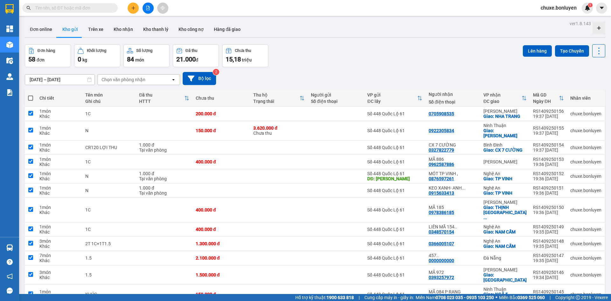
checkbox input "true"
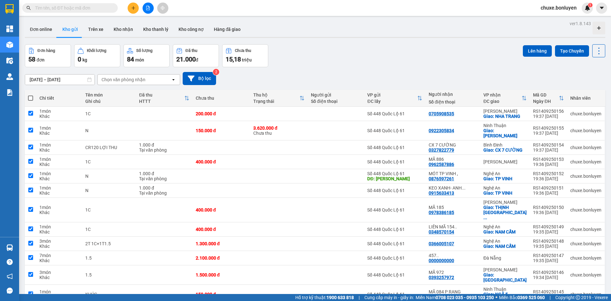
checkbox input "true"
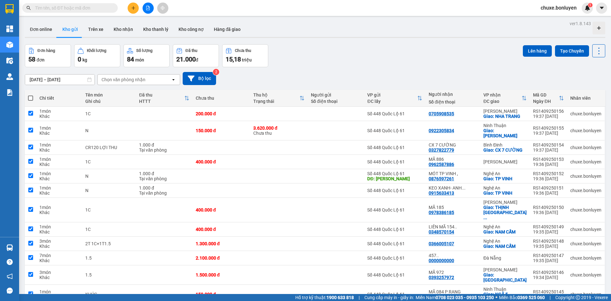
checkbox input "true"
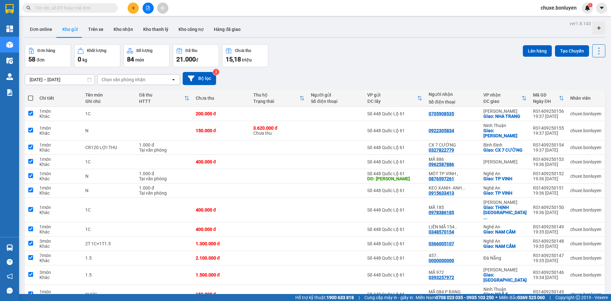
checkbox input "true"
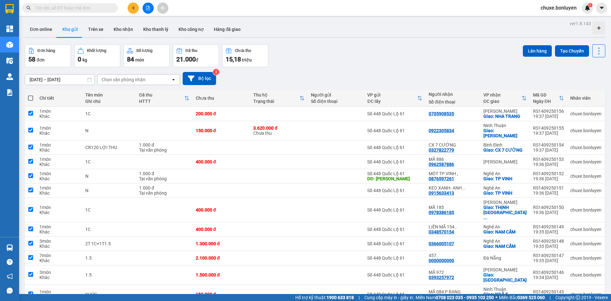
checkbox input "true"
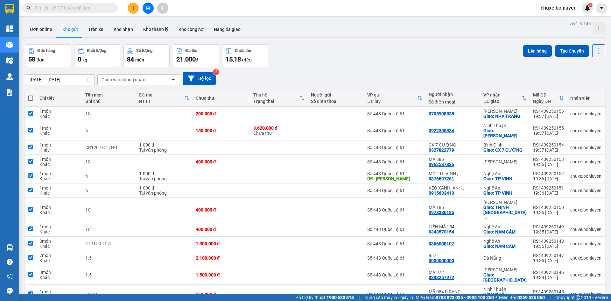
checkbox input "true"
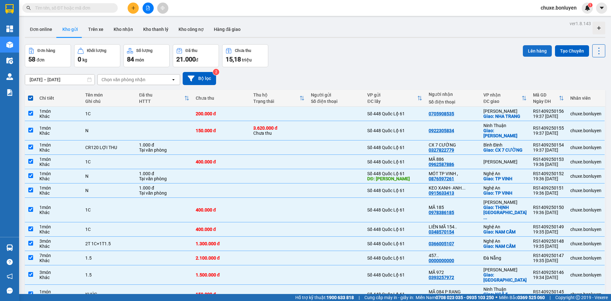
click at [528, 49] on button "Lên hàng" at bounding box center [537, 50] width 29 height 11
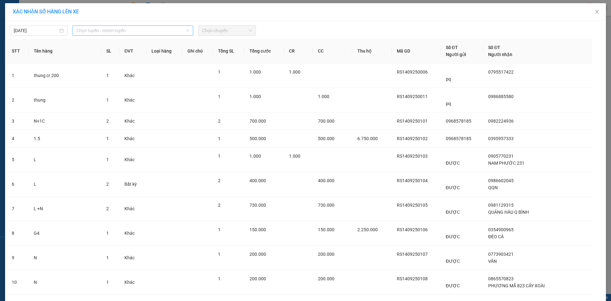
click at [119, 30] on span "Chọn tuyến - nhóm tuyến" at bounding box center [132, 31] width 113 height 10
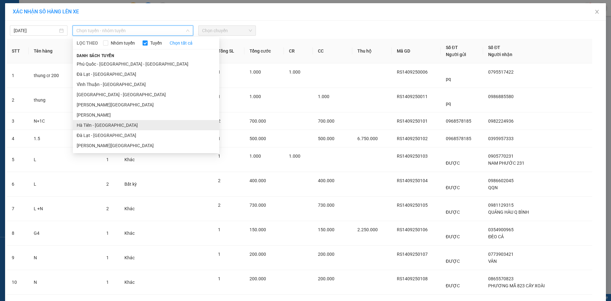
click at [104, 128] on li "Hà Tiên - [GEOGRAPHIC_DATA]" at bounding box center [146, 125] width 146 height 10
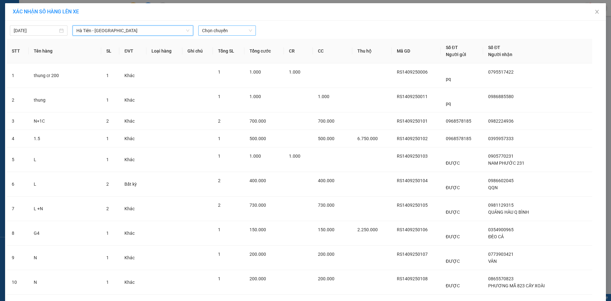
click at [218, 34] on span "Chọn chuyến" at bounding box center [227, 31] width 50 height 10
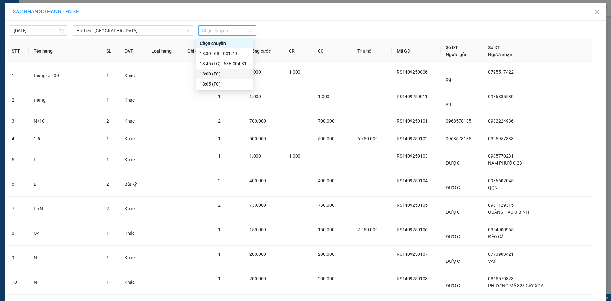
click at [225, 74] on div "18:00 (TC)" at bounding box center [225, 73] width 50 height 7
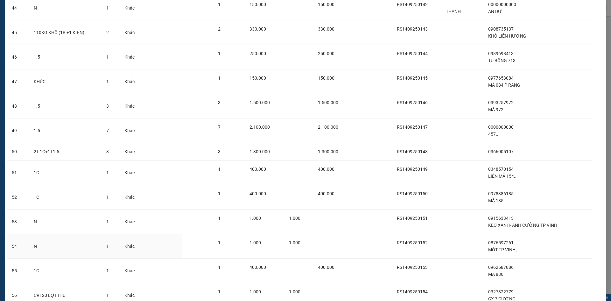
scroll to position [1199, 0]
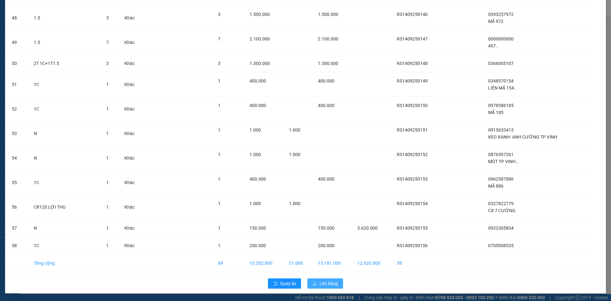
click at [333, 281] on span "Lên hàng" at bounding box center [328, 283] width 18 height 7
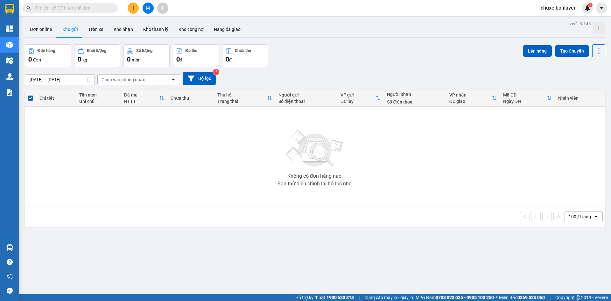
click at [148, 10] on button at bounding box center [148, 8] width 11 height 11
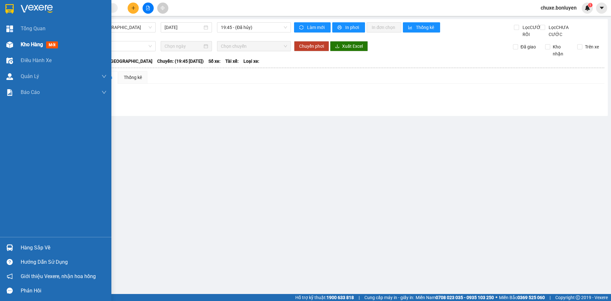
click at [14, 44] on div at bounding box center [9, 44] width 11 height 11
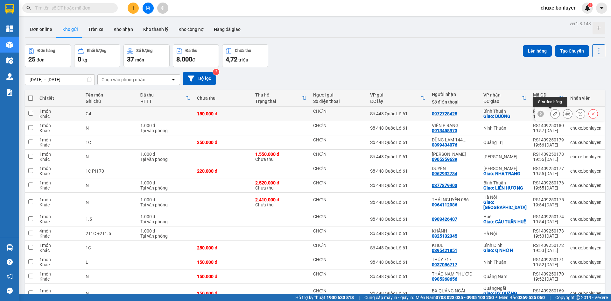
click at [553, 115] on icon at bounding box center [555, 113] width 4 height 4
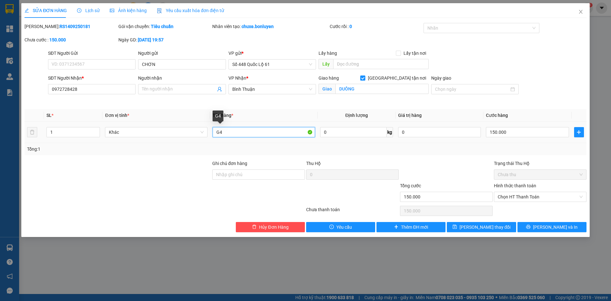
drag, startPoint x: 234, startPoint y: 133, endPoint x: 174, endPoint y: 148, distance: 61.8
click at [175, 146] on div "SL * Đơn vị tính * Tên hàng * Định lượng Giá trị hàng Cước hàng 1 Khác G4 0 kg …" at bounding box center [305, 132] width 562 height 46
type input "N"
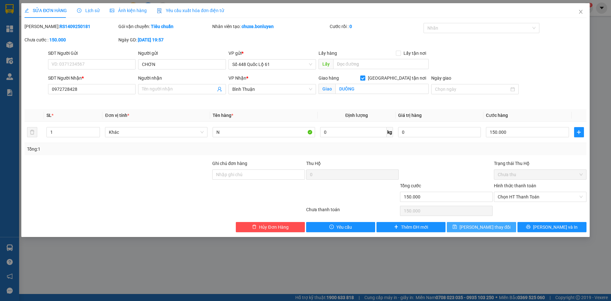
click at [485, 226] on span "Lưu thay đổi" at bounding box center [484, 226] width 51 height 7
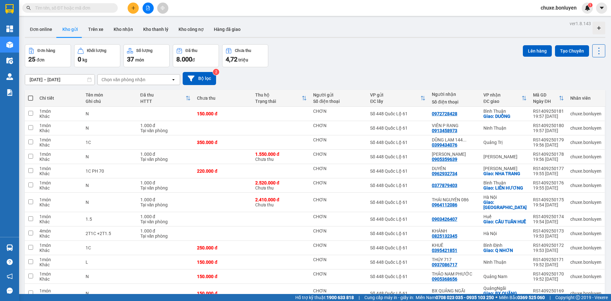
drag, startPoint x: 31, startPoint y: 97, endPoint x: 36, endPoint y: 97, distance: 5.4
click at [31, 97] on span at bounding box center [30, 97] width 5 height 5
click at [31, 95] on input "checkbox" at bounding box center [31, 95] width 0 height 0
checkbox input "true"
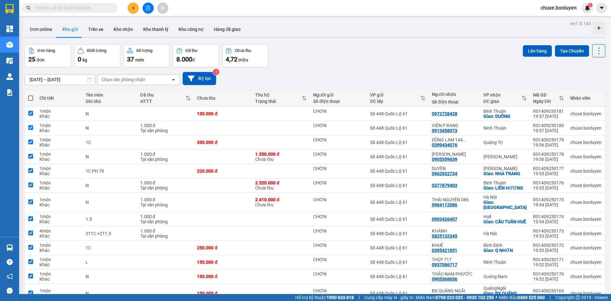
checkbox input "true"
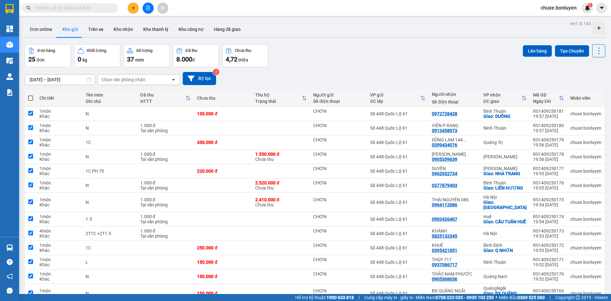
checkbox input "true"
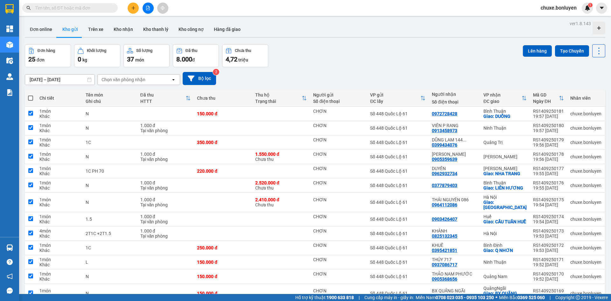
checkbox input "true"
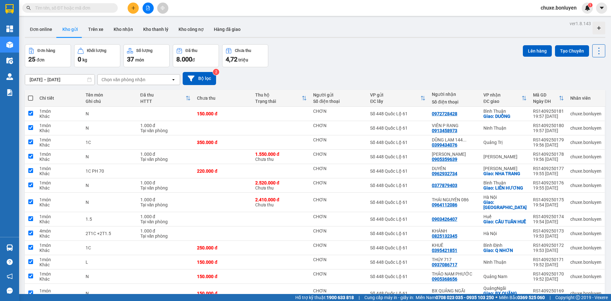
checkbox input "true"
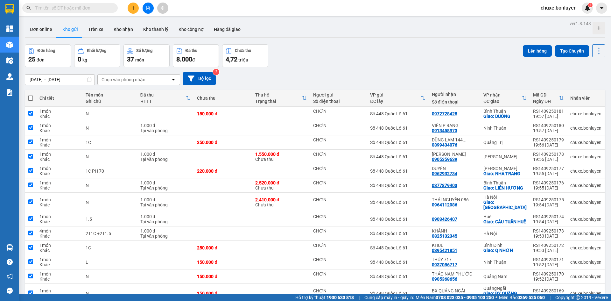
checkbox input "true"
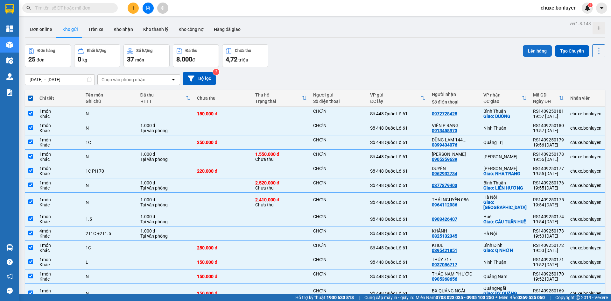
click at [535, 48] on button "Lên hàng" at bounding box center [537, 50] width 29 height 11
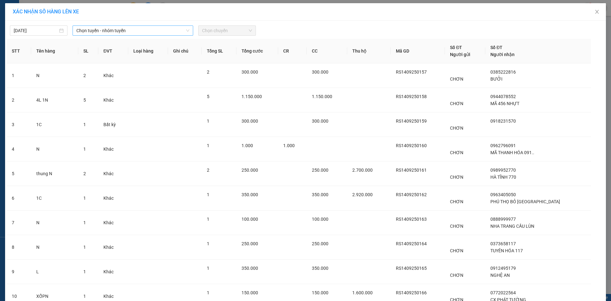
click at [149, 34] on span "Chọn tuyến - nhóm tuyến" at bounding box center [132, 31] width 113 height 10
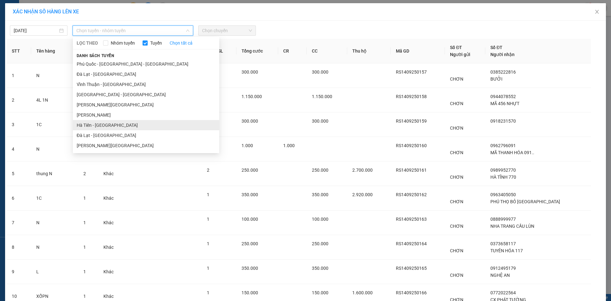
click at [140, 123] on li "Hà Tiên - Đà Nẵng" at bounding box center [146, 125] width 146 height 10
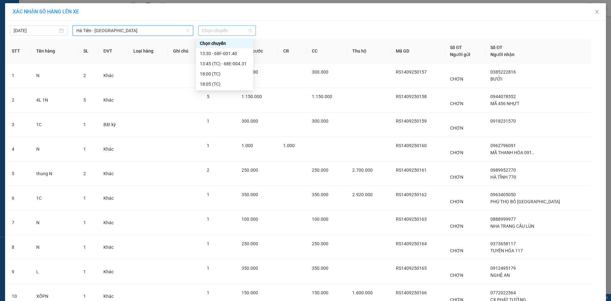
click at [219, 29] on span "Chọn chuyến" at bounding box center [227, 31] width 50 height 10
click at [220, 74] on div "18:00 (TC)" at bounding box center [225, 73] width 50 height 7
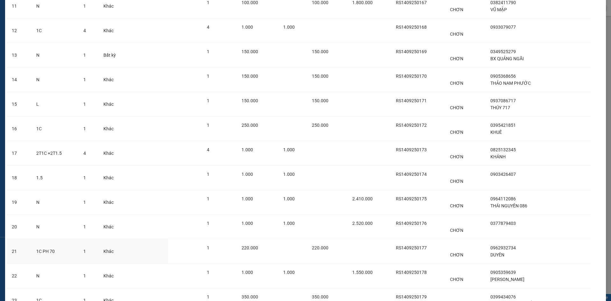
scroll to position [425, 0]
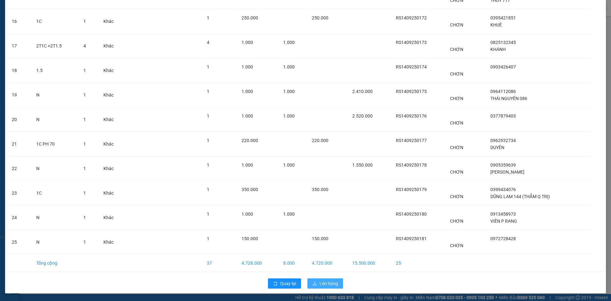
click at [321, 283] on span "Lên hàng" at bounding box center [328, 283] width 18 height 7
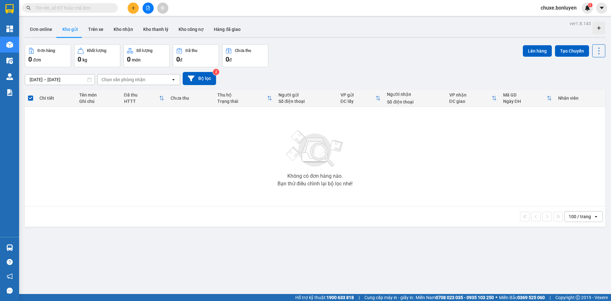
click at [102, 6] on input "text" at bounding box center [72, 7] width 75 height 7
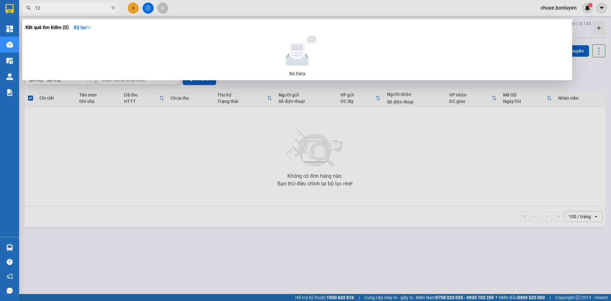
type input "126"
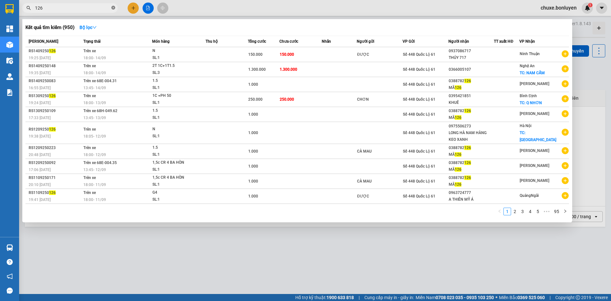
click at [112, 8] on icon "close-circle" at bounding box center [113, 8] width 4 height 4
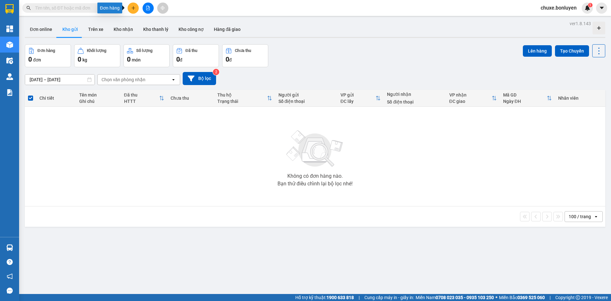
drag, startPoint x: 148, startPoint y: 8, endPoint x: 144, endPoint y: 12, distance: 6.1
click at [149, 8] on icon "file-add" at bounding box center [148, 8] width 4 height 4
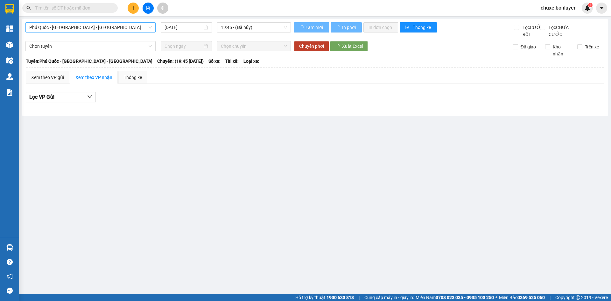
click at [91, 30] on span "Phú Quốc - [GEOGRAPHIC_DATA] - [GEOGRAPHIC_DATA]" at bounding box center [90, 28] width 122 height 10
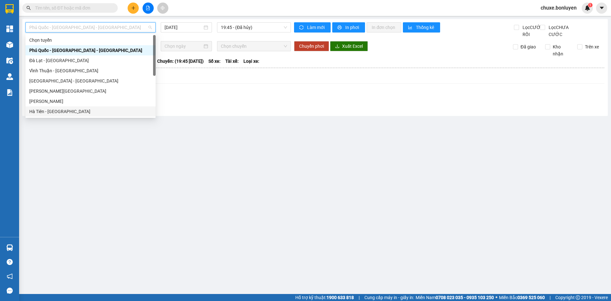
click at [78, 111] on div "Hà Tiên - [GEOGRAPHIC_DATA]" at bounding box center [90, 111] width 122 height 7
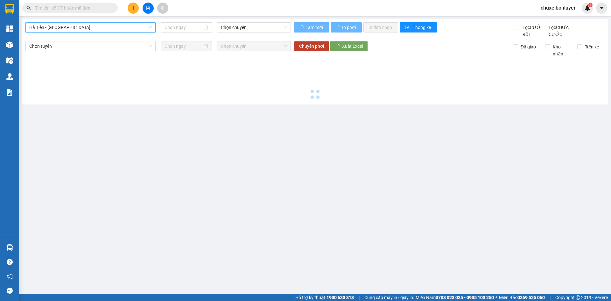
type input "[DATE]"
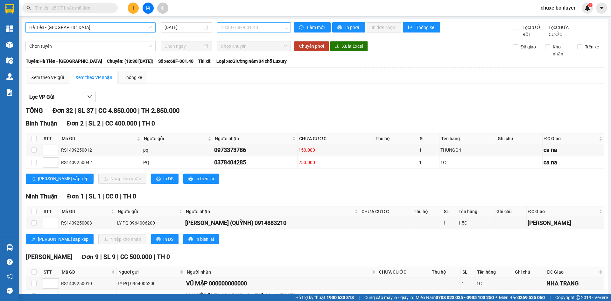
click at [263, 30] on span "13:30 - 68F-001.40" at bounding box center [254, 28] width 66 height 10
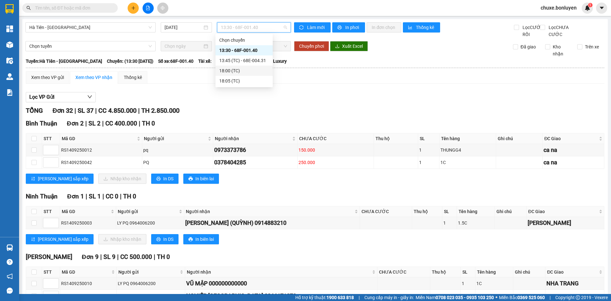
click at [254, 71] on div "18:00 (TC)" at bounding box center [244, 70] width 50 height 7
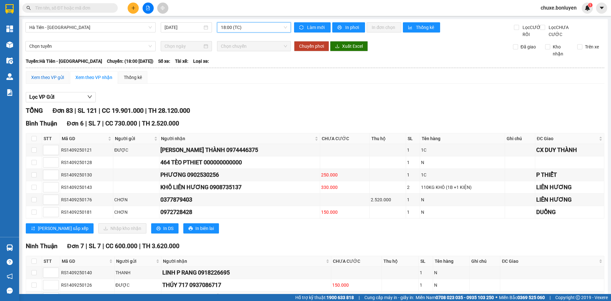
click at [52, 81] on div "Xem theo VP gửi" at bounding box center [47, 77] width 33 height 7
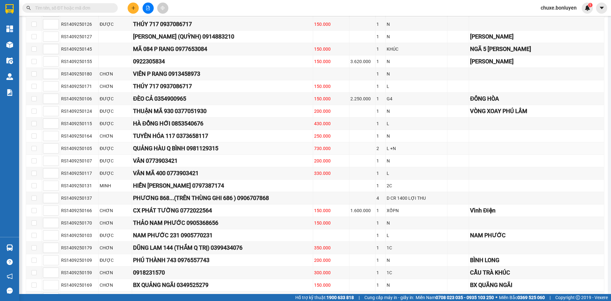
scroll to position [922, 0]
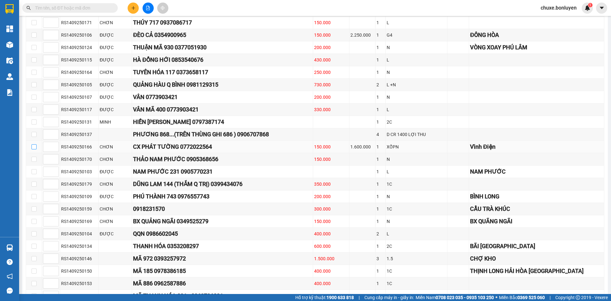
click at [32, 149] on input "checkbox" at bounding box center [33, 146] width 5 height 5
checkbox input "true"
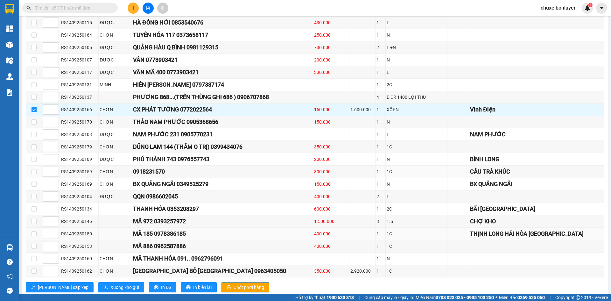
scroll to position [983, 0]
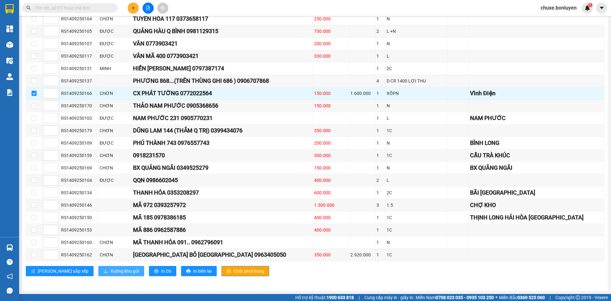
click at [107, 275] on button "Xuống kho gửi" at bounding box center [121, 271] width 46 height 10
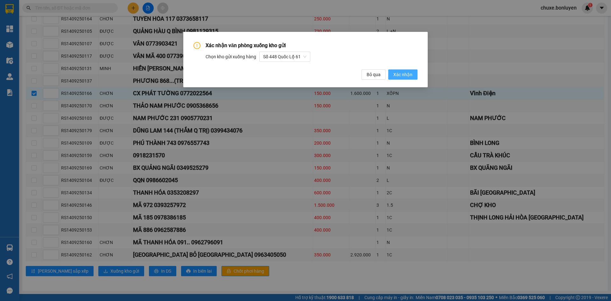
click at [399, 72] on span "Xác nhận" at bounding box center [402, 74] width 19 height 7
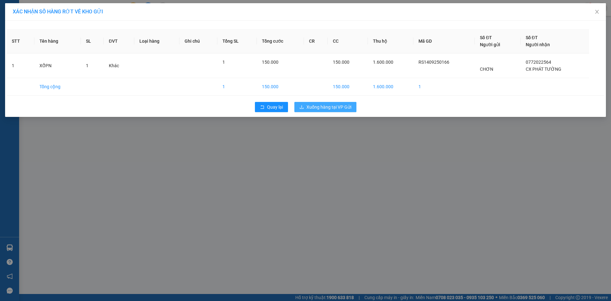
drag, startPoint x: 339, startPoint y: 105, endPoint x: 329, endPoint y: 108, distance: 11.1
click at [339, 105] on span "Xuống hàng tại VP Gửi" at bounding box center [328, 106] width 45 height 7
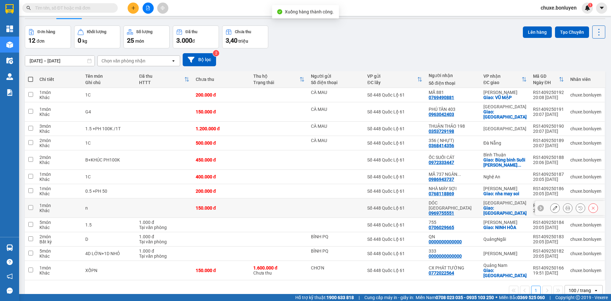
scroll to position [29, 0]
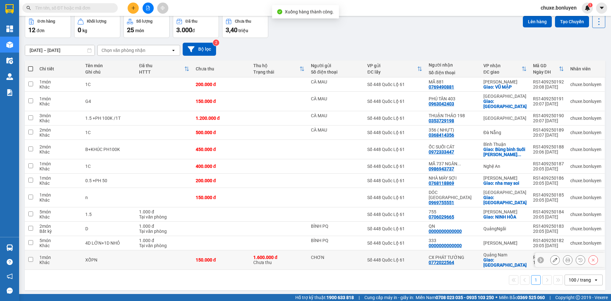
drag, startPoint x: 552, startPoint y: 247, endPoint x: 546, endPoint y: 249, distance: 6.3
click at [553, 257] on icon at bounding box center [555, 259] width 4 height 4
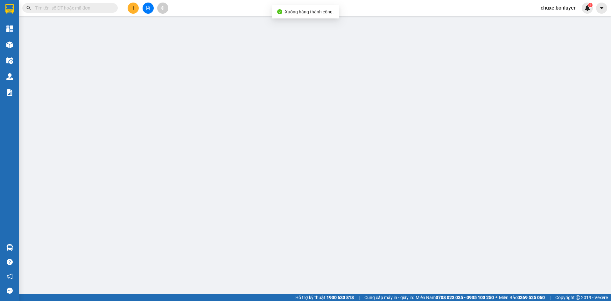
type input "CHƠN"
type input "0772022564"
type input "CX PHÁT TƯỜNG"
checkbox input "true"
type input "Vĩnh Điện"
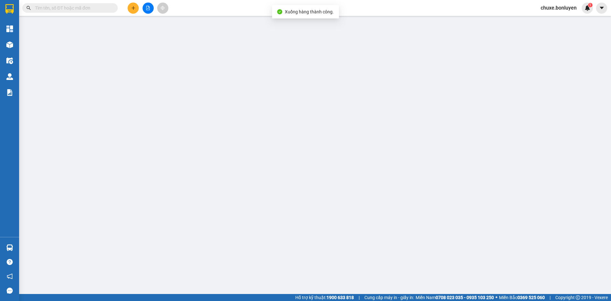
type input "150.000"
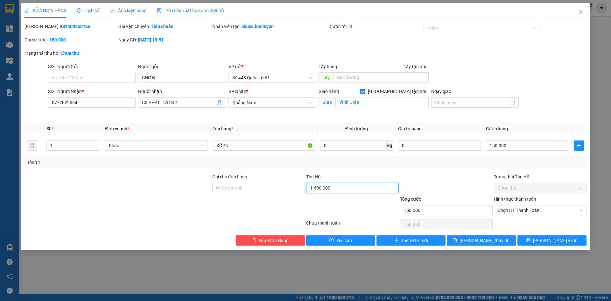
click at [344, 187] on input "1.600.000" at bounding box center [352, 188] width 93 height 10
type input "1.900.000"
click at [497, 237] on span "Lưu thay đổi" at bounding box center [484, 240] width 51 height 7
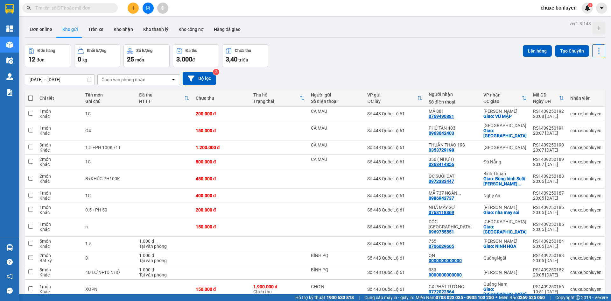
click at [54, 10] on input "text" at bounding box center [72, 7] width 75 height 7
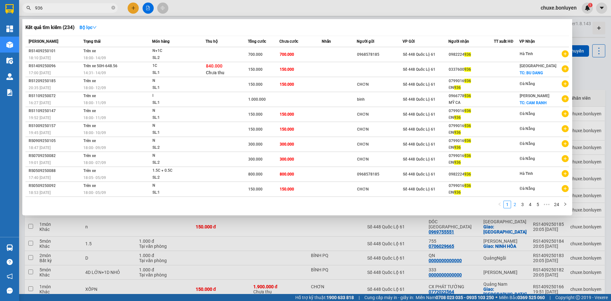
type input "936"
click at [513, 204] on link "2" at bounding box center [514, 204] width 7 height 7
click at [528, 204] on link "4" at bounding box center [529, 204] width 7 height 7
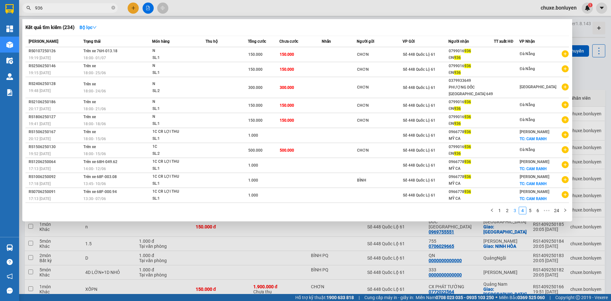
click at [514, 212] on link "3" at bounding box center [514, 210] width 7 height 7
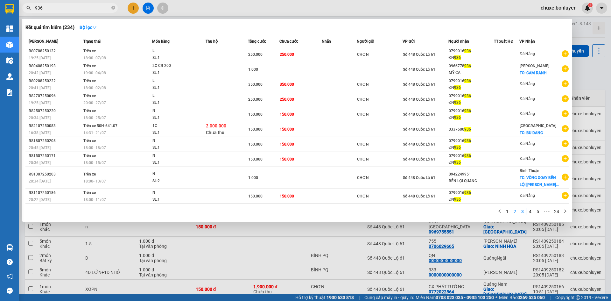
click at [511, 212] on link "2" at bounding box center [514, 211] width 7 height 7
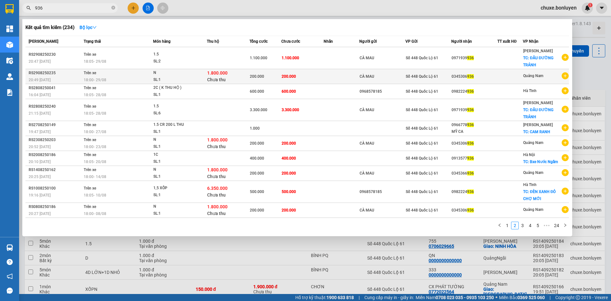
click at [456, 75] on div "0345306 936" at bounding box center [473, 76] width 45 height 7
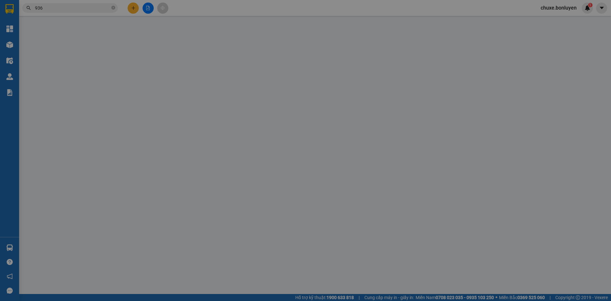
type input "CÀ MAU"
type input "0345306936"
type input "200.000"
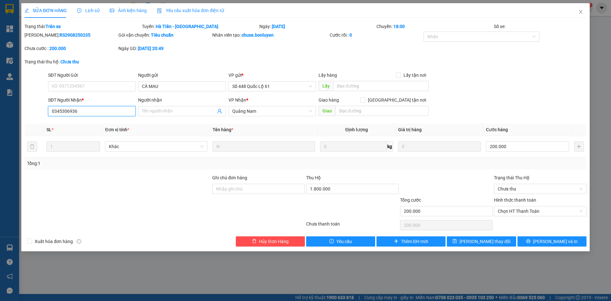
drag, startPoint x: 79, startPoint y: 108, endPoint x: 48, endPoint y: 120, distance: 33.2
click at [41, 122] on div "Total Paid Fee 0 Total UnPaid Fee 200.000 Cash Collection Total Fee Trạng thái:…" at bounding box center [305, 134] width 562 height 223
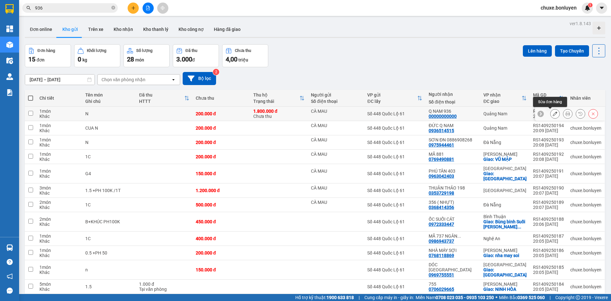
click at [550, 115] on button at bounding box center [554, 113] width 9 height 11
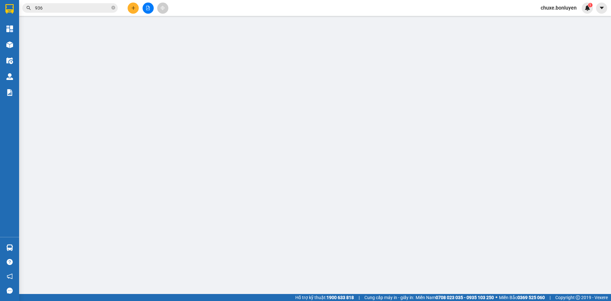
type input "CÀ MAU"
type input "00000000000"
type input "Q NAM 936"
type input "200.000"
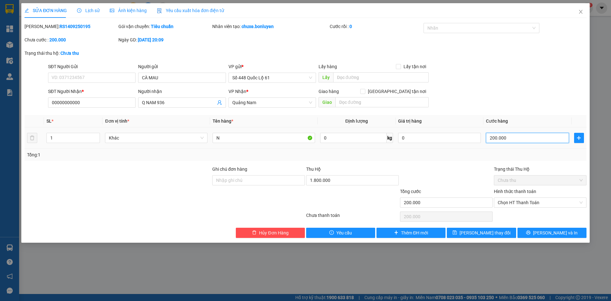
click at [511, 135] on input "200.000" at bounding box center [527, 138] width 83 height 10
drag, startPoint x: 73, startPoint y: 104, endPoint x: 47, endPoint y: 106, distance: 25.2
click at [47, 106] on div "SĐT Người Nhận * 00000000000 00000000000" at bounding box center [92, 99] width 90 height 22
paste input "345306936"
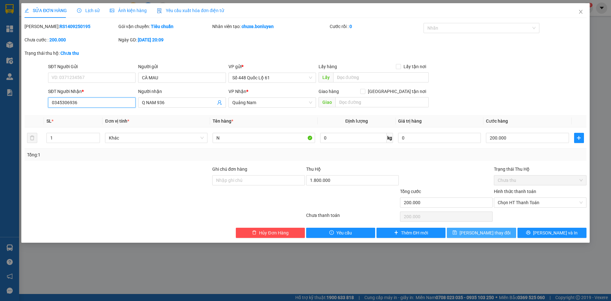
type input "0345306936"
click at [457, 234] on span "save" at bounding box center [454, 232] width 4 height 5
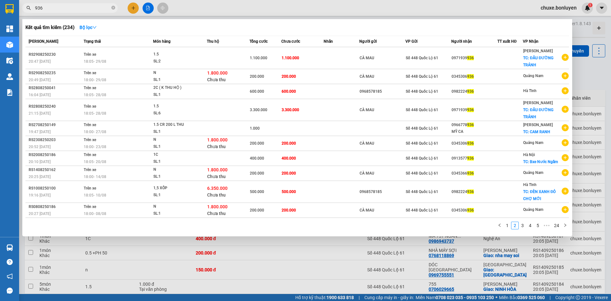
drag, startPoint x: 41, startPoint y: 12, endPoint x: 17, endPoint y: 20, distance: 25.7
click at [17, 20] on section "Kết quả tìm kiếm ( 234 ) Bộ lọc Mã ĐH Trạng thái Món hàng Thu hộ Tổng cước Chưa…" at bounding box center [305, 150] width 611 height 301
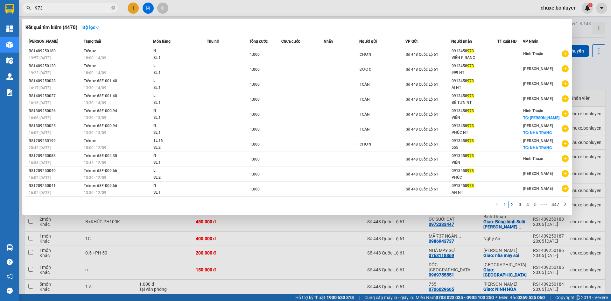
type input "973"
click at [115, 9] on span "973" at bounding box center [69, 8] width 95 height 10
click at [112, 8] on icon "close-circle" at bounding box center [113, 8] width 4 height 4
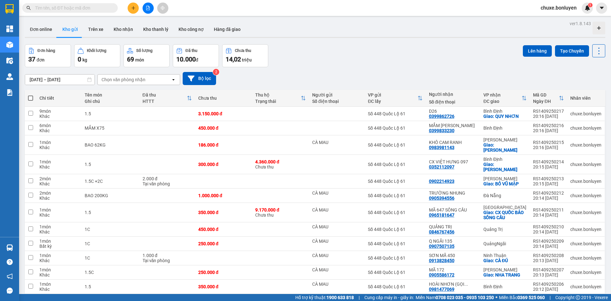
click at [32, 96] on span at bounding box center [30, 97] width 5 height 5
click at [31, 95] on input "checkbox" at bounding box center [31, 95] width 0 height 0
checkbox input "true"
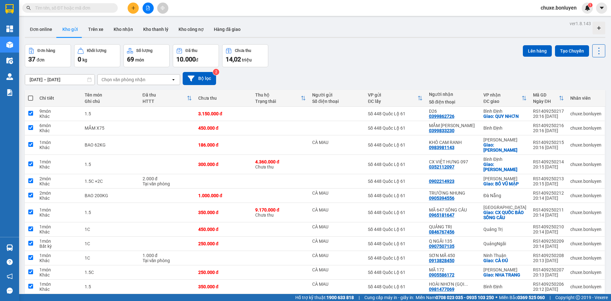
checkbox input "true"
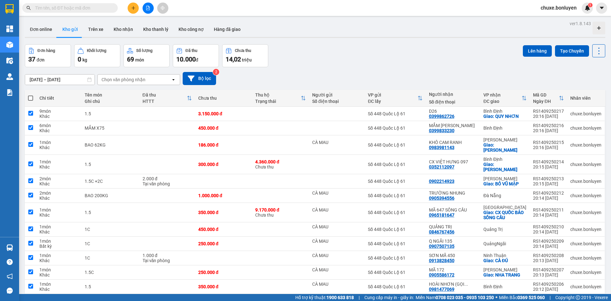
checkbox input "true"
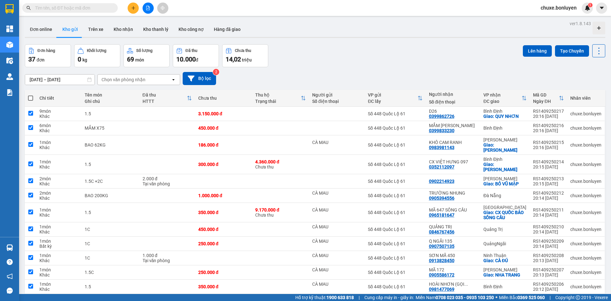
checkbox input "true"
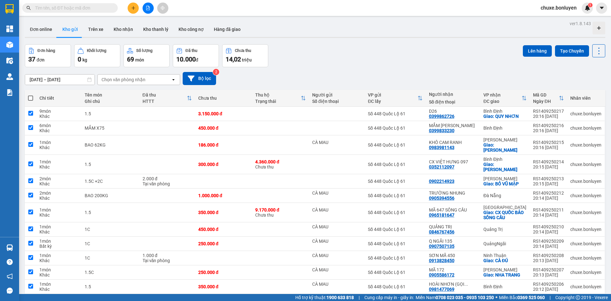
checkbox input "true"
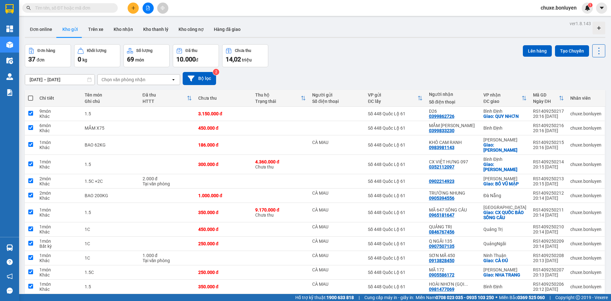
checkbox input "true"
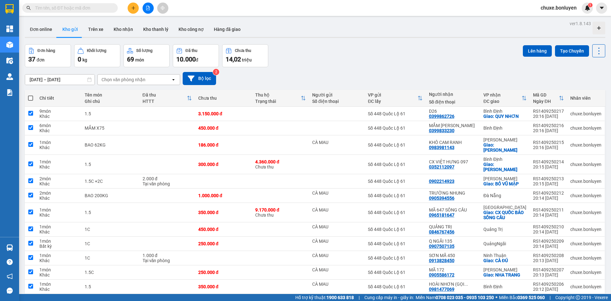
checkbox input "true"
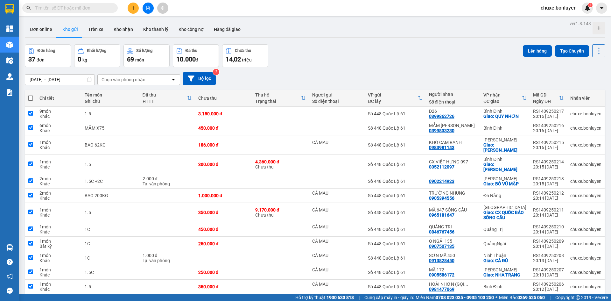
checkbox input "true"
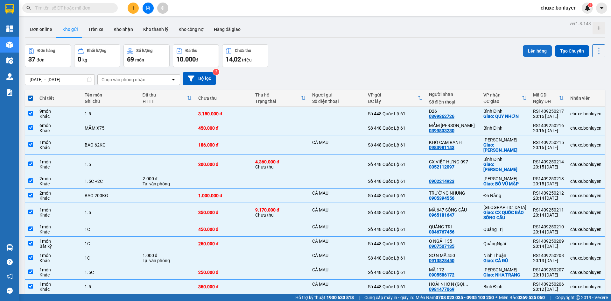
click at [534, 51] on button "Lên hàng" at bounding box center [537, 50] width 29 height 11
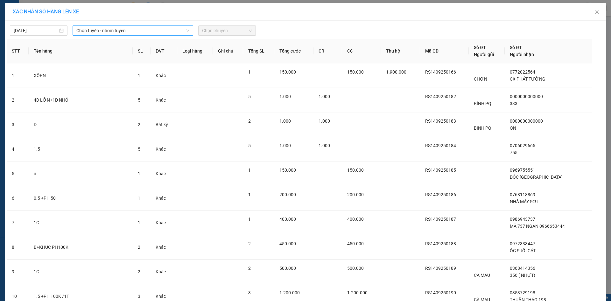
drag, startPoint x: 122, startPoint y: 29, endPoint x: 122, endPoint y: 32, distance: 3.2
click at [122, 30] on span "Chọn tuyến - nhóm tuyến" at bounding box center [132, 31] width 113 height 10
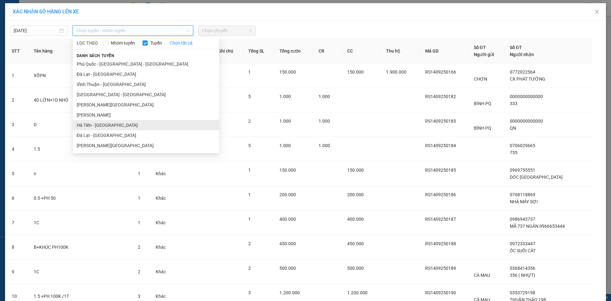
click at [112, 124] on li "Hà Tiên - [GEOGRAPHIC_DATA]" at bounding box center [146, 125] width 146 height 10
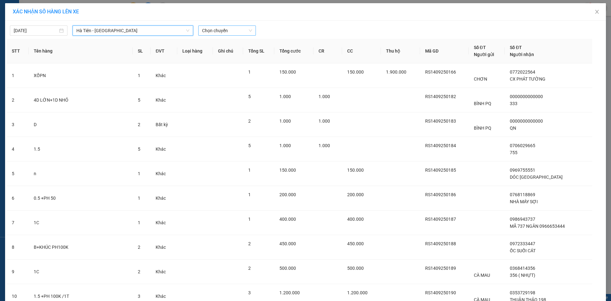
click at [239, 26] on span "Chọn chuyến" at bounding box center [227, 31] width 50 height 10
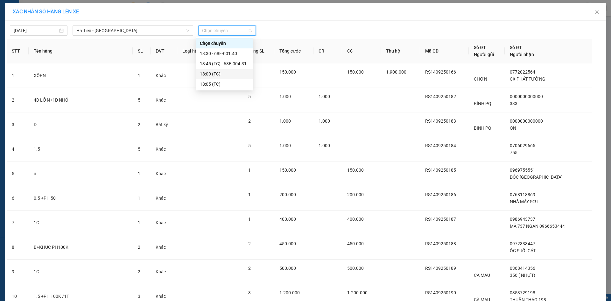
click at [223, 74] on div "18:00 (TC)" at bounding box center [225, 73] width 50 height 7
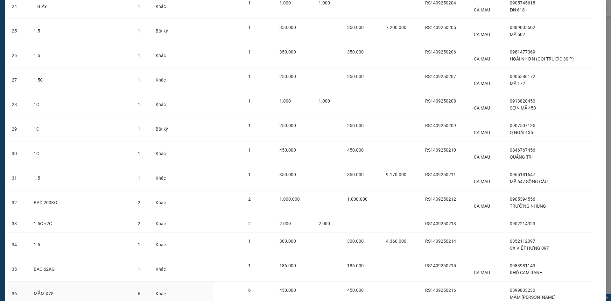
scroll to position [712, 0]
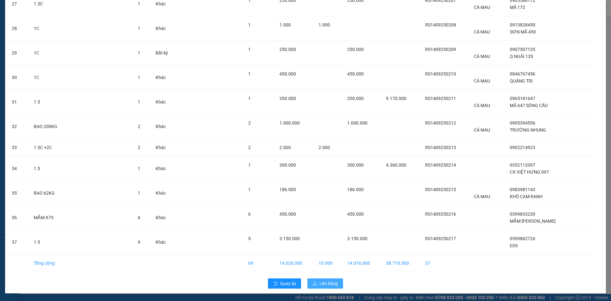
click at [333, 285] on span "Lên hàng" at bounding box center [328, 283] width 18 height 7
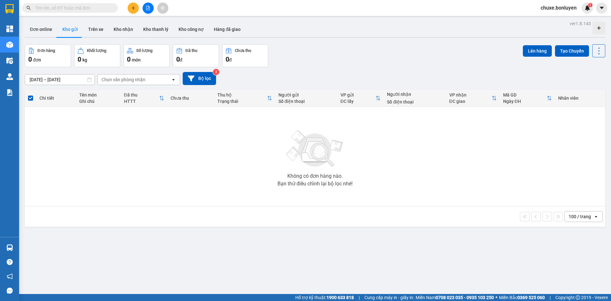
click at [147, 6] on icon "file-add" at bounding box center [148, 8] width 4 height 4
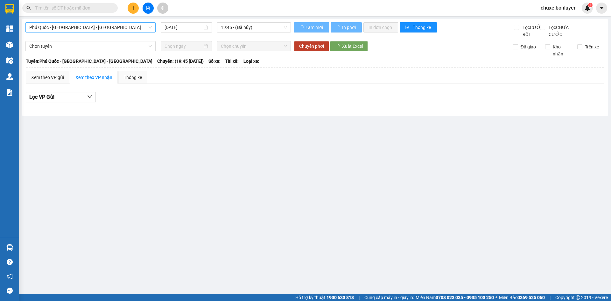
click at [104, 25] on span "Phú Quốc - [GEOGRAPHIC_DATA] - [GEOGRAPHIC_DATA]" at bounding box center [90, 28] width 122 height 10
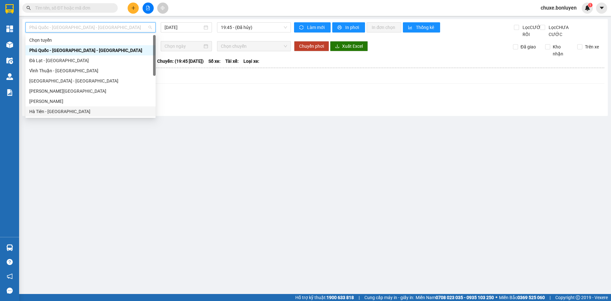
click at [81, 111] on div "Hà Tiên - [GEOGRAPHIC_DATA]" at bounding box center [90, 111] width 122 height 7
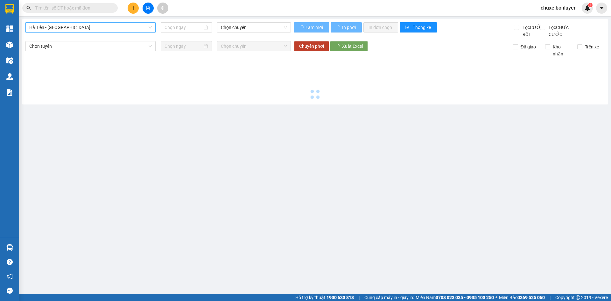
type input "[DATE]"
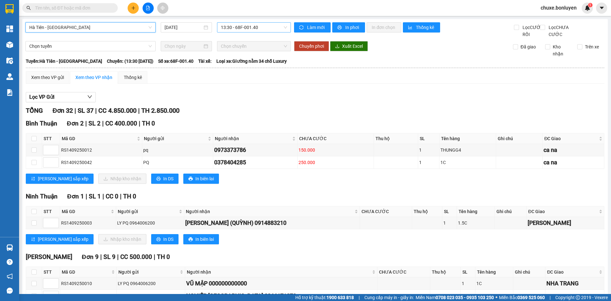
click at [247, 27] on span "13:30 - 68F-001.40" at bounding box center [254, 28] width 66 height 10
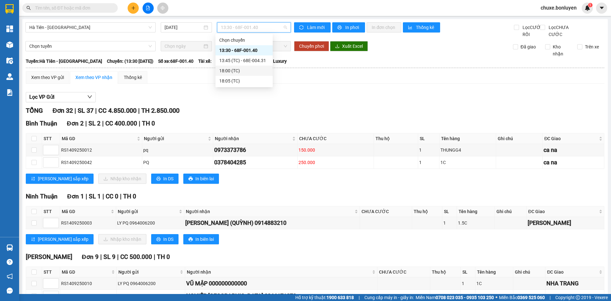
click at [240, 69] on div "18:00 (TC)" at bounding box center [244, 70] width 50 height 7
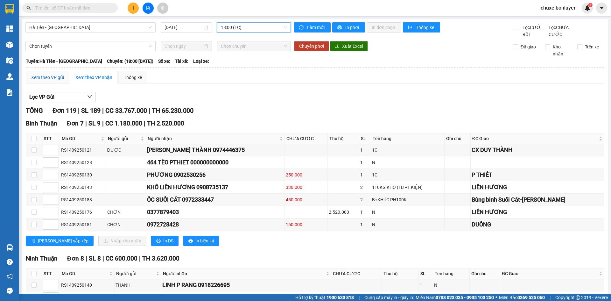
click at [57, 81] on div "Xem theo VP gửi" at bounding box center [47, 77] width 33 height 7
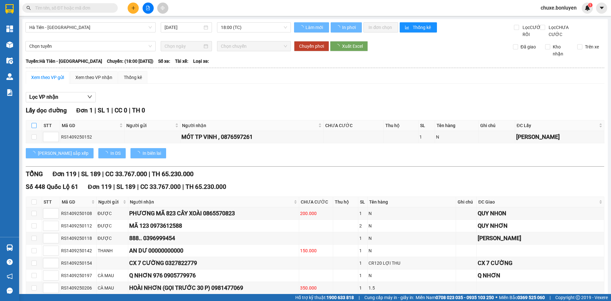
click at [34, 128] on input "checkbox" at bounding box center [33, 125] width 5 height 5
checkbox input "true"
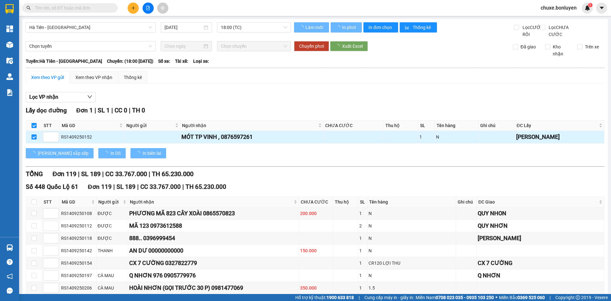
checkbox input "true"
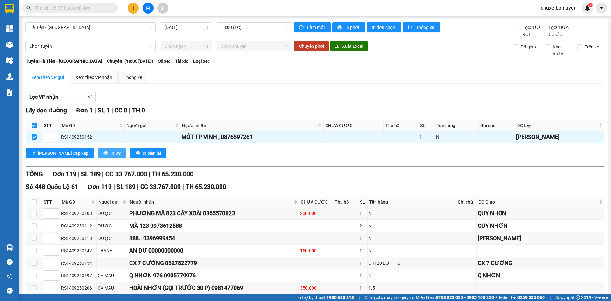
click at [110, 156] on span "In DS" at bounding box center [115, 153] width 10 height 7
click at [88, 81] on div "Xem theo VP nhận" at bounding box center [93, 77] width 37 height 7
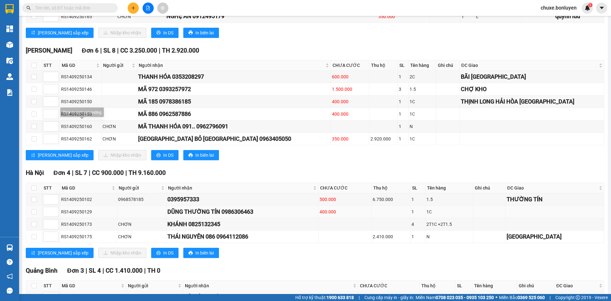
scroll to position [2038, 0]
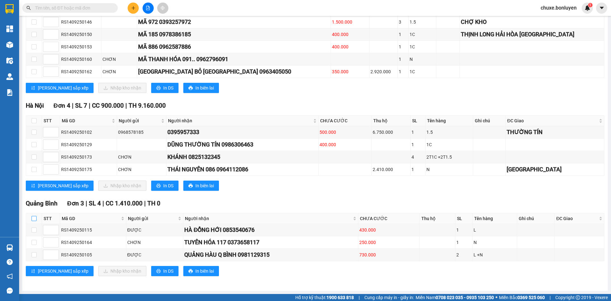
click at [32, 218] on input "checkbox" at bounding box center [33, 218] width 5 height 5
checkbox input "true"
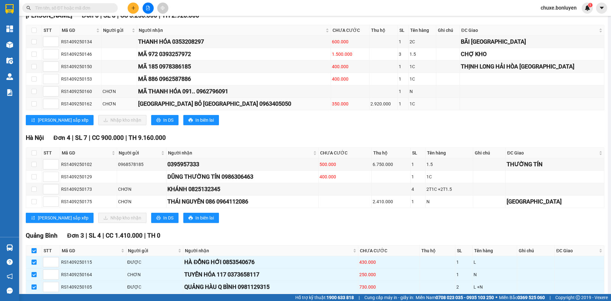
scroll to position [1943, 0]
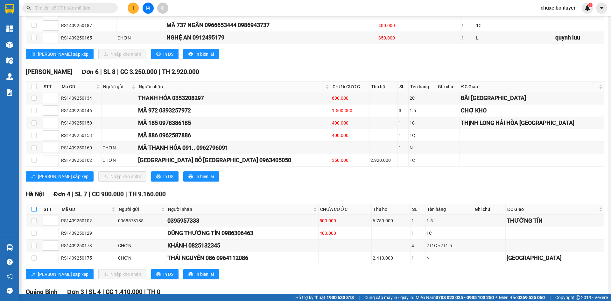
click at [32, 212] on input "checkbox" at bounding box center [33, 208] width 5 height 5
checkbox input "true"
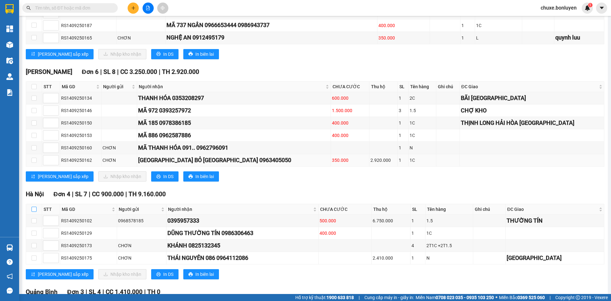
checkbox input "true"
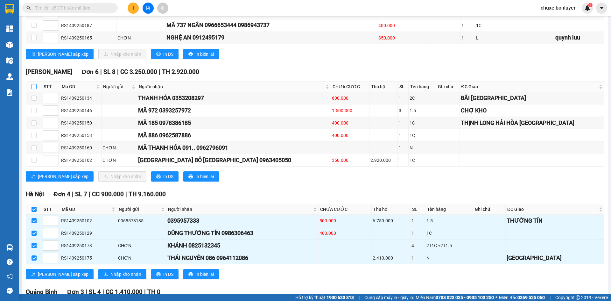
click at [36, 89] on input "checkbox" at bounding box center [33, 86] width 5 height 5
checkbox input "true"
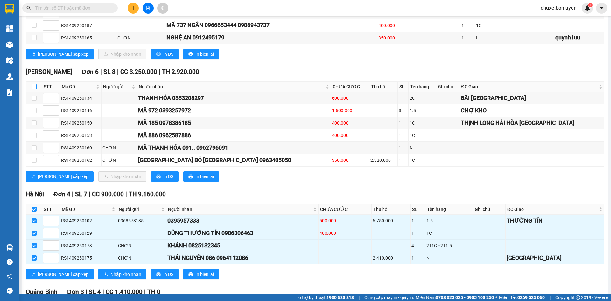
checkbox input "true"
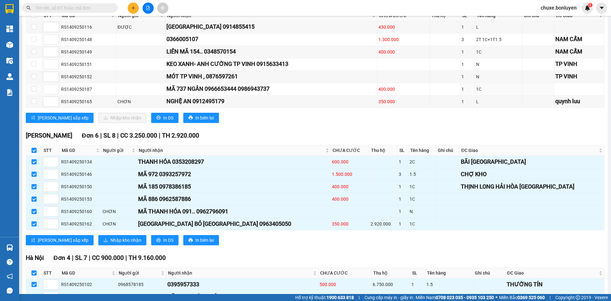
scroll to position [1784, 0]
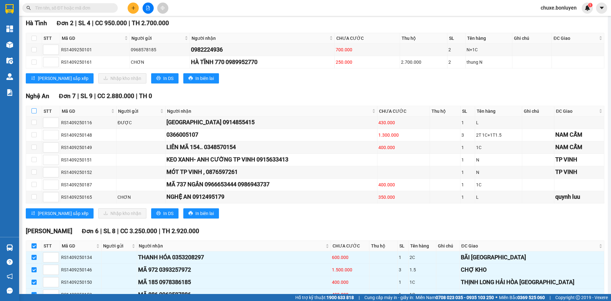
click at [32, 113] on input "checkbox" at bounding box center [33, 110] width 5 height 5
checkbox input "true"
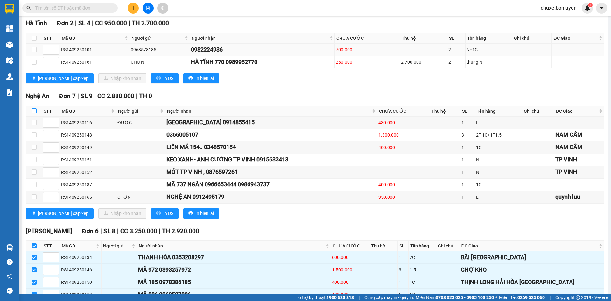
checkbox input "true"
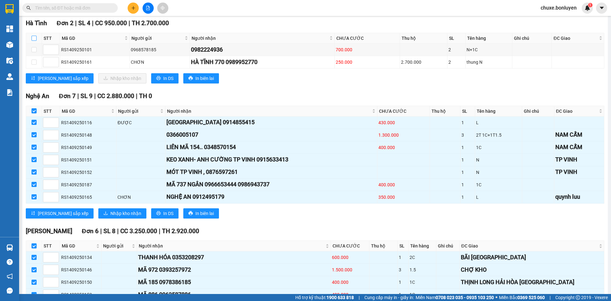
click at [32, 41] on input "checkbox" at bounding box center [33, 38] width 5 height 5
checkbox input "true"
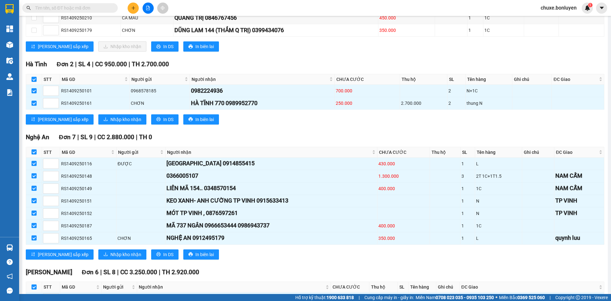
scroll to position [1688, 0]
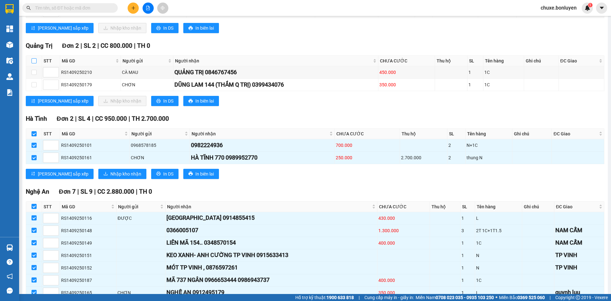
click at [33, 63] on input "checkbox" at bounding box center [33, 60] width 5 height 5
checkbox input "true"
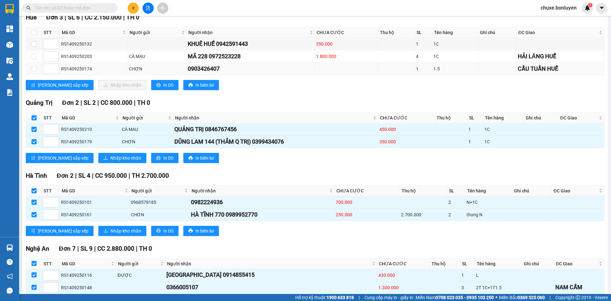
scroll to position [1561, 0]
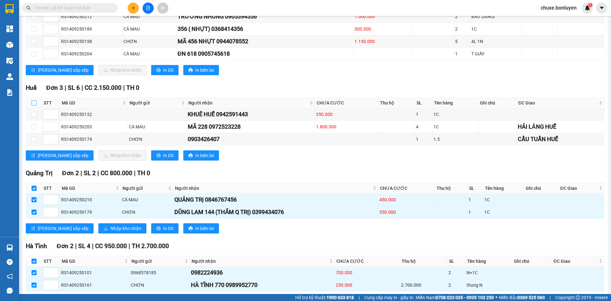
click at [35, 105] on input "checkbox" at bounding box center [33, 102] width 5 height 5
checkbox input "true"
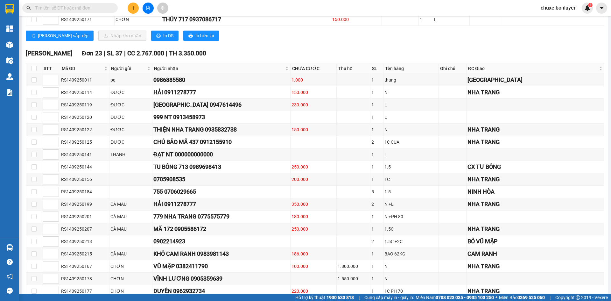
scroll to position [0, 0]
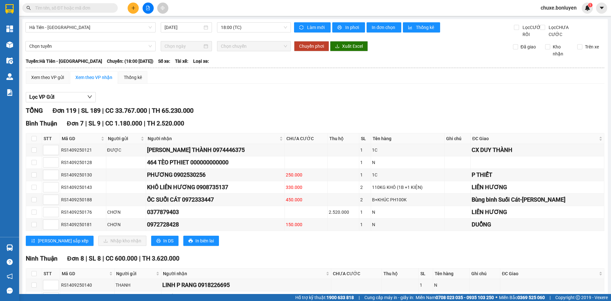
click at [75, 51] on div "Chọn tuyến" at bounding box center [90, 46] width 130 height 10
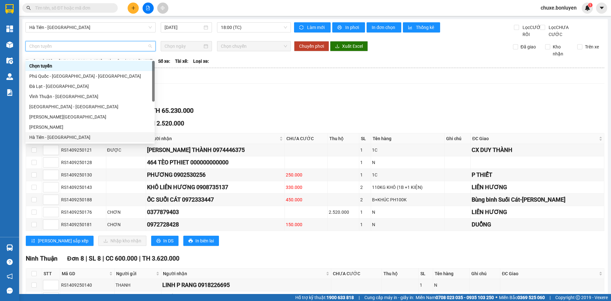
click at [63, 136] on div "Hà Tiên - [GEOGRAPHIC_DATA]" at bounding box center [90, 137] width 122 height 7
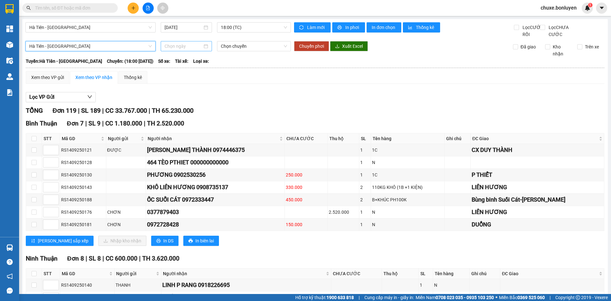
drag, startPoint x: 169, startPoint y: 54, endPoint x: 172, endPoint y: 58, distance: 4.5
click at [170, 50] on input at bounding box center [183, 46] width 38 height 7
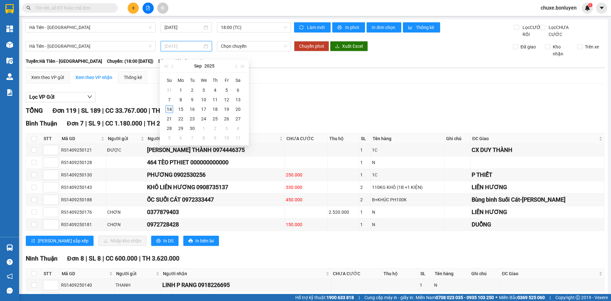
type input "[DATE]"
click at [166, 113] on div "14" at bounding box center [169, 109] width 8 height 8
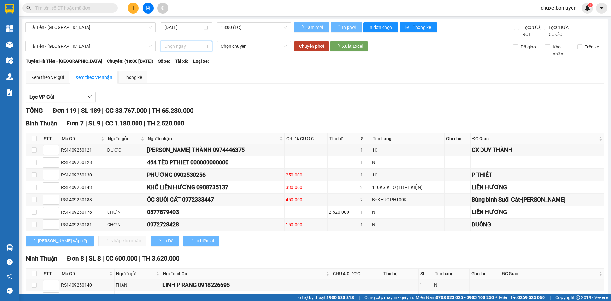
click at [225, 51] on span "Chọn chuyến" at bounding box center [254, 46] width 66 height 10
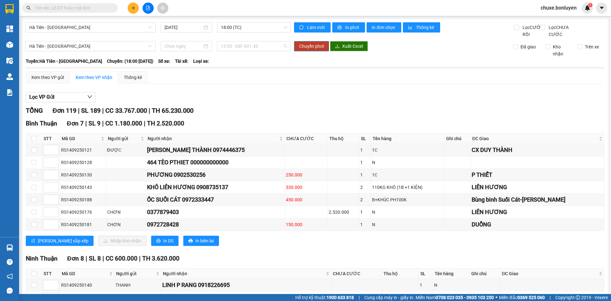
type input "[DATE]"
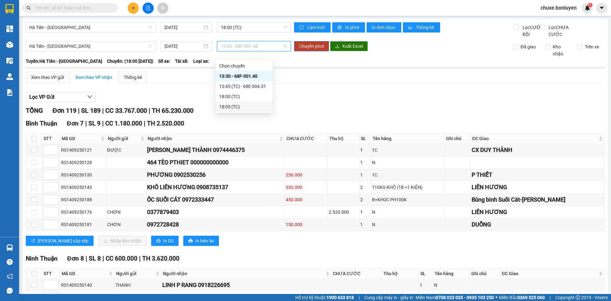
drag, startPoint x: 243, startPoint y: 100, endPoint x: 240, endPoint y: 108, distance: 8.0
click at [243, 101] on div "18:00 (TC)" at bounding box center [243, 96] width 57 height 10
click at [240, 102] on div "Lọc VP Gửi" at bounding box center [315, 97] width 578 height 10
drag, startPoint x: 247, startPoint y: 54, endPoint x: 247, endPoint y: 87, distance: 32.8
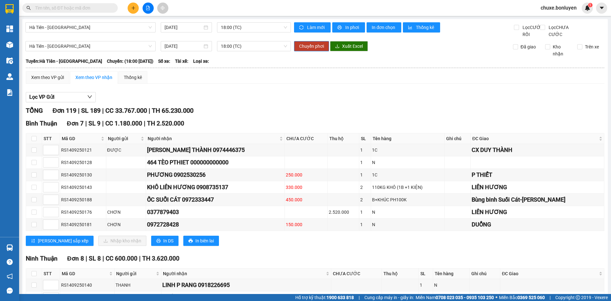
click at [247, 51] on span "18:00 (TC)" at bounding box center [254, 46] width 66 height 10
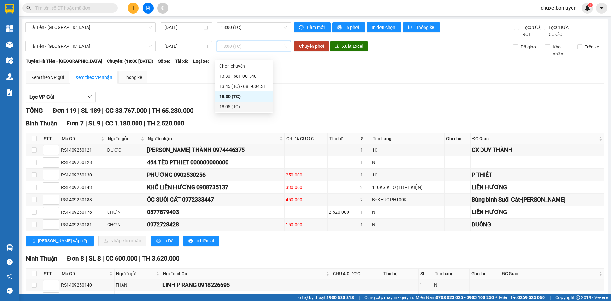
click at [240, 106] on div "18:05 (TC)" at bounding box center [244, 106] width 50 height 7
click at [317, 50] on span "Chuyển phơi" at bounding box center [311, 46] width 25 height 7
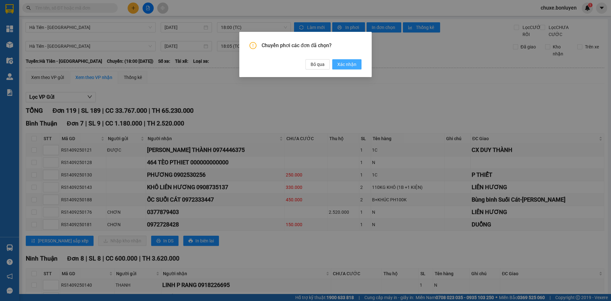
click at [341, 65] on span "Xác nhận" at bounding box center [346, 64] width 19 height 7
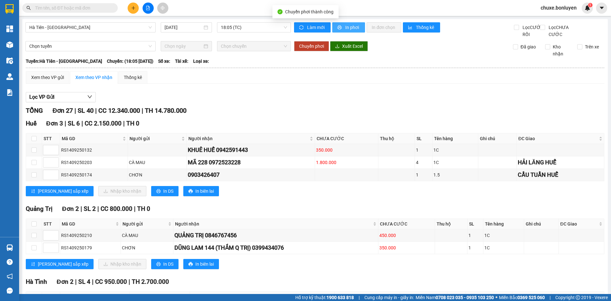
click at [340, 27] on span "printer" at bounding box center [339, 27] width 5 height 5
click at [231, 31] on span "18:05 (TC)" at bounding box center [254, 28] width 66 height 10
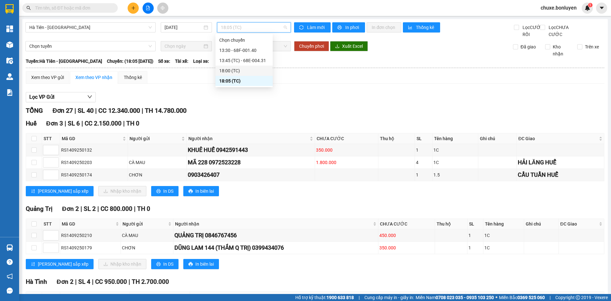
click at [237, 71] on div "18:00 (TC)" at bounding box center [244, 70] width 50 height 7
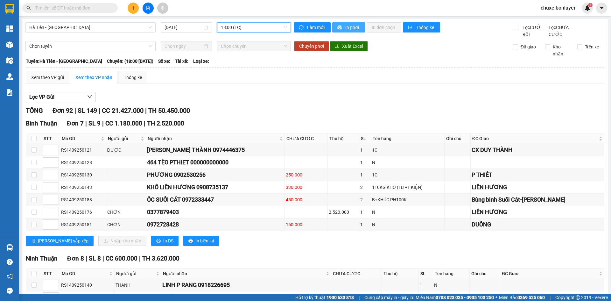
click at [351, 27] on span "In phơi" at bounding box center [352, 27] width 15 height 7
click at [340, 26] on button "In phơi" at bounding box center [348, 27] width 33 height 10
click at [252, 26] on span "18:00 (TC)" at bounding box center [254, 28] width 66 height 10
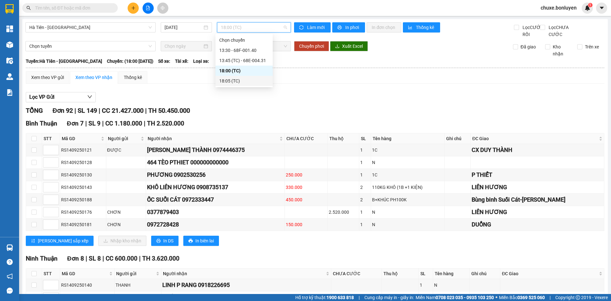
click at [259, 82] on div "18:05 (TC)" at bounding box center [244, 80] width 50 height 7
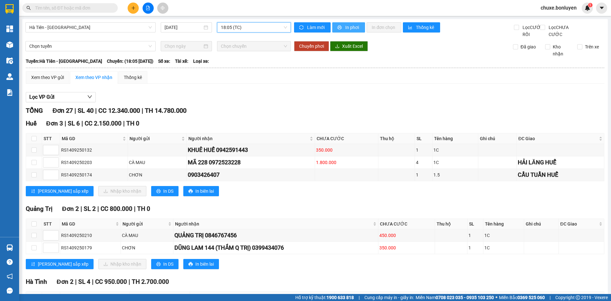
click at [349, 26] on span "In phơi" at bounding box center [352, 27] width 15 height 7
click at [246, 25] on span "18:05 (TC)" at bounding box center [254, 28] width 66 height 10
click at [251, 49] on div "13:30 - 68F-001.40" at bounding box center [244, 50] width 50 height 7
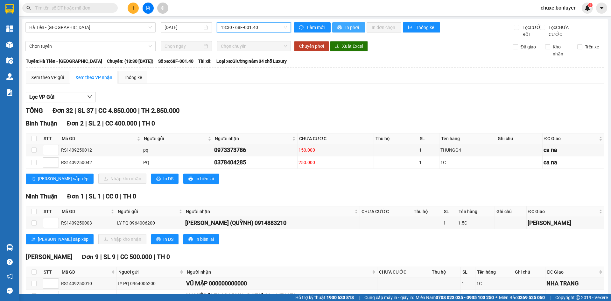
click at [337, 27] on icon "printer" at bounding box center [339, 27] width 4 height 4
drag, startPoint x: 265, startPoint y: 25, endPoint x: 266, endPoint y: 60, distance: 35.3
click at [266, 26] on span "13:30 - 68F-001.40" at bounding box center [254, 28] width 66 height 10
click at [264, 58] on div "13:45 (TC) - 68E-004.31" at bounding box center [244, 60] width 50 height 7
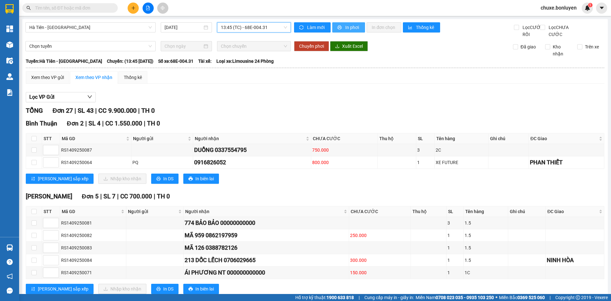
click at [337, 31] on button "In phơi" at bounding box center [348, 27] width 33 height 10
drag, startPoint x: 85, startPoint y: 28, endPoint x: 90, endPoint y: 48, distance: 21.3
click at [86, 31] on span "Hà Tiên - [GEOGRAPHIC_DATA]" at bounding box center [90, 28] width 122 height 10
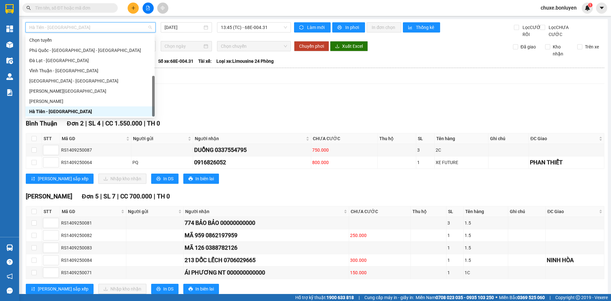
scroll to position [20, 0]
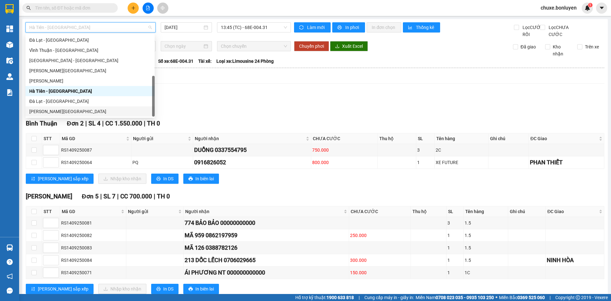
click at [83, 111] on div "[PERSON_NAME][GEOGRAPHIC_DATA]" at bounding box center [90, 111] width 122 height 7
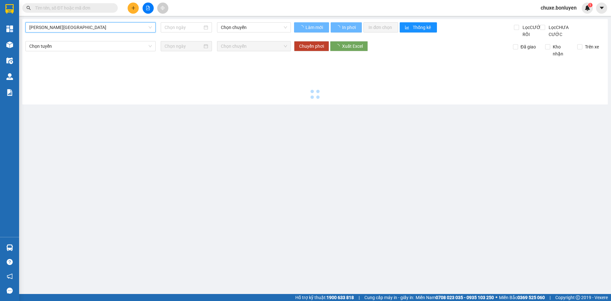
type input "[DATE]"
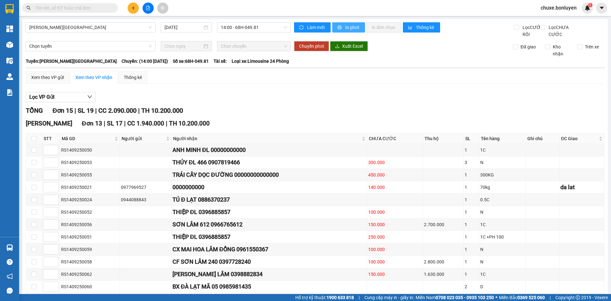
click at [351, 26] on span "In phơi" at bounding box center [352, 27] width 15 height 7
drag, startPoint x: 85, startPoint y: 29, endPoint x: 108, endPoint y: 74, distance: 50.5
click at [86, 30] on span "[PERSON_NAME][GEOGRAPHIC_DATA]" at bounding box center [90, 28] width 122 height 10
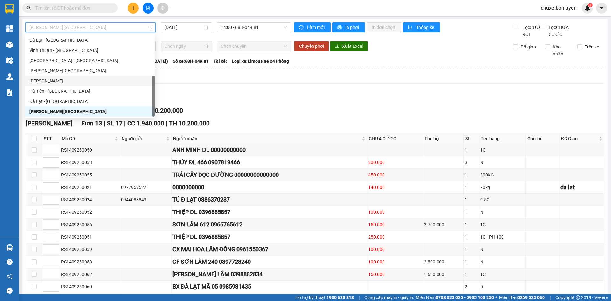
click at [103, 78] on div "[PERSON_NAME]" at bounding box center [90, 80] width 122 height 7
type input "[DATE]"
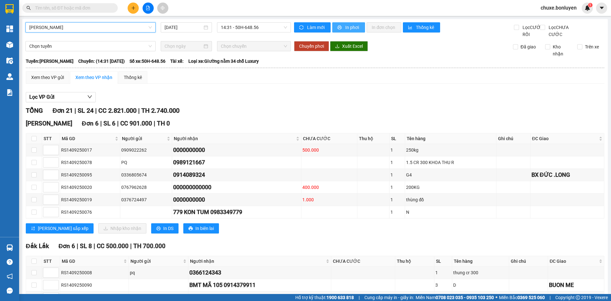
click at [352, 25] on span "In phơi" at bounding box center [352, 27] width 15 height 7
